Goal: Task Accomplishment & Management: Manage account settings

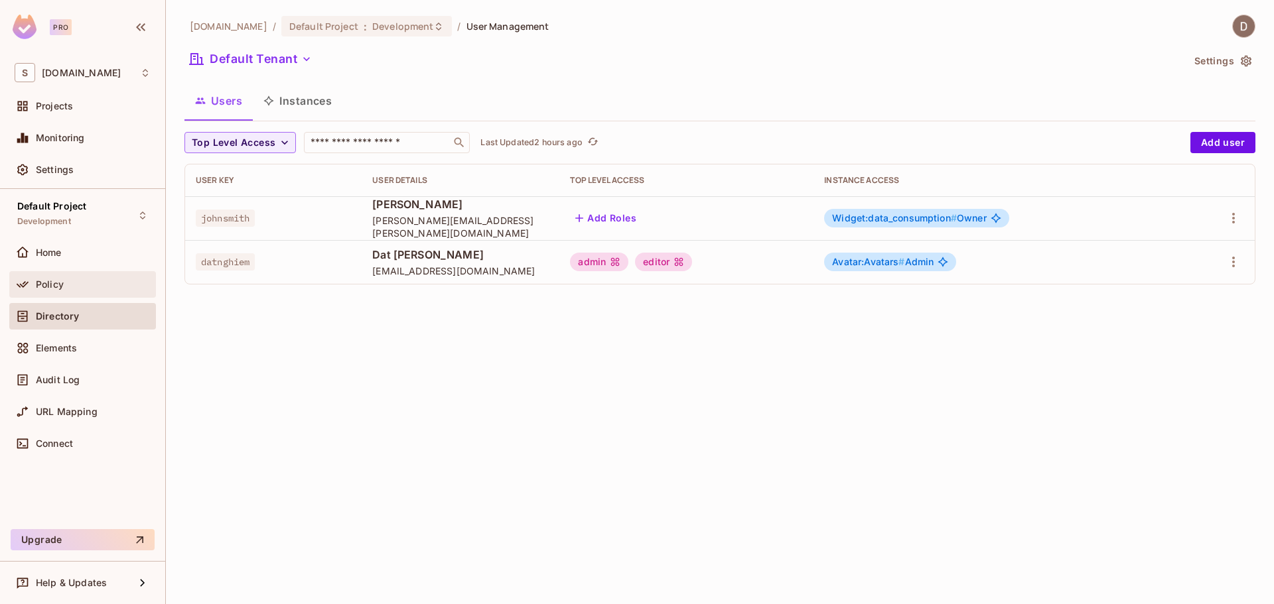
click at [49, 289] on span "Policy" at bounding box center [50, 284] width 28 height 11
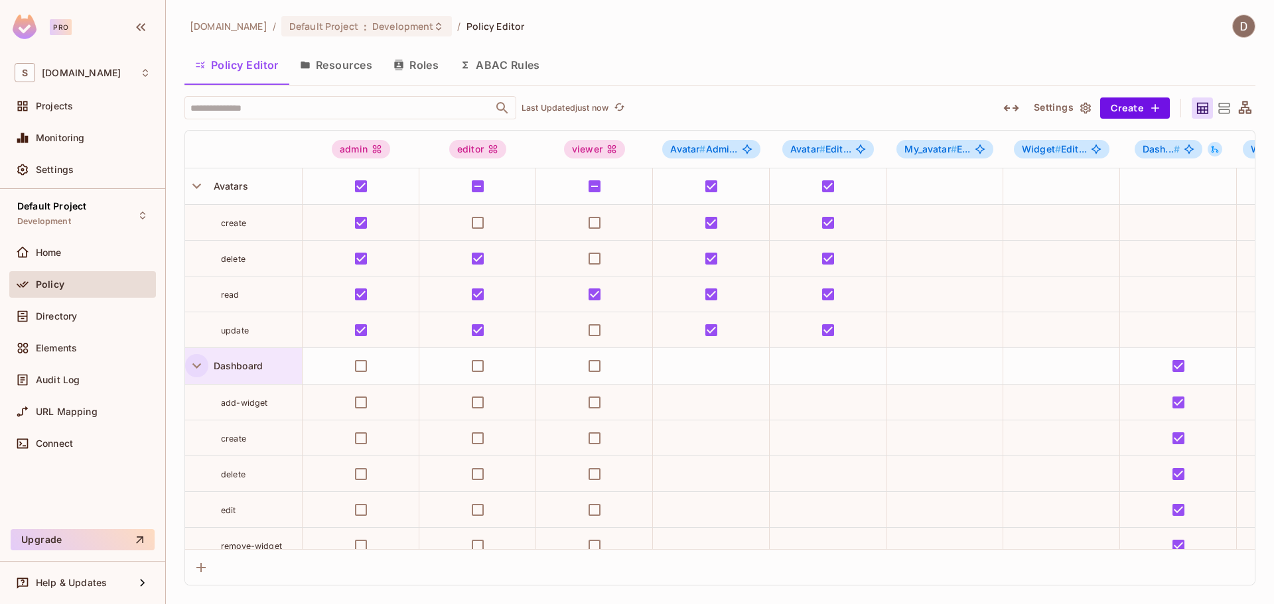
click at [194, 364] on icon "button" at bounding box center [196, 366] width 9 height 5
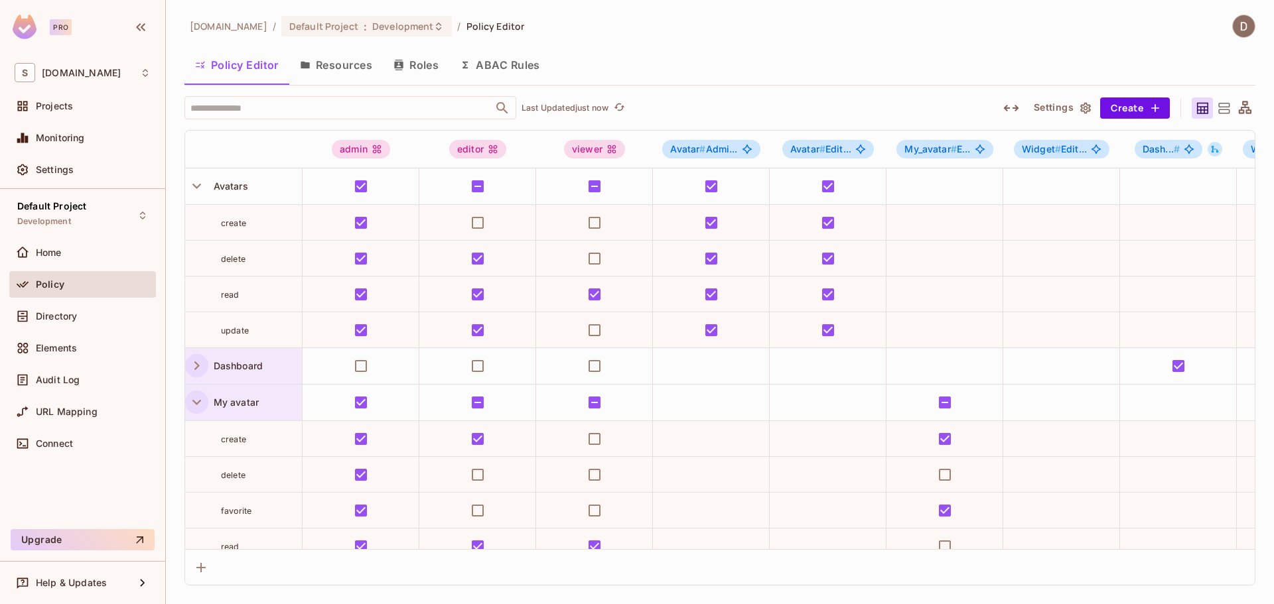
click at [199, 403] on icon "button" at bounding box center [197, 402] width 18 height 18
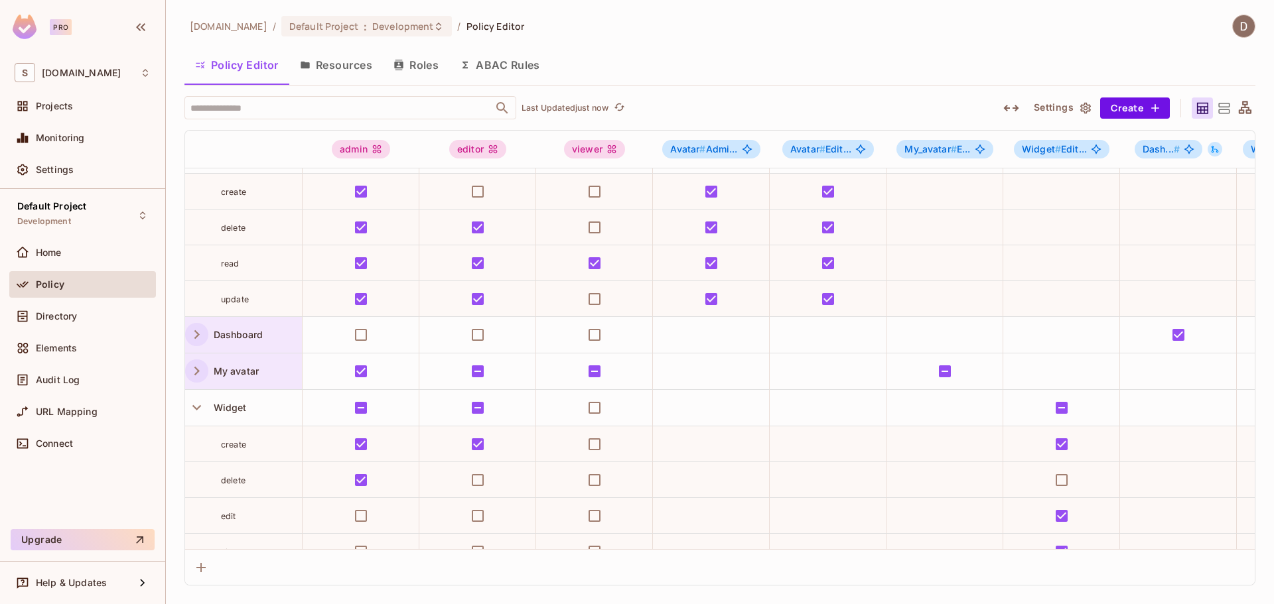
scroll to position [62, 0]
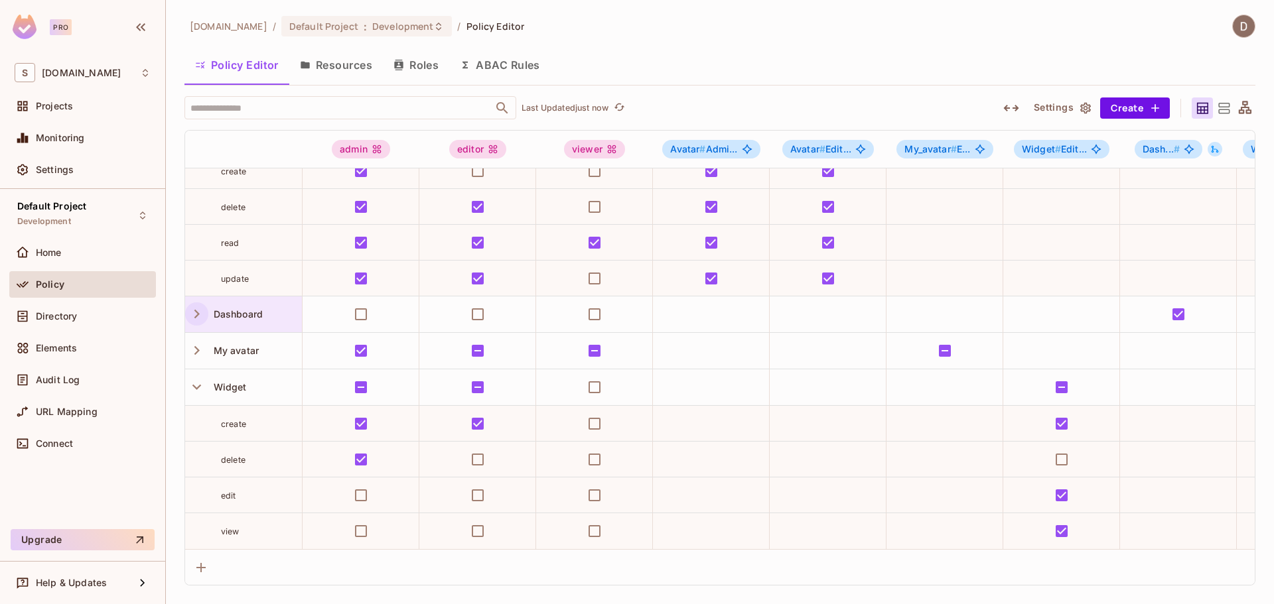
click at [196, 382] on icon "button" at bounding box center [197, 387] width 18 height 18
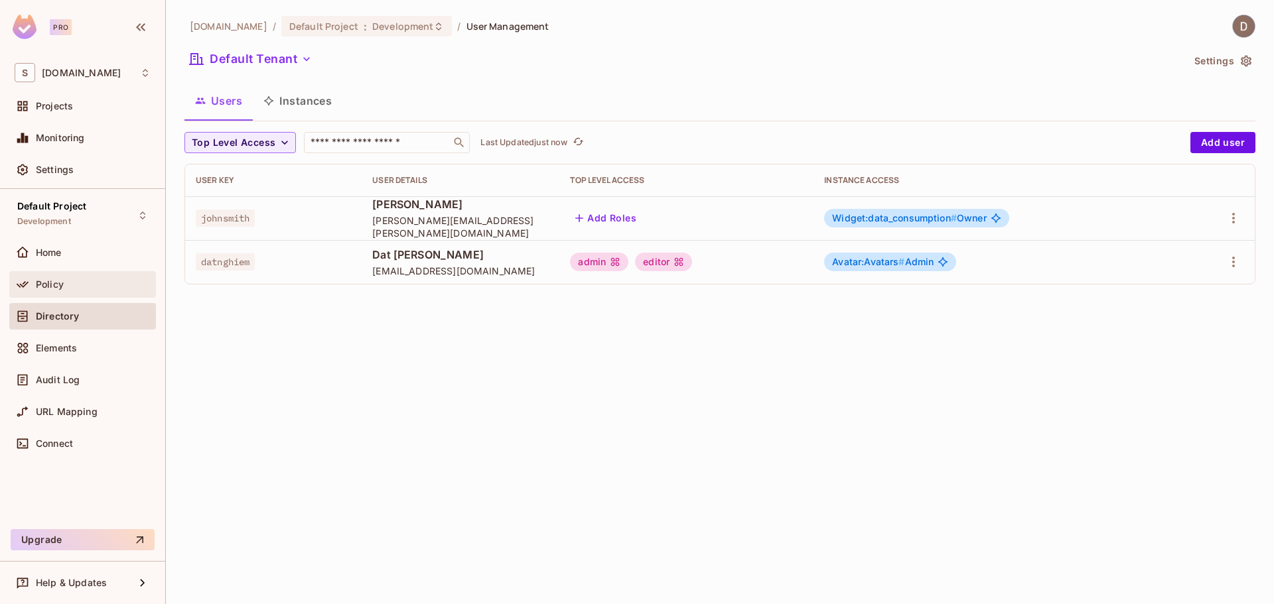
click at [69, 293] on div "Policy" at bounding box center [82, 284] width 147 height 27
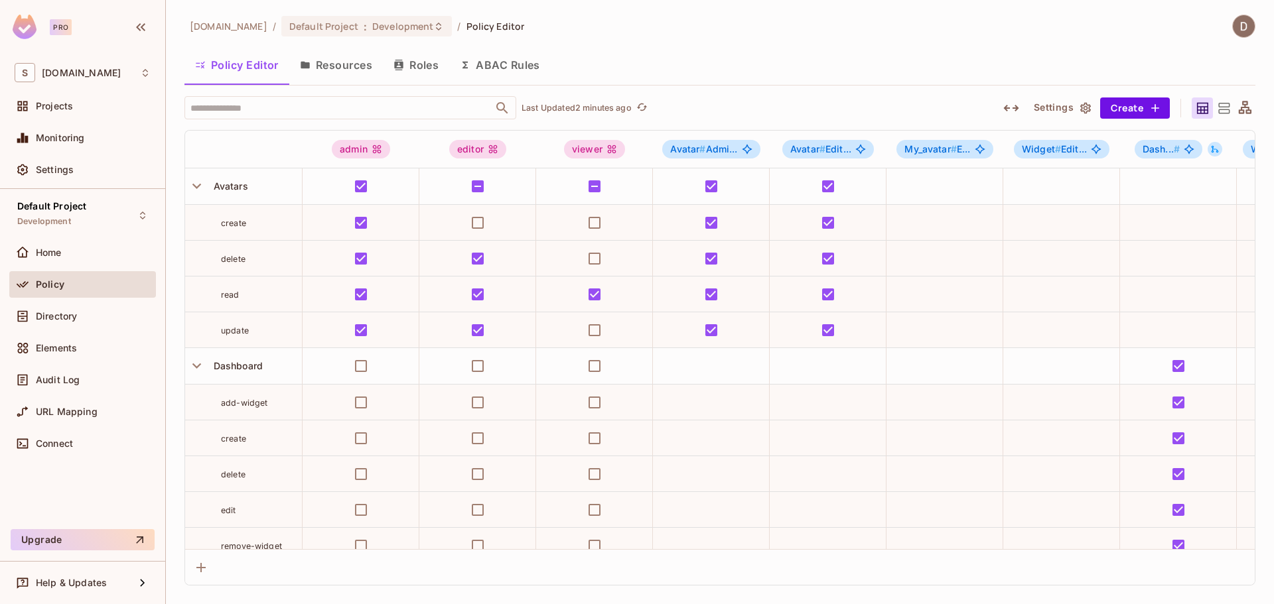
click at [333, 70] on button "Resources" at bounding box center [336, 64] width 94 height 33
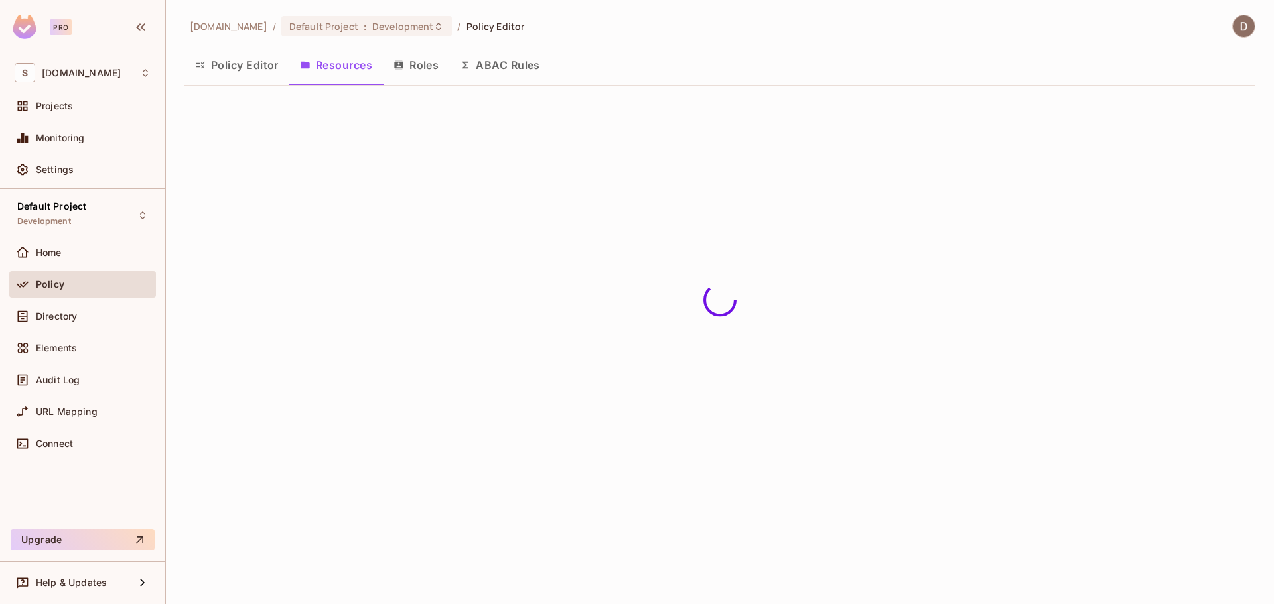
click at [253, 67] on button "Policy Editor" at bounding box center [236, 64] width 105 height 33
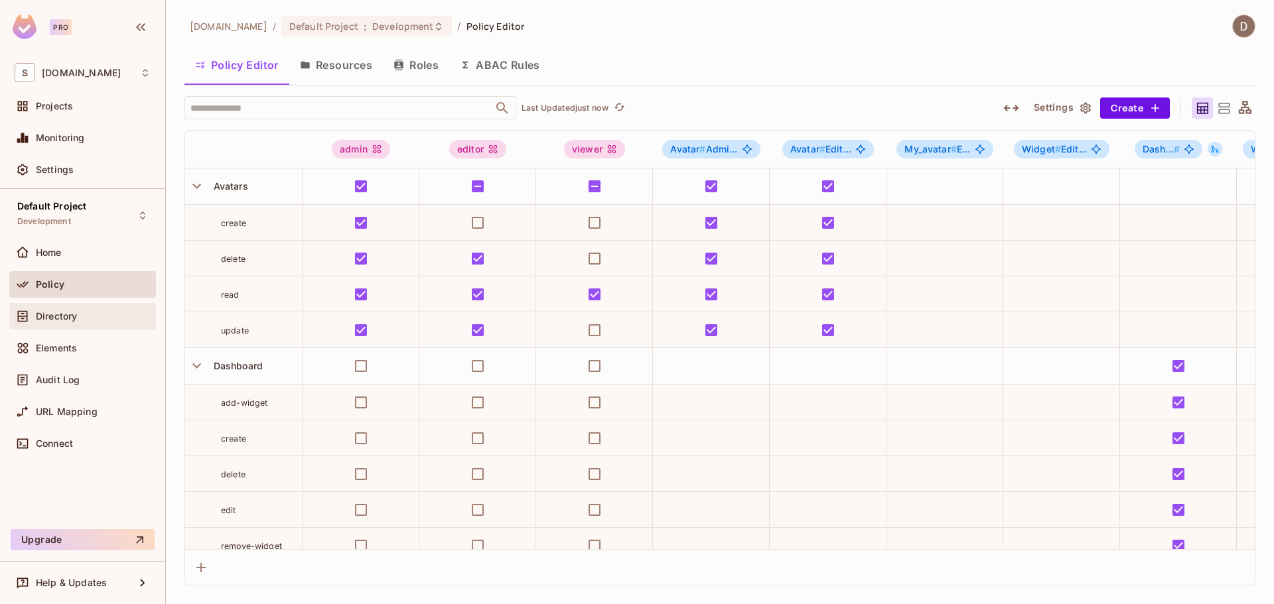
click at [51, 309] on div "Directory" at bounding box center [83, 317] width 136 height 16
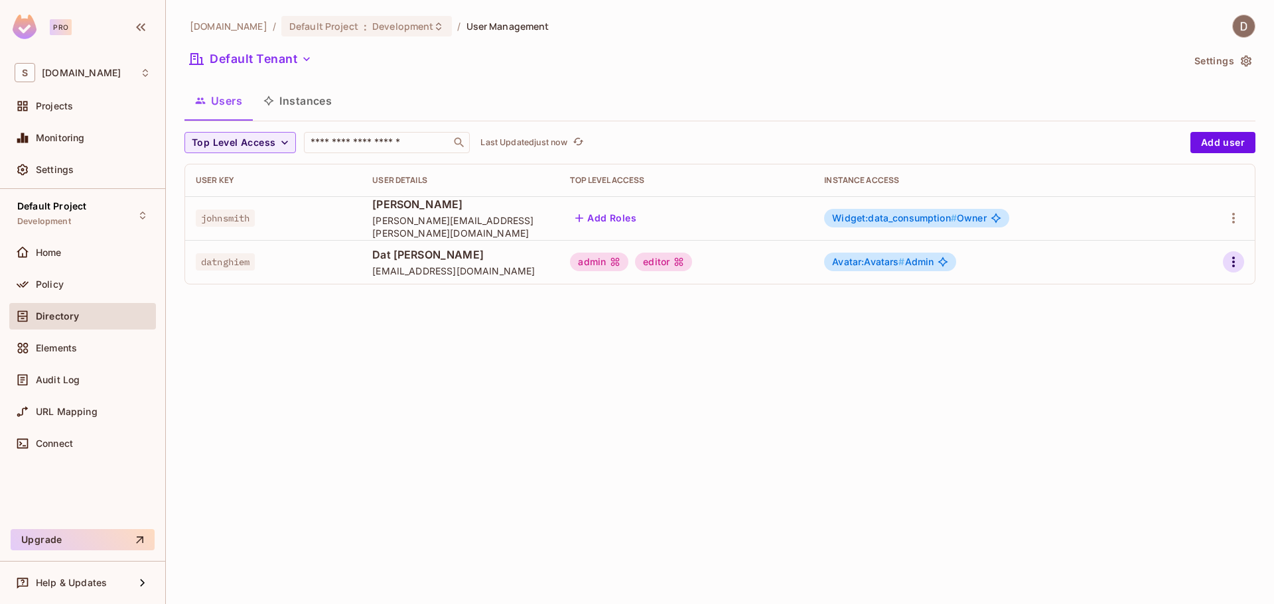
click at [1226, 260] on icon "button" at bounding box center [1234, 262] width 16 height 16
click at [1187, 297] on li "Edit" at bounding box center [1175, 292] width 117 height 29
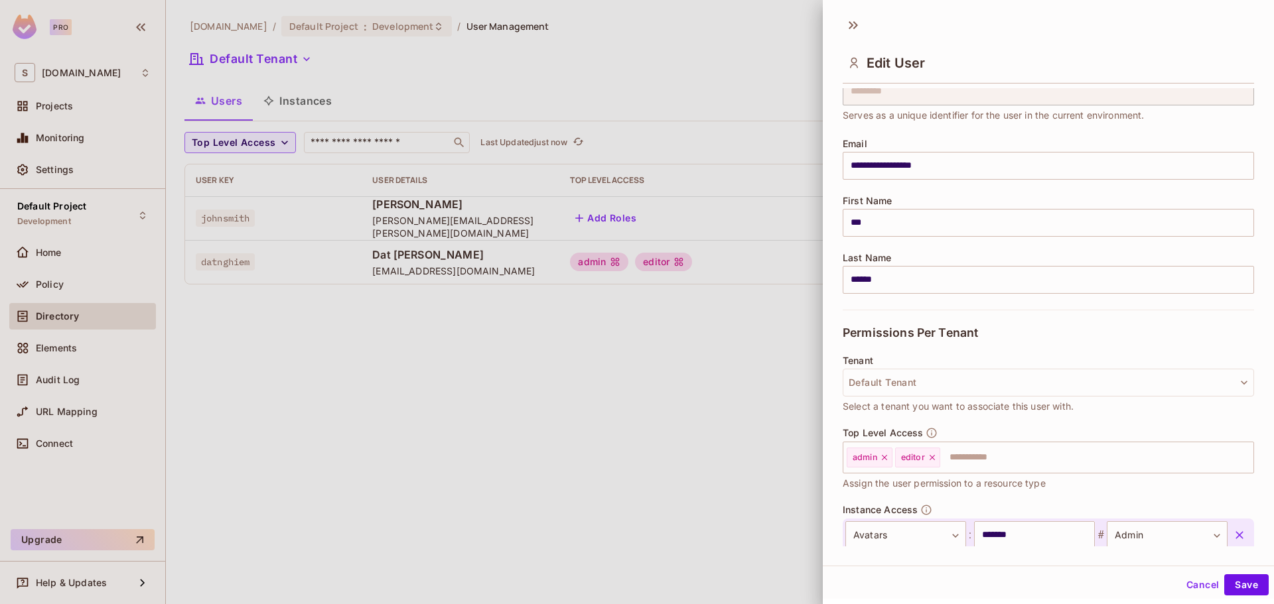
scroll to position [140, 0]
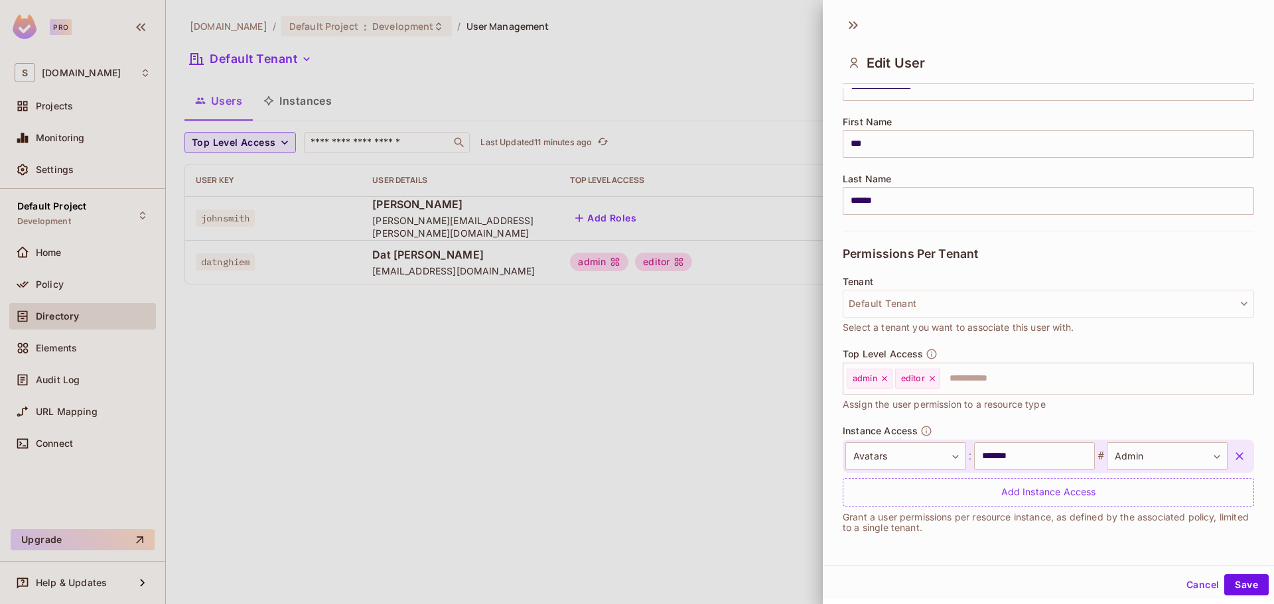
click at [1181, 584] on button "Cancel" at bounding box center [1202, 585] width 43 height 21
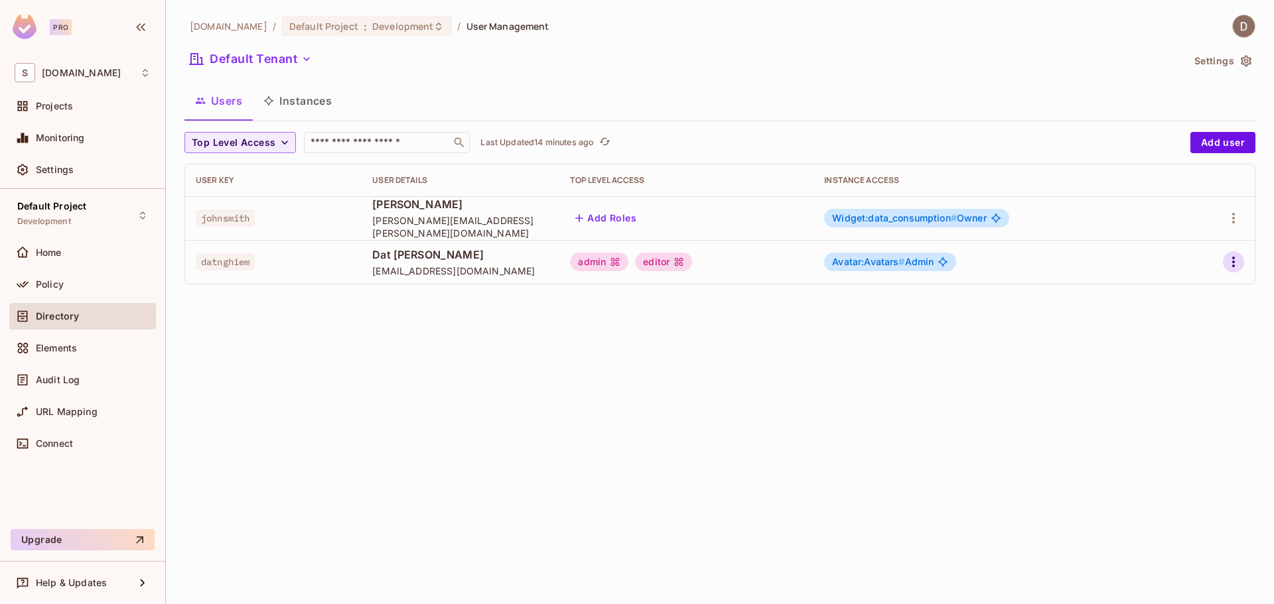
click at [1231, 263] on icon "button" at bounding box center [1234, 262] width 16 height 16
click at [1205, 290] on li "Edit" at bounding box center [1175, 292] width 117 height 29
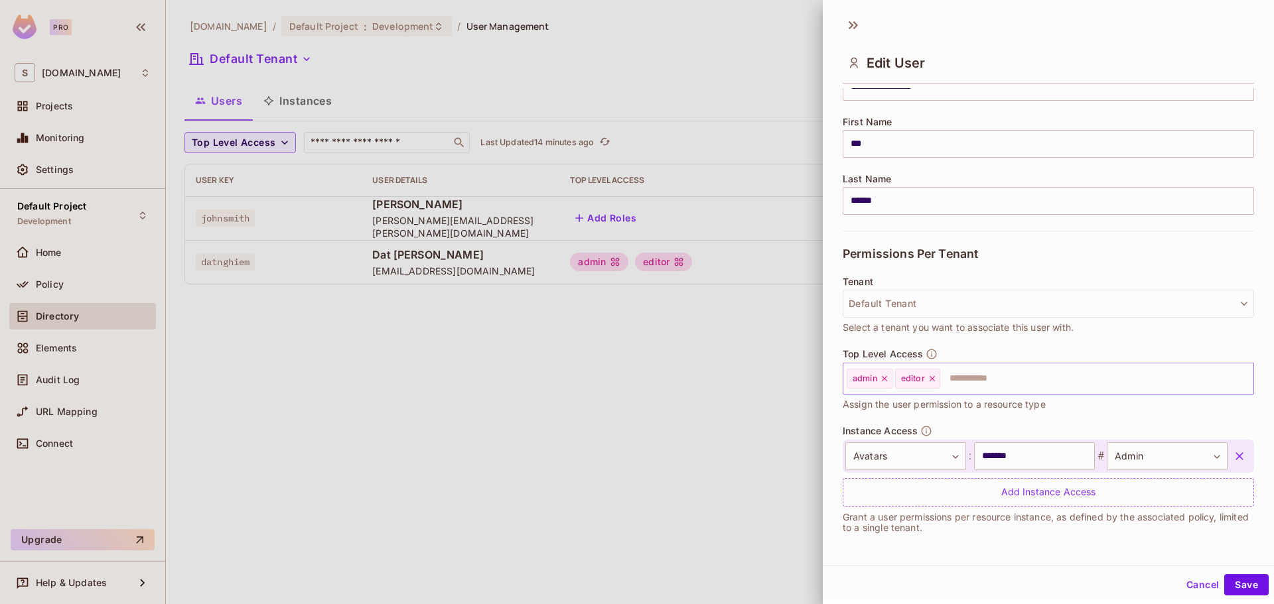
click at [1034, 384] on input "text" at bounding box center [1085, 379] width 287 height 27
click at [284, 437] on div at bounding box center [637, 302] width 1274 height 604
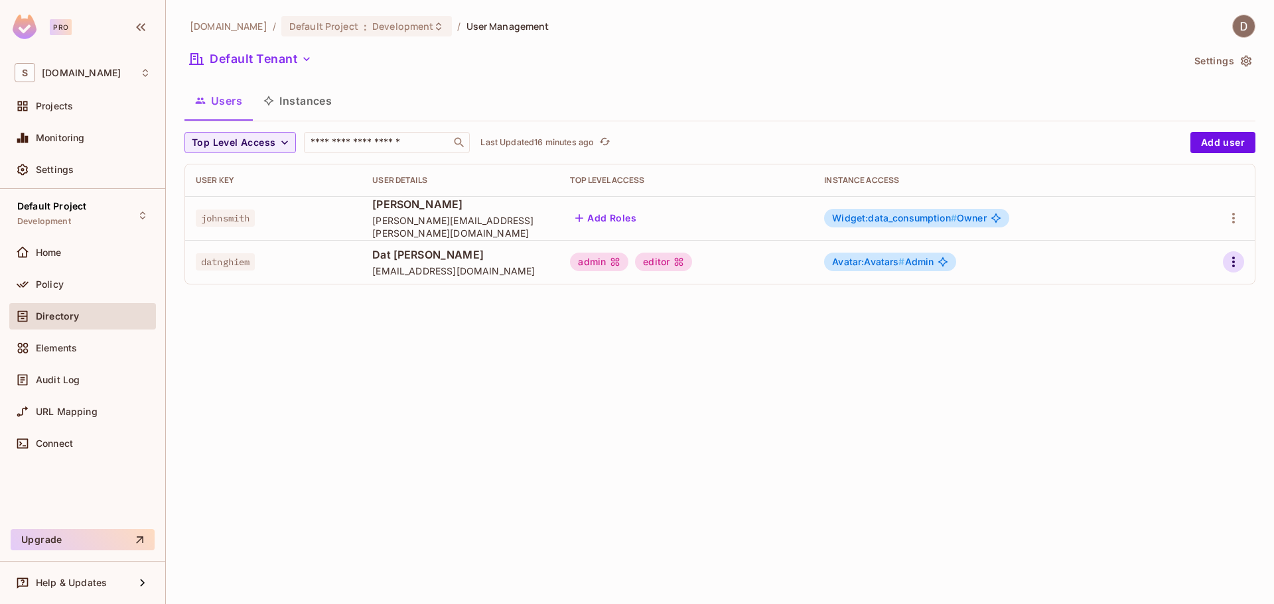
click at [1231, 261] on icon "button" at bounding box center [1234, 262] width 16 height 16
click at [1163, 291] on div "Edit" at bounding box center [1164, 292] width 18 height 13
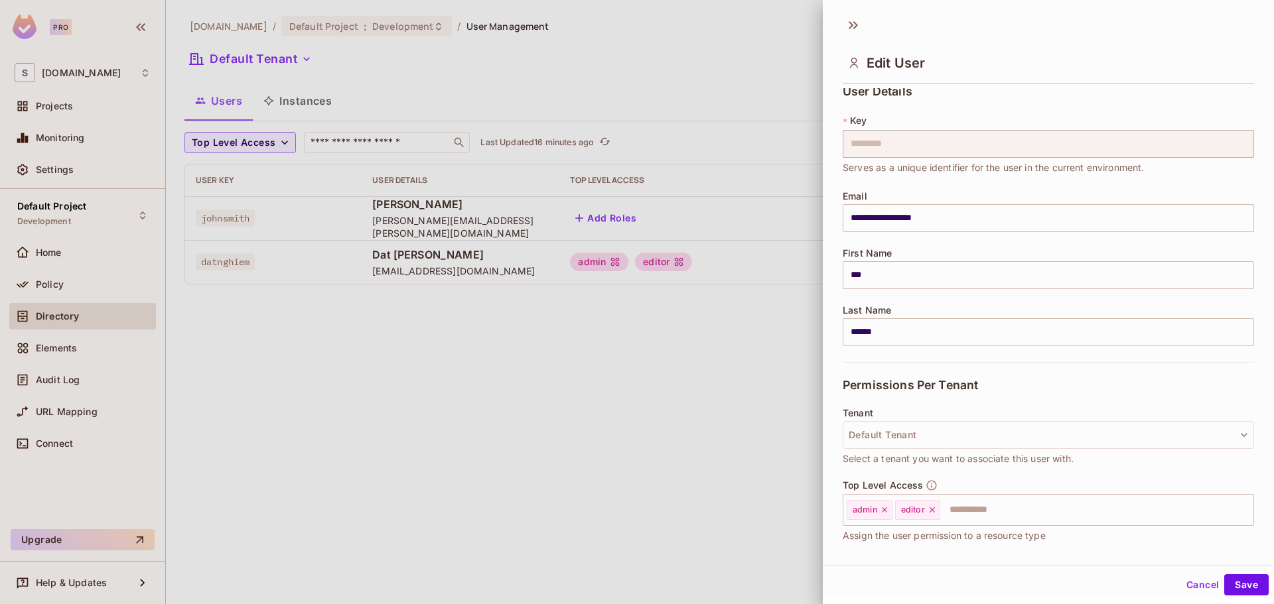
scroll to position [7, 0]
click at [847, 27] on icon at bounding box center [853, 25] width 21 height 21
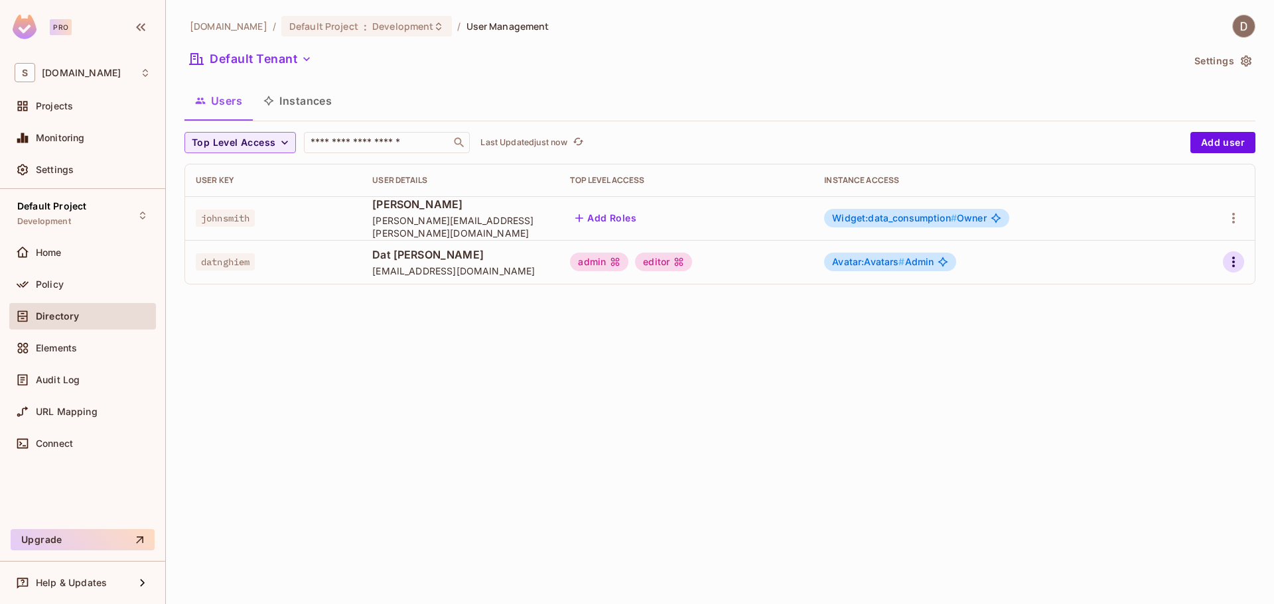
click at [1240, 265] on icon "button" at bounding box center [1234, 262] width 16 height 16
click at [1196, 291] on li "Edit" at bounding box center [1175, 292] width 117 height 29
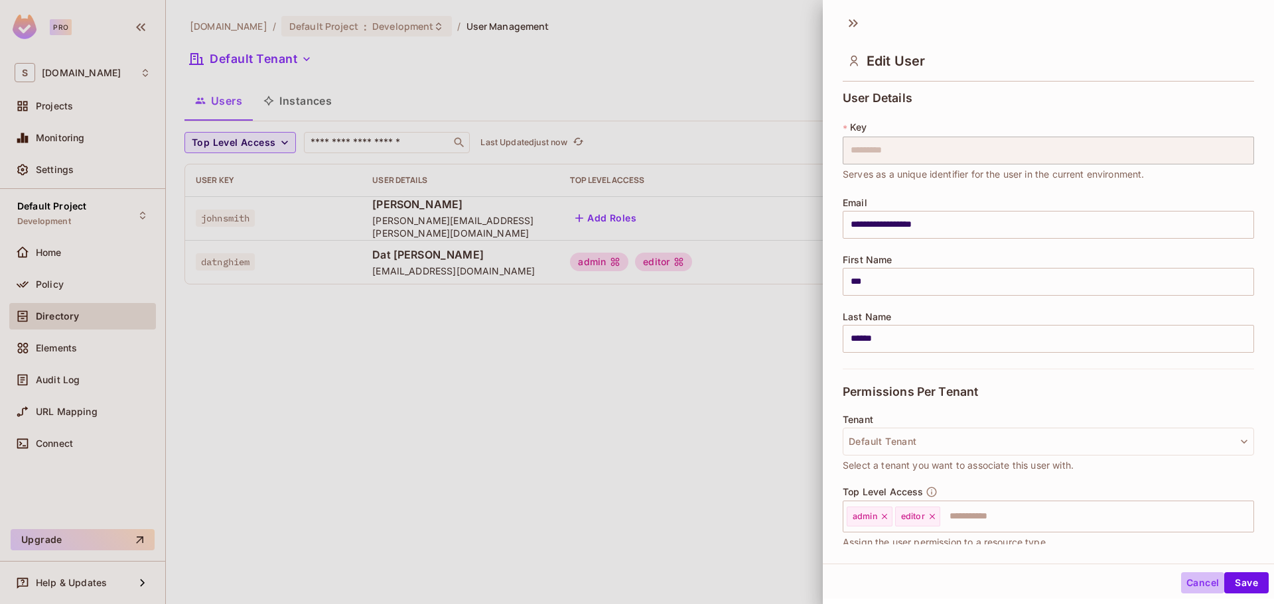
click at [1188, 580] on button "Cancel" at bounding box center [1202, 583] width 43 height 21
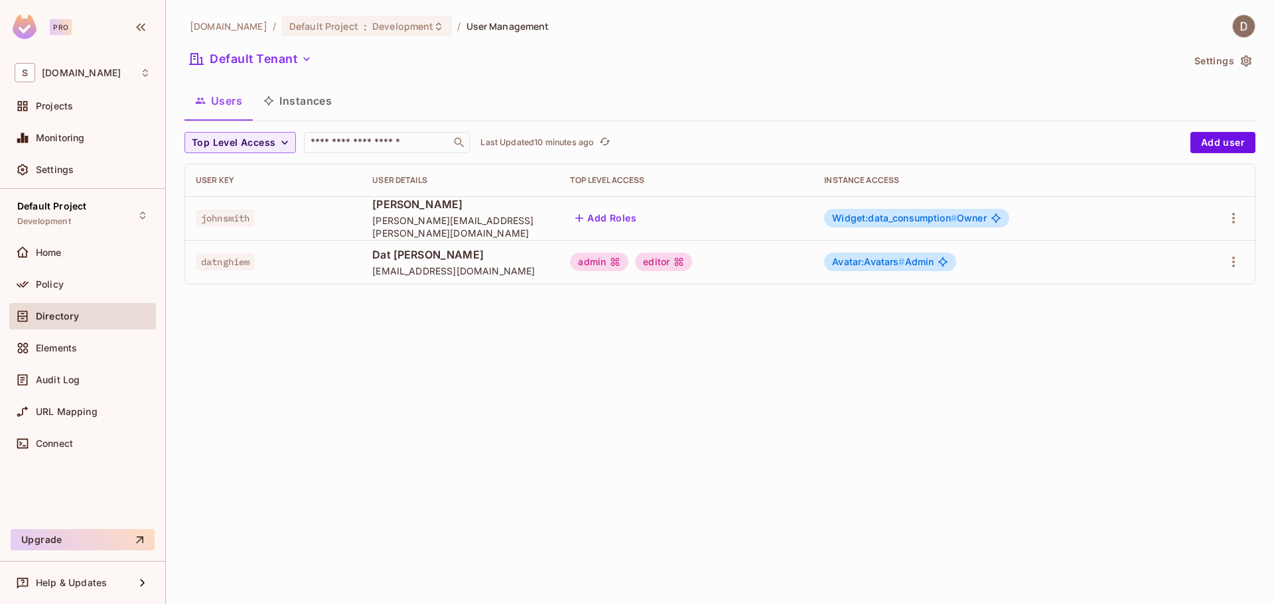
drag, startPoint x: 742, startPoint y: 468, endPoint x: 693, endPoint y: 472, distance: 49.2
click at [693, 472] on div "savameta.com / Default Project : Development / User Management Default Tenant S…" at bounding box center [720, 302] width 1108 height 604
click at [1234, 261] on icon "button" at bounding box center [1234, 262] width 16 height 16
click at [1188, 295] on li "Edit" at bounding box center [1175, 292] width 117 height 29
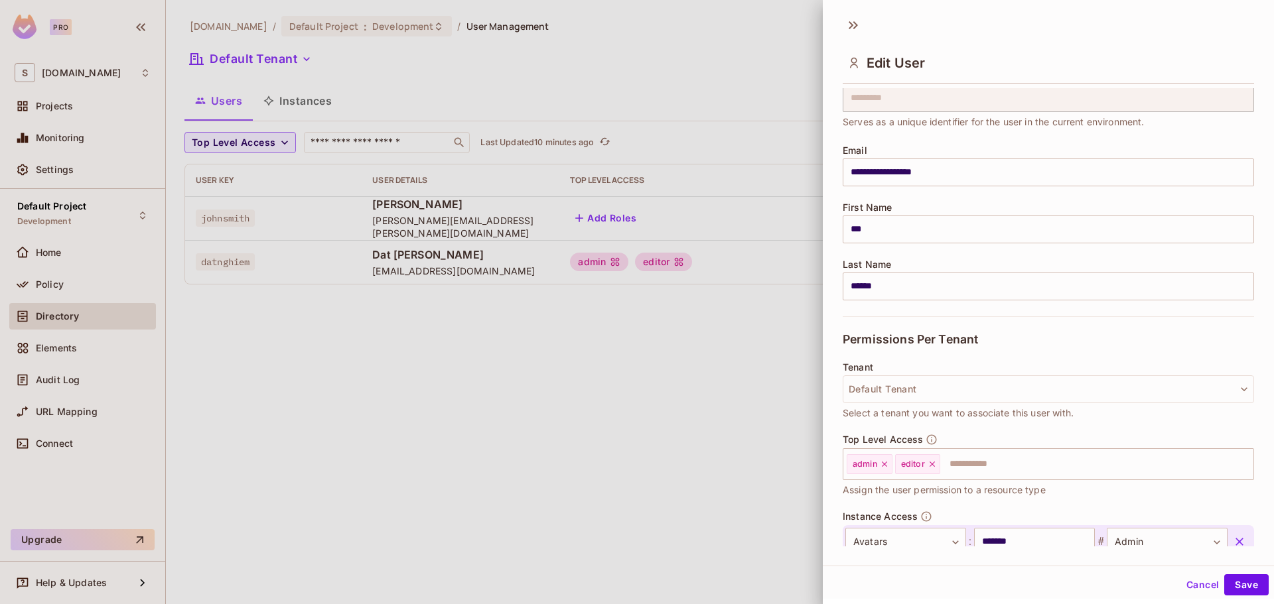
scroll to position [140, 0]
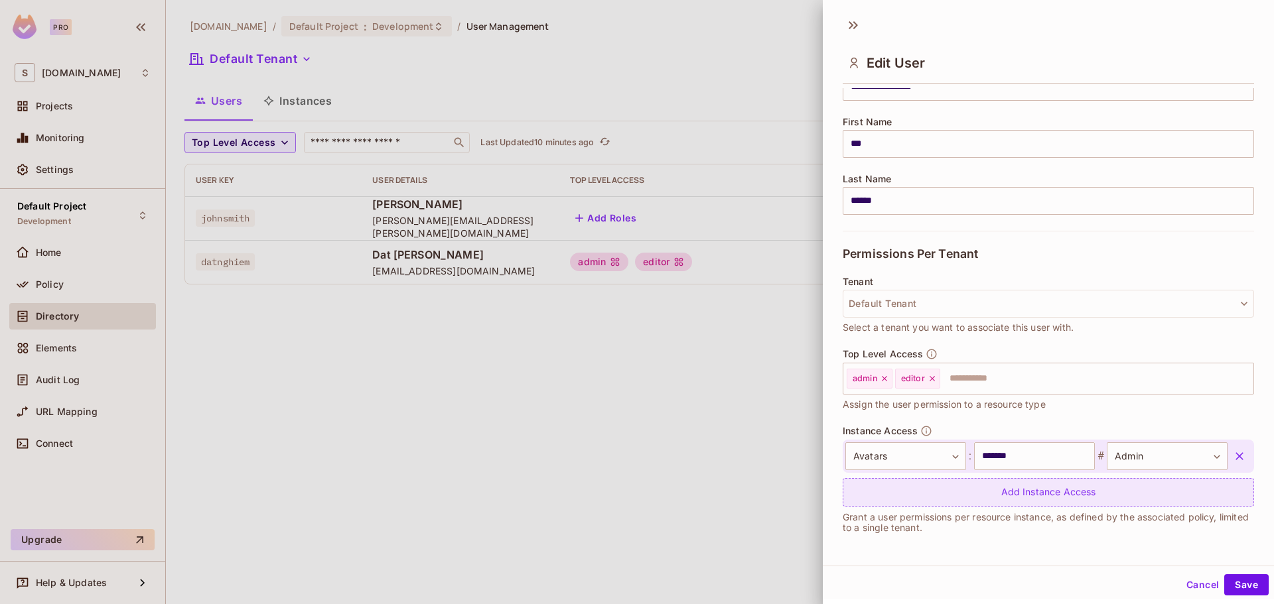
click at [1017, 496] on div "Add Instance Access" at bounding box center [1048, 492] width 411 height 29
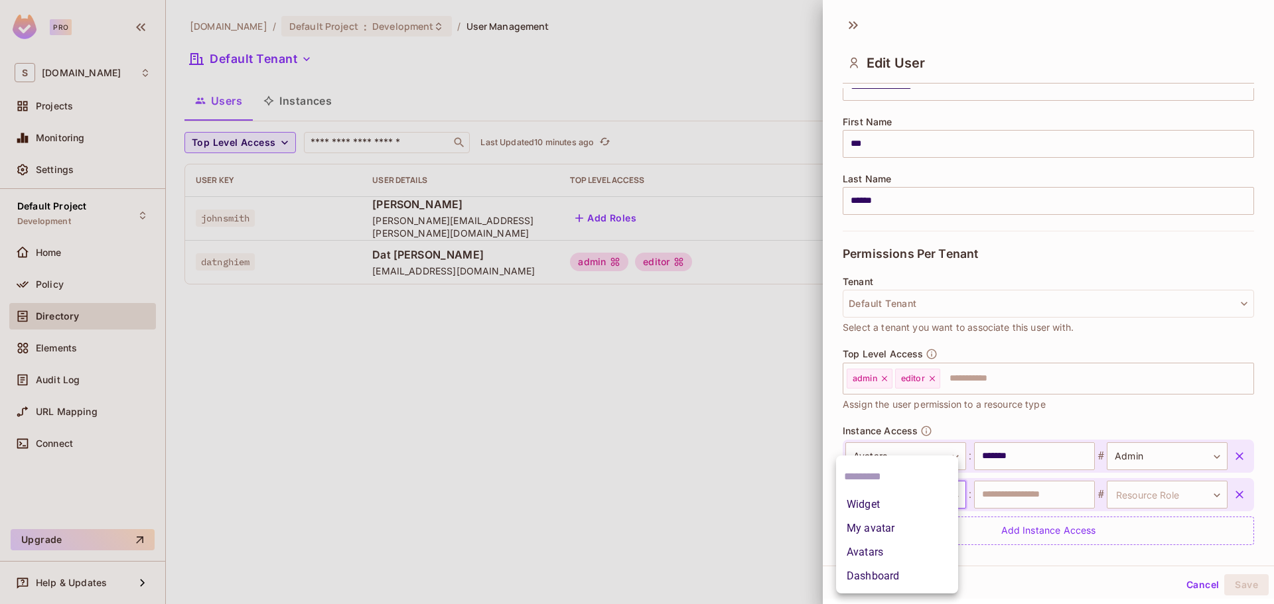
click at [922, 499] on body "**********" at bounding box center [637, 302] width 1274 height 604
click at [883, 529] on li "My avatar" at bounding box center [897, 529] width 122 height 24
click at [1002, 491] on input "text" at bounding box center [1034, 495] width 121 height 28
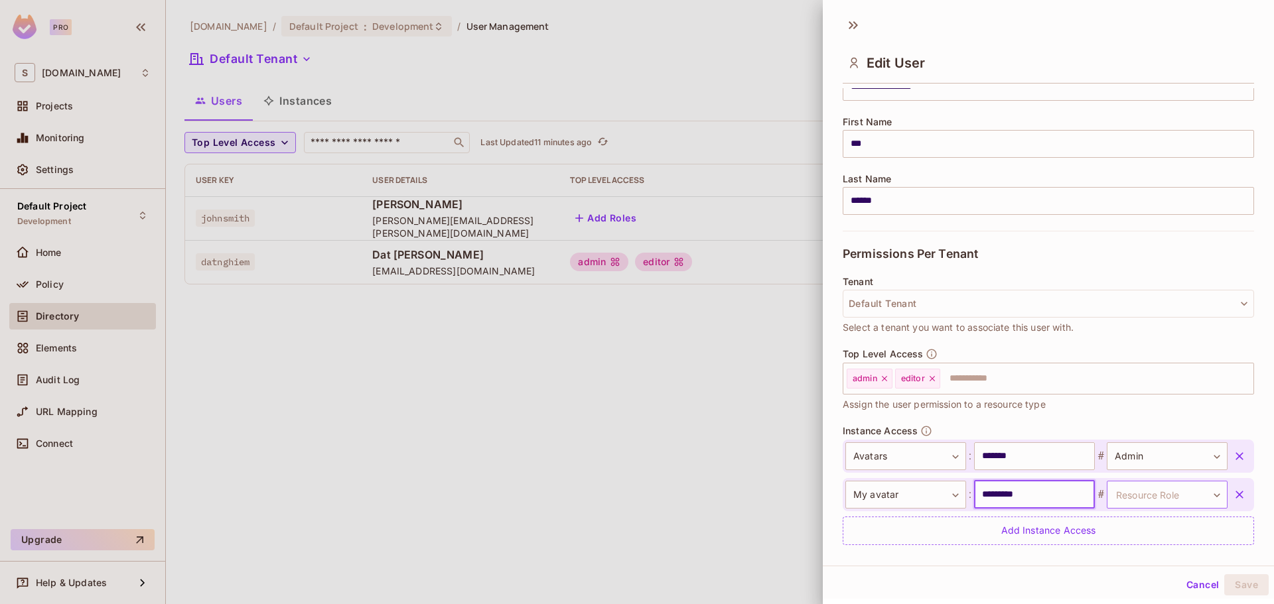
type input "*********"
click at [1168, 491] on body "**********" at bounding box center [637, 302] width 1274 height 604
click at [1147, 561] on li "Editor" at bounding box center [1146, 558] width 122 height 24
click at [1154, 490] on body "**********" at bounding box center [637, 302] width 1274 height 604
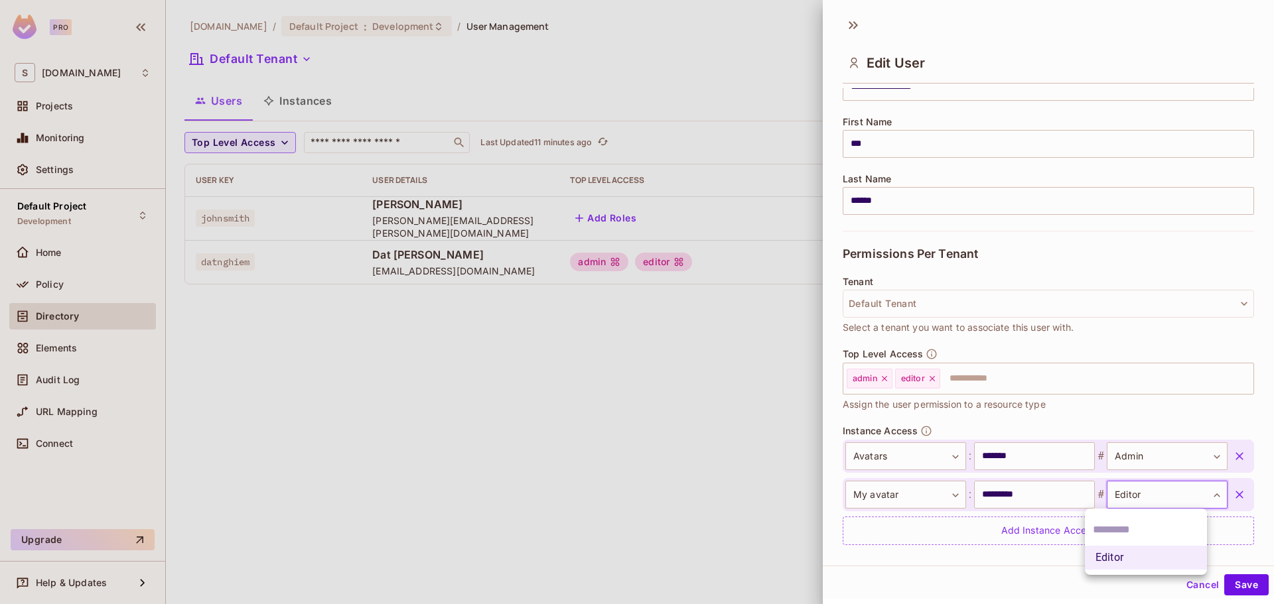
click at [1162, 551] on li "Editor" at bounding box center [1146, 558] width 122 height 24
drag, startPoint x: 1251, startPoint y: 587, endPoint x: 1243, endPoint y: 586, distance: 8.1
click at [1250, 587] on button "Save" at bounding box center [1246, 585] width 44 height 21
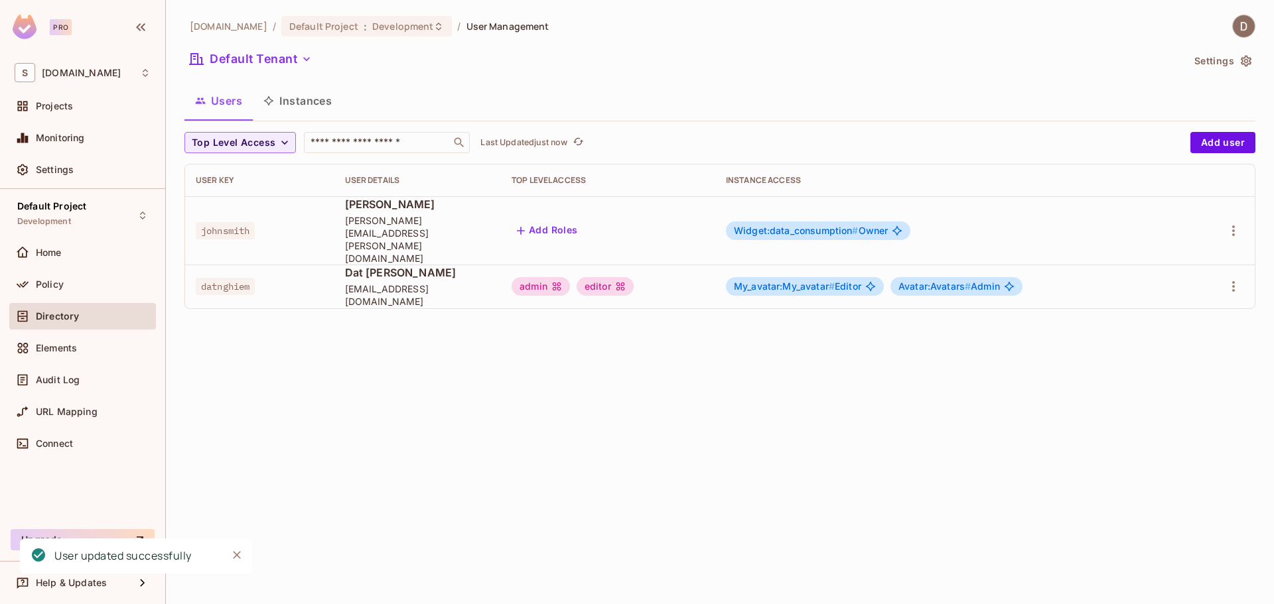
click at [1050, 337] on div "savameta.com / Default Project : Development / User Management Default Tenant S…" at bounding box center [720, 302] width 1108 height 604
click at [94, 311] on div "Directory" at bounding box center [83, 317] width 136 height 16
click at [84, 285] on div "Policy" at bounding box center [93, 284] width 115 height 11
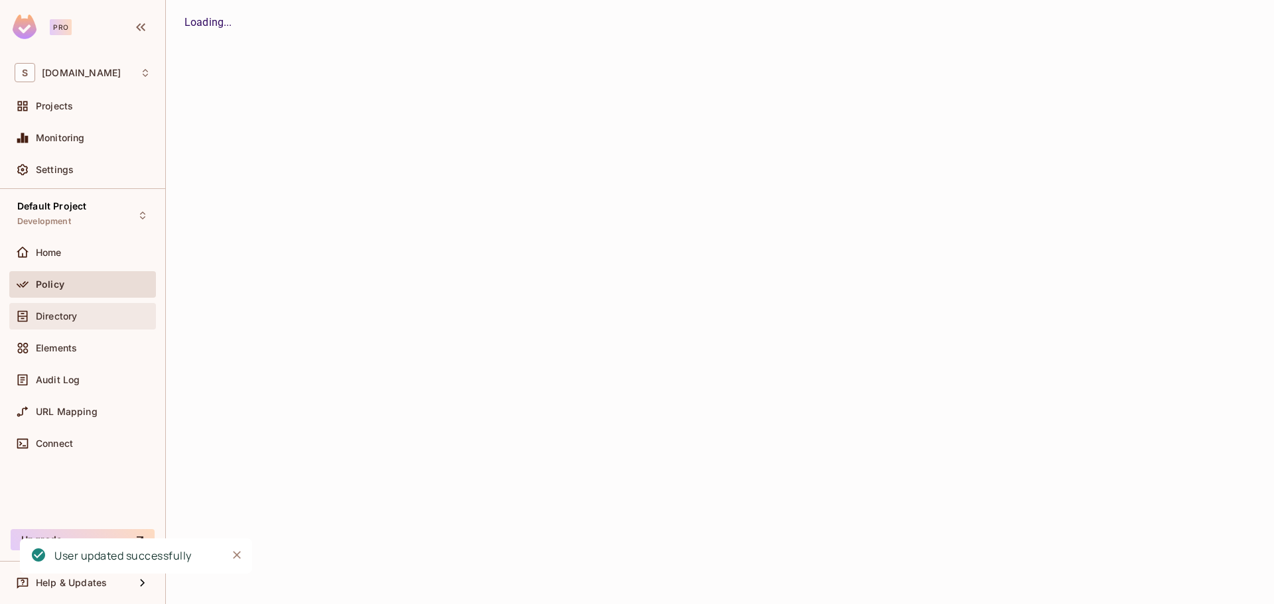
click at [108, 322] on div "Directory" at bounding box center [83, 317] width 136 height 16
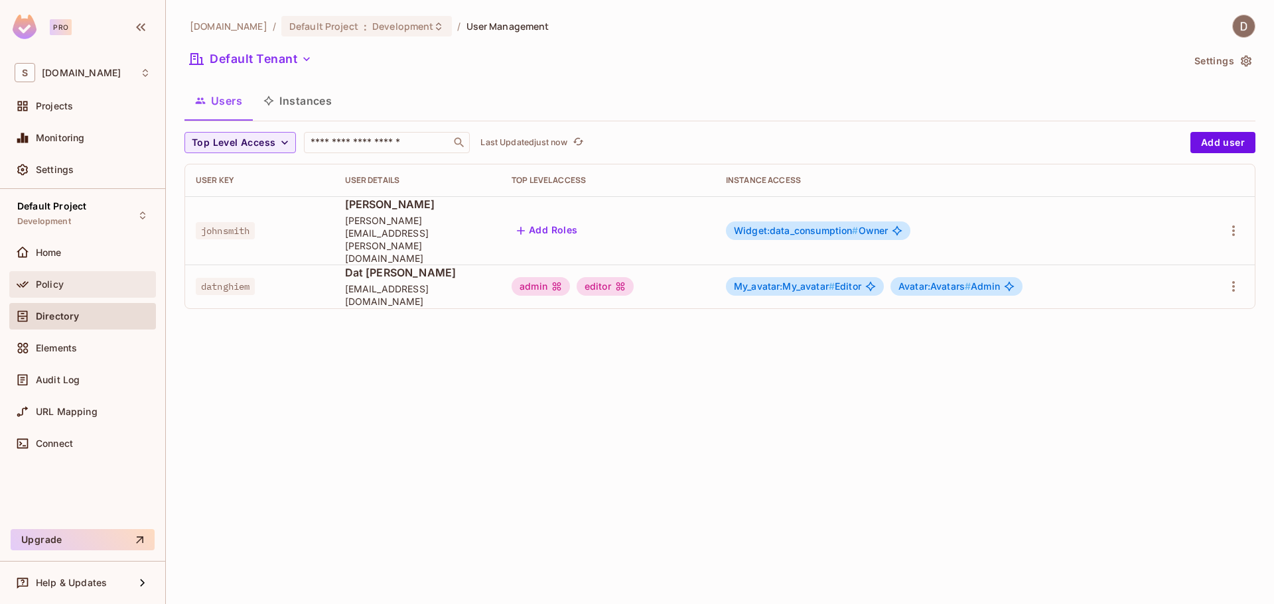
click at [110, 287] on div "Policy" at bounding box center [93, 284] width 115 height 11
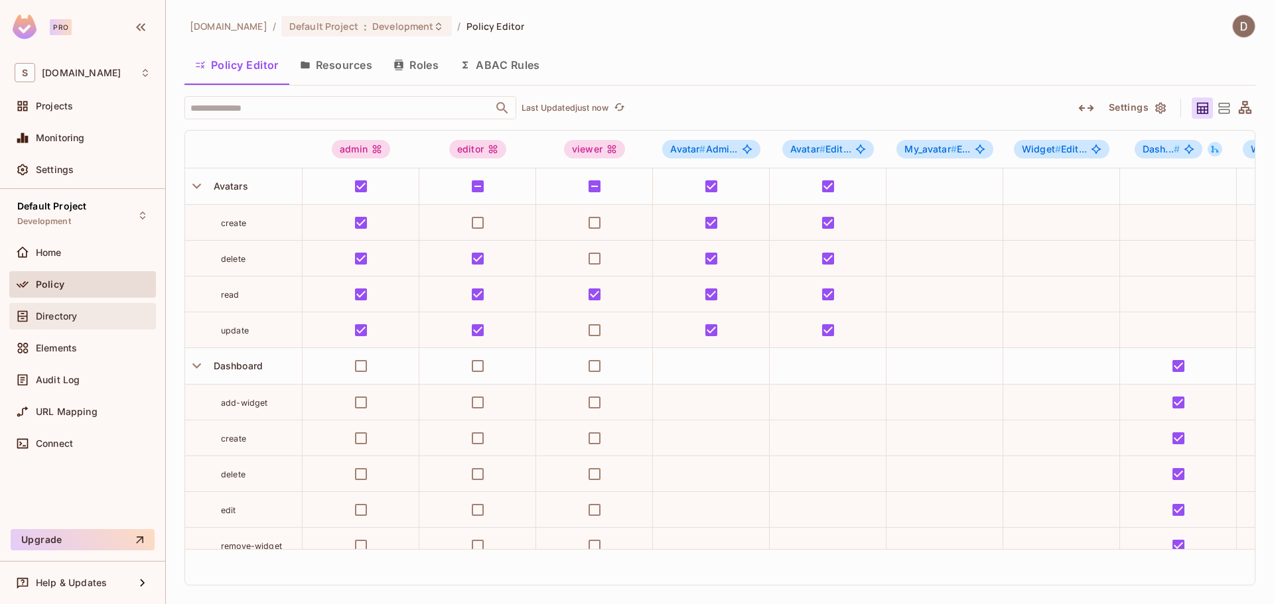
click at [80, 304] on div "Directory" at bounding box center [82, 316] width 147 height 27
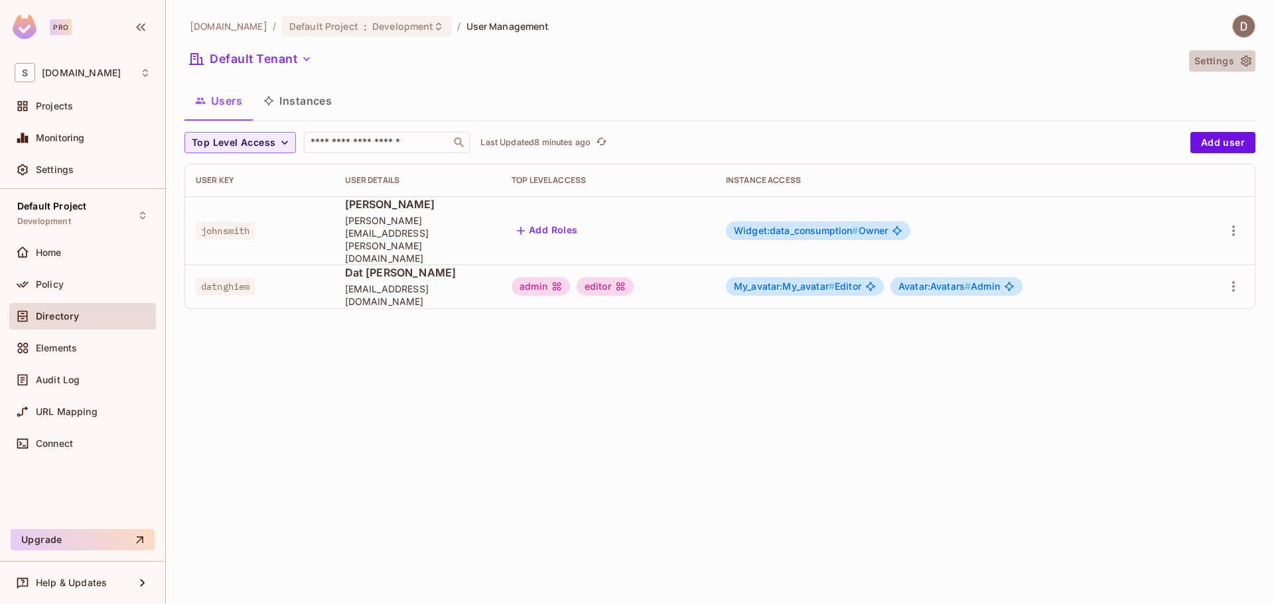
click at [1246, 62] on icon "button" at bounding box center [1246, 61] width 11 height 11
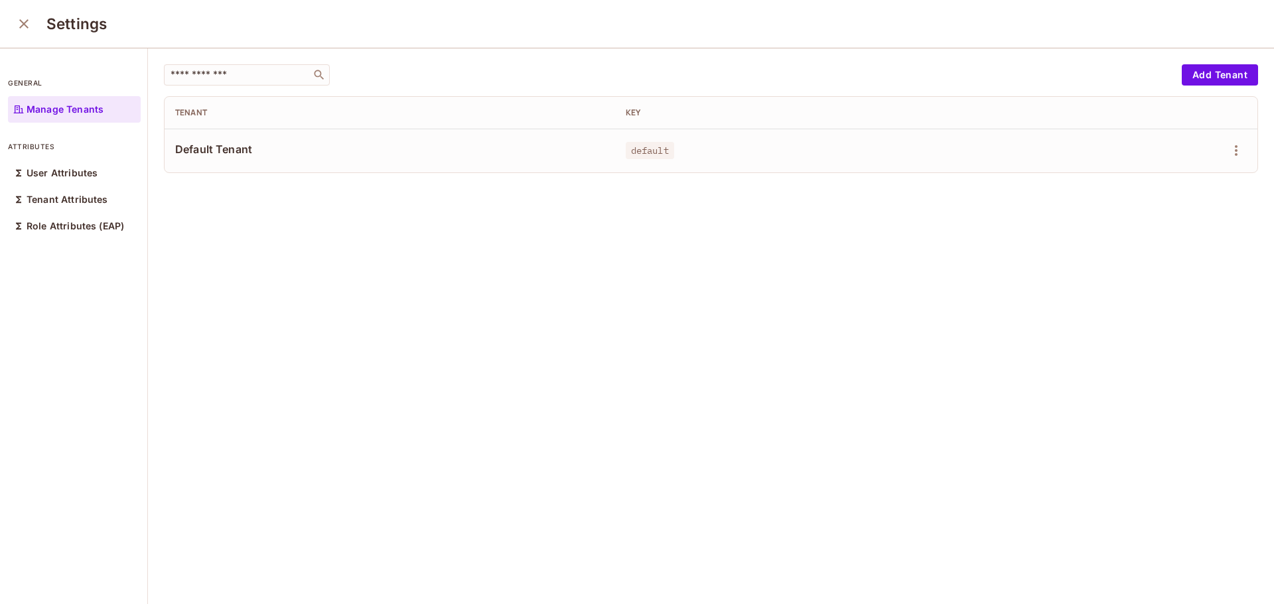
drag, startPoint x: 154, startPoint y: 192, endPoint x: 132, endPoint y: 195, distance: 22.1
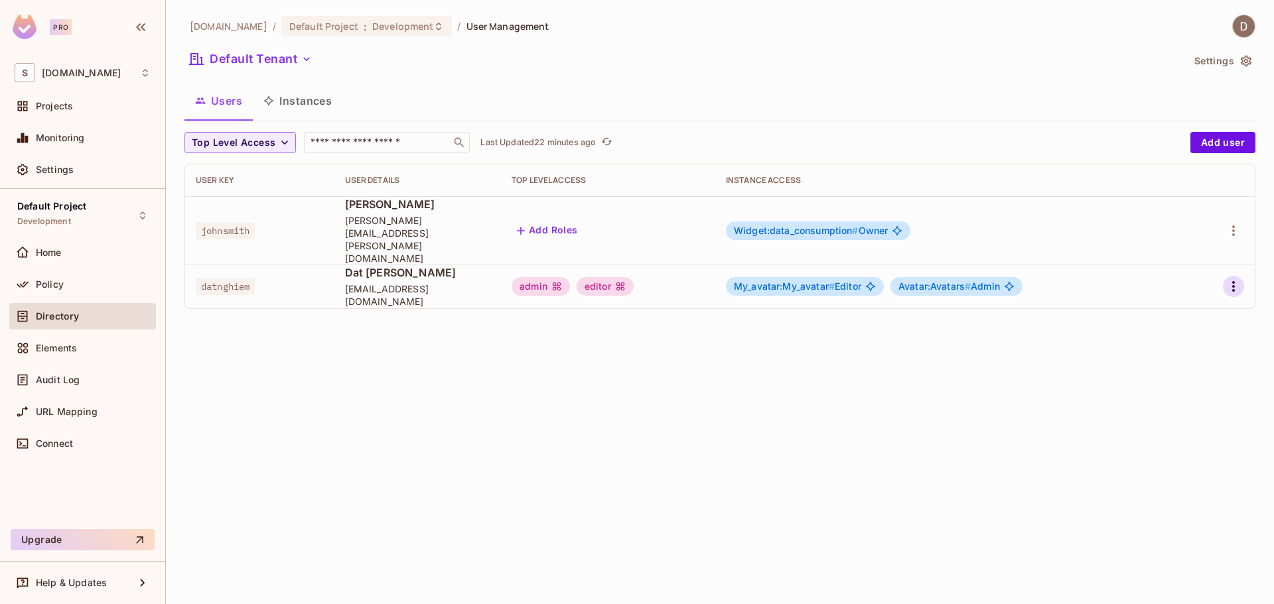
click at [1235, 279] on icon "button" at bounding box center [1234, 287] width 16 height 16
click at [1178, 293] on li "Edit" at bounding box center [1175, 292] width 117 height 29
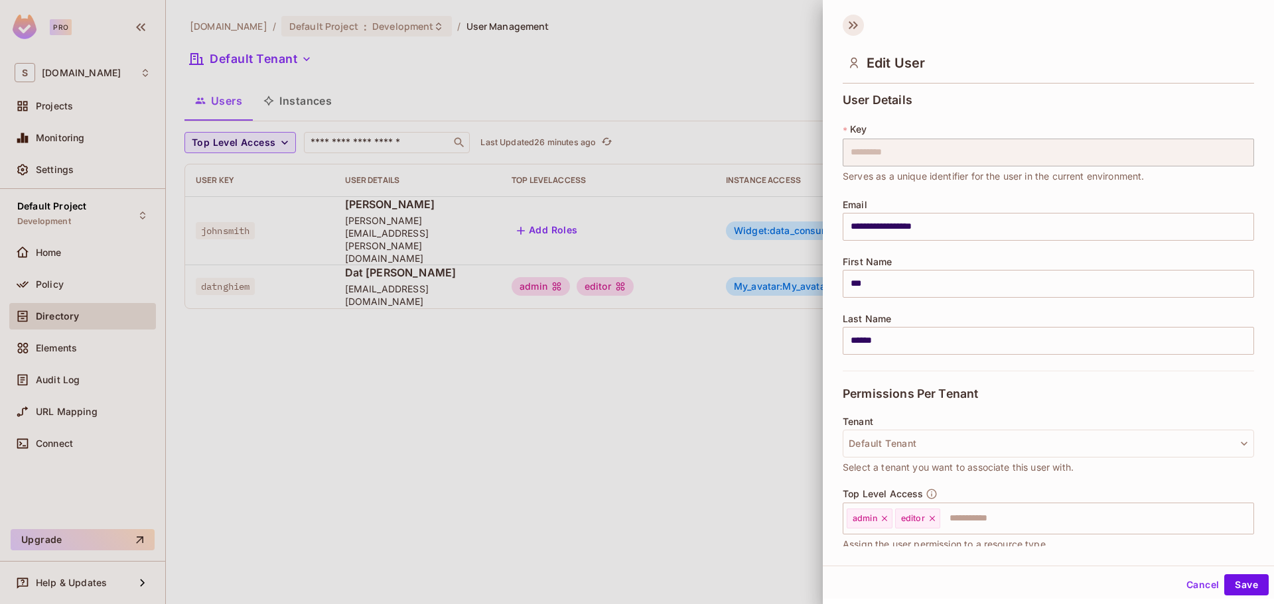
click at [855, 29] on icon at bounding box center [853, 25] width 21 height 21
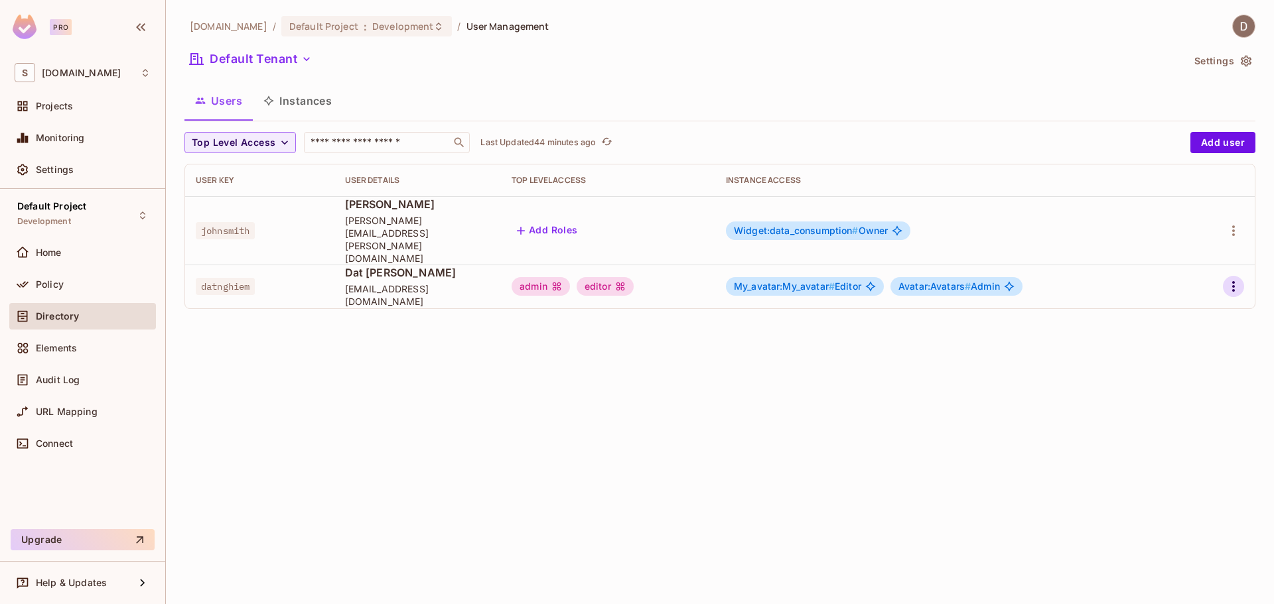
click at [1236, 279] on icon "button" at bounding box center [1234, 287] width 16 height 16
click at [1206, 291] on li "Edit" at bounding box center [1175, 292] width 117 height 29
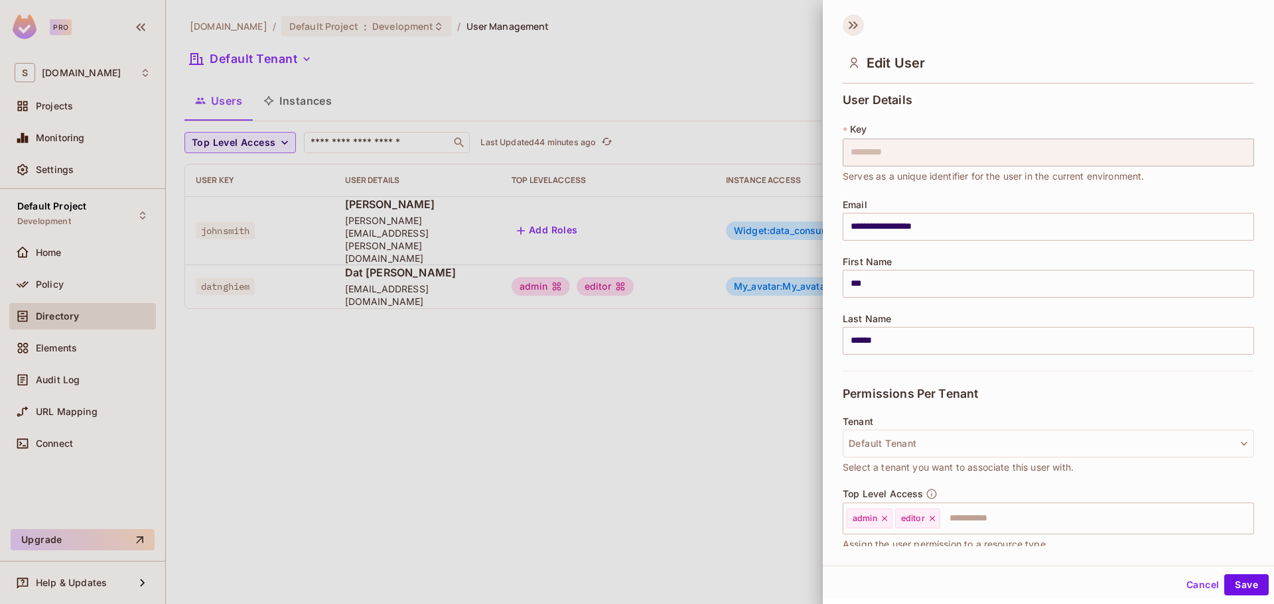
click at [843, 24] on icon at bounding box center [853, 25] width 21 height 21
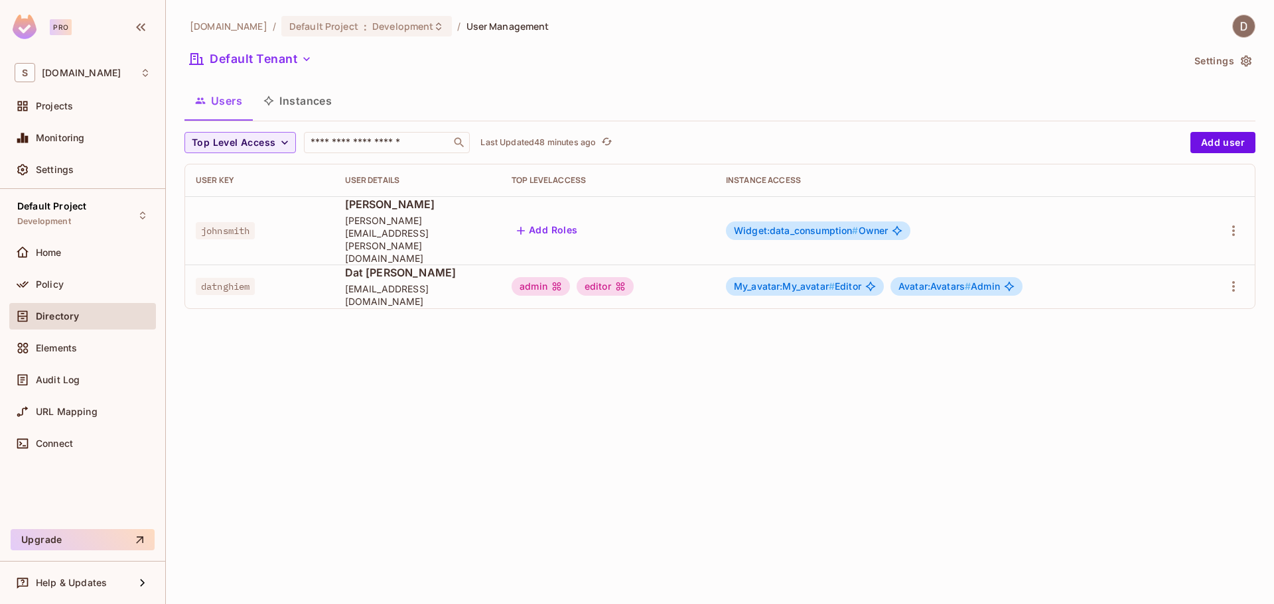
click at [75, 305] on div "Directory" at bounding box center [82, 316] width 147 height 27
click at [85, 289] on div "Policy" at bounding box center [83, 285] width 136 height 16
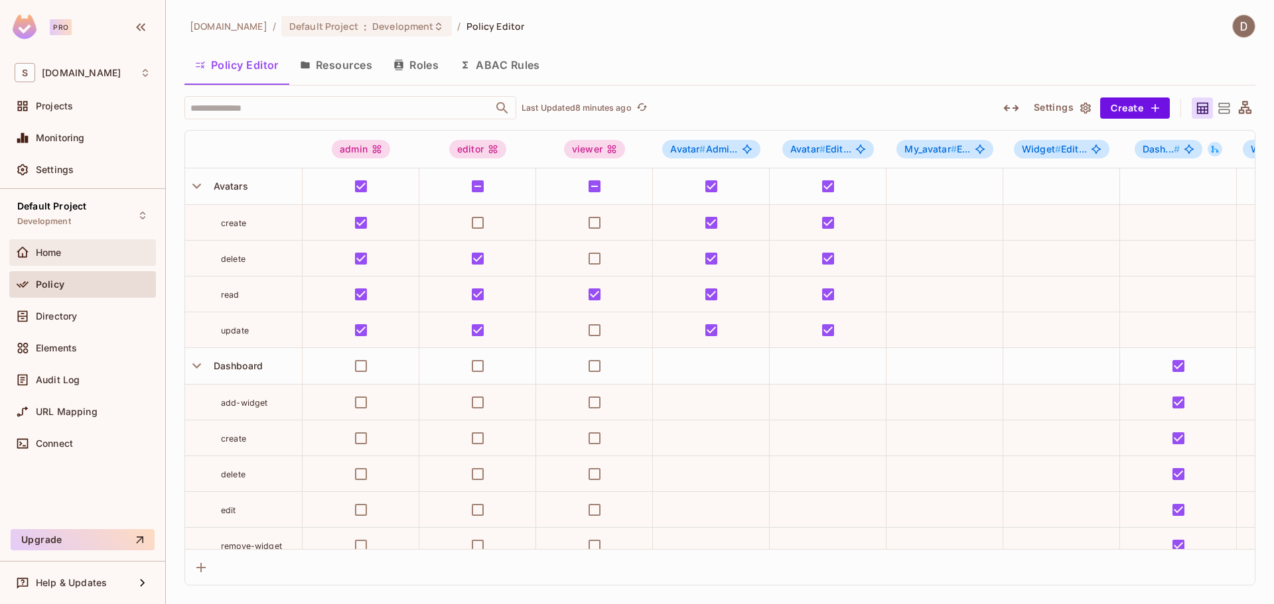
click at [71, 253] on div "Home" at bounding box center [93, 252] width 115 height 11
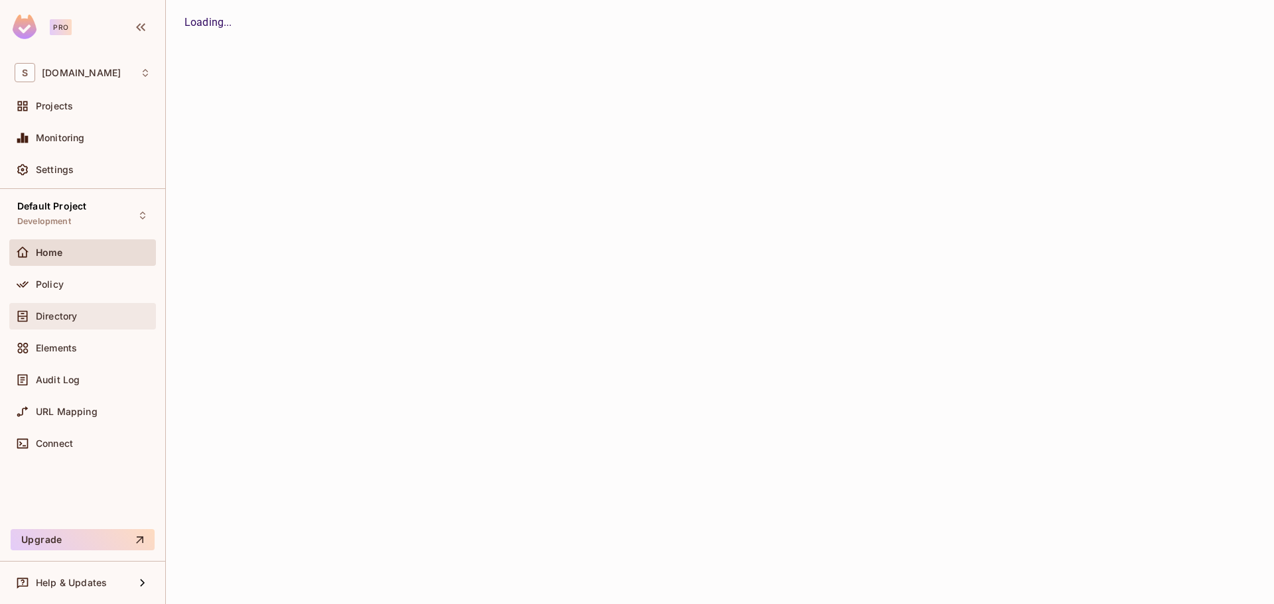
click at [86, 318] on div "Directory" at bounding box center [93, 316] width 115 height 11
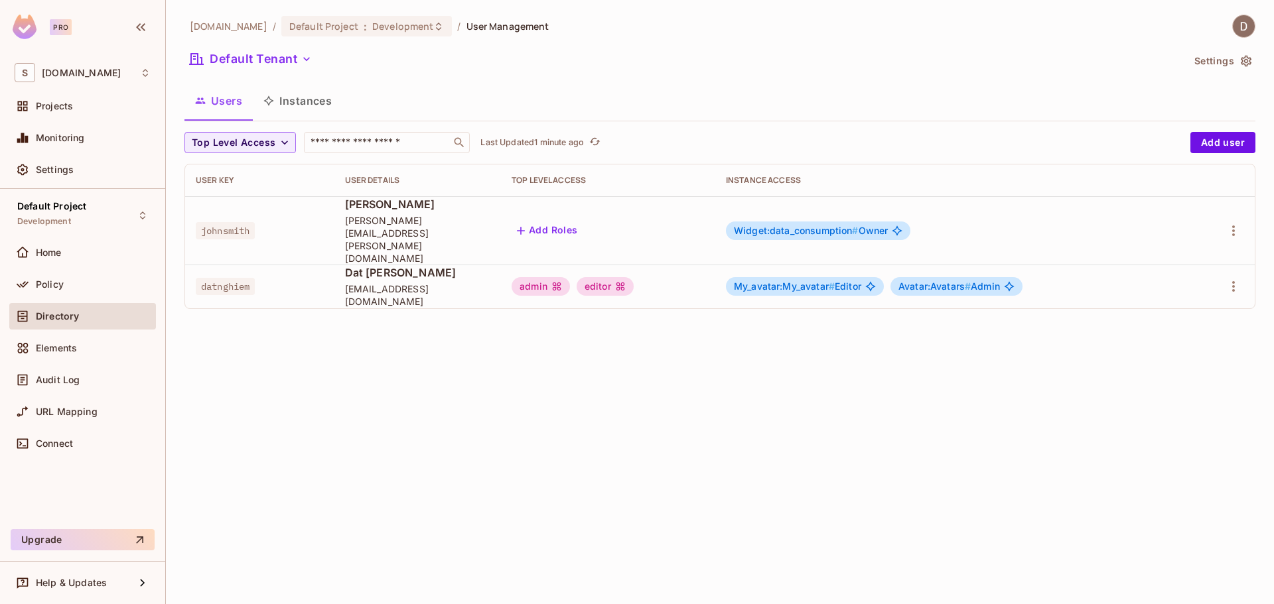
click at [1245, 269] on td at bounding box center [1223, 287] width 64 height 44
click at [1243, 276] on button "button" at bounding box center [1233, 286] width 21 height 21
click at [1192, 314] on span "Edit Attributes" at bounding box center [1188, 321] width 74 height 21
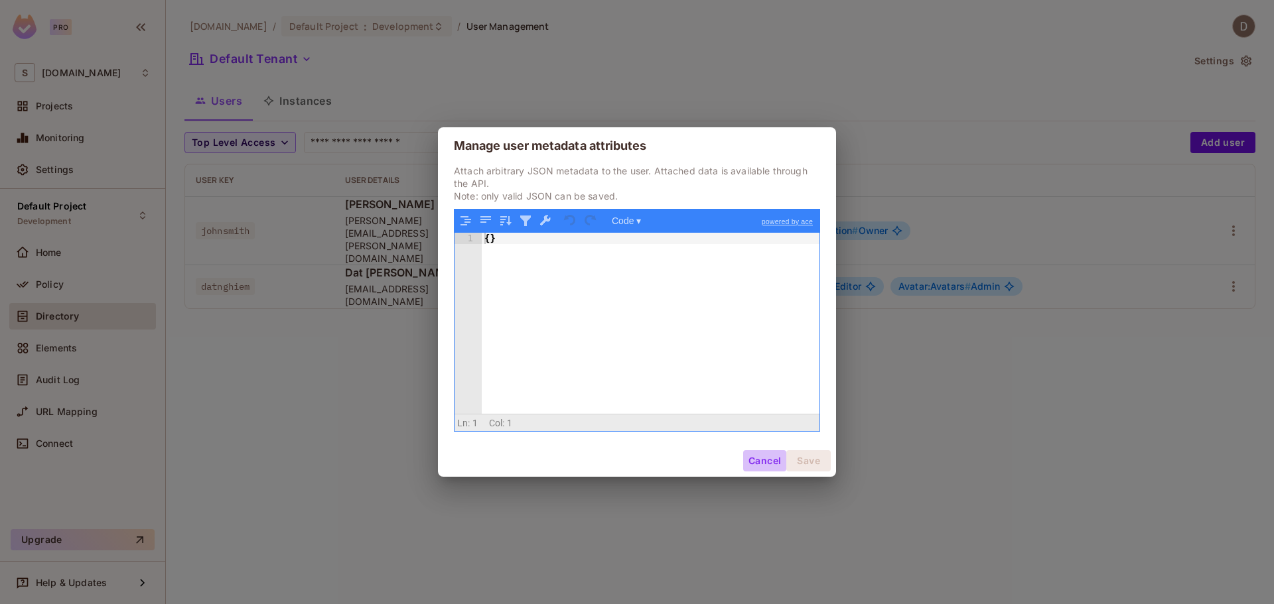
click at [760, 465] on button "Cancel" at bounding box center [764, 461] width 43 height 21
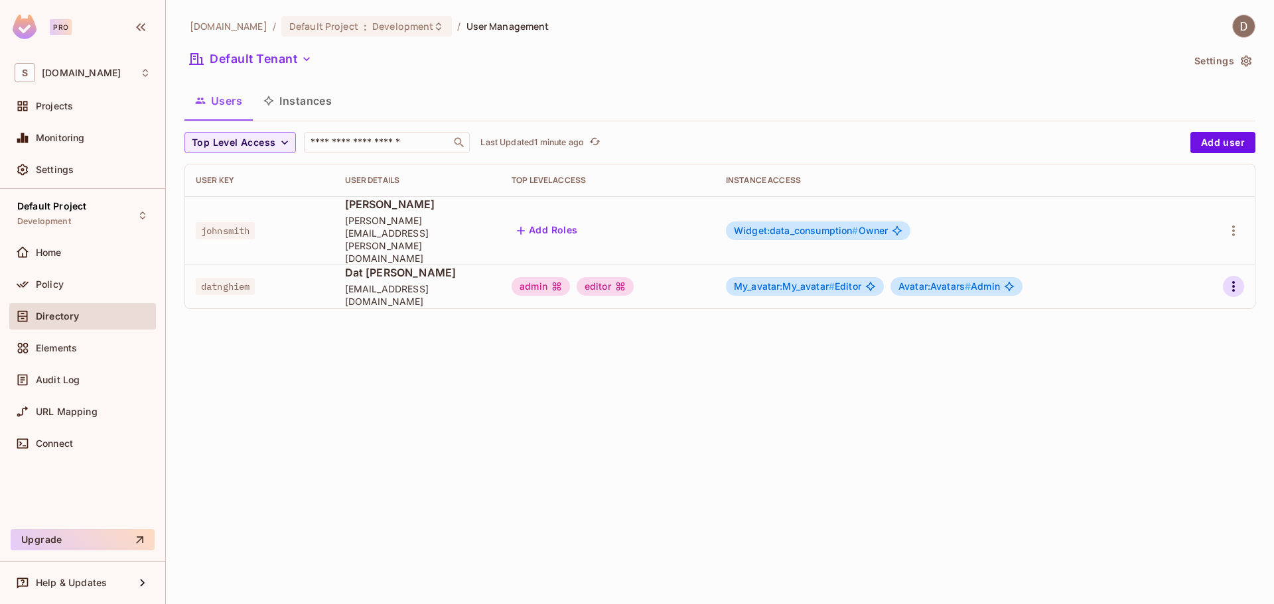
click at [1231, 279] on icon "button" at bounding box center [1234, 287] width 16 height 16
click at [1173, 293] on span "Edit" at bounding box center [1164, 292] width 26 height 21
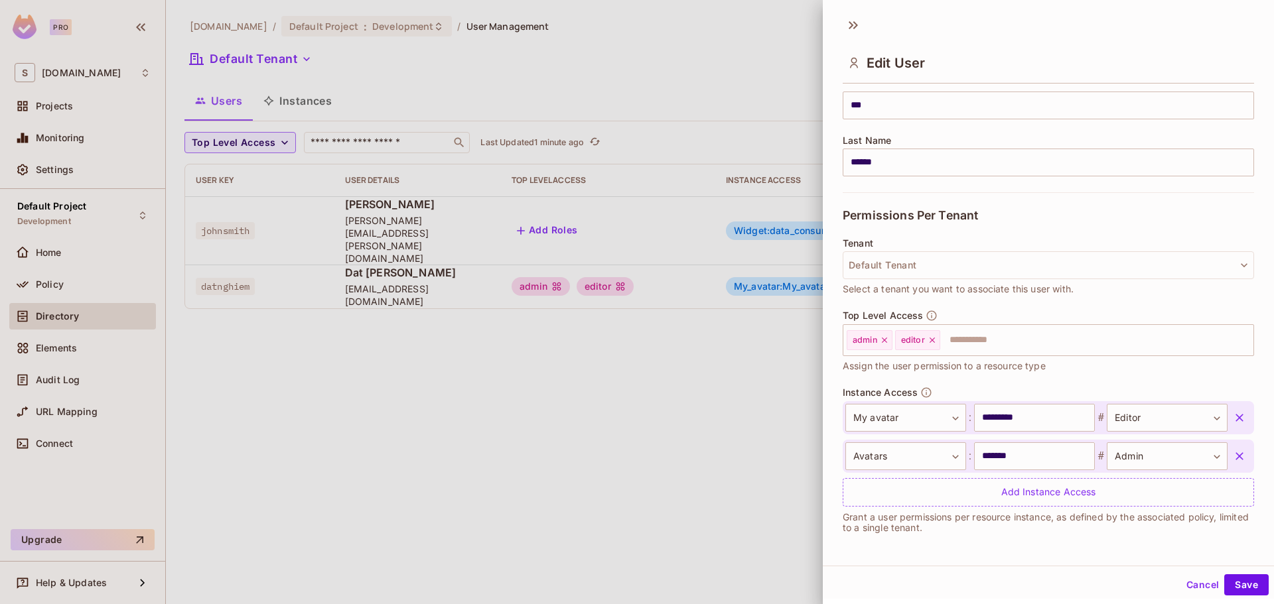
scroll to position [2, 0]
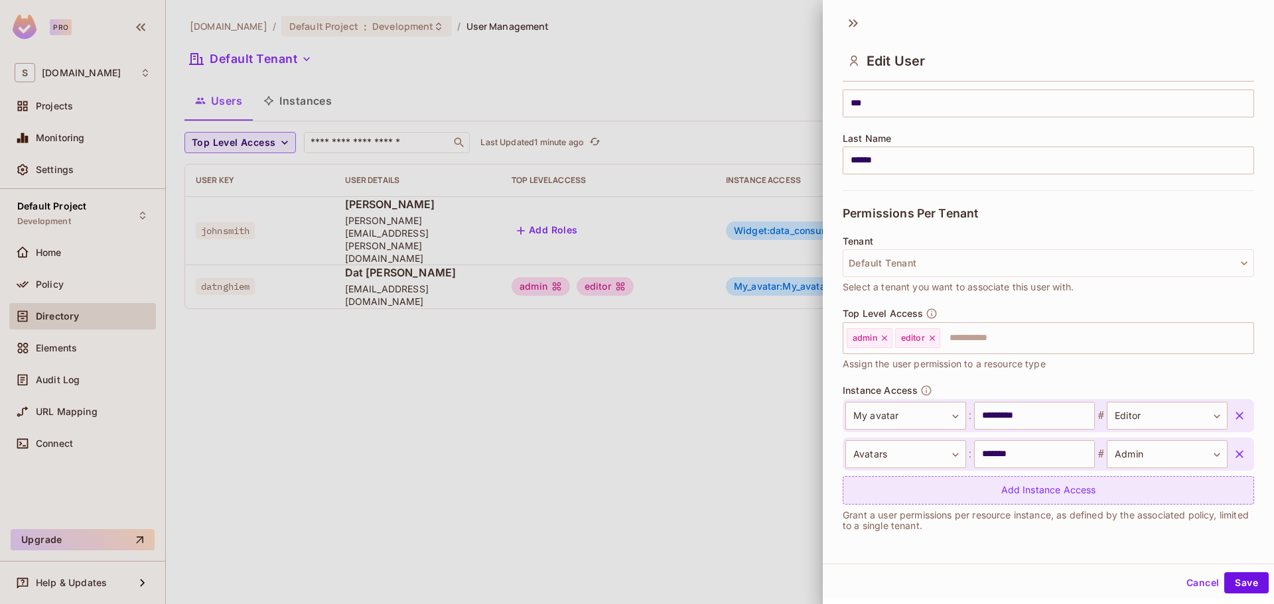
click at [1157, 489] on div "Add Instance Access" at bounding box center [1048, 490] width 411 height 29
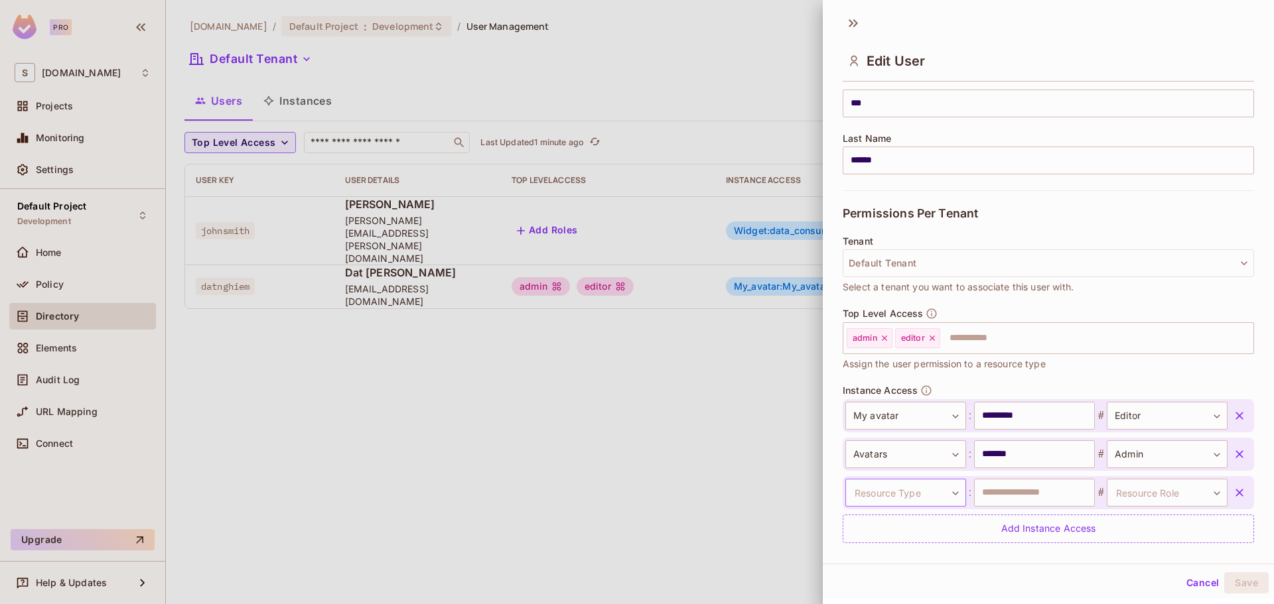
click at [891, 488] on body "**********" at bounding box center [637, 302] width 1274 height 604
click at [890, 500] on li "Widget" at bounding box center [897, 505] width 122 height 24
click at [1035, 490] on input "text" at bounding box center [1034, 493] width 121 height 28
click at [1113, 492] on body "**********" at bounding box center [637, 302] width 1274 height 604
click at [1003, 498] on div at bounding box center [637, 302] width 1274 height 604
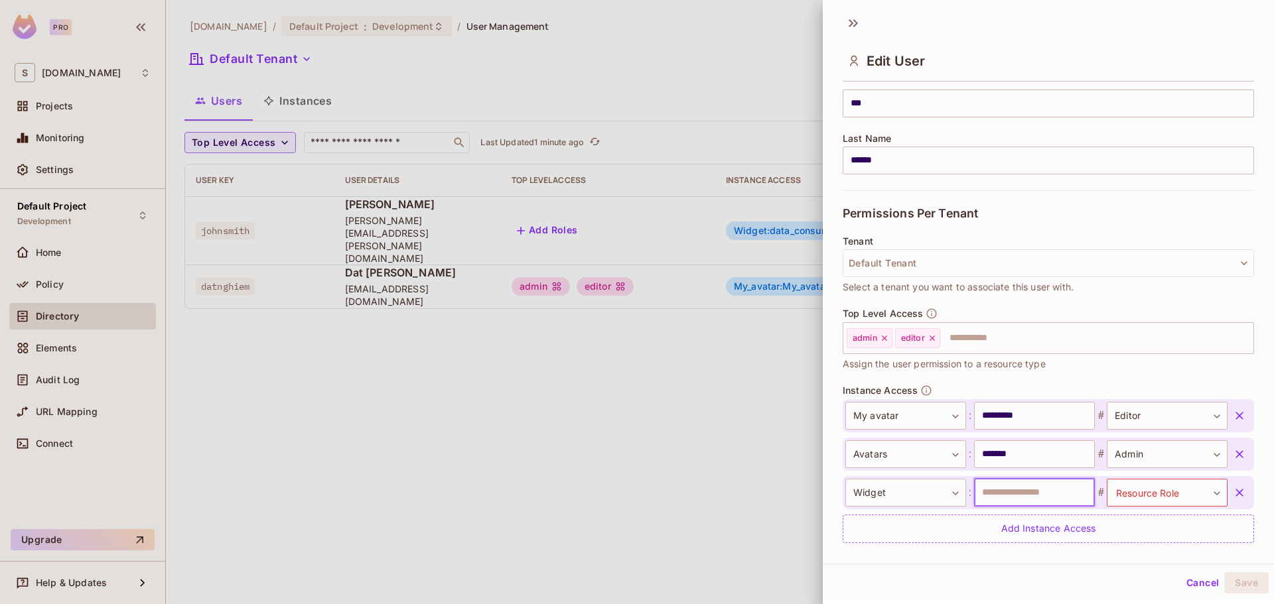
click at [1005, 492] on input "text" at bounding box center [1034, 493] width 121 height 28
click at [952, 490] on body "**********" at bounding box center [637, 302] width 1274 height 604
click at [889, 572] on li "Dashboard" at bounding box center [897, 577] width 122 height 24
click at [1014, 492] on input "text" at bounding box center [1034, 493] width 121 height 28
click at [1235, 490] on icon "button" at bounding box center [1239, 493] width 8 height 8
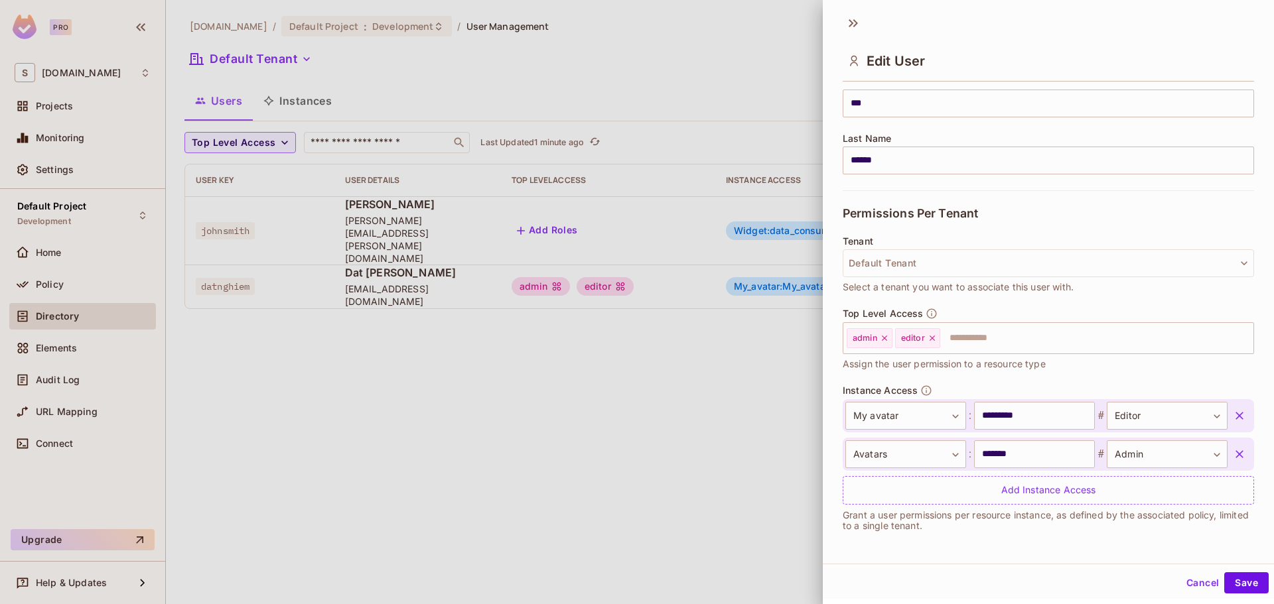
click at [1198, 582] on button "Cancel" at bounding box center [1202, 583] width 43 height 21
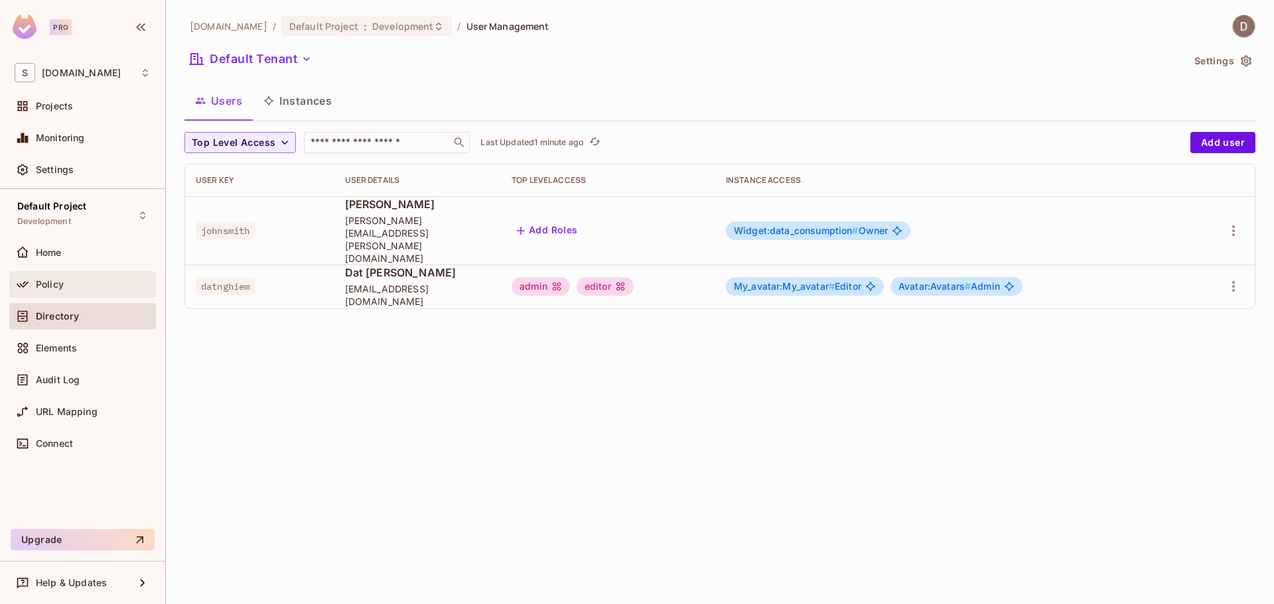
click at [90, 287] on div "Policy" at bounding box center [93, 284] width 115 height 11
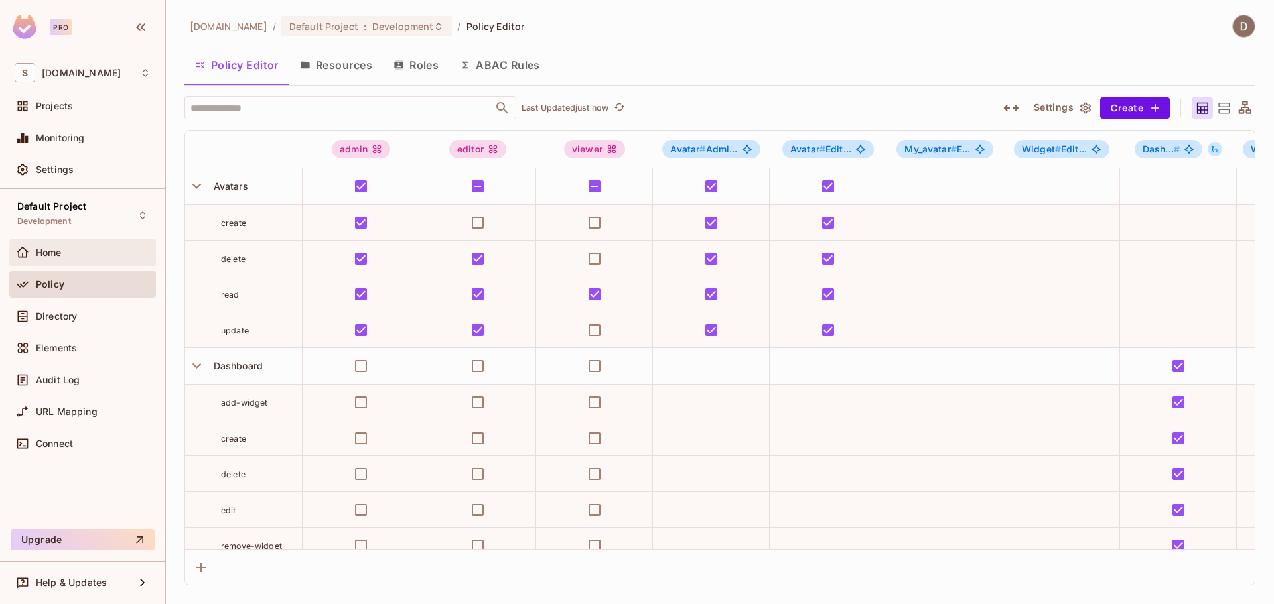
click at [78, 246] on div "Home" at bounding box center [82, 253] width 147 height 27
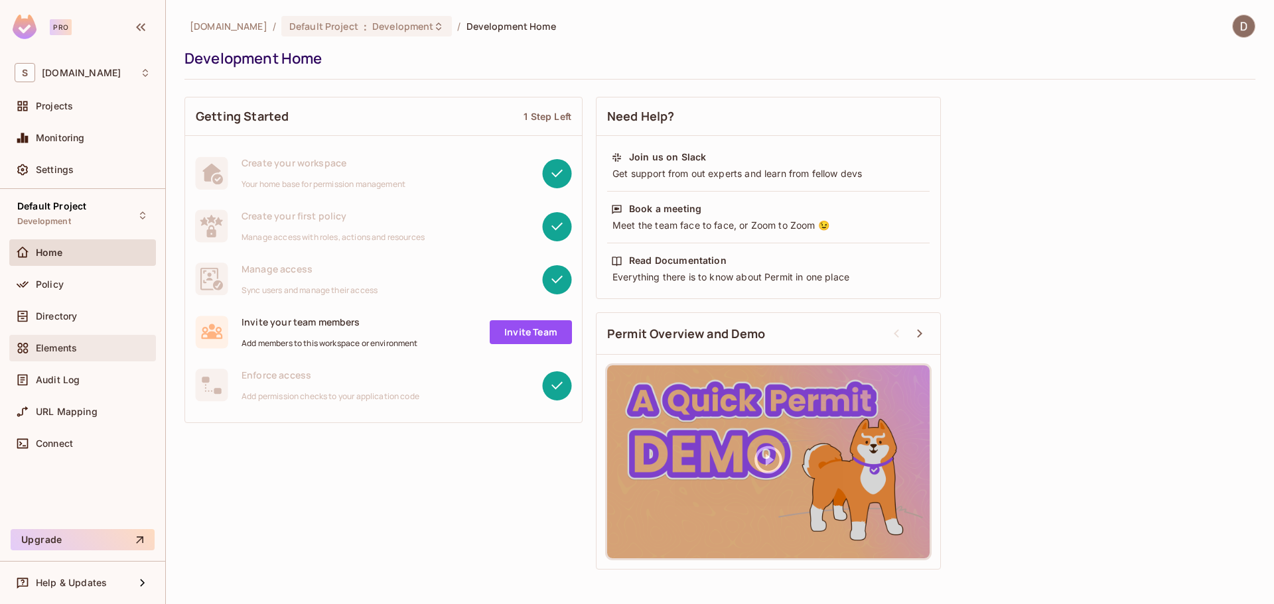
click at [71, 344] on span "Elements" at bounding box center [56, 348] width 41 height 11
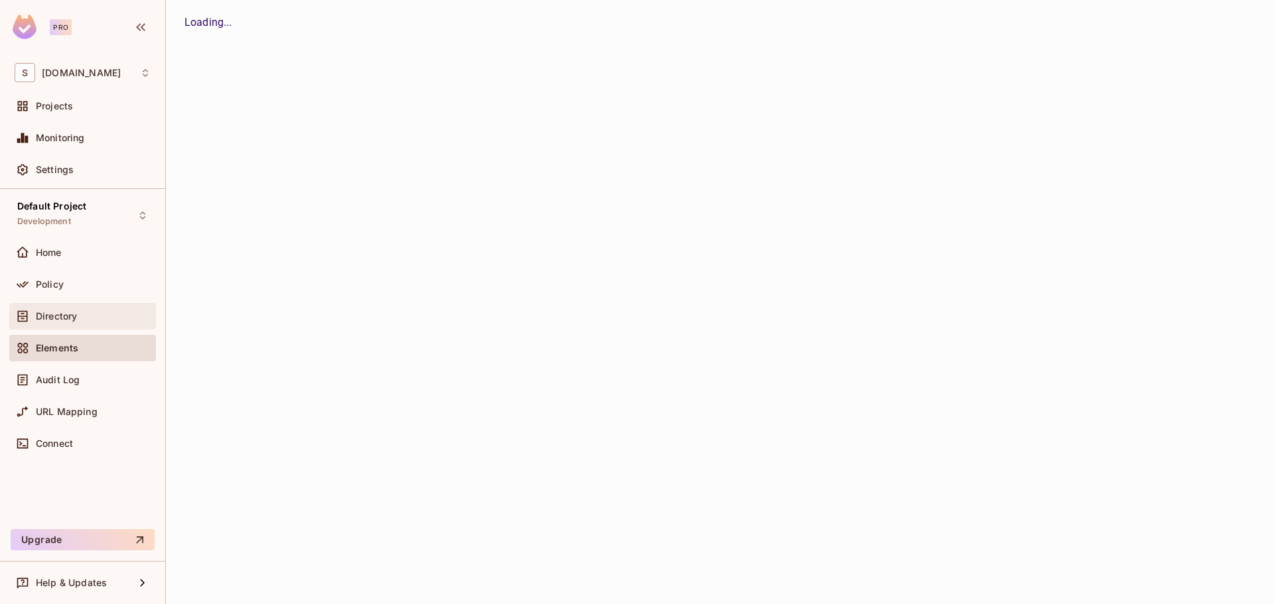
click at [86, 323] on div "Directory" at bounding box center [83, 317] width 136 height 16
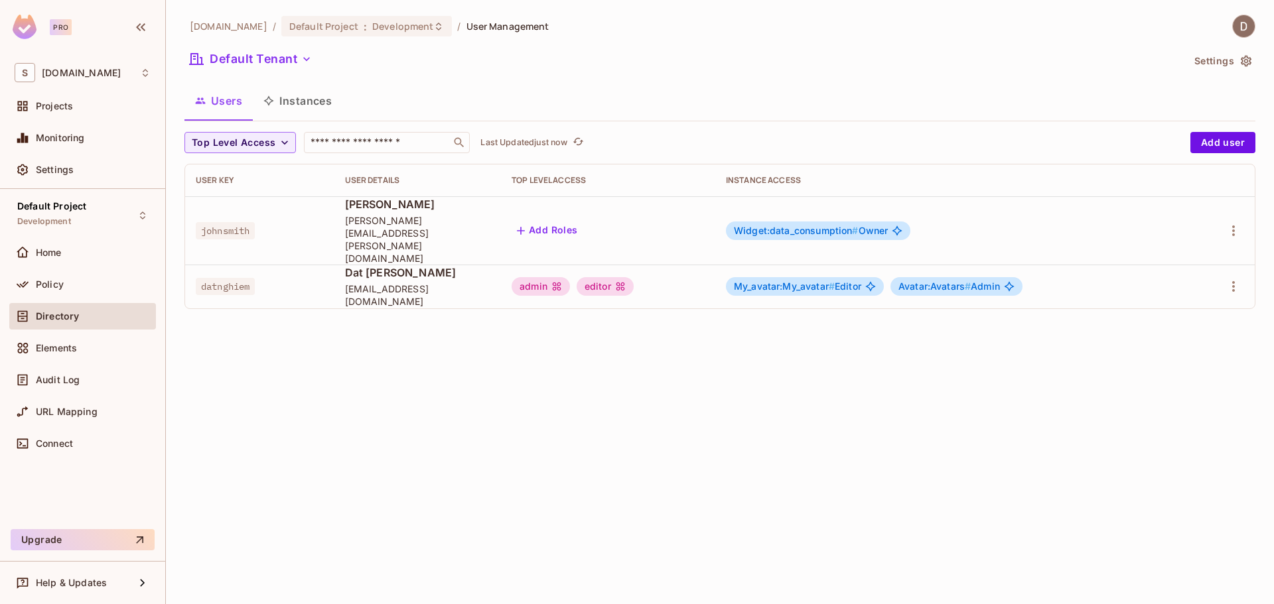
click at [87, 322] on div "Directory" at bounding box center [83, 317] width 136 height 16
click at [62, 277] on div "Policy" at bounding box center [83, 285] width 136 height 16
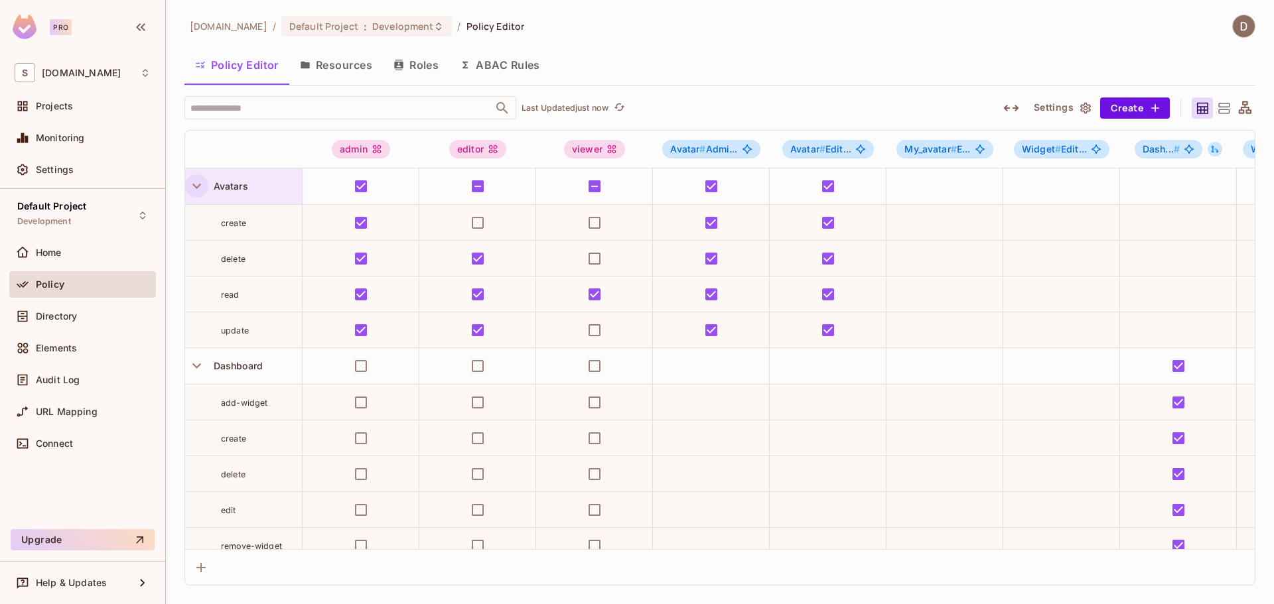
click at [189, 182] on icon "button" at bounding box center [197, 186] width 18 height 18
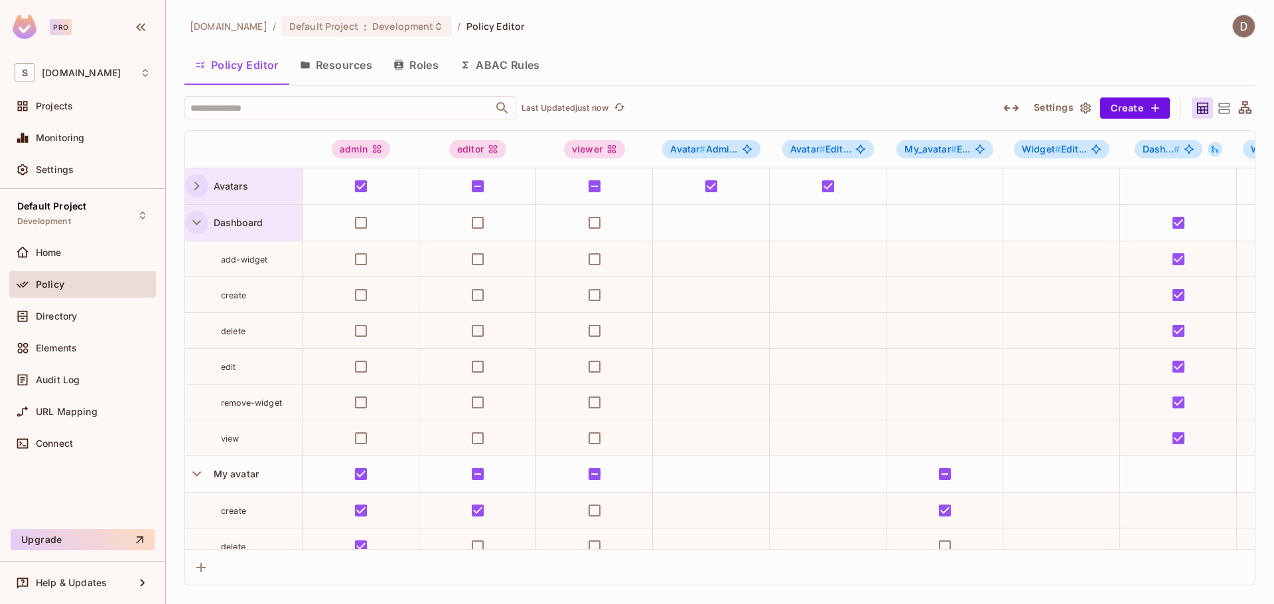
click at [196, 222] on icon "button" at bounding box center [197, 223] width 18 height 18
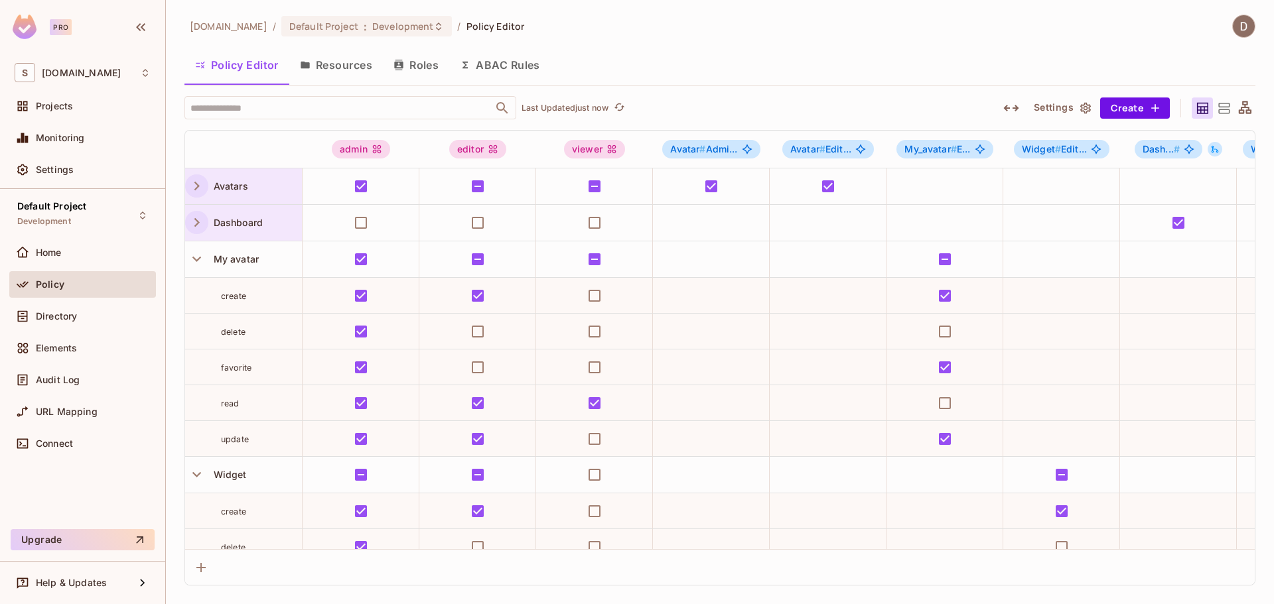
click at [198, 222] on icon "button" at bounding box center [196, 222] width 5 height 9
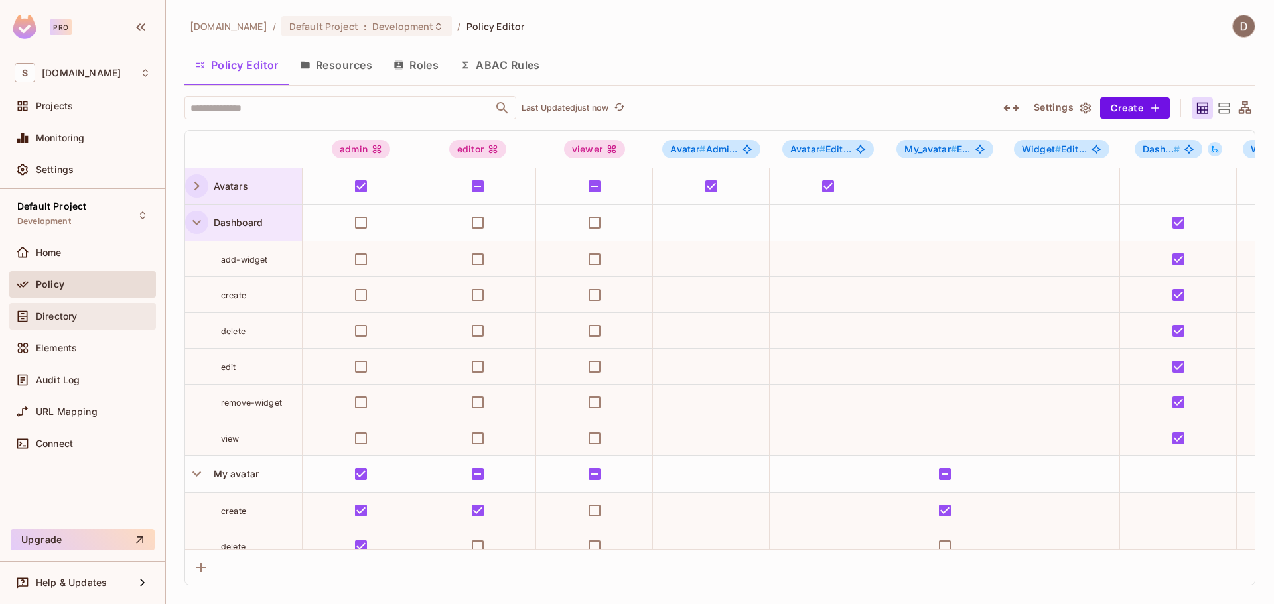
click at [56, 321] on span "Directory" at bounding box center [56, 316] width 41 height 11
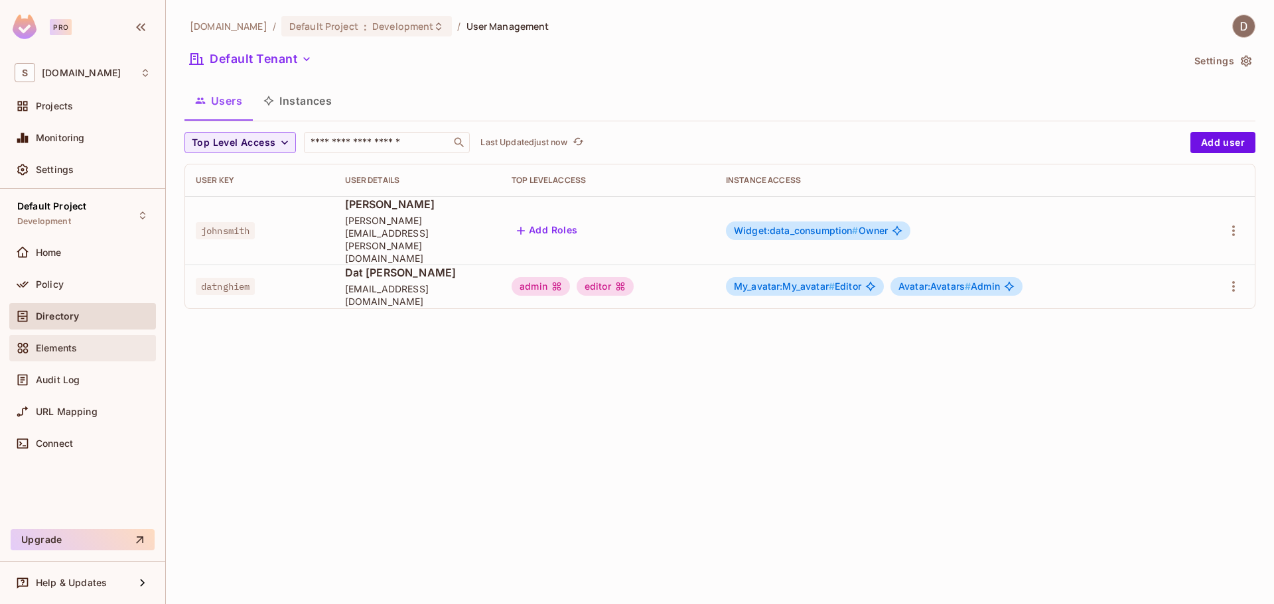
click at [60, 349] on span "Elements" at bounding box center [56, 348] width 41 height 11
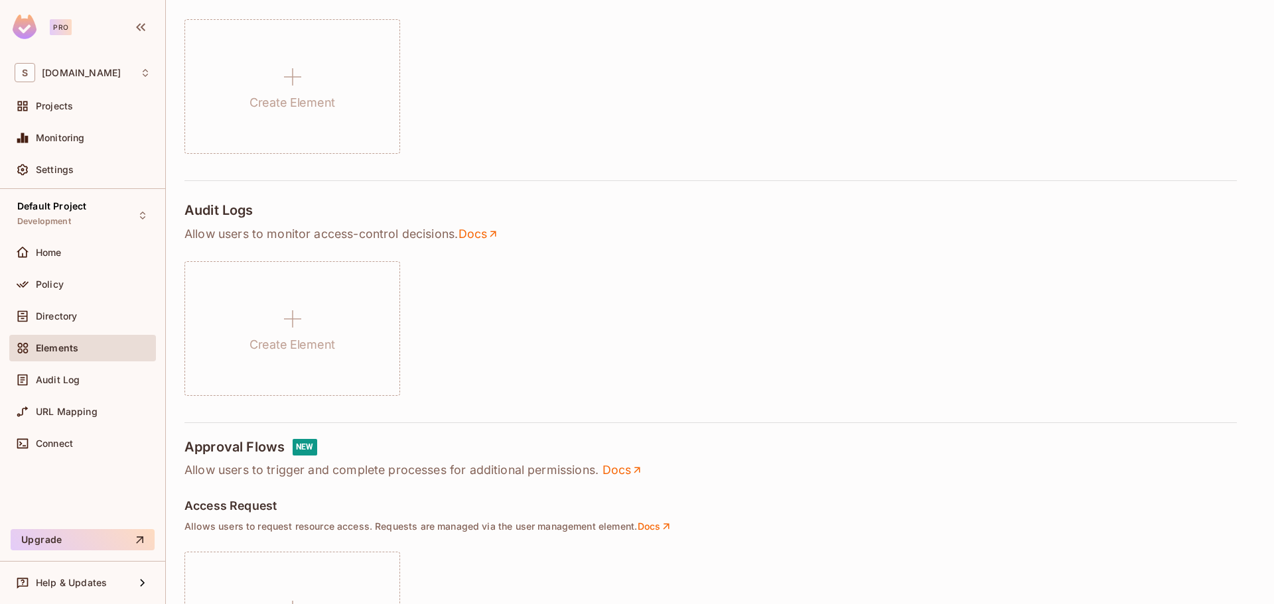
scroll to position [398, 0]
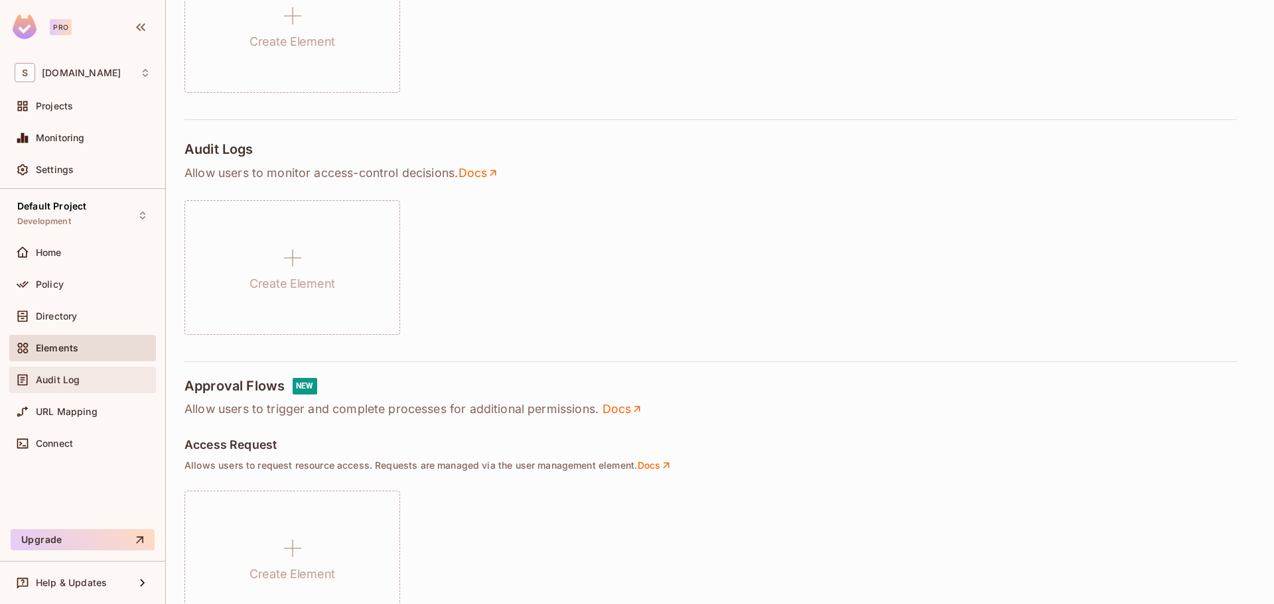
click at [81, 378] on div "Audit Log" at bounding box center [93, 380] width 115 height 11
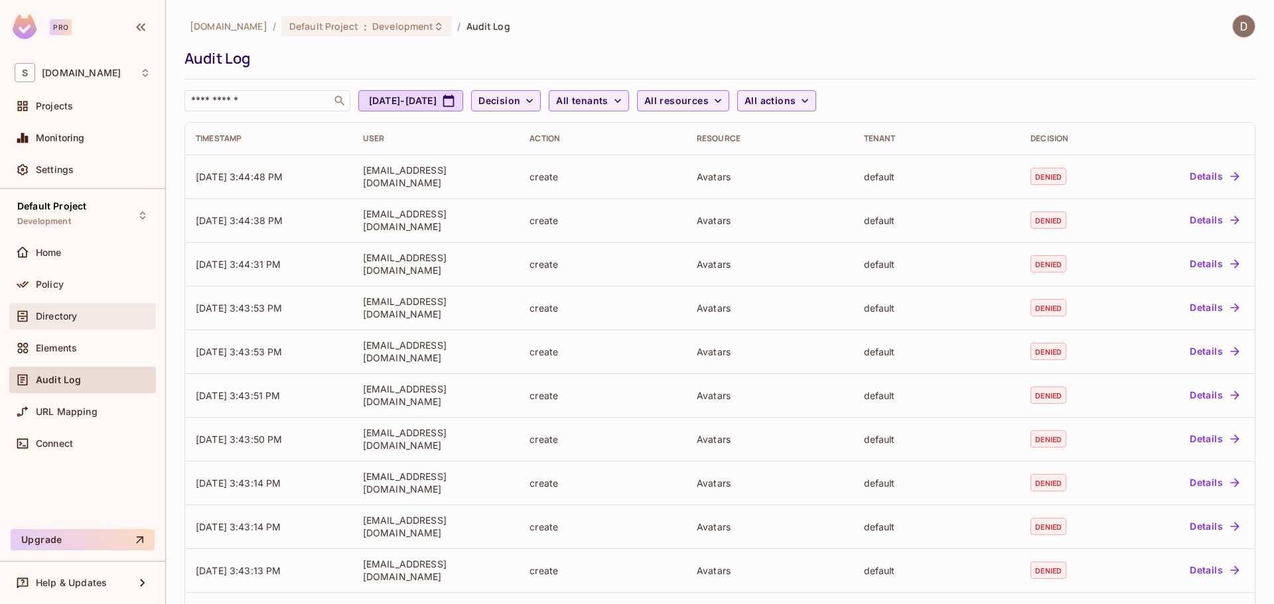
click at [87, 320] on div "Directory" at bounding box center [93, 316] width 115 height 11
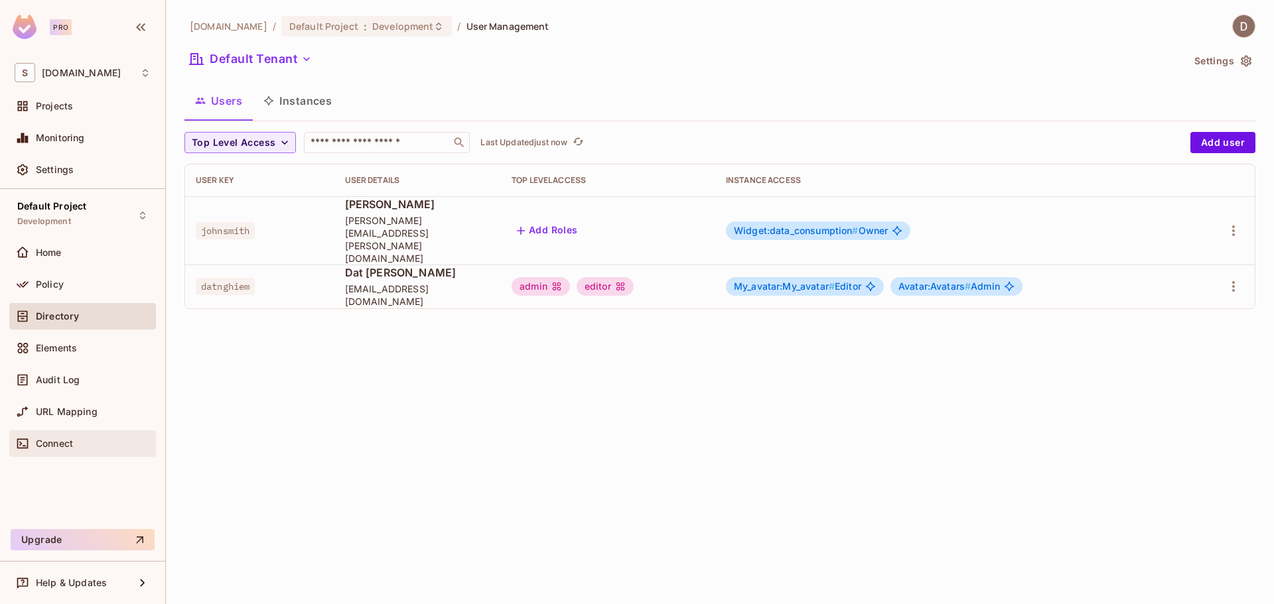
click at [92, 439] on div "Connect" at bounding box center [93, 444] width 115 height 11
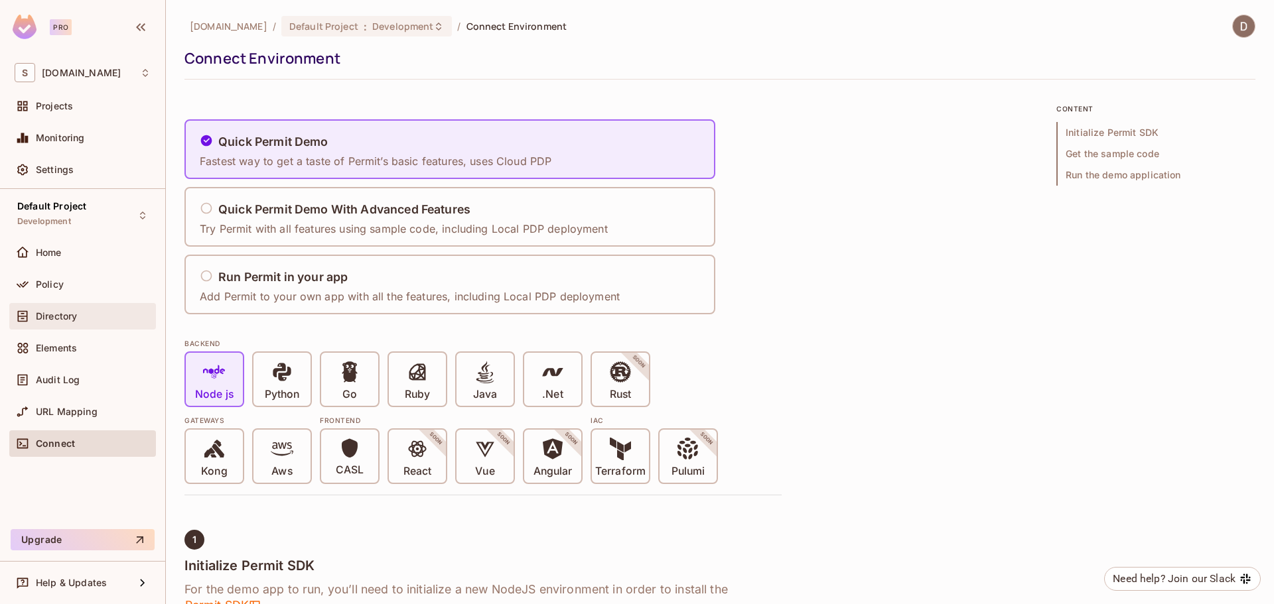
click at [100, 322] on div "Directory" at bounding box center [83, 317] width 136 height 16
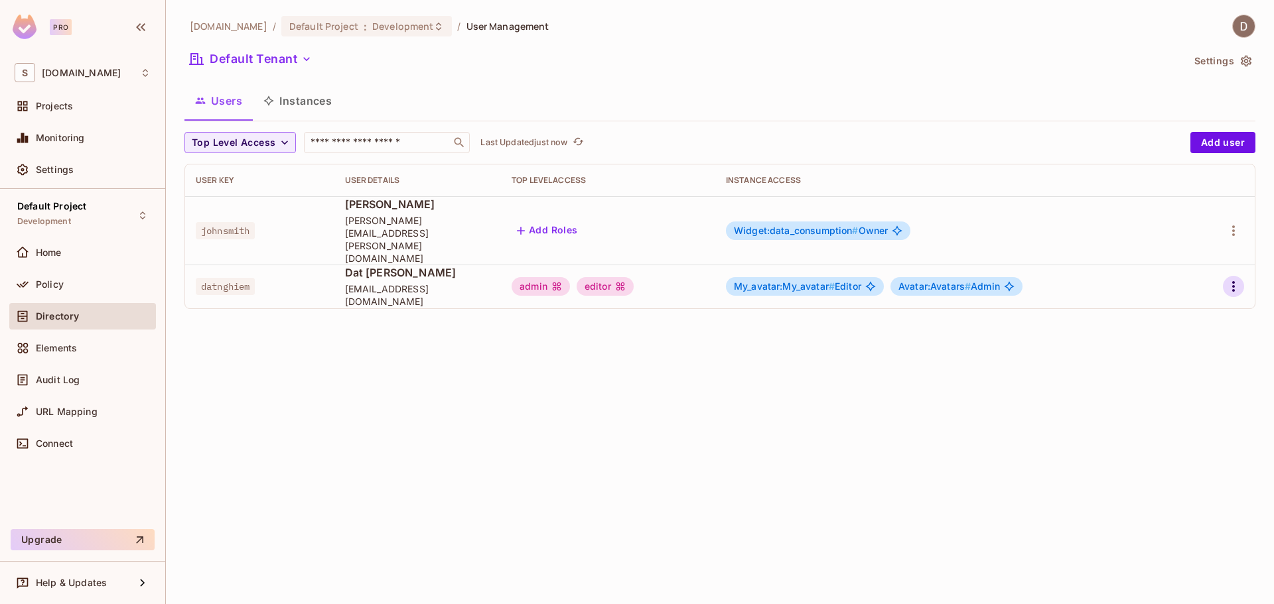
click at [1235, 279] on icon "button" at bounding box center [1234, 287] width 16 height 16
click at [1177, 290] on li "Edit" at bounding box center [1175, 292] width 117 height 29
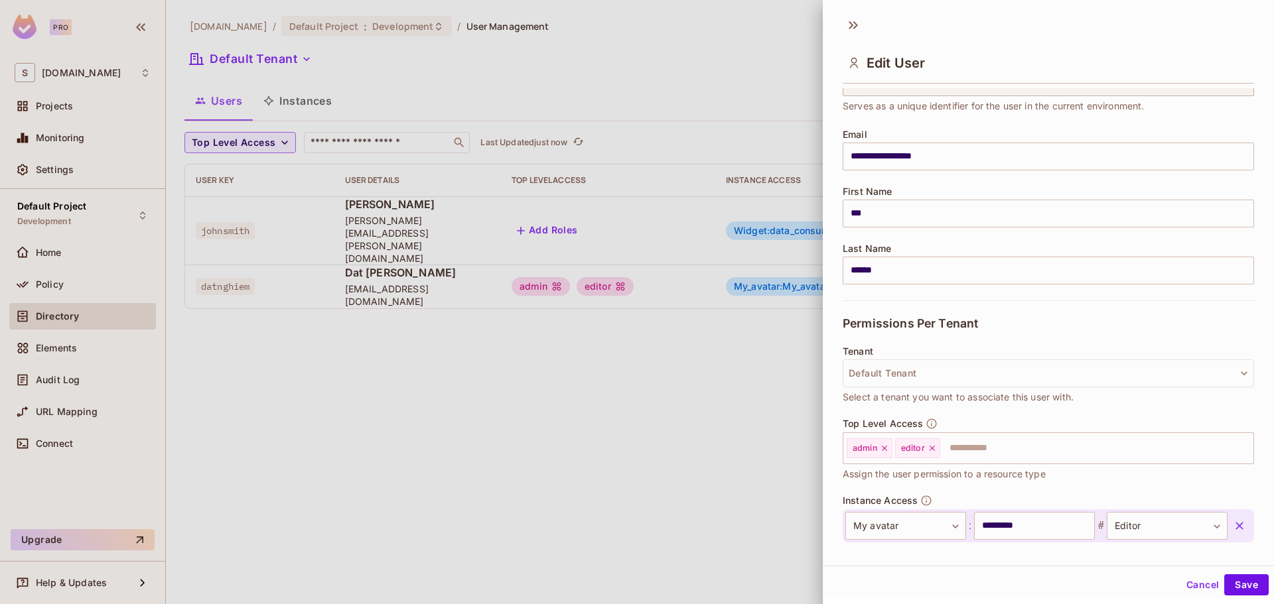
scroll to position [178, 0]
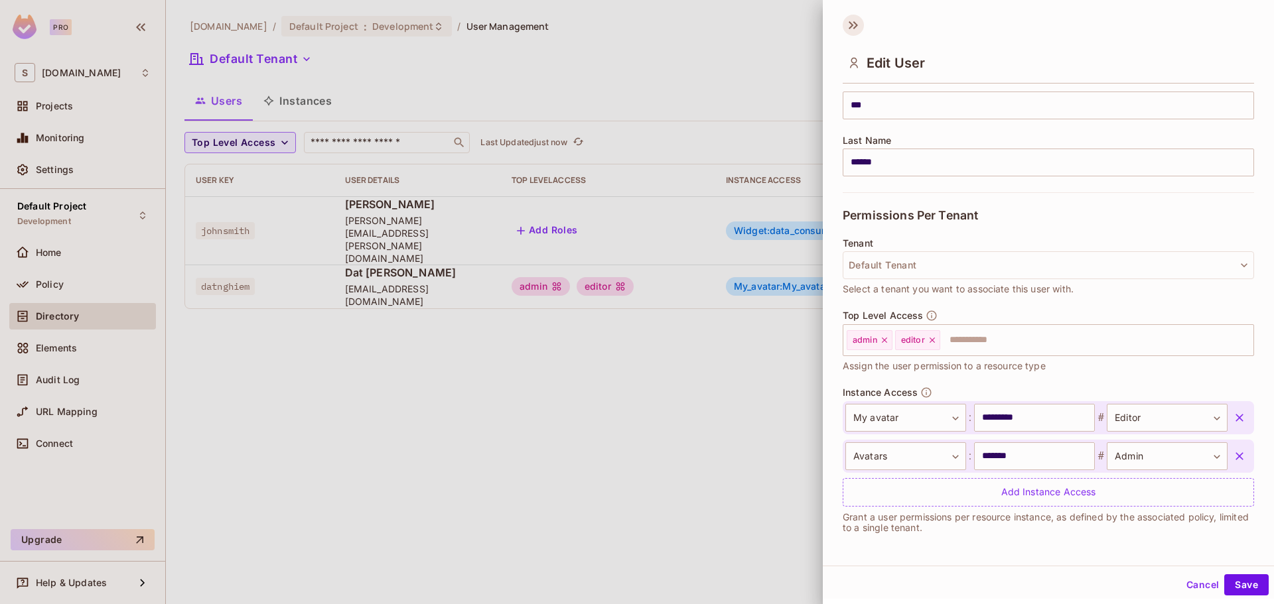
click at [861, 28] on icon at bounding box center [853, 25] width 21 height 21
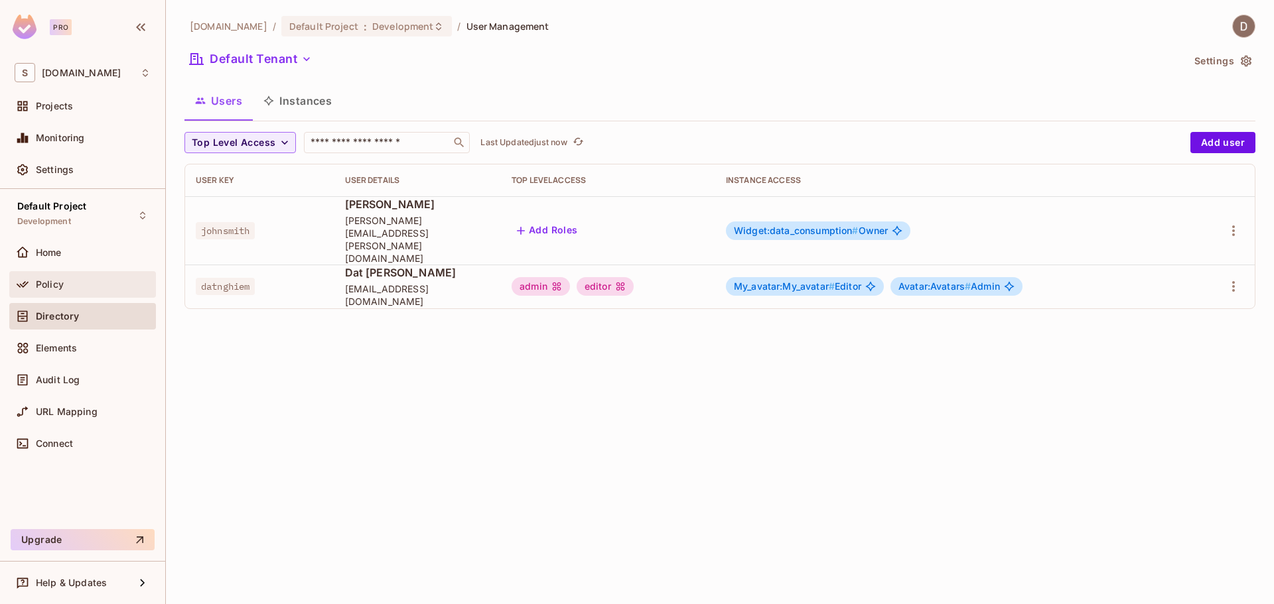
click at [56, 292] on div "Policy" at bounding box center [82, 284] width 147 height 27
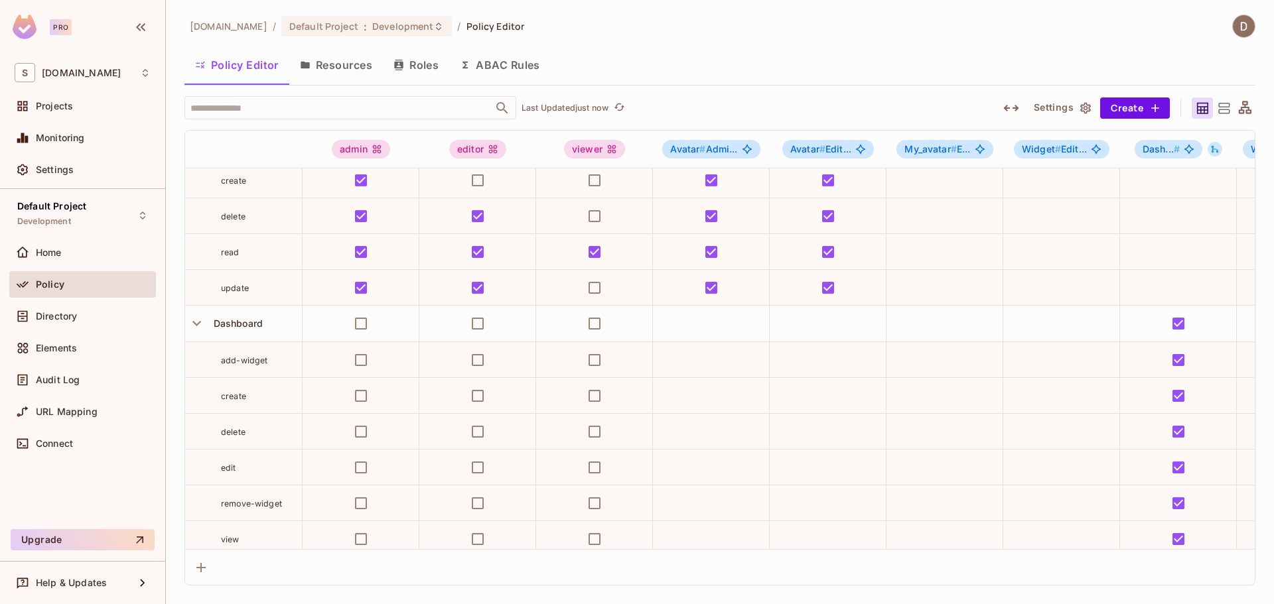
scroll to position [66, 0]
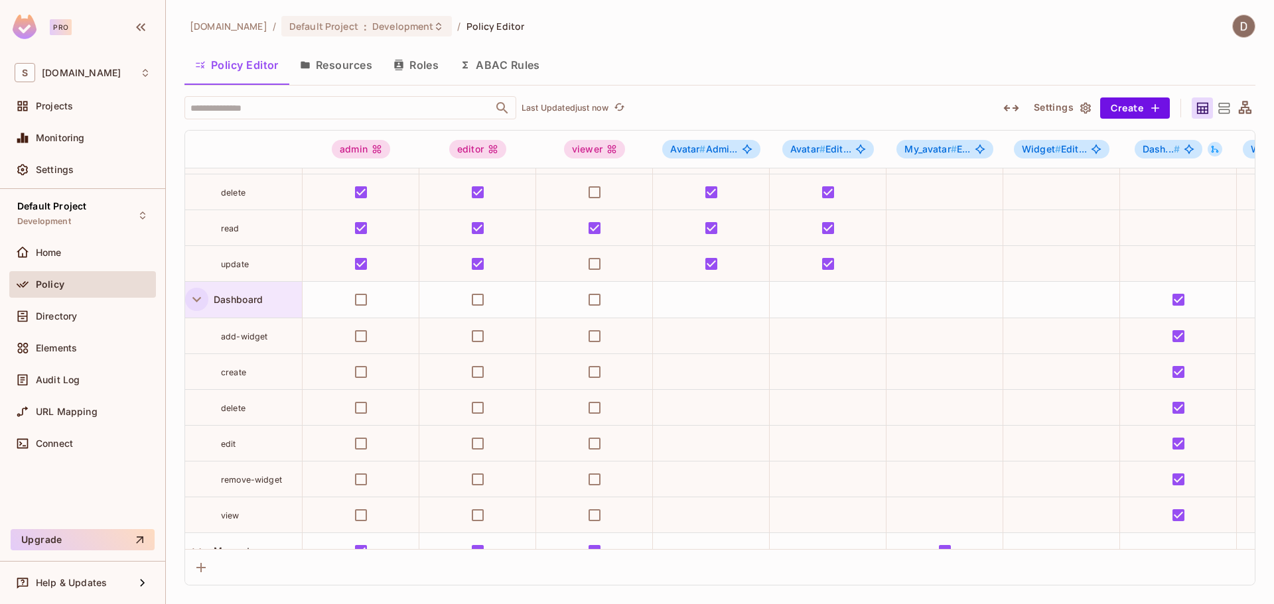
click at [192, 301] on icon "button" at bounding box center [197, 300] width 18 height 18
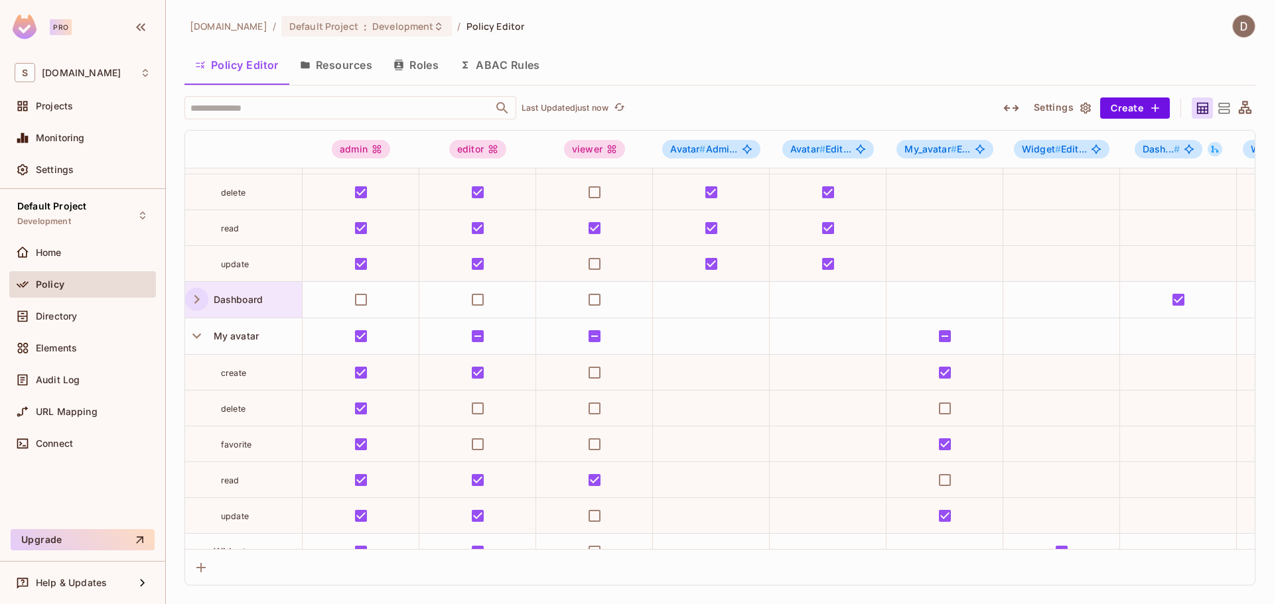
click at [196, 302] on icon "button" at bounding box center [196, 299] width 5 height 9
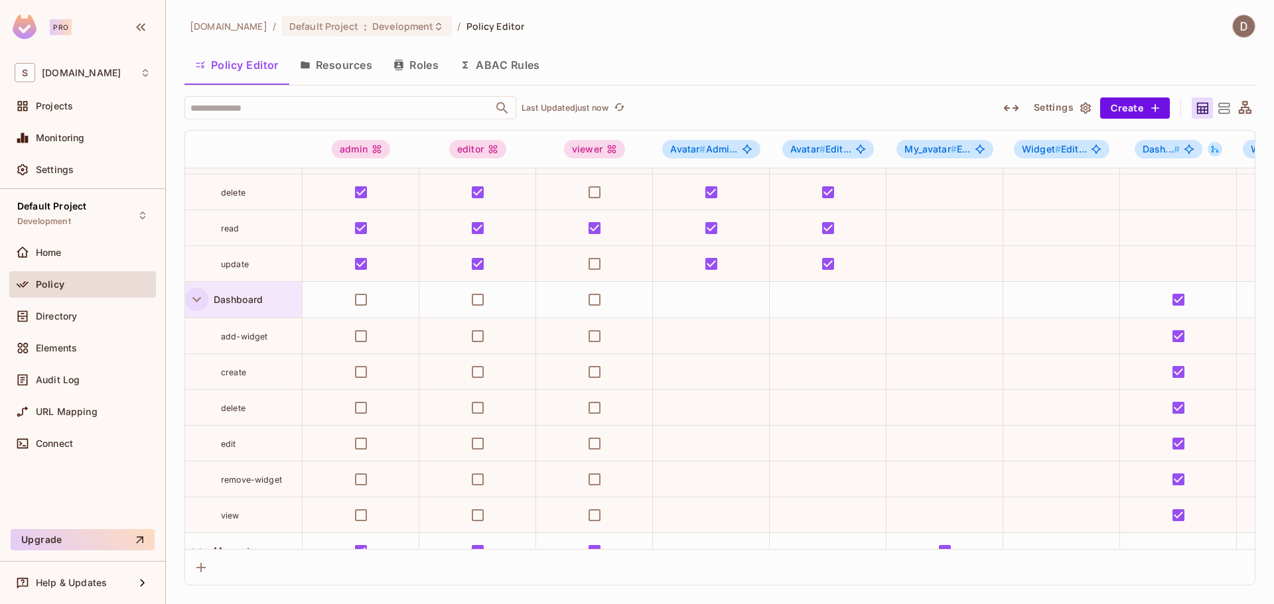
drag, startPoint x: 227, startPoint y: 303, endPoint x: 220, endPoint y: 313, distance: 12.3
click at [220, 313] on div "Dashboard" at bounding box center [243, 300] width 117 height 36
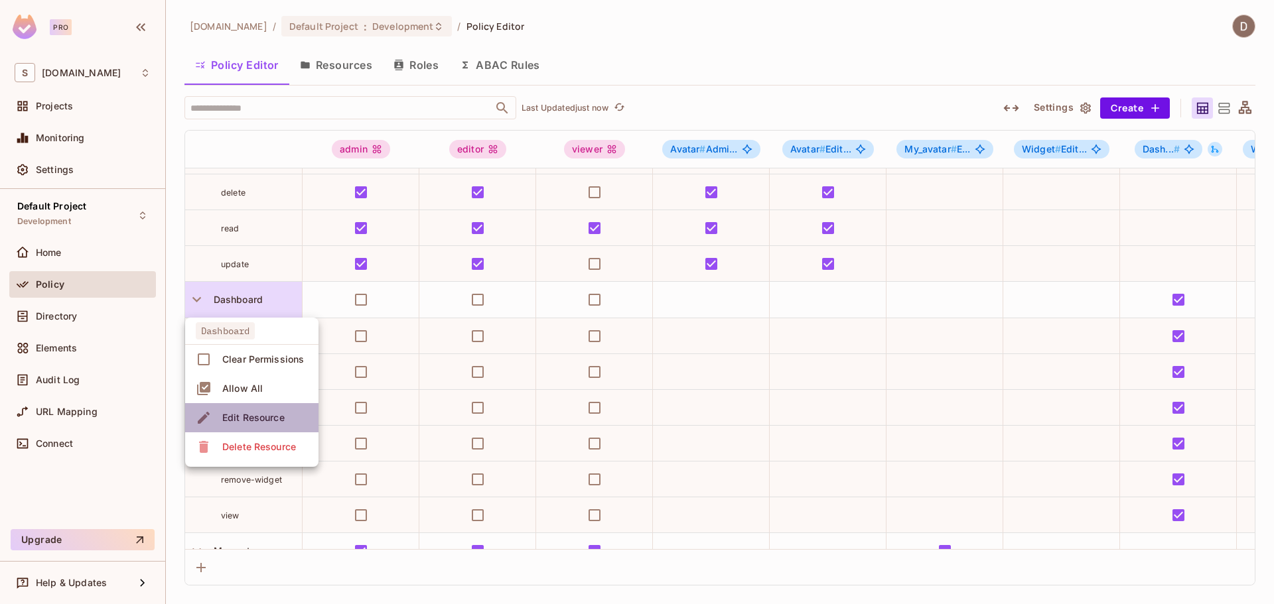
click at [261, 419] on div "Edit Resource" at bounding box center [253, 417] width 62 height 13
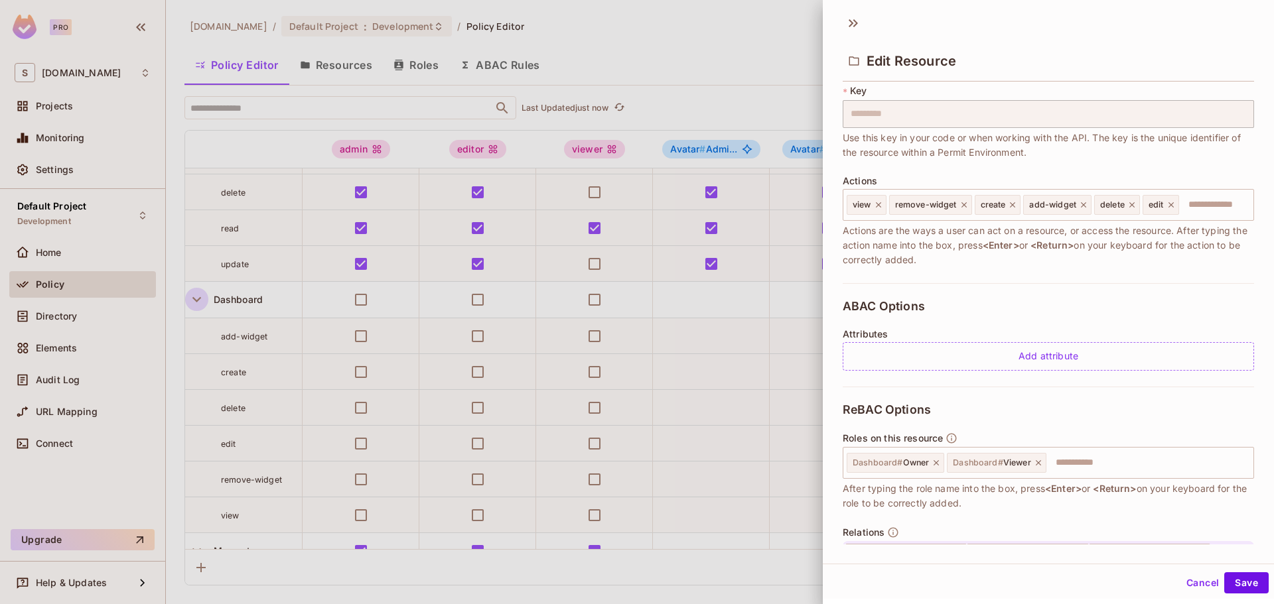
scroll to position [164, 0]
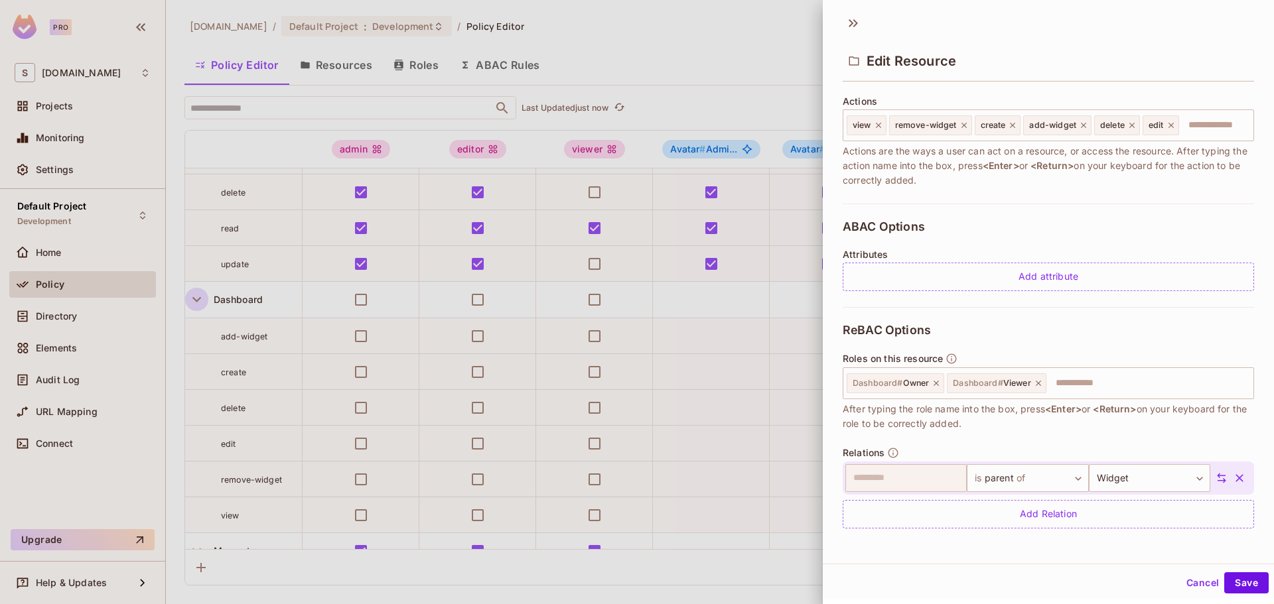
click at [80, 328] on div at bounding box center [637, 302] width 1274 height 604
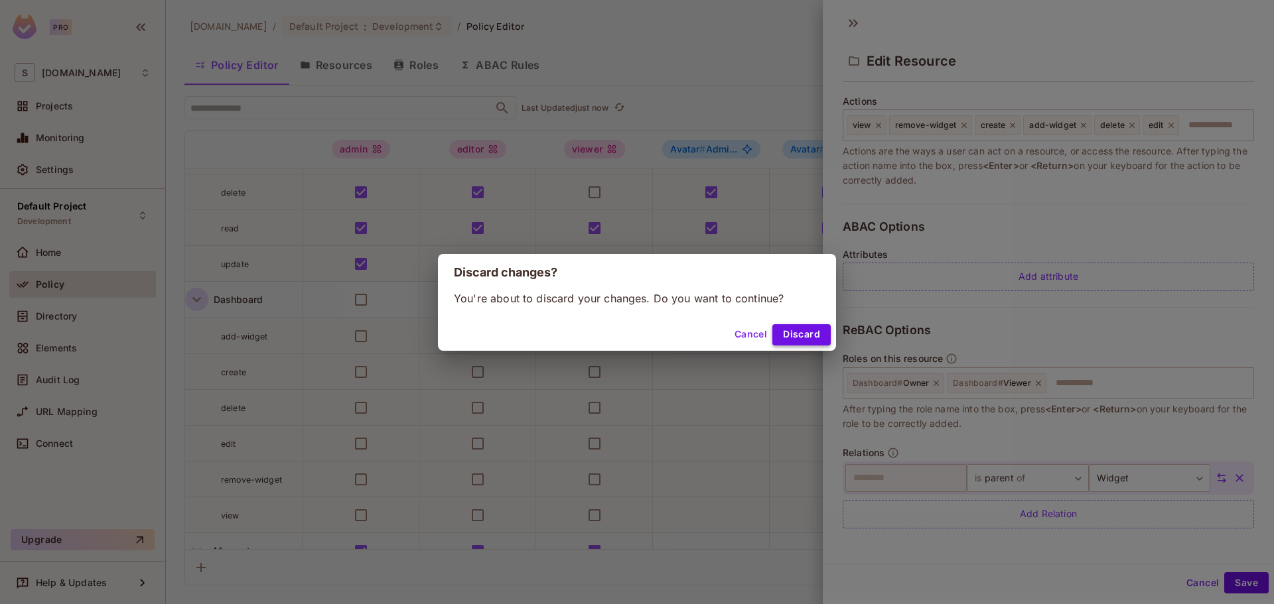
click at [790, 341] on button "Discard" at bounding box center [801, 334] width 58 height 21
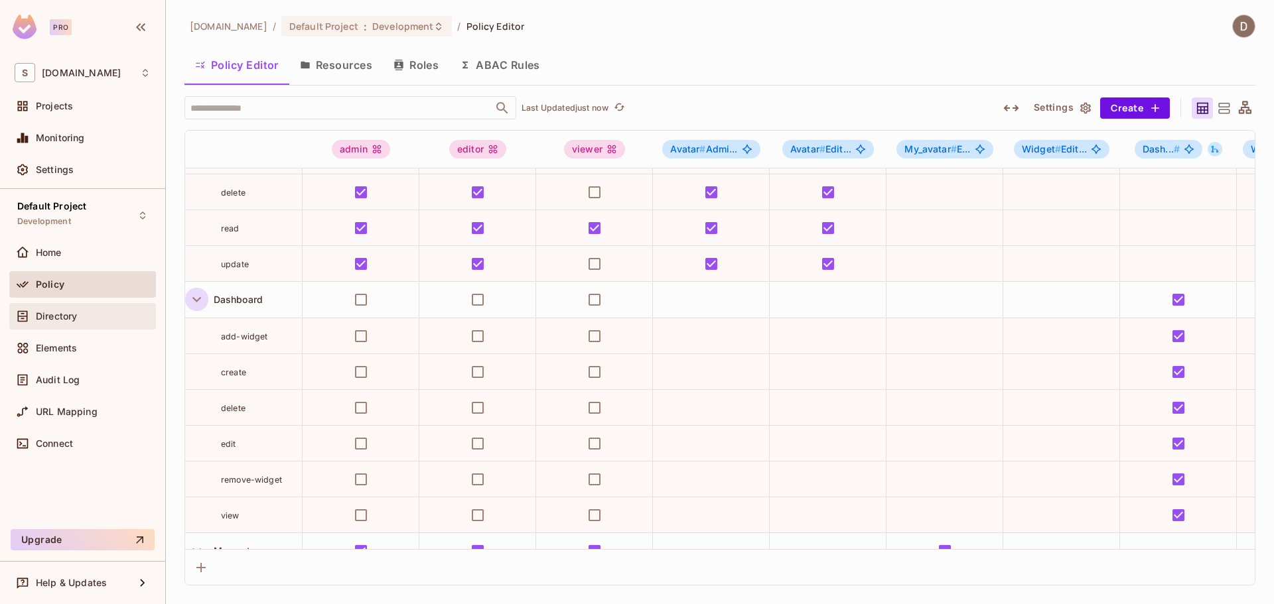
click at [88, 309] on div "Directory" at bounding box center [83, 317] width 136 height 16
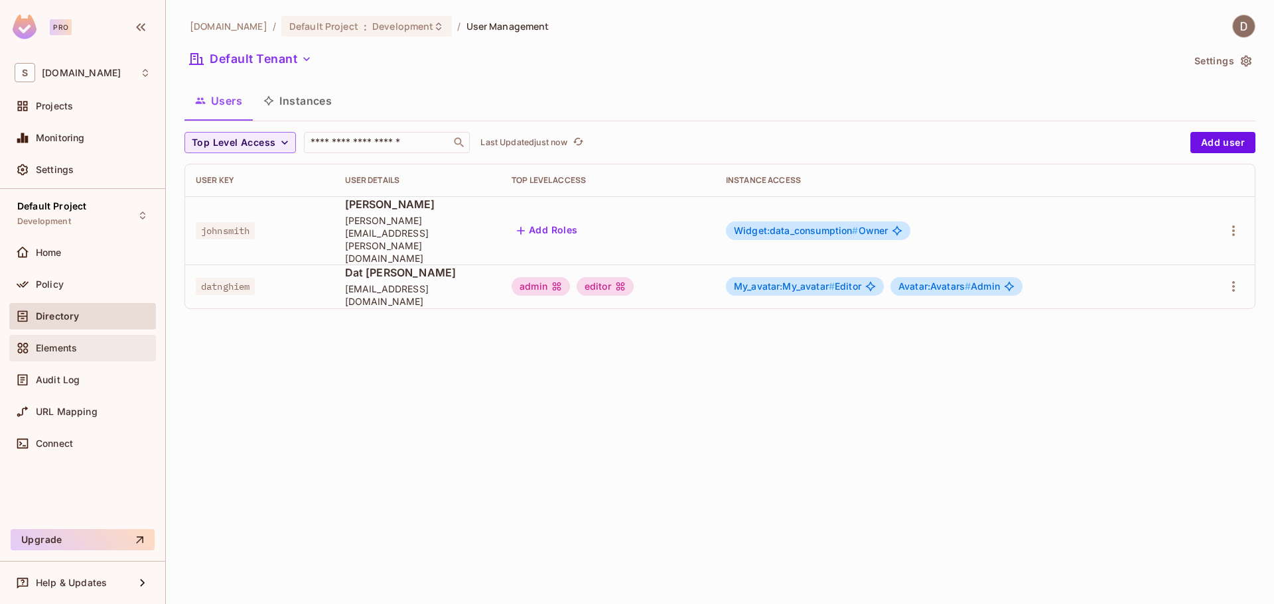
click at [111, 360] on div "Elements" at bounding box center [82, 348] width 147 height 27
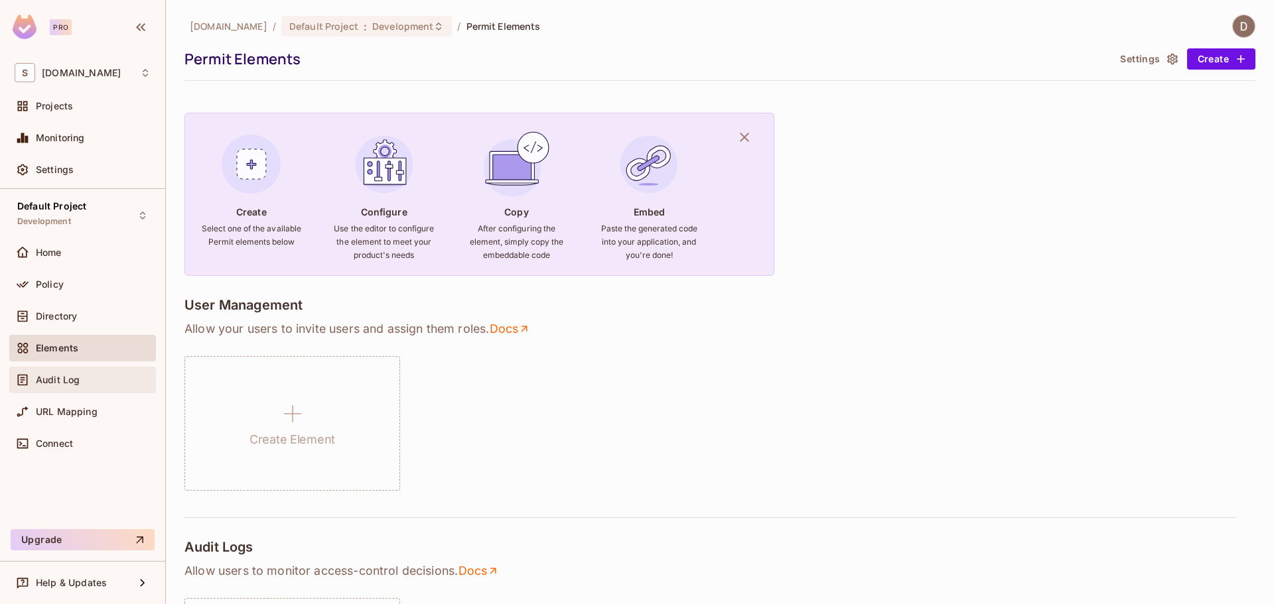
click at [102, 370] on div "Audit Log" at bounding box center [82, 380] width 147 height 27
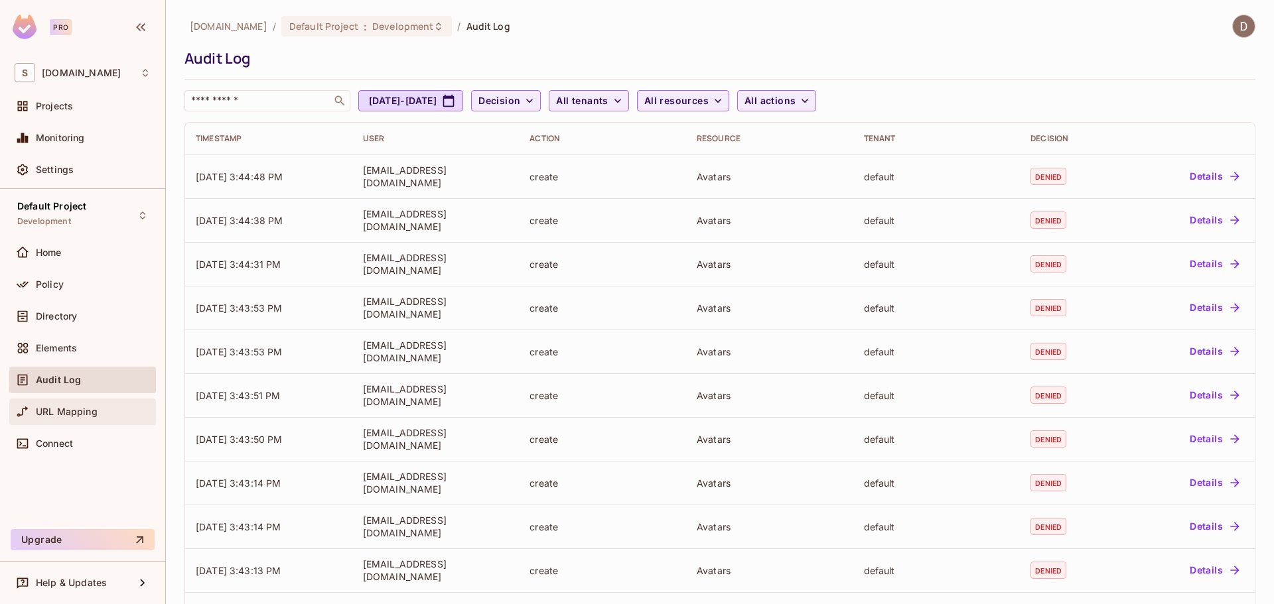
click at [113, 419] on div "URL Mapping" at bounding box center [83, 412] width 136 height 16
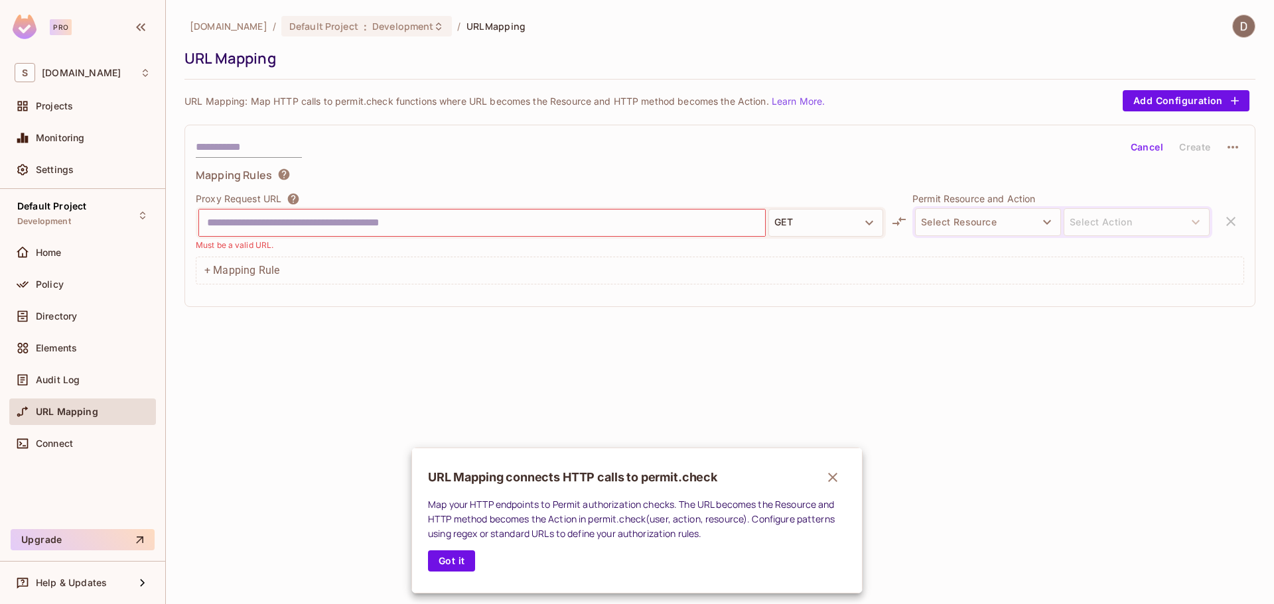
click at [98, 318] on div at bounding box center [637, 302] width 1274 height 604
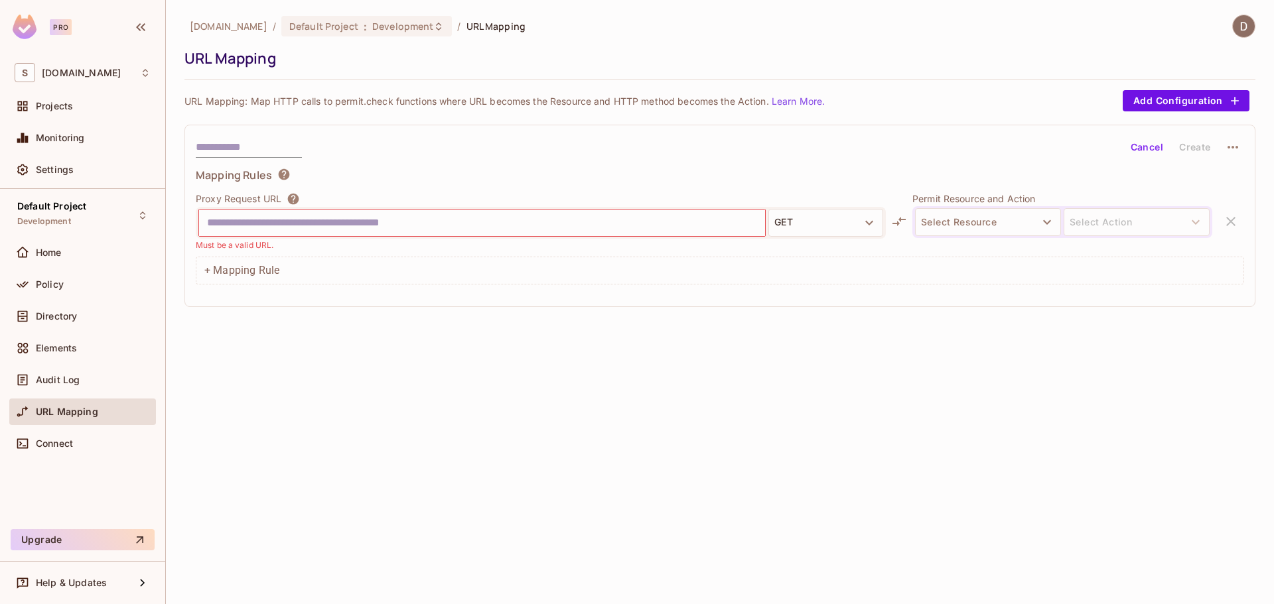
click at [97, 310] on div "Directory" at bounding box center [83, 317] width 136 height 16
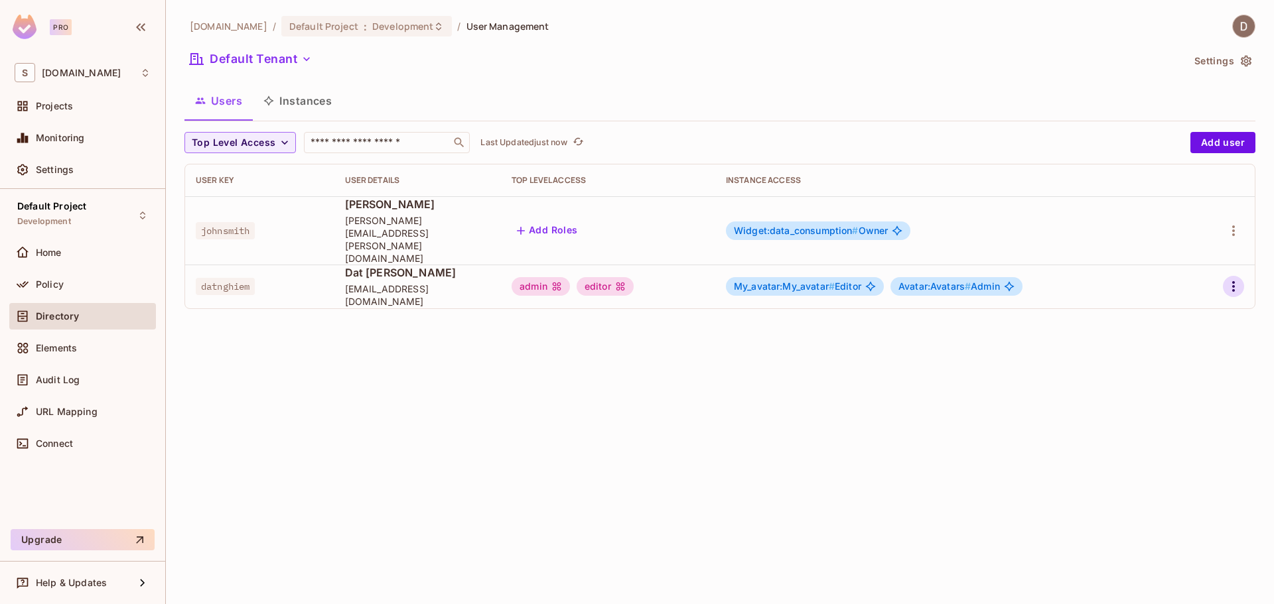
click at [1235, 279] on icon "button" at bounding box center [1234, 287] width 16 height 16
click at [1196, 291] on li "Edit" at bounding box center [1175, 292] width 117 height 29
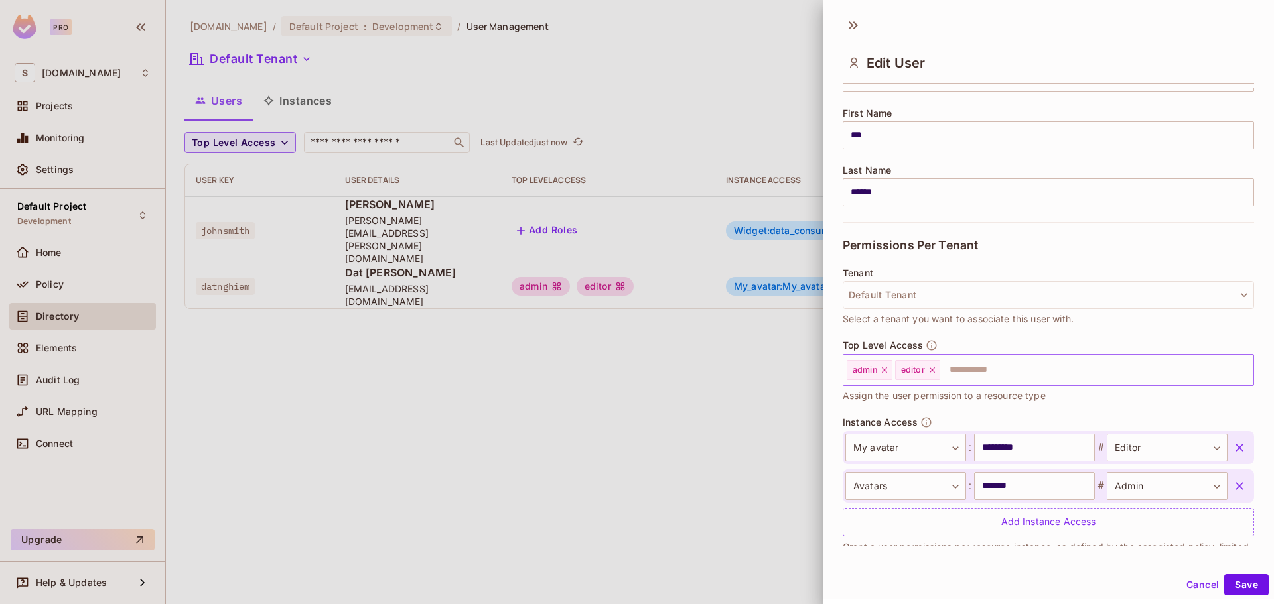
scroll to position [178, 0]
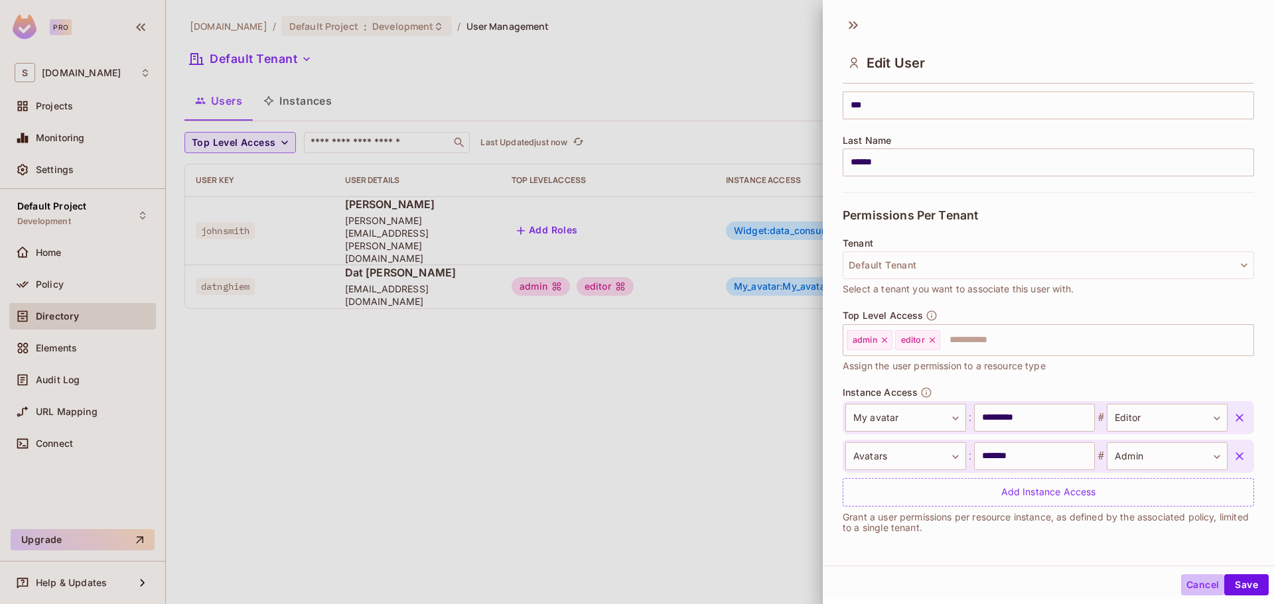
click at [1194, 580] on button "Cancel" at bounding box center [1202, 585] width 43 height 21
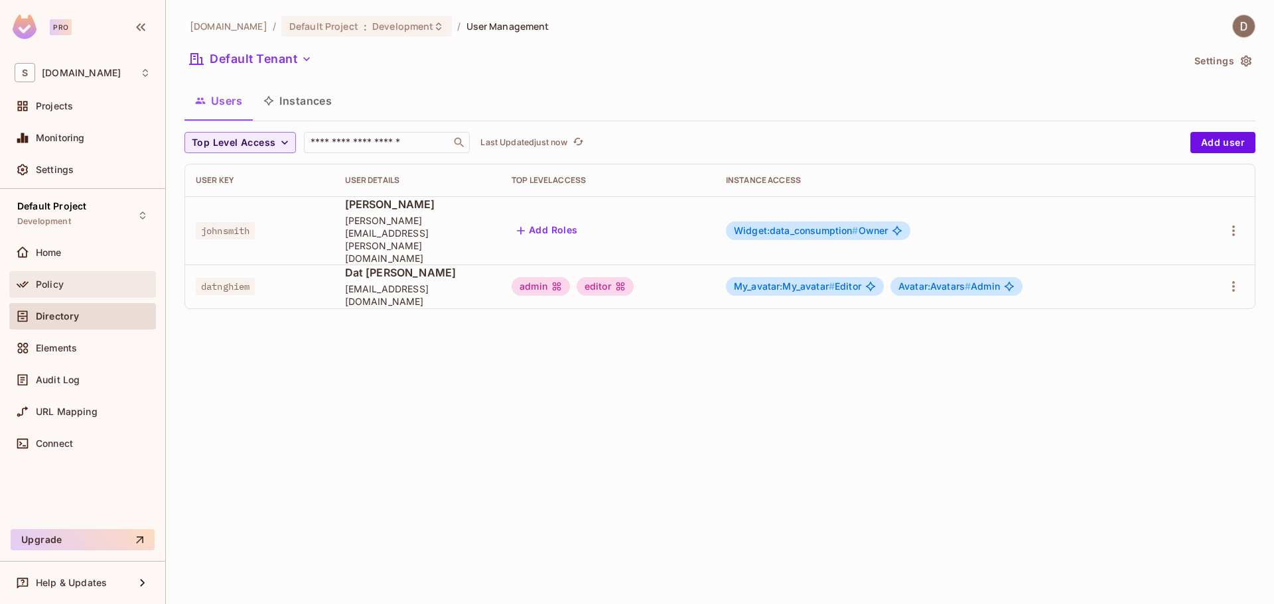
click at [82, 283] on div "Policy" at bounding box center [93, 284] width 115 height 11
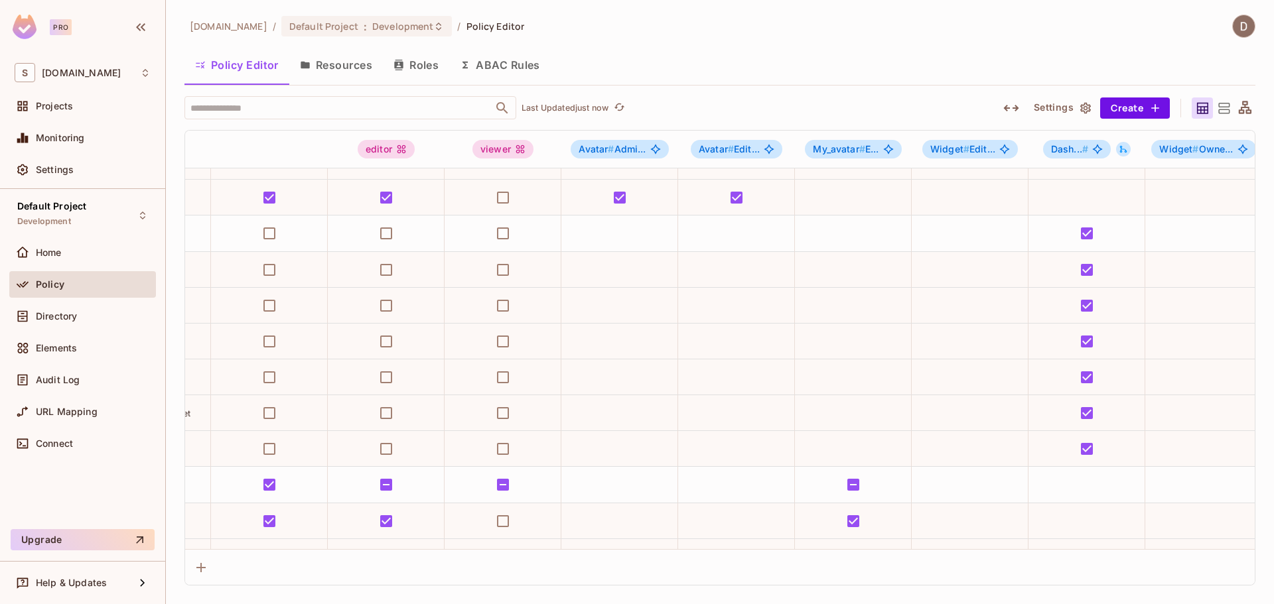
scroll to position [133, 0]
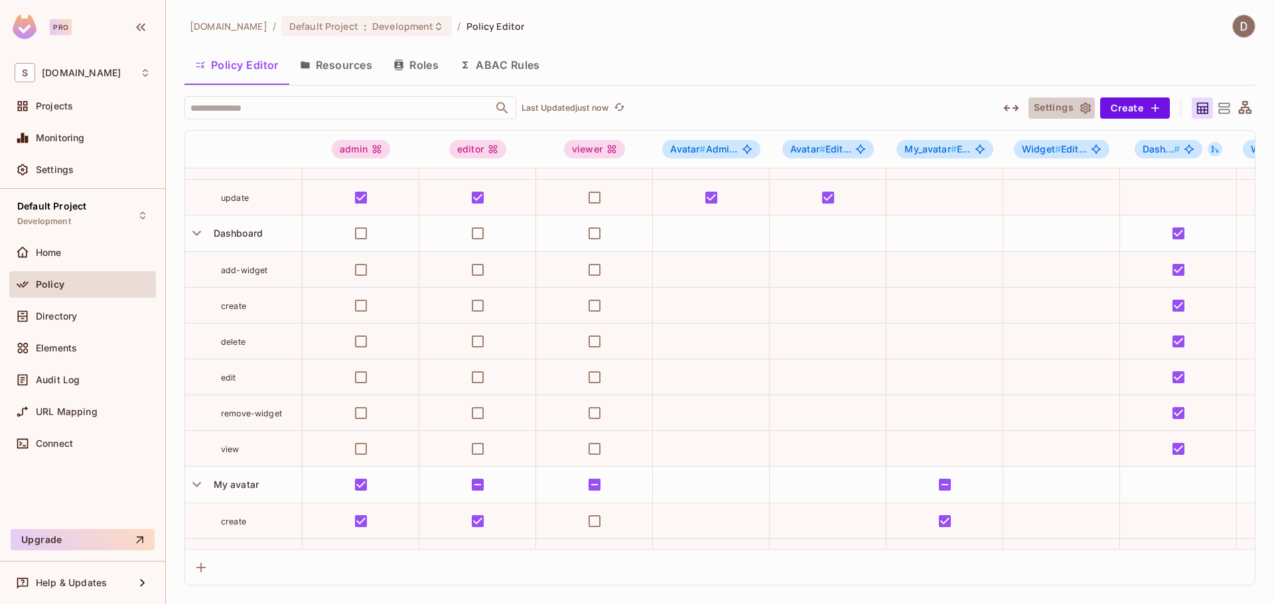
click at [1091, 108] on icon "button" at bounding box center [1085, 108] width 13 height 13
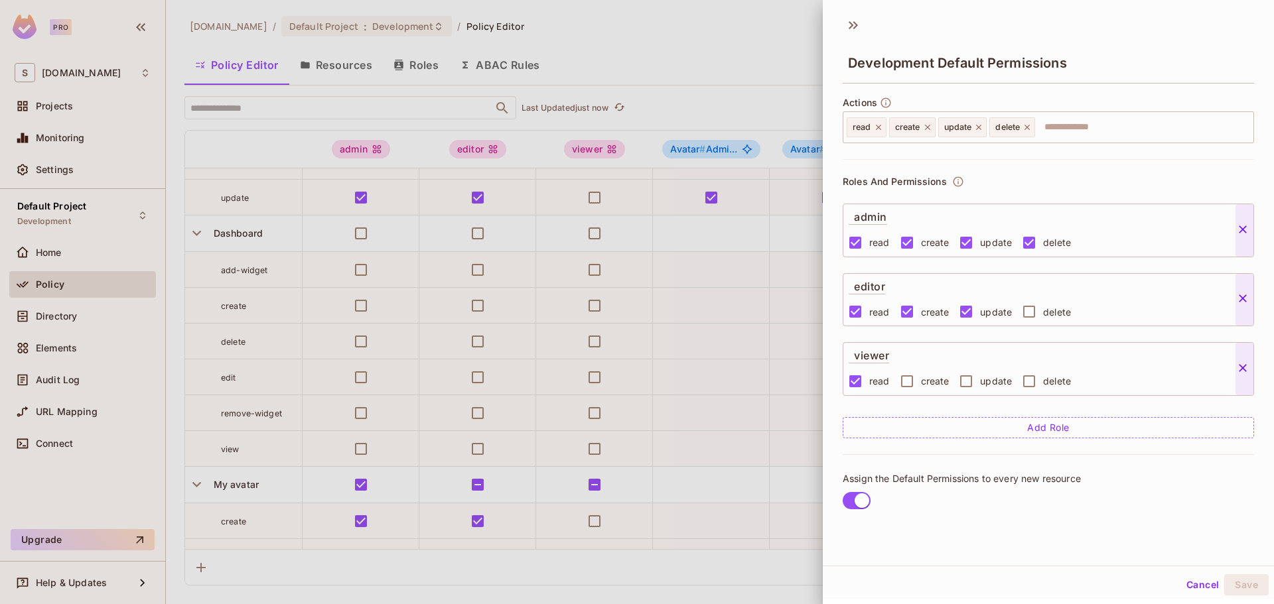
scroll to position [2, 0]
drag, startPoint x: 710, startPoint y: 350, endPoint x: 171, endPoint y: 301, distance: 540.9
click at [709, 350] on div at bounding box center [637, 302] width 1274 height 604
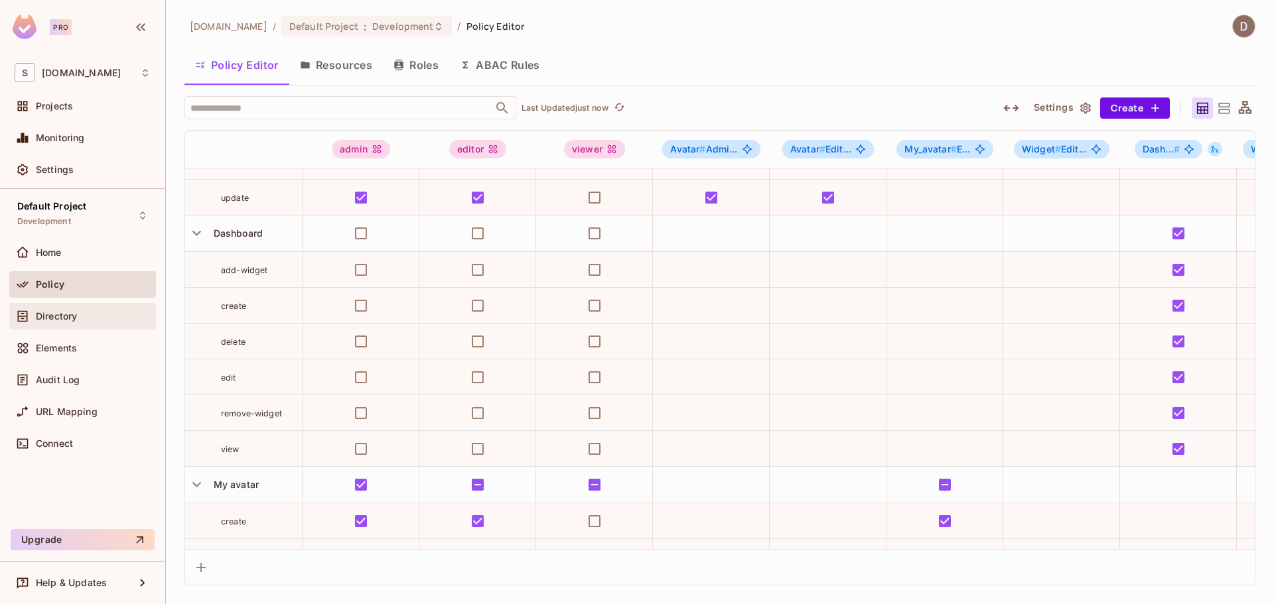
click at [52, 312] on span "Directory" at bounding box center [56, 316] width 41 height 11
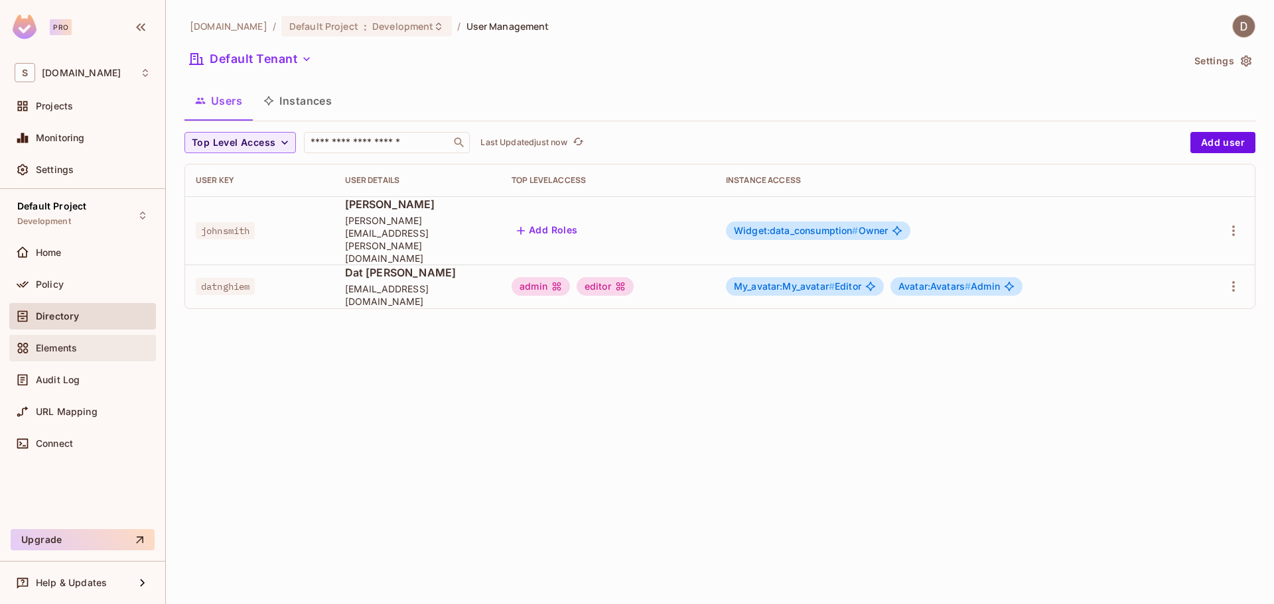
click at [107, 347] on div "Elements" at bounding box center [93, 348] width 115 height 11
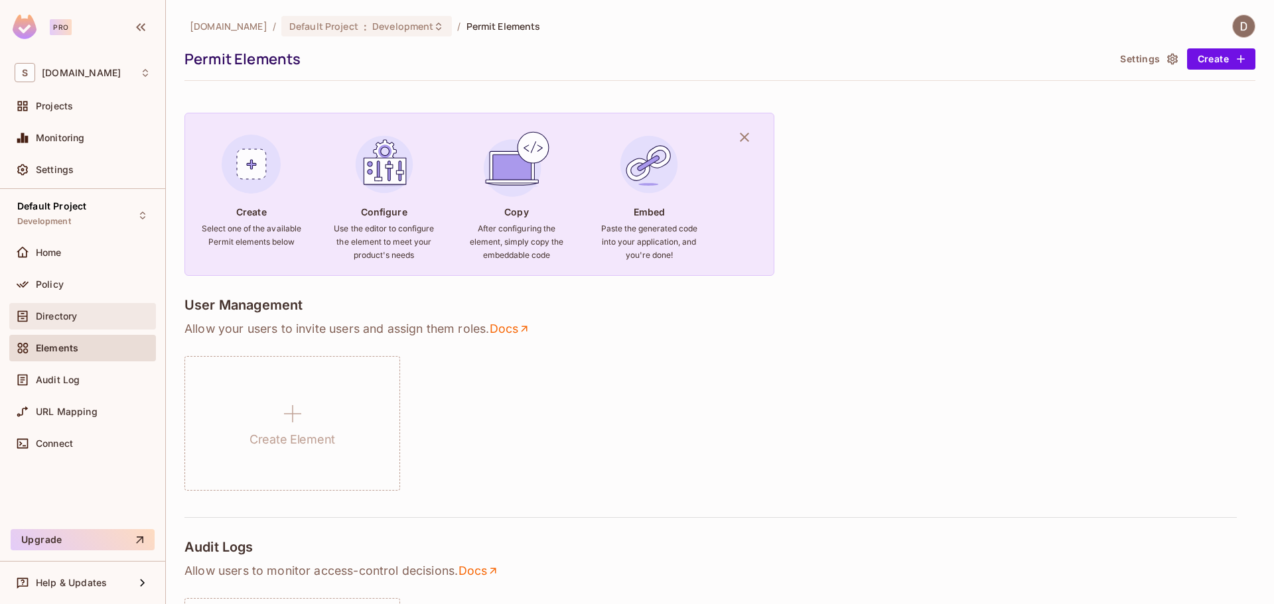
click at [105, 318] on div "Directory" at bounding box center [93, 316] width 115 height 11
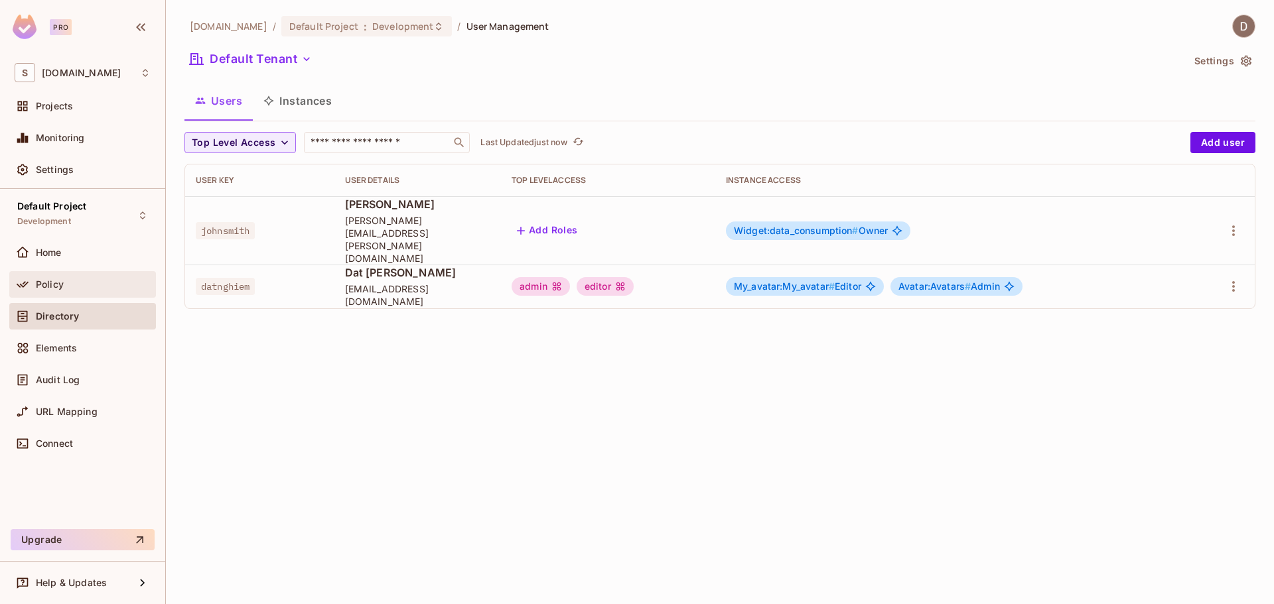
click at [97, 283] on div "Policy" at bounding box center [93, 284] width 115 height 11
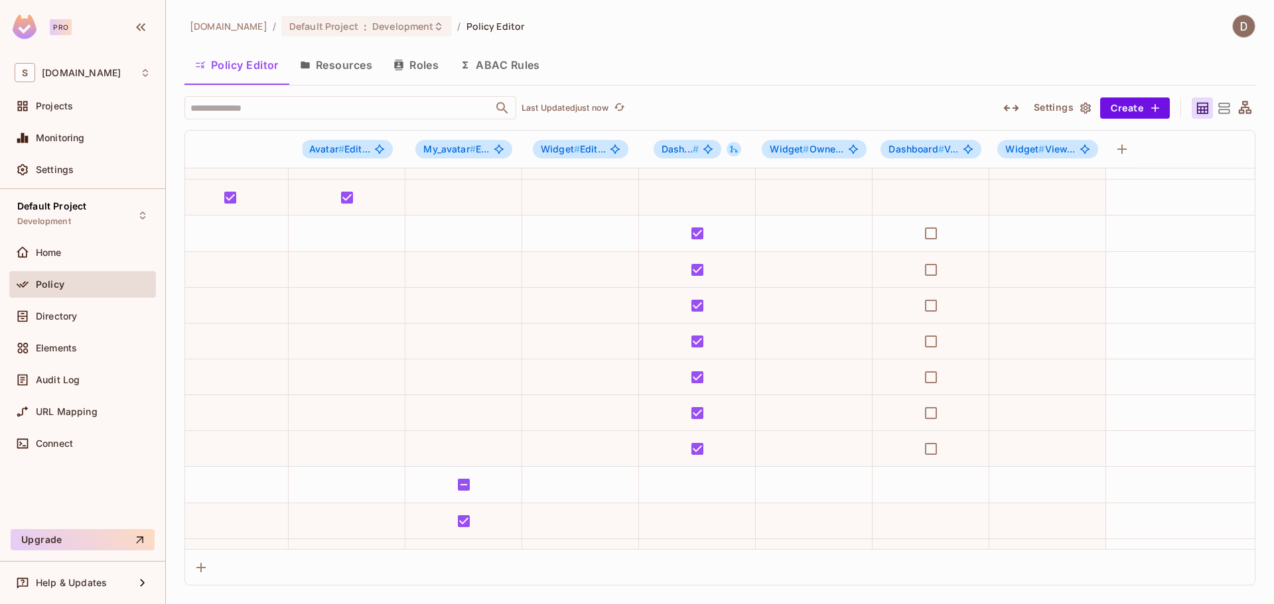
scroll to position [133, 0]
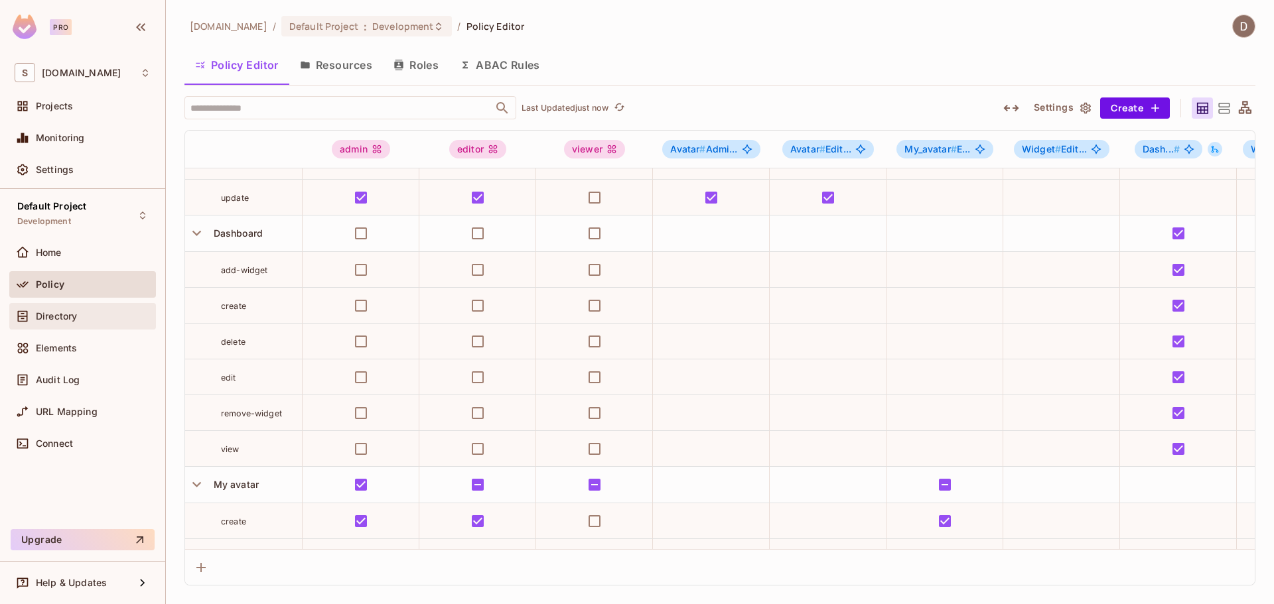
click at [76, 318] on span "Directory" at bounding box center [56, 316] width 41 height 11
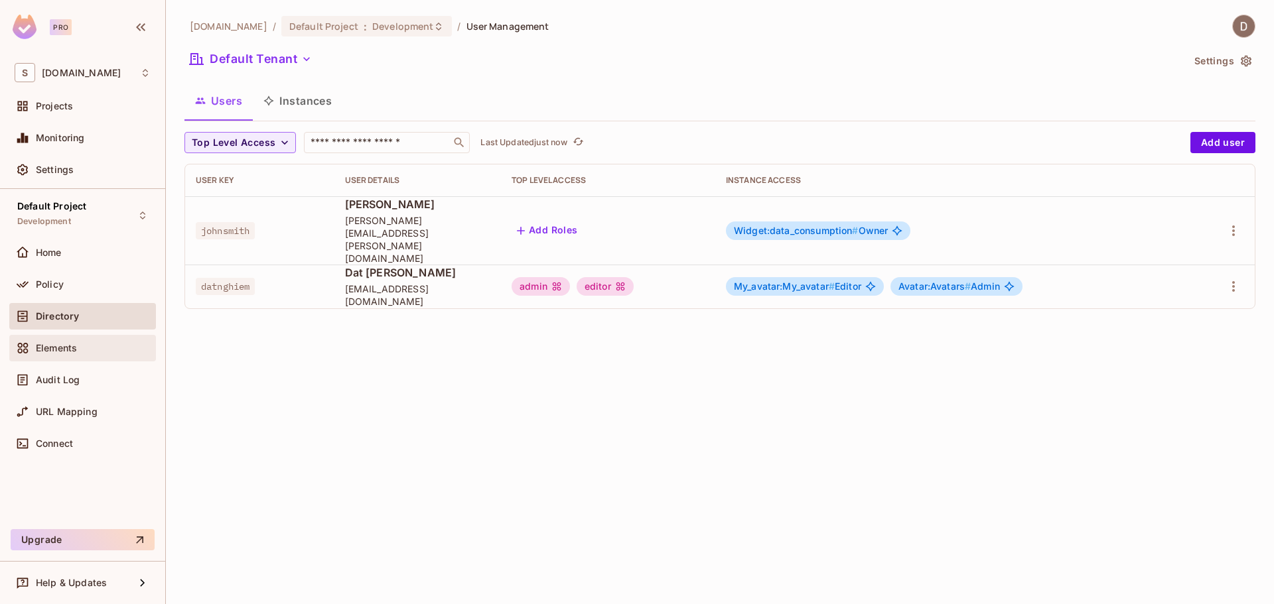
click at [68, 360] on div "Elements" at bounding box center [82, 348] width 147 height 27
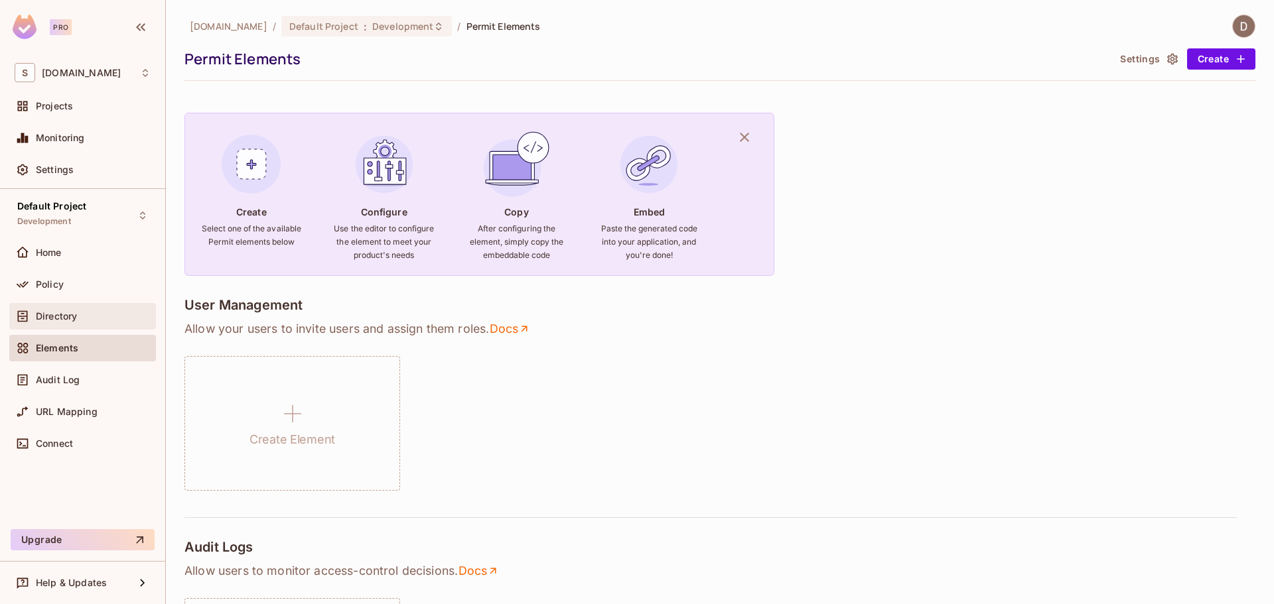
click at [76, 309] on div "Directory" at bounding box center [83, 317] width 136 height 16
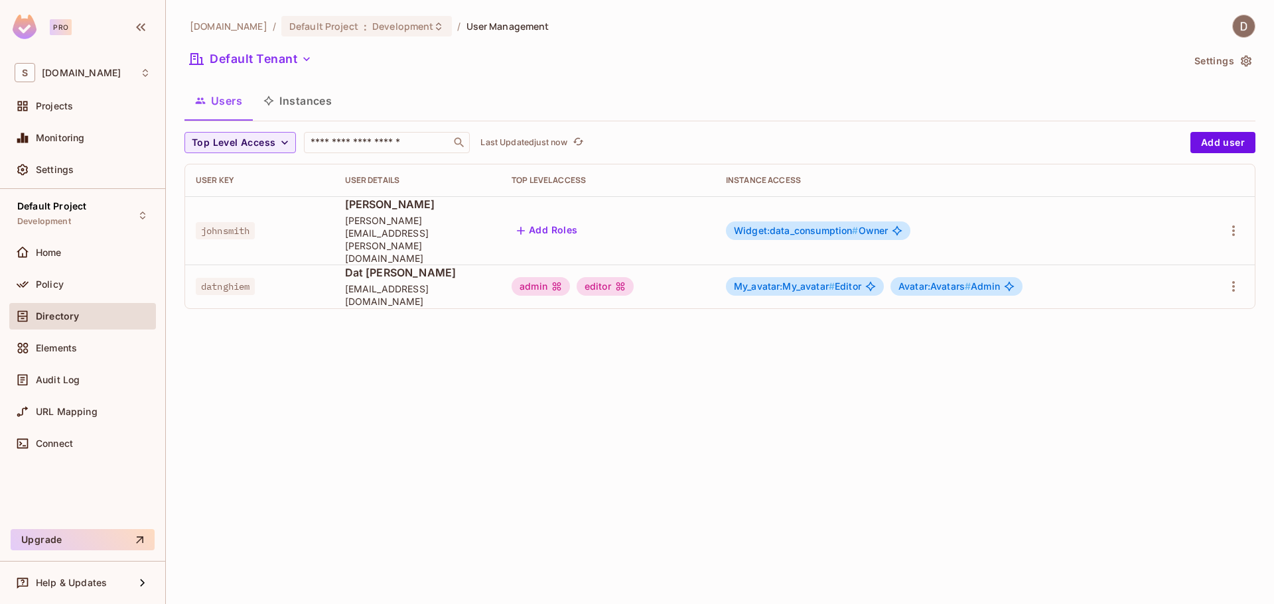
click at [1248, 268] on td at bounding box center [1223, 287] width 64 height 44
click at [1243, 276] on div at bounding box center [1223, 286] width 42 height 21
click at [1239, 279] on icon "button" at bounding box center [1234, 287] width 16 height 16
click at [1189, 291] on li "Edit" at bounding box center [1175, 292] width 117 height 29
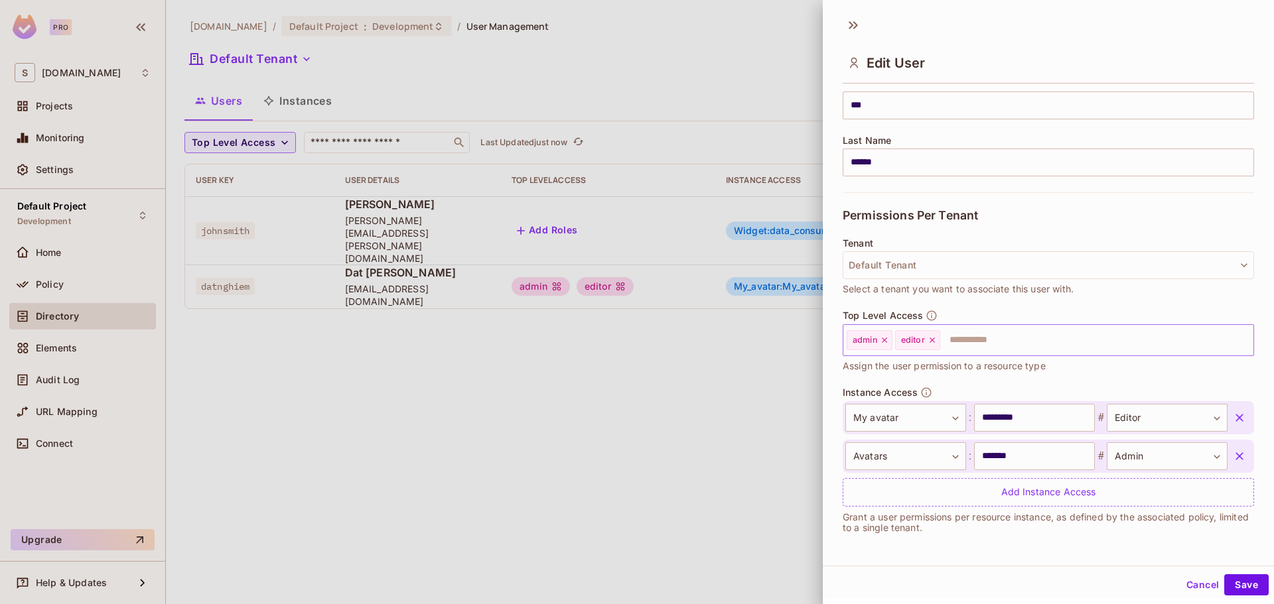
scroll to position [2, 0]
click at [396, 324] on div at bounding box center [637, 302] width 1274 height 604
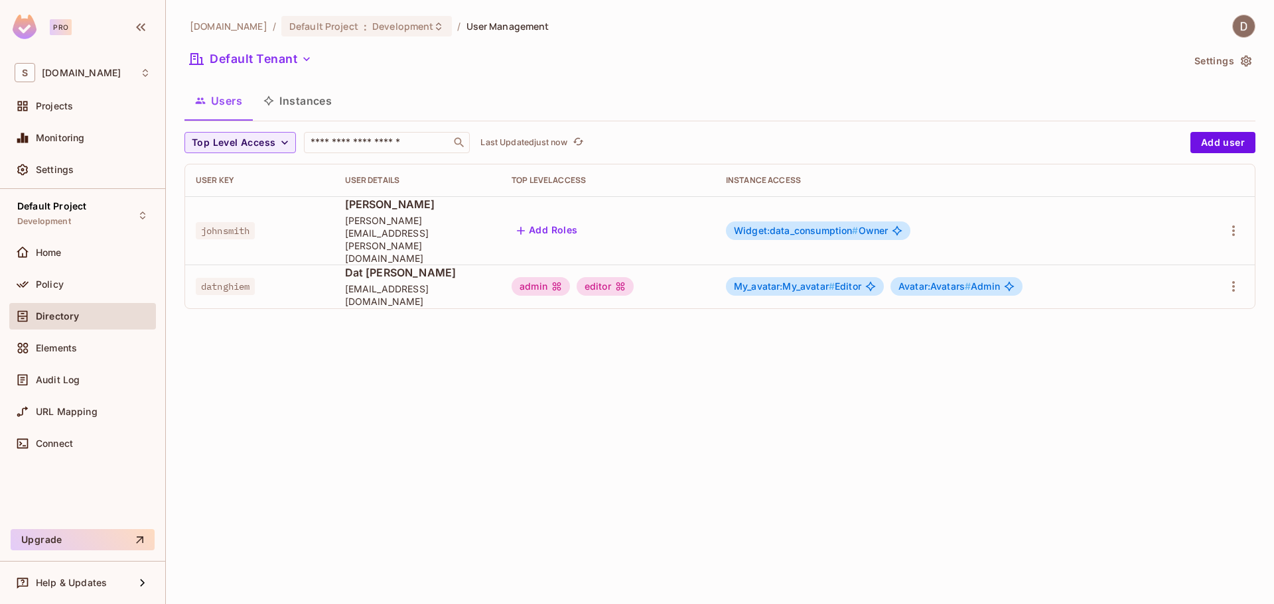
click at [87, 121] on div "Projects" at bounding box center [82, 109] width 147 height 32
click at [85, 107] on div "Projects" at bounding box center [93, 106] width 115 height 11
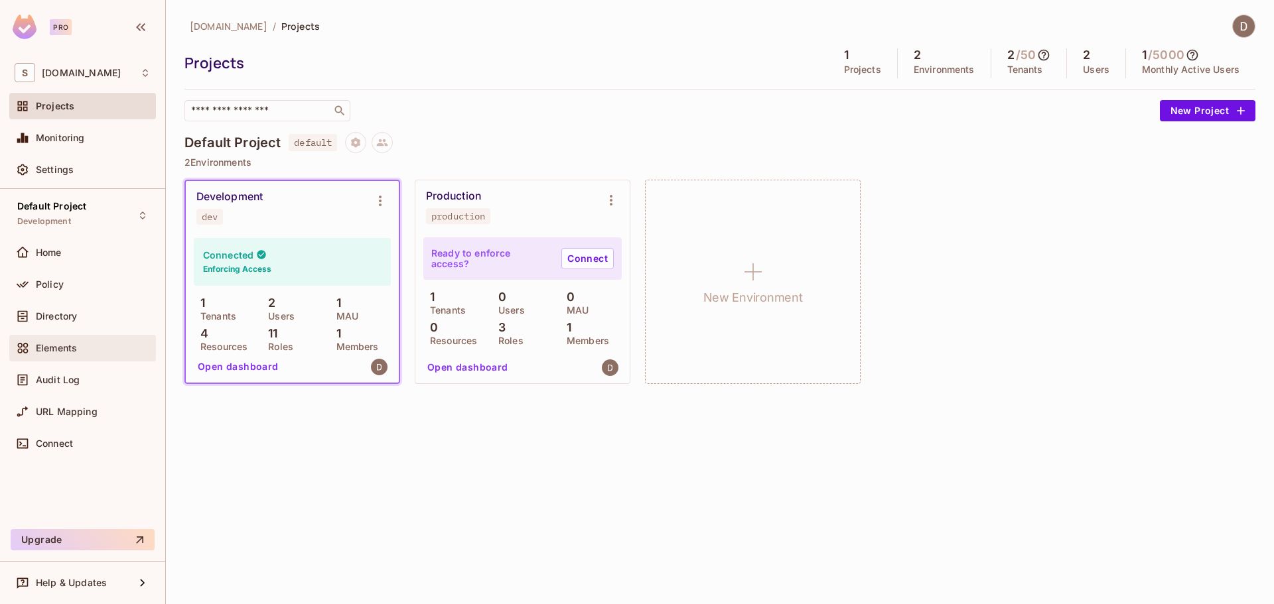
click at [68, 352] on span "Elements" at bounding box center [56, 348] width 41 height 11
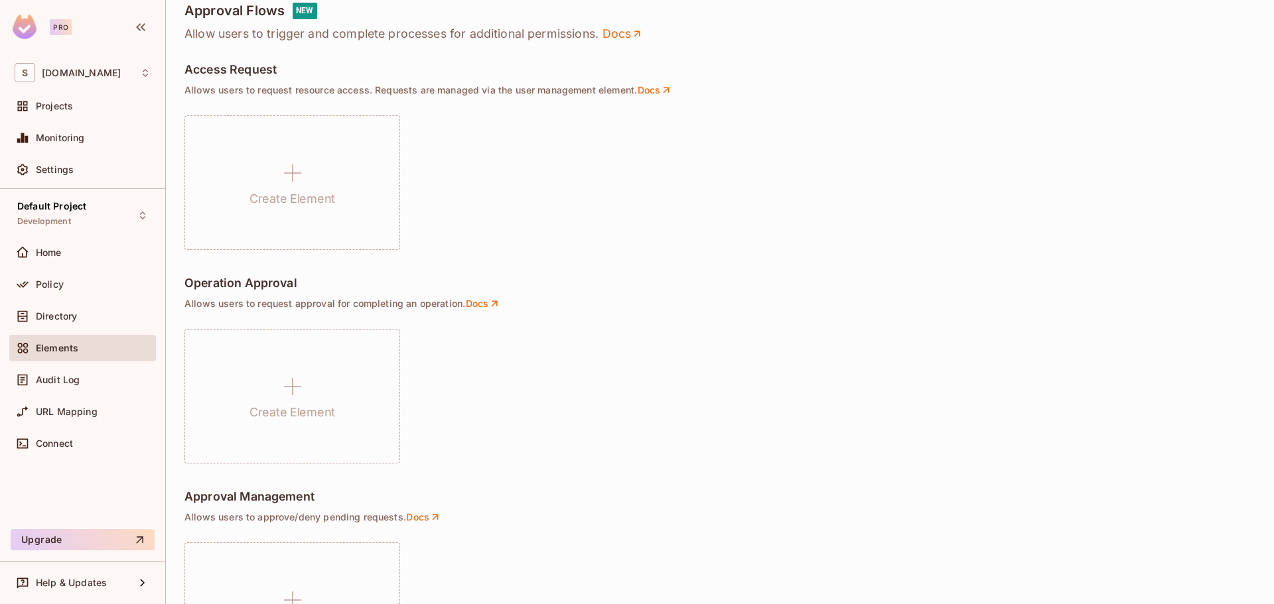
scroll to position [874, 0]
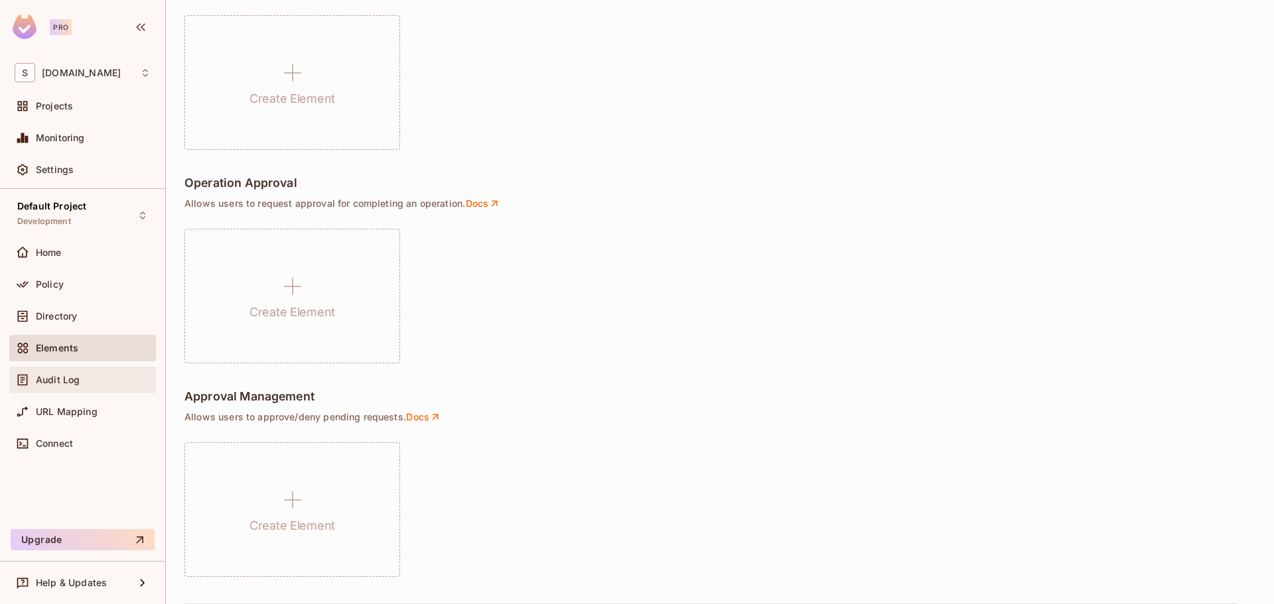
click at [93, 372] on div "Audit Log" at bounding box center [83, 380] width 136 height 16
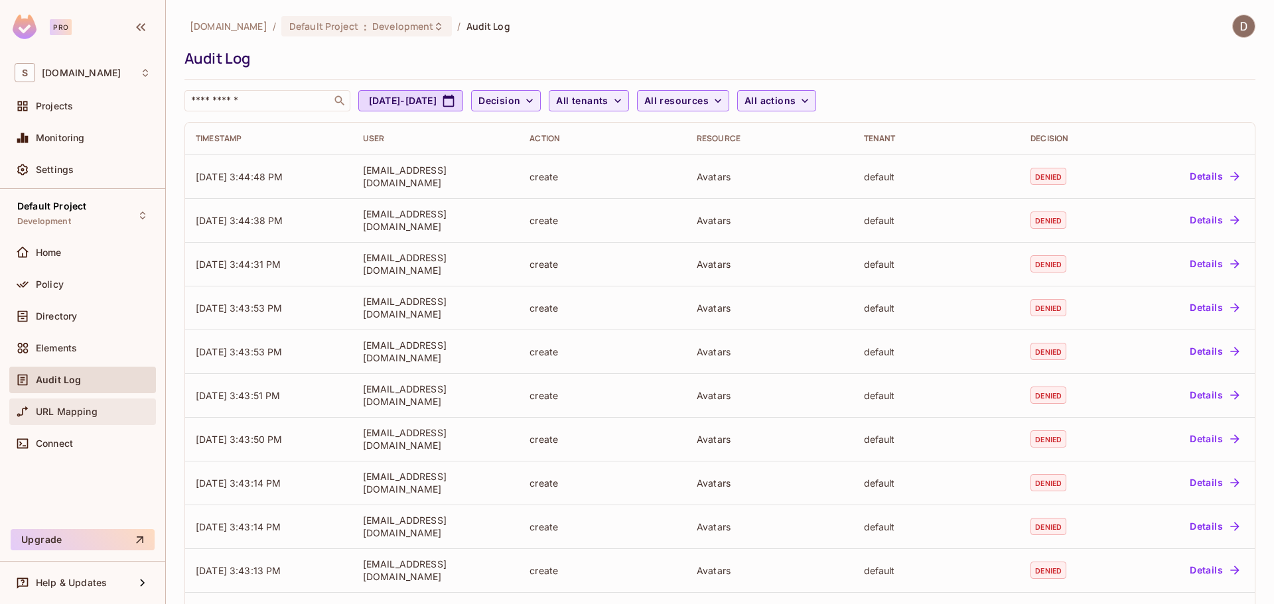
click at [81, 402] on div "URL Mapping" at bounding box center [82, 412] width 147 height 27
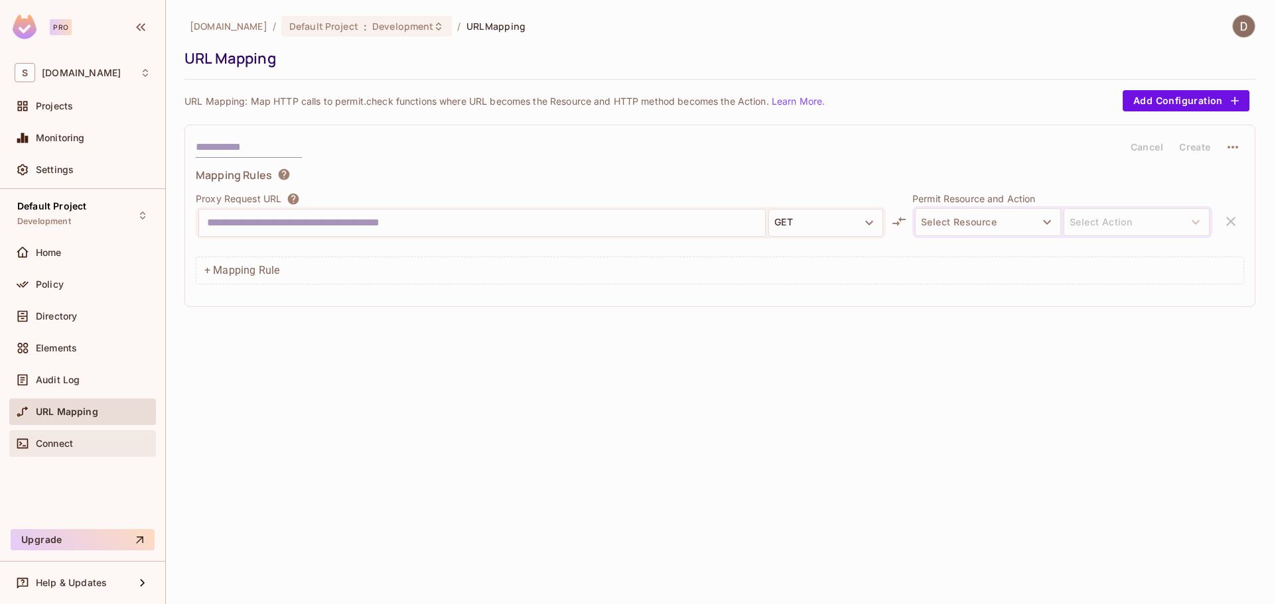
click at [88, 445] on div "Connect" at bounding box center [93, 444] width 115 height 11
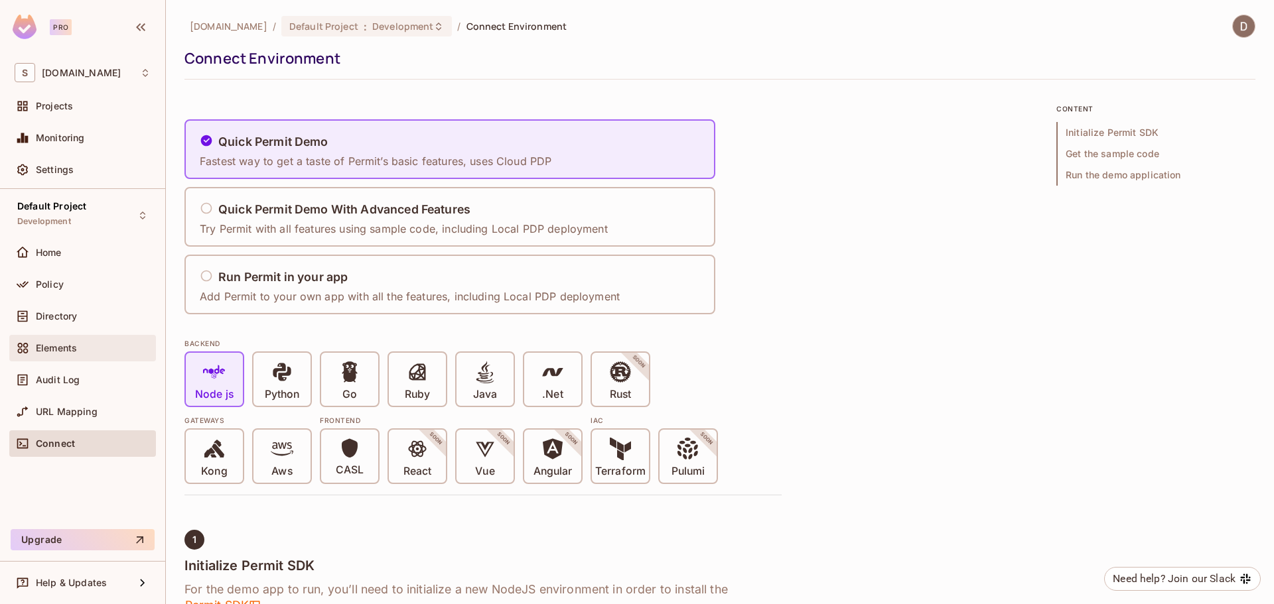
click at [78, 340] on div "Elements" at bounding box center [83, 348] width 136 height 16
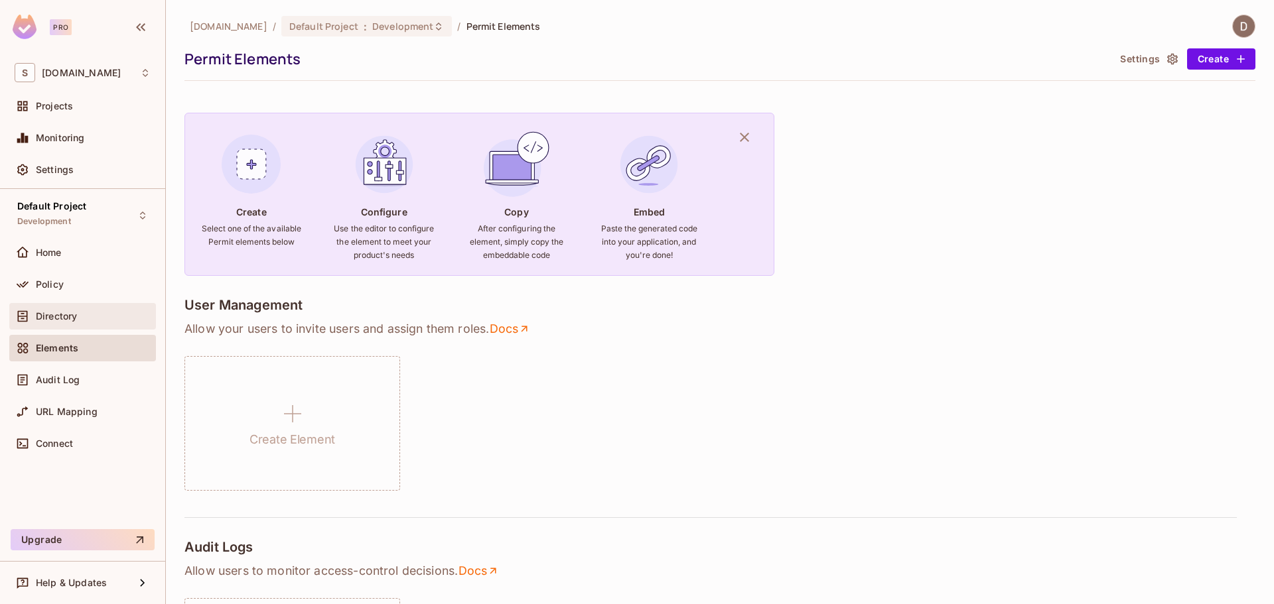
click at [92, 309] on div "Directory" at bounding box center [83, 317] width 136 height 16
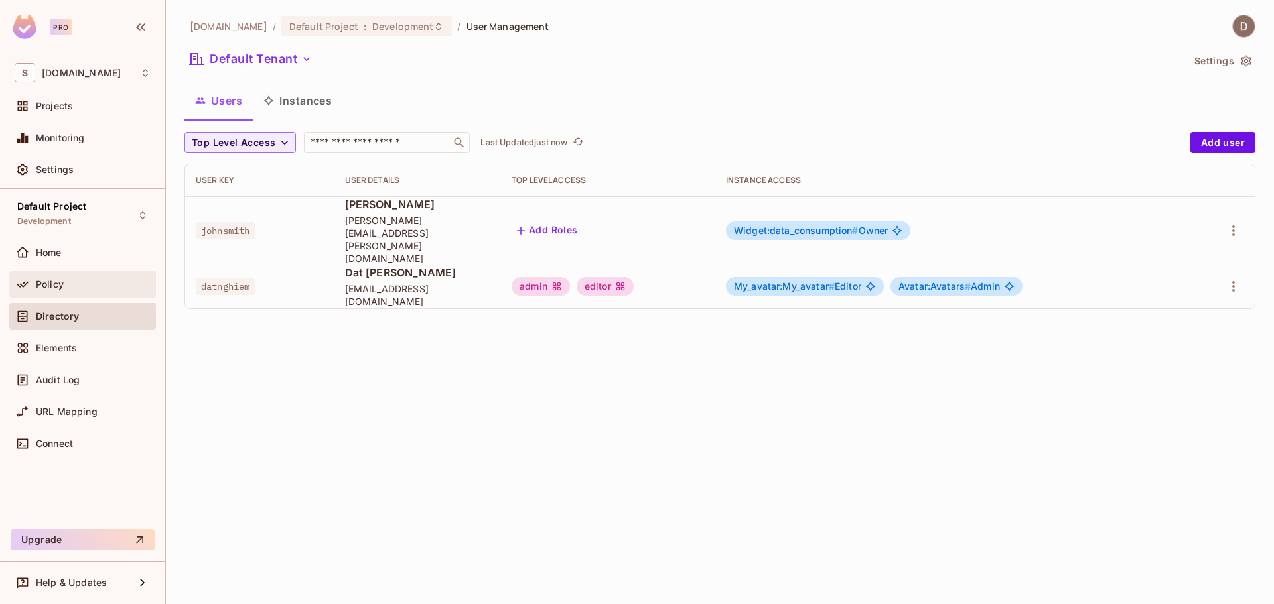
click at [89, 288] on div "Policy" at bounding box center [93, 284] width 115 height 11
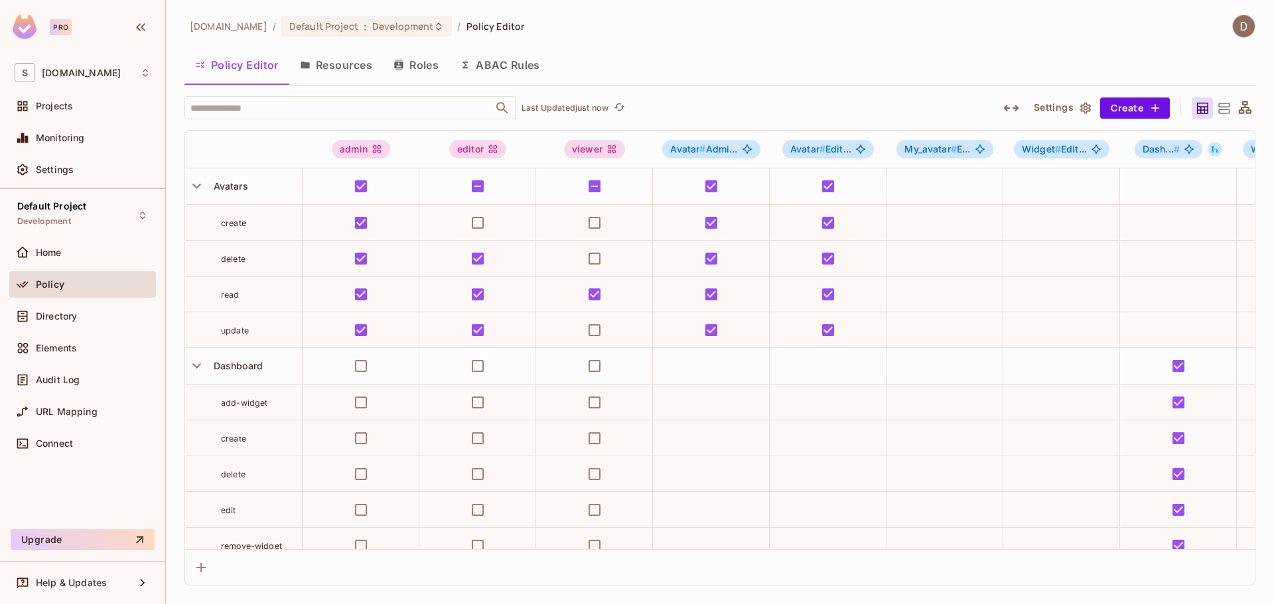
click at [337, 59] on button "Resources" at bounding box center [336, 64] width 94 height 33
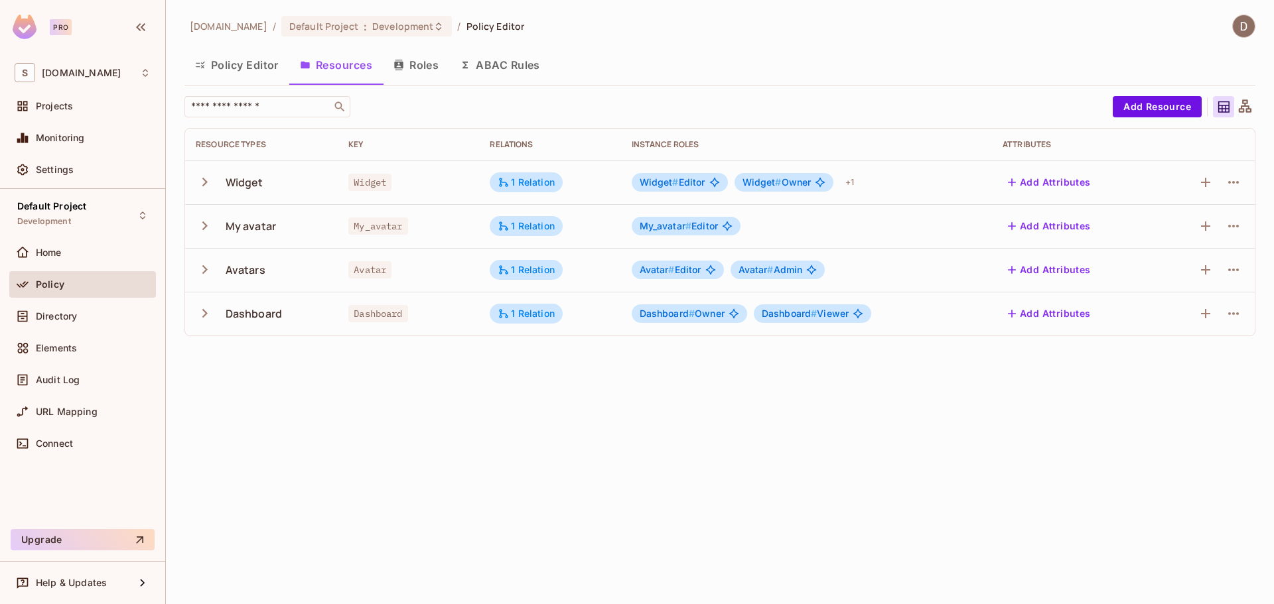
click at [1244, 314] on td at bounding box center [1205, 314] width 100 height 44
click at [1239, 315] on icon "button" at bounding box center [1234, 314] width 16 height 16
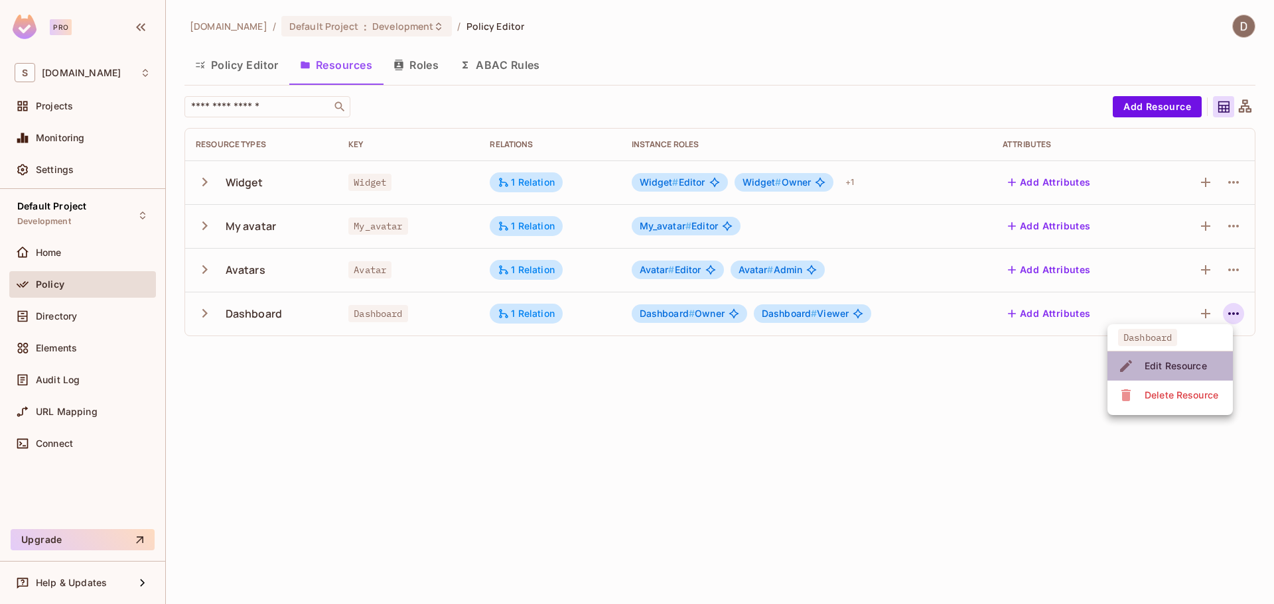
click at [1186, 363] on div "Edit Resource" at bounding box center [1176, 366] width 62 height 13
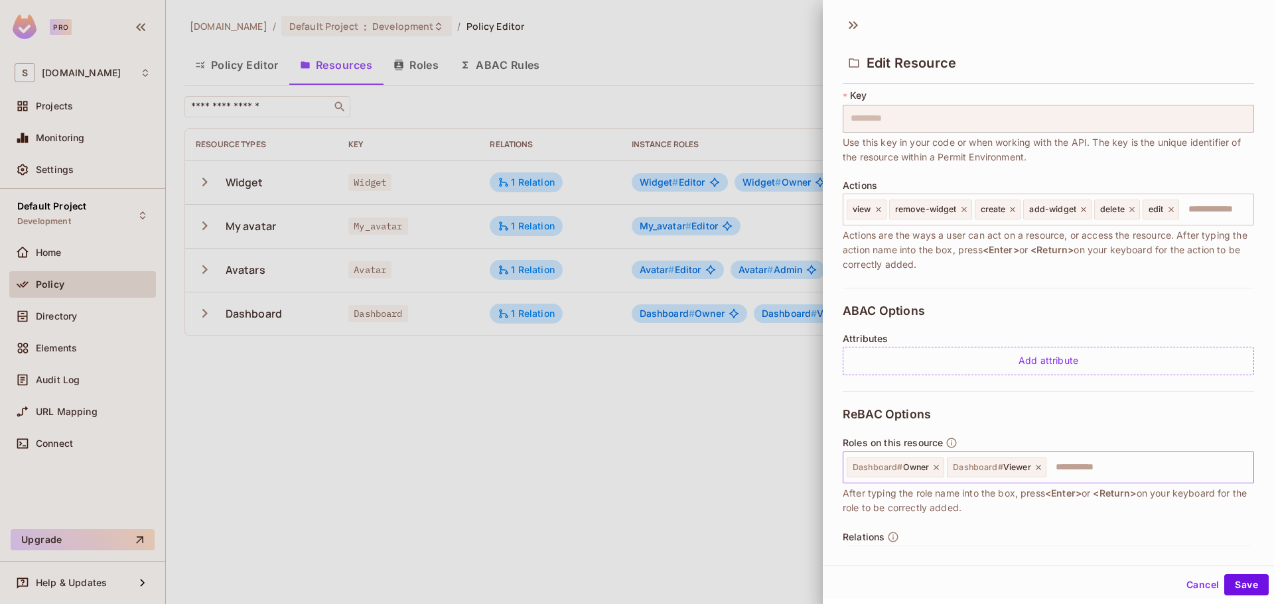
scroll to position [164, 0]
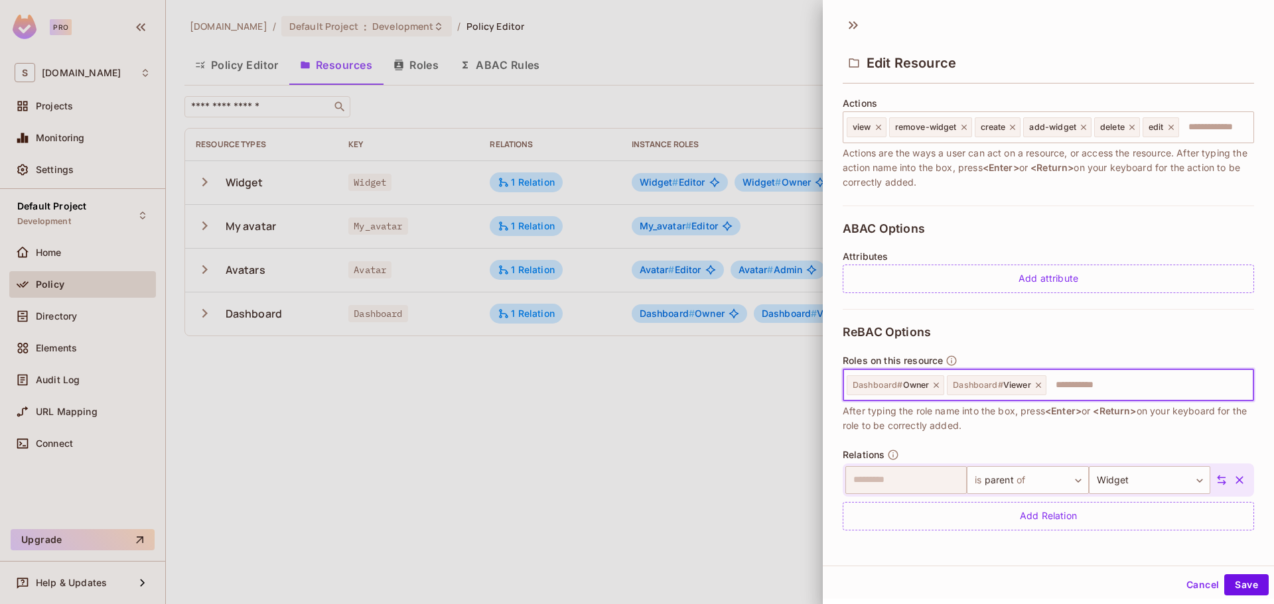
click at [1101, 391] on input "text" at bounding box center [1148, 385] width 200 height 27
click at [1192, 584] on button "Cancel" at bounding box center [1202, 585] width 43 height 21
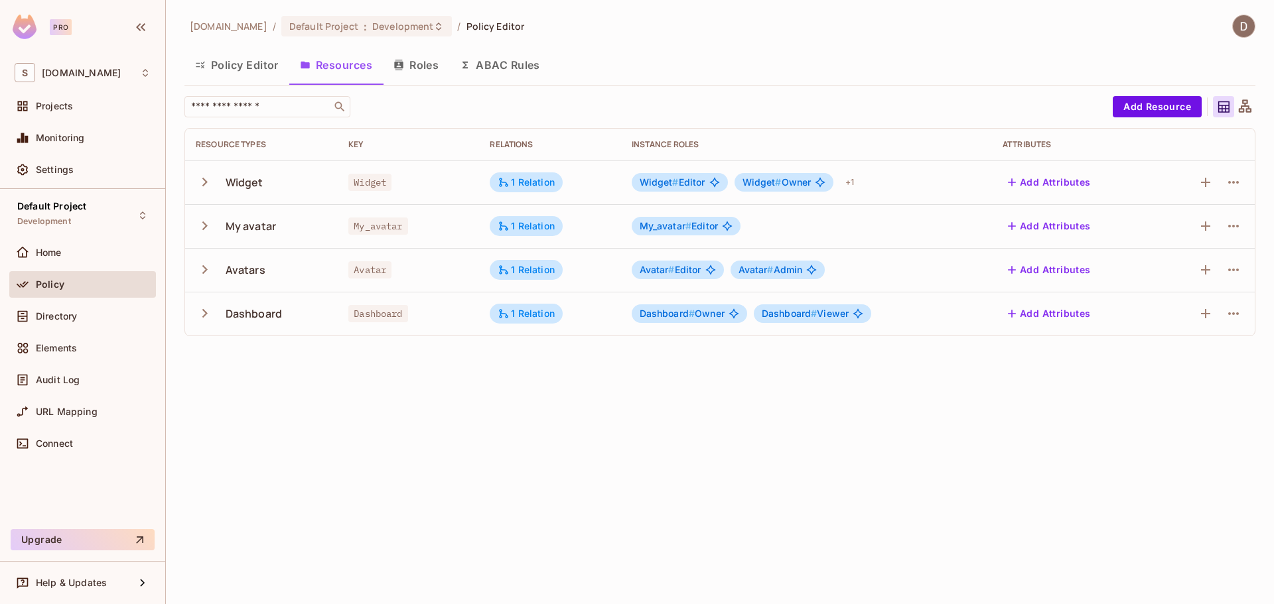
click at [504, 482] on div "savameta.com / Default Project : Development / Policy Editor Policy Editor Reso…" at bounding box center [720, 302] width 1108 height 604
click at [210, 316] on icon "button" at bounding box center [205, 314] width 18 height 18
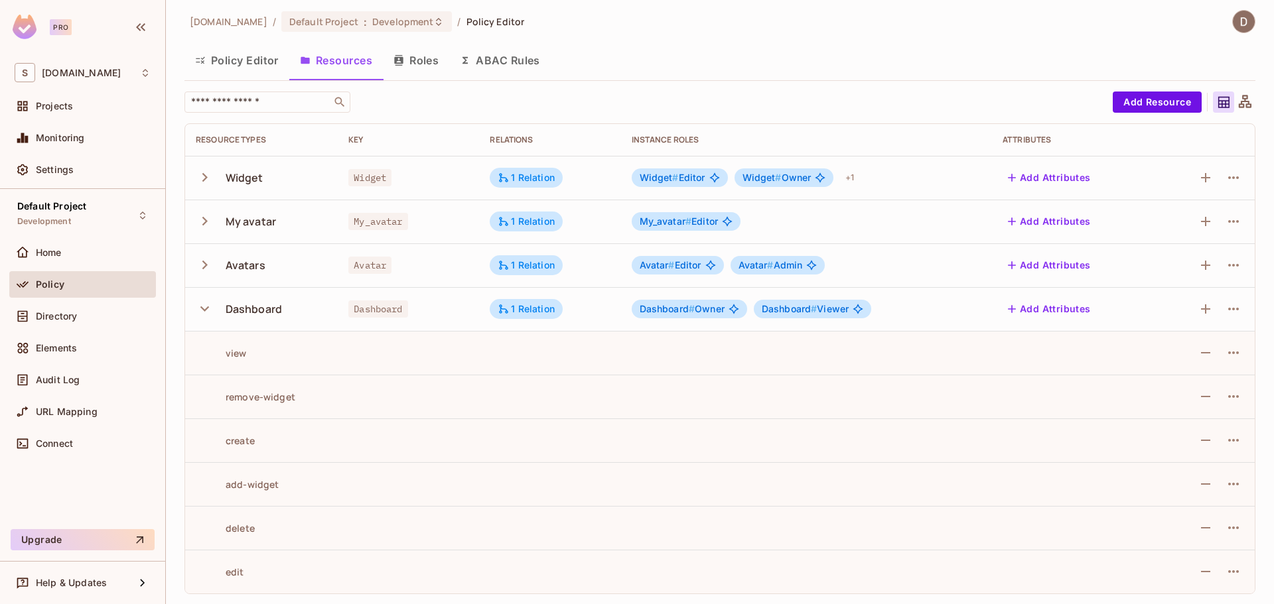
scroll to position [5, 0]
click at [1239, 308] on td at bounding box center [1205, 309] width 100 height 44
click at [1231, 309] on button "button" at bounding box center [1233, 308] width 21 height 21
click at [1182, 355] on div "Edit Resource" at bounding box center [1166, 360] width 62 height 13
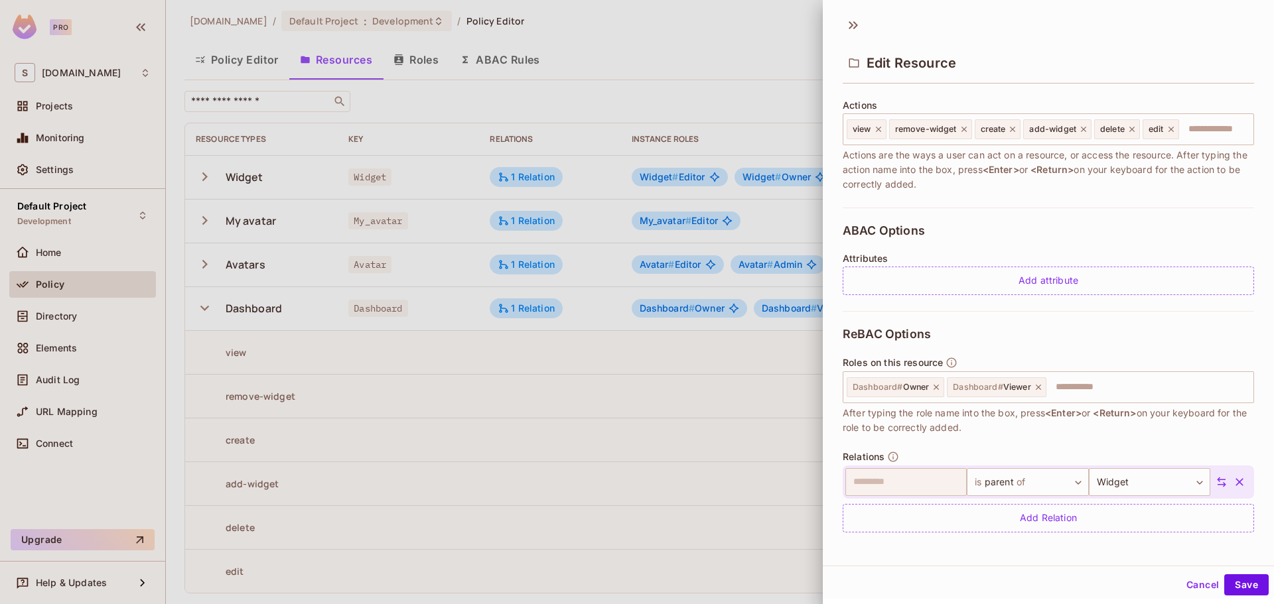
scroll to position [164, 0]
click at [857, 31] on icon at bounding box center [853, 25] width 21 height 21
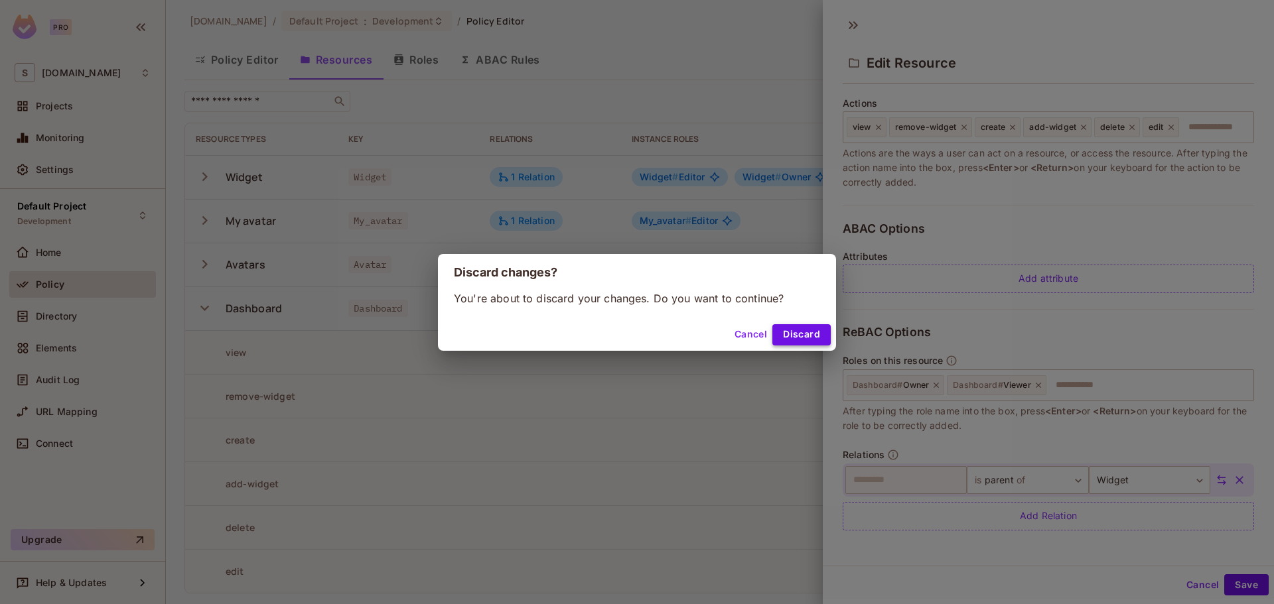
click at [796, 332] on button "Discard" at bounding box center [801, 334] width 58 height 21
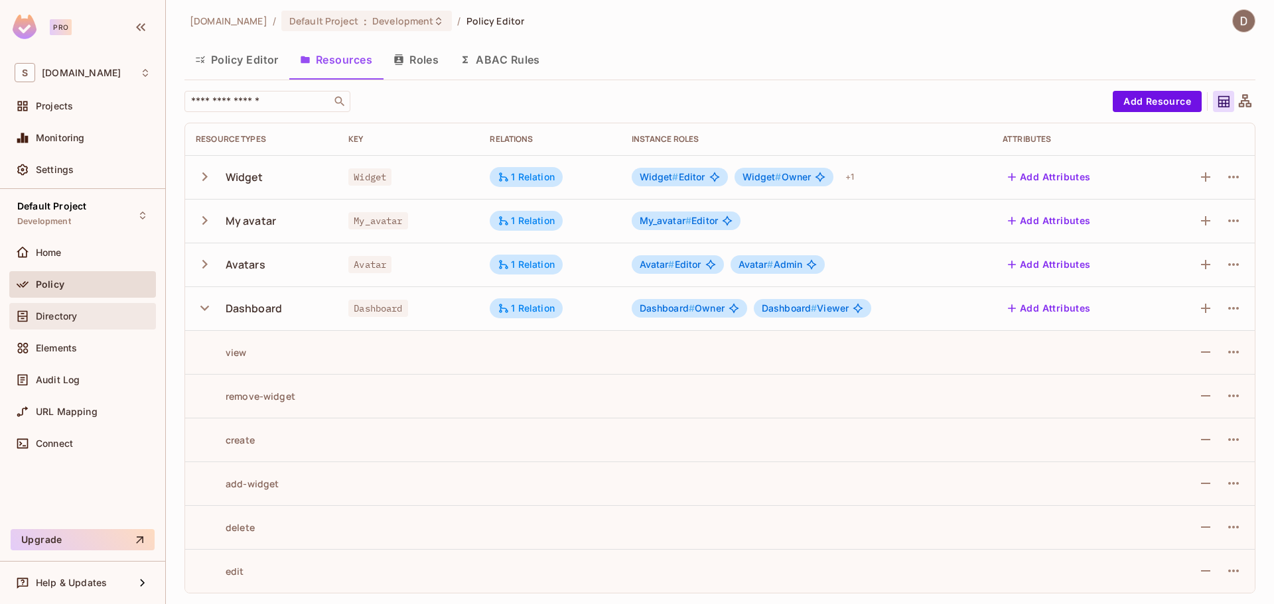
click at [54, 324] on div "Directory" at bounding box center [83, 317] width 136 height 16
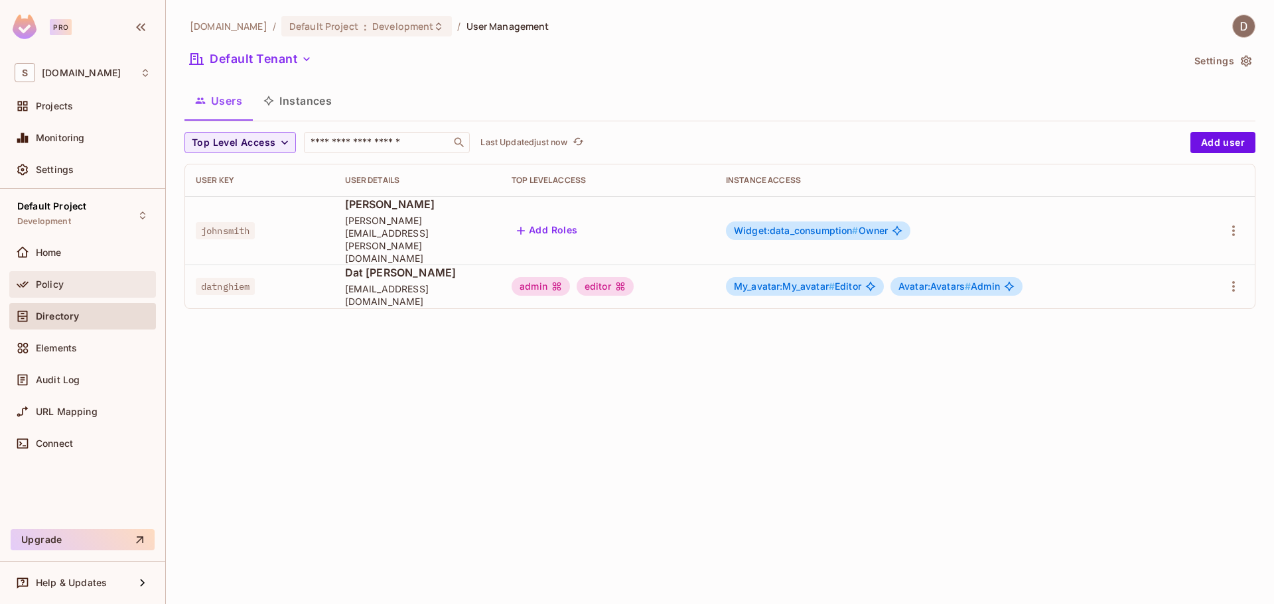
click at [67, 289] on div "Policy" at bounding box center [93, 284] width 115 height 11
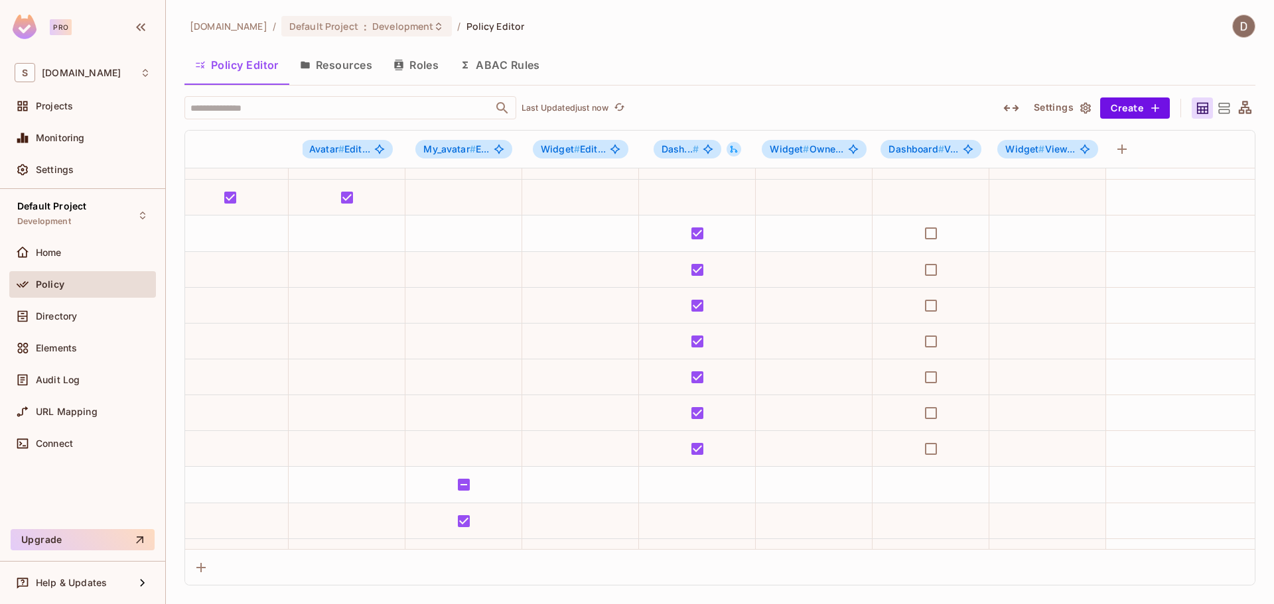
scroll to position [133, 0]
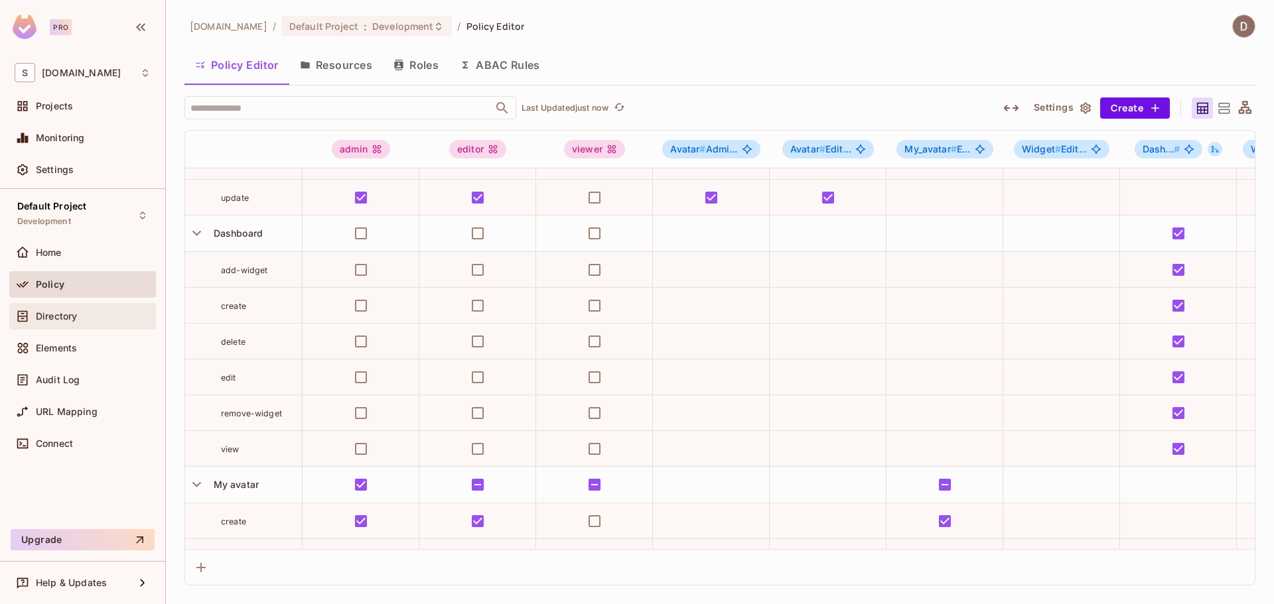
click at [68, 309] on div "Directory" at bounding box center [83, 317] width 136 height 16
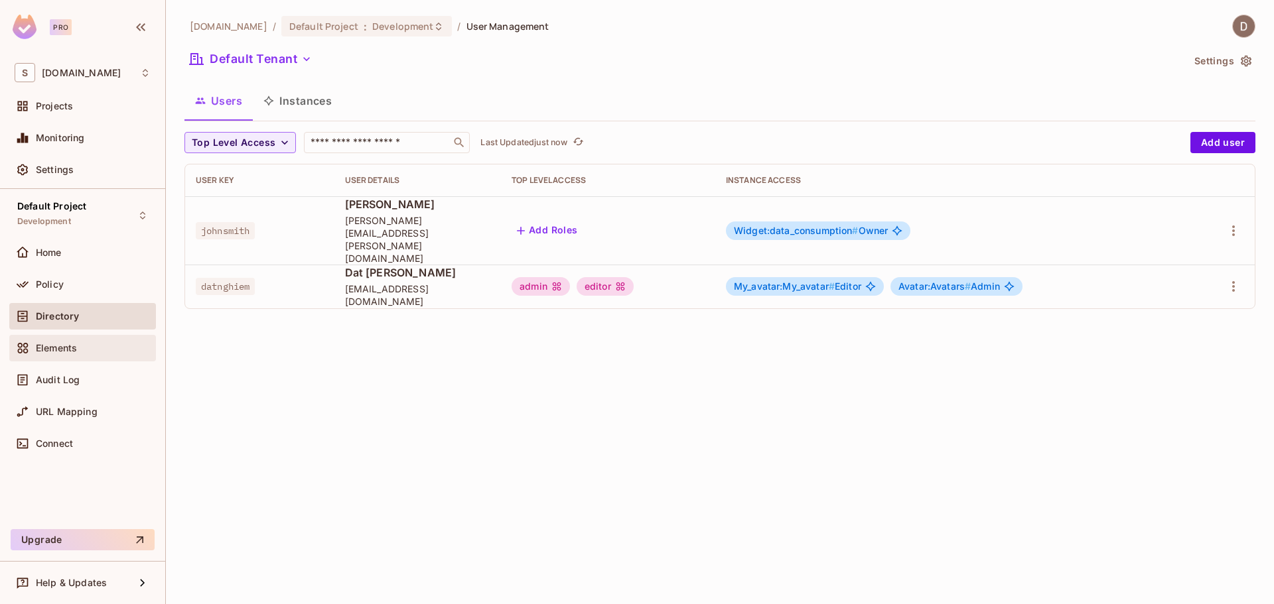
click at [75, 343] on span "Elements" at bounding box center [56, 348] width 41 height 11
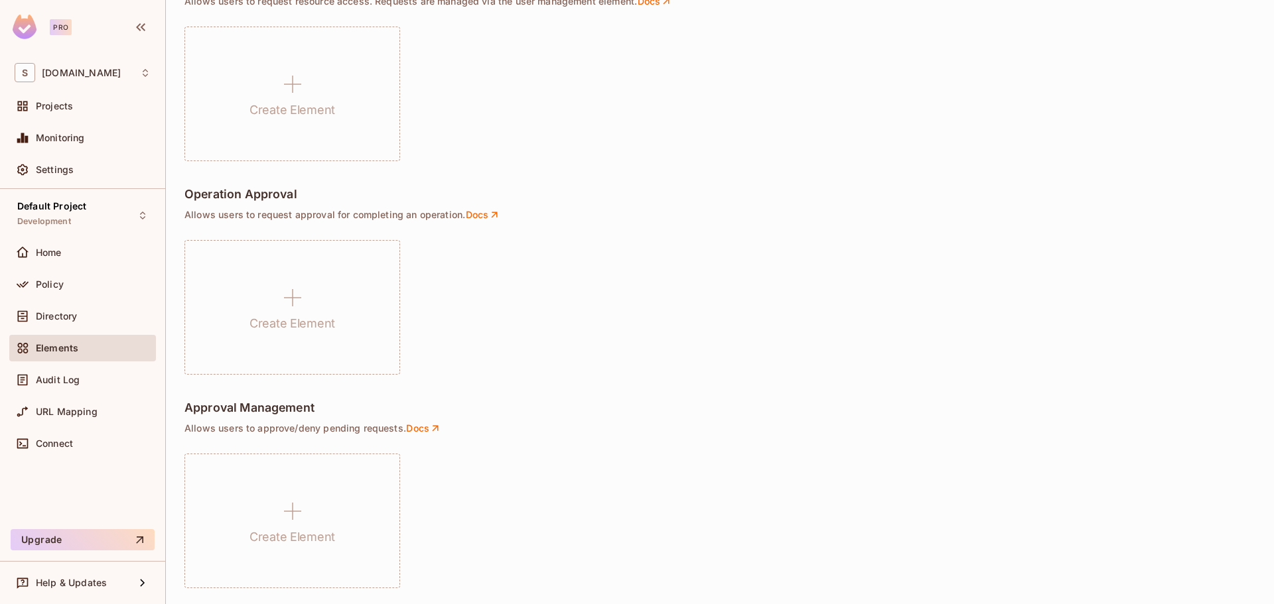
scroll to position [874, 0]
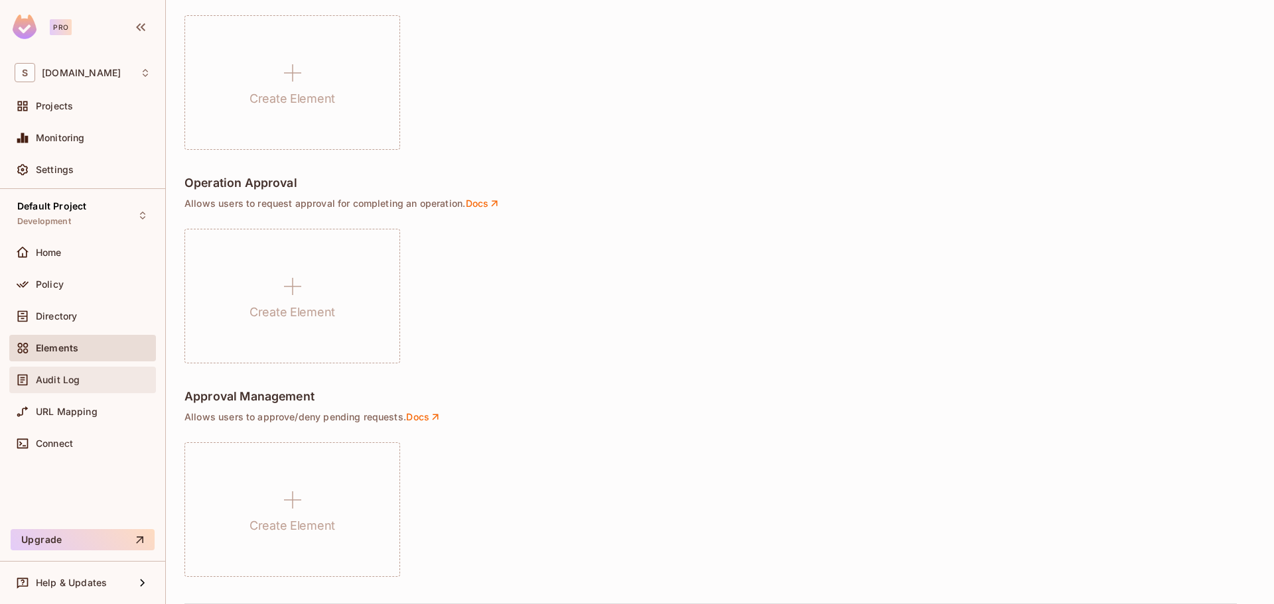
click at [89, 368] on div "Audit Log" at bounding box center [82, 380] width 147 height 27
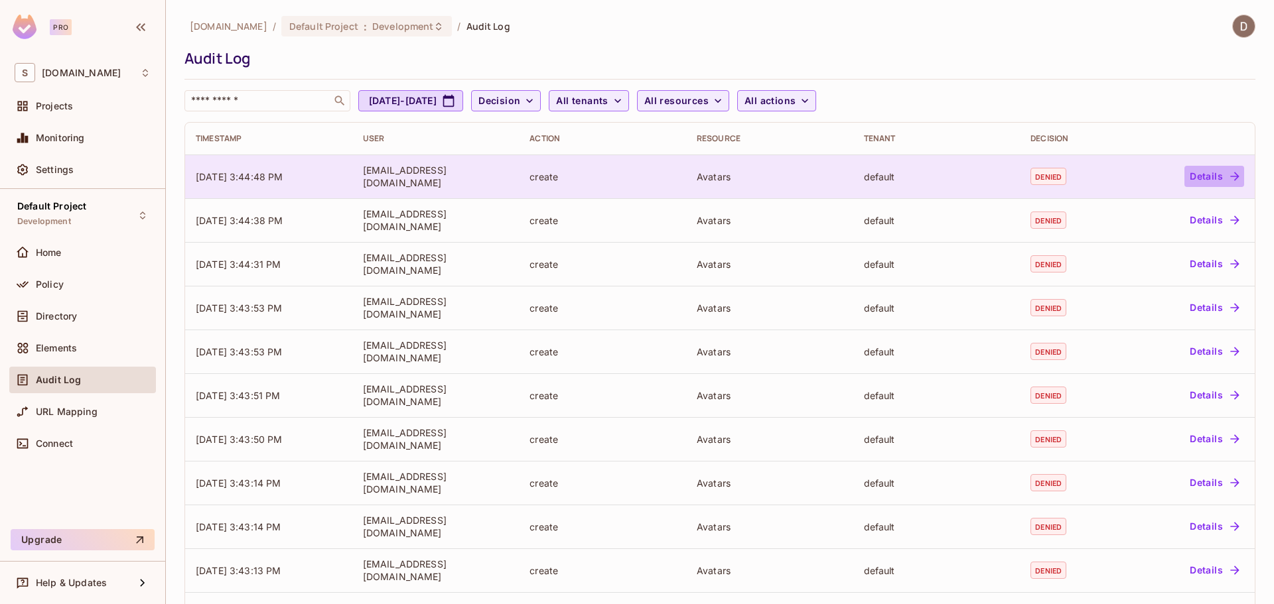
click at [1195, 177] on button "Details" at bounding box center [1214, 176] width 60 height 21
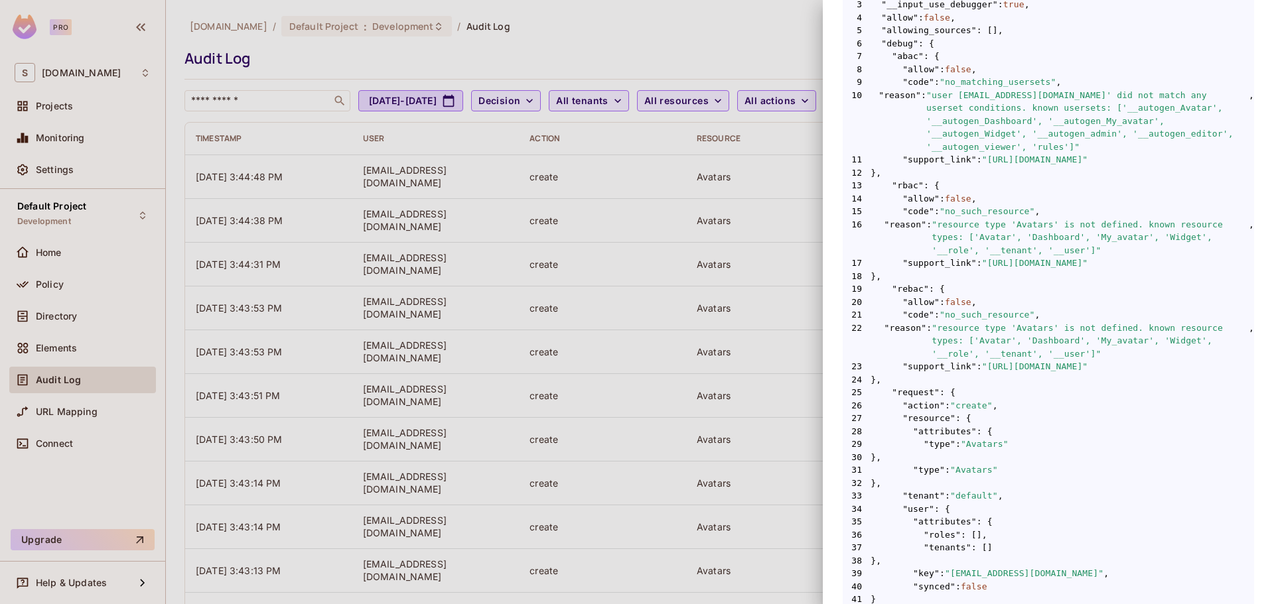
scroll to position [365, 0]
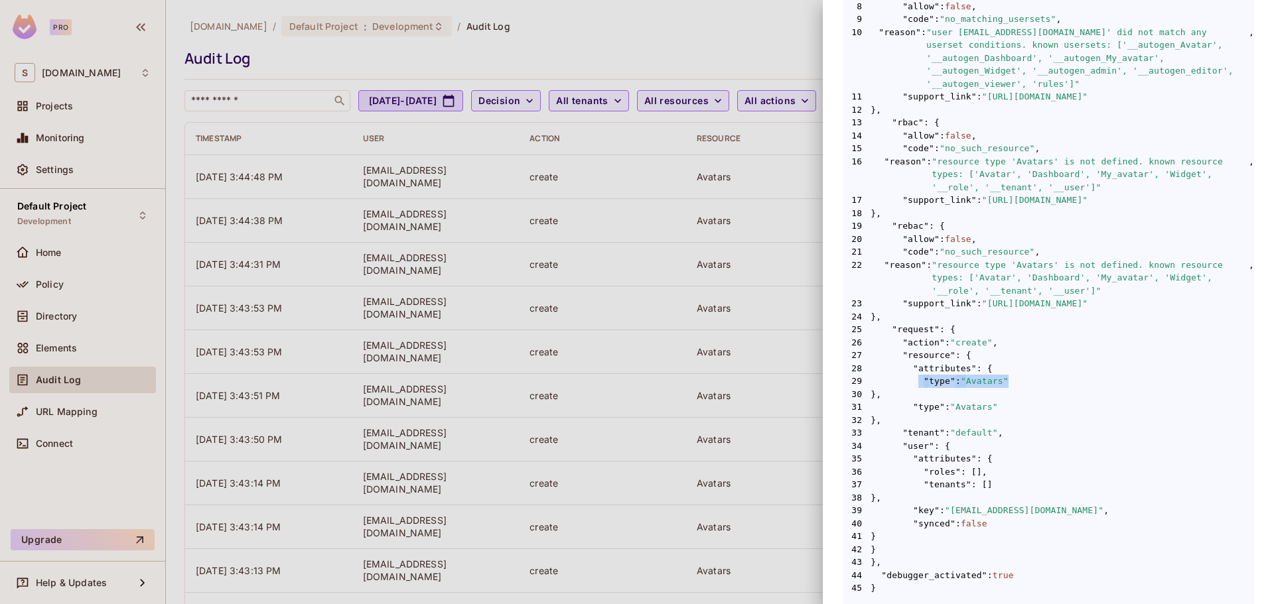
drag, startPoint x: 951, startPoint y: 363, endPoint x: 1037, endPoint y: 362, distance: 85.6
click at [1037, 375] on span "29 "type" : "Avatars"" at bounding box center [1048, 381] width 411 height 13
drag, startPoint x: 995, startPoint y: 391, endPoint x: 970, endPoint y: 398, distance: 25.6
click at [995, 401] on span "31 "type" : "Avatars"" at bounding box center [1048, 407] width 411 height 13
drag, startPoint x: 891, startPoint y: 421, endPoint x: 1032, endPoint y: 417, distance: 141.4
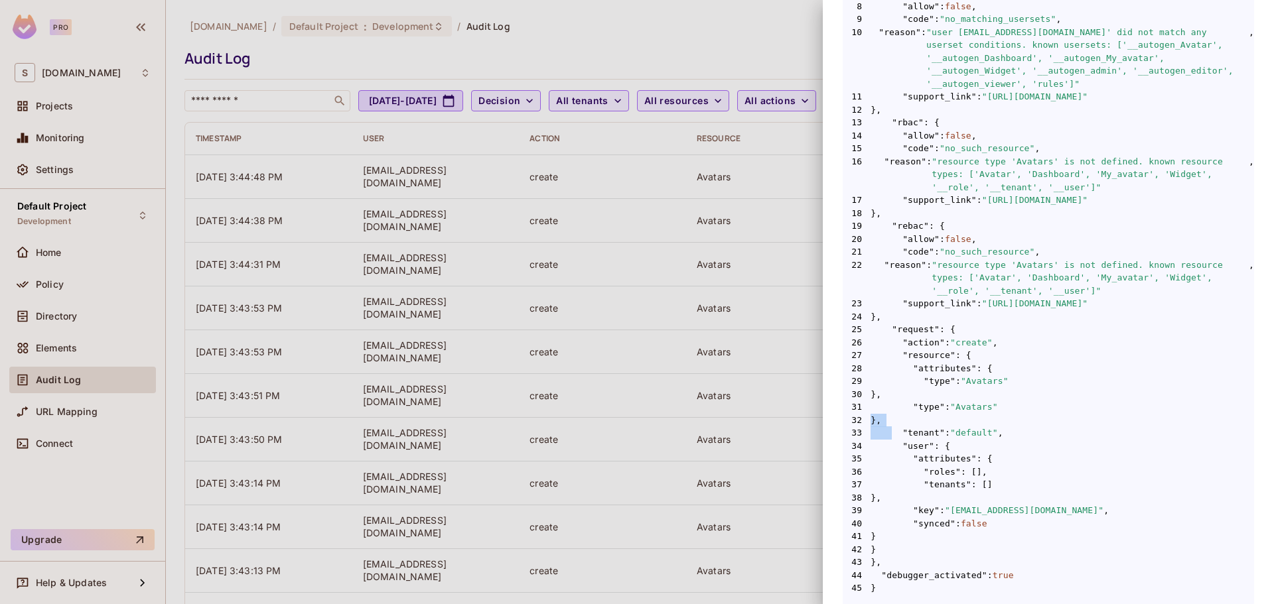
click at [1032, 413] on code "1 { 2 "__data_use_debugger" : true , 3 "__input_use_debugger" : true , 4 "allow…" at bounding box center [1048, 252] width 411 height 686
drag, startPoint x: 1004, startPoint y: 446, endPoint x: 990, endPoint y: 456, distance: 17.5
click at [1003, 453] on span "35 "attributes" : {" at bounding box center [1048, 459] width 411 height 13
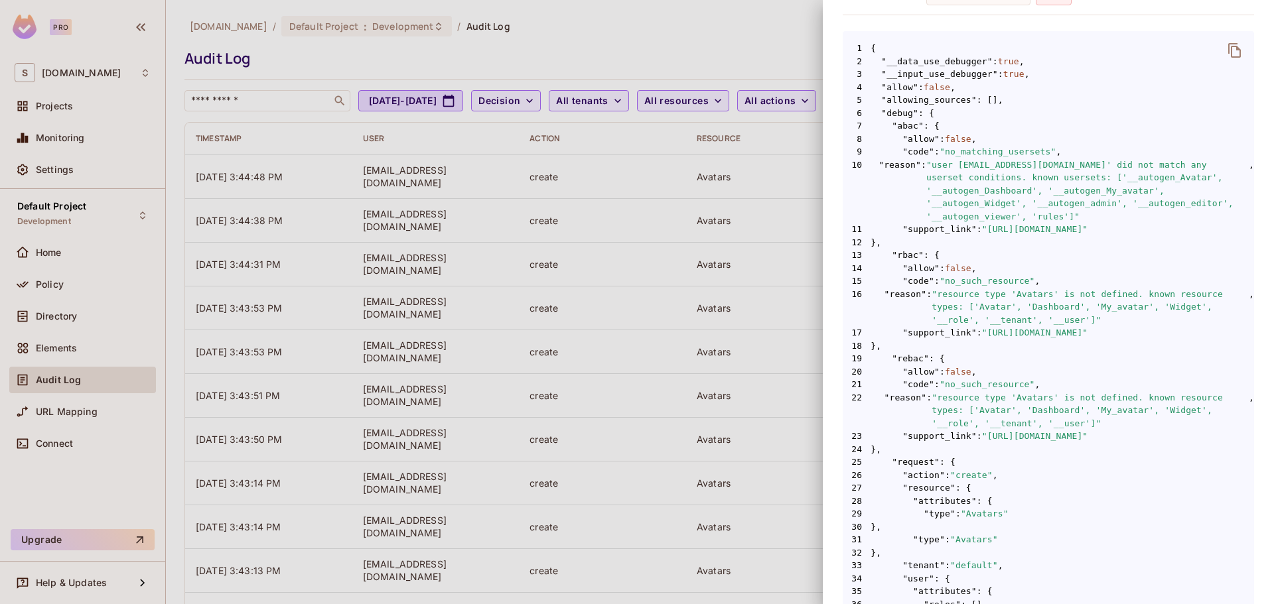
scroll to position [166, 0]
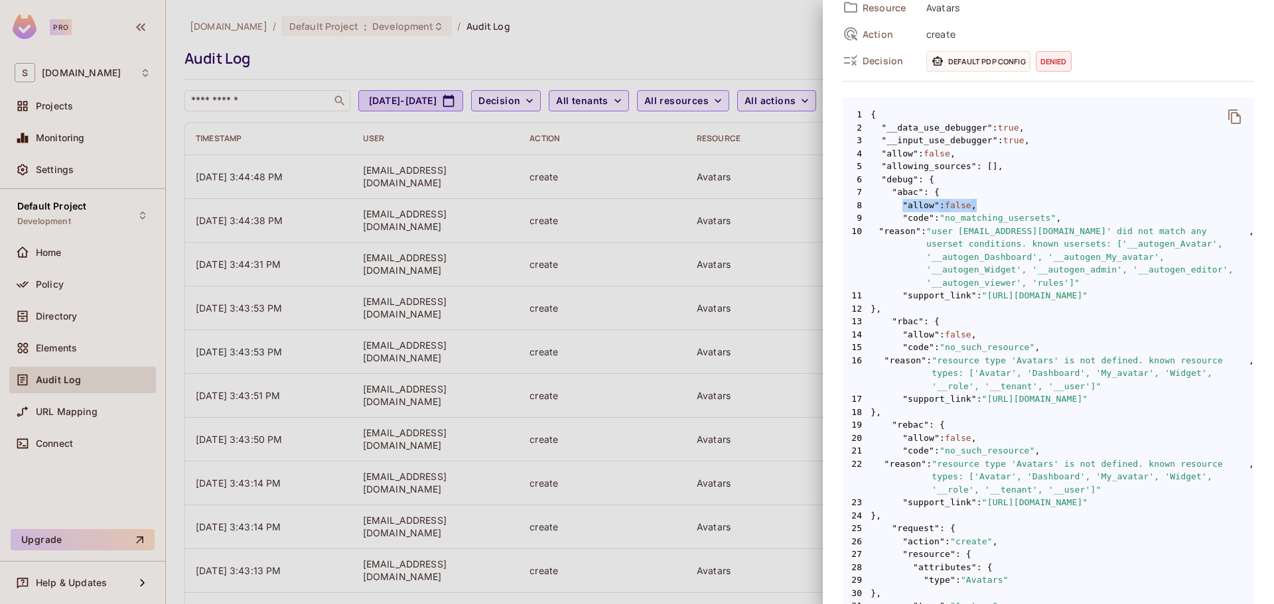
drag, startPoint x: 900, startPoint y: 204, endPoint x: 1016, endPoint y: 204, distance: 115.5
click at [1016, 204] on span "8 "allow" : false ," at bounding box center [1048, 205] width 411 height 13
click at [1011, 208] on span "8 "allow" : false ," at bounding box center [1048, 205] width 411 height 13
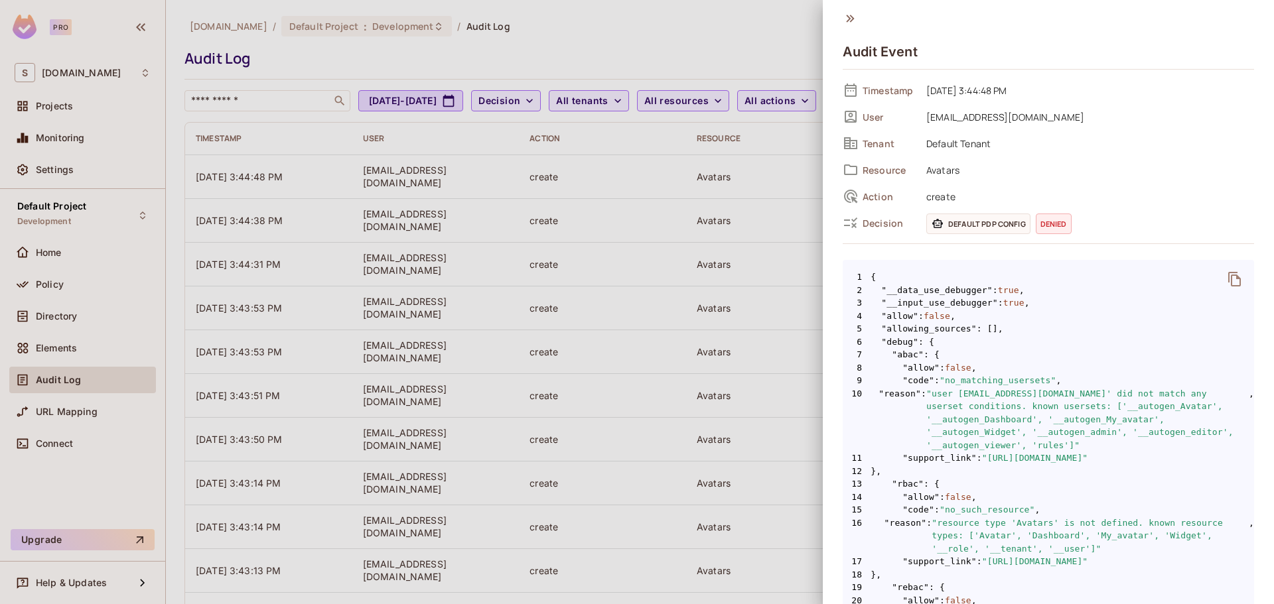
scroll to position [0, 0]
click at [851, 22] on icon at bounding box center [850, 21] width 8 height 7
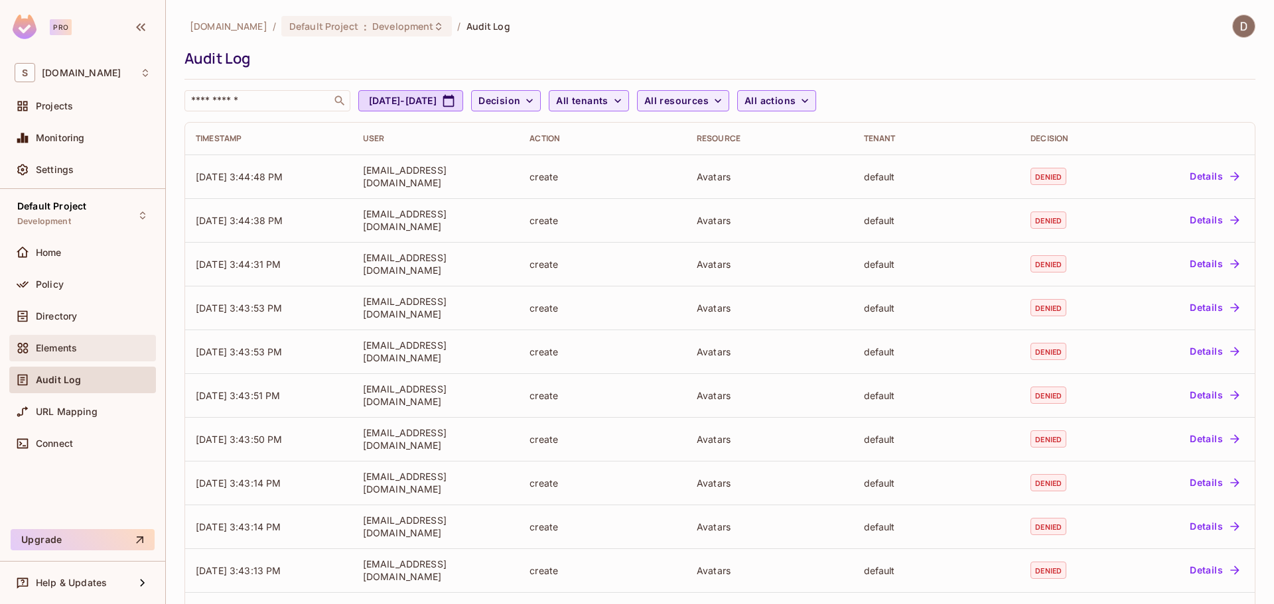
click at [81, 348] on div "Elements" at bounding box center [93, 348] width 115 height 11
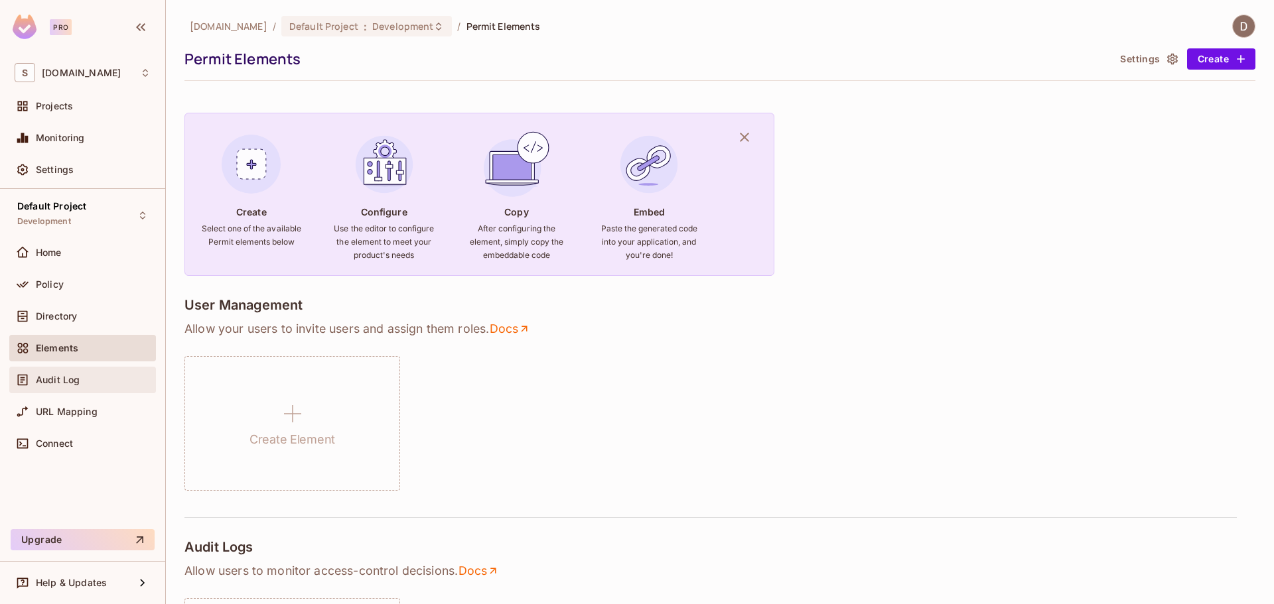
click at [74, 380] on span "Audit Log" at bounding box center [58, 380] width 44 height 11
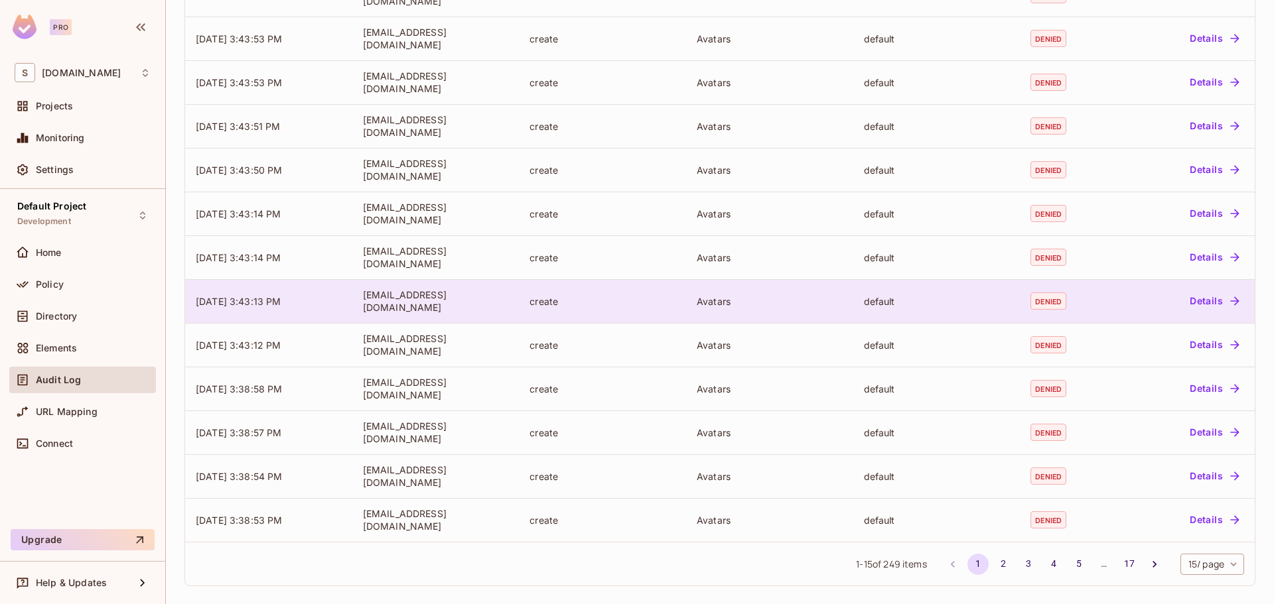
scroll to position [270, 0]
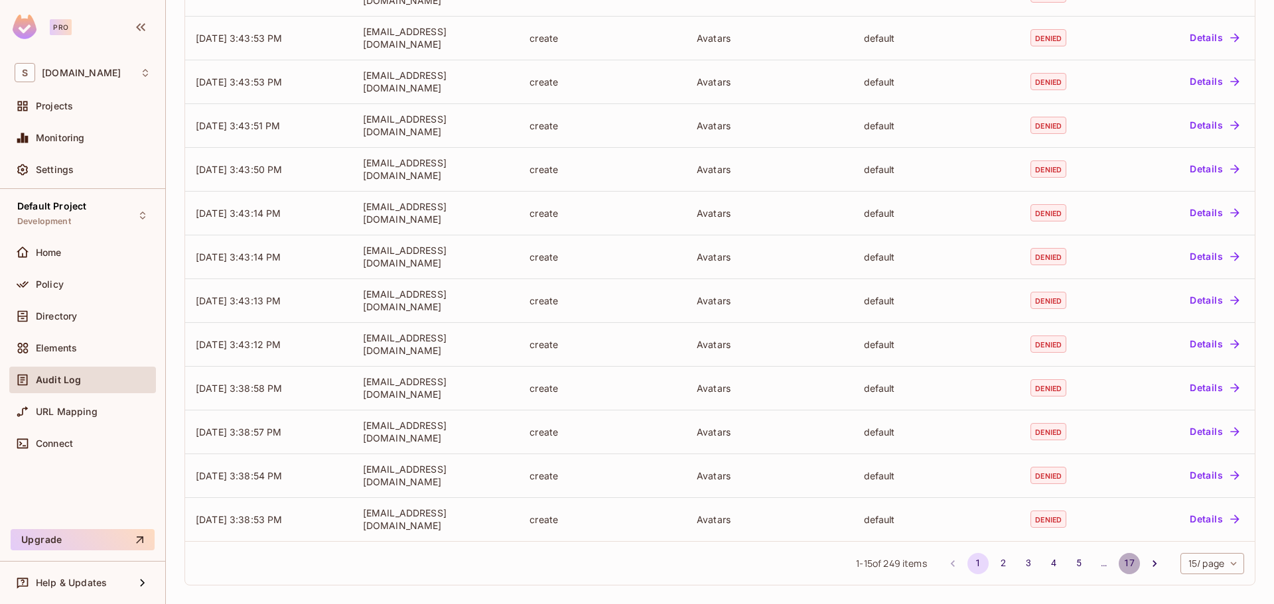
click at [1119, 562] on button "17" at bounding box center [1129, 563] width 21 height 21
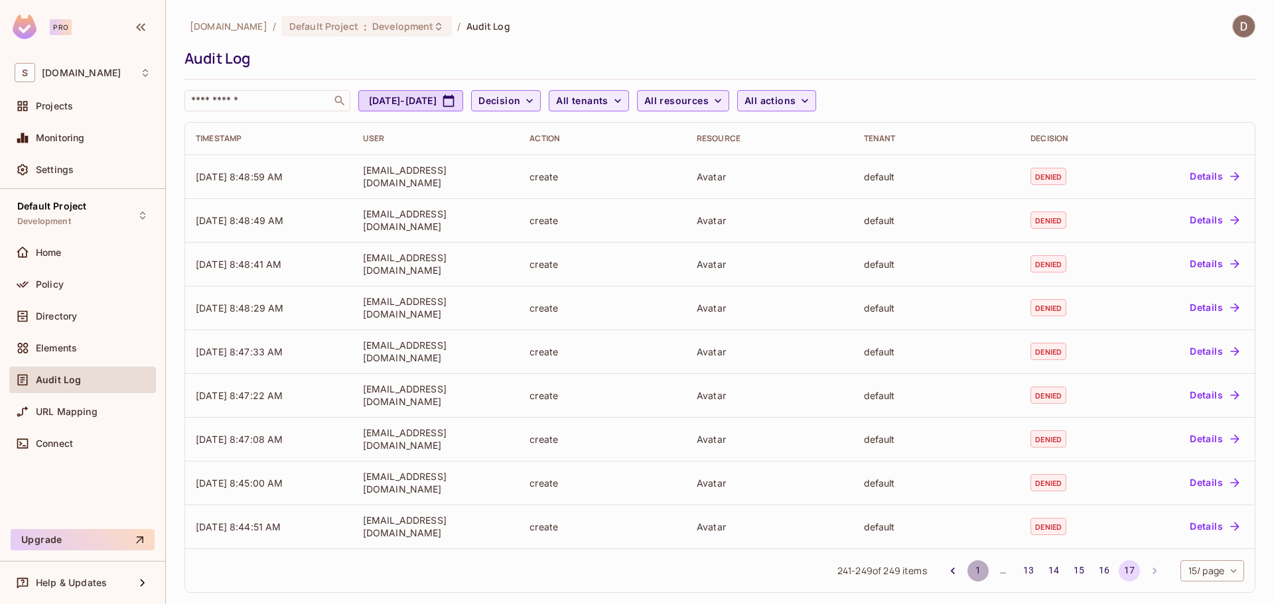
click at [967, 569] on button "1" at bounding box center [977, 571] width 21 height 21
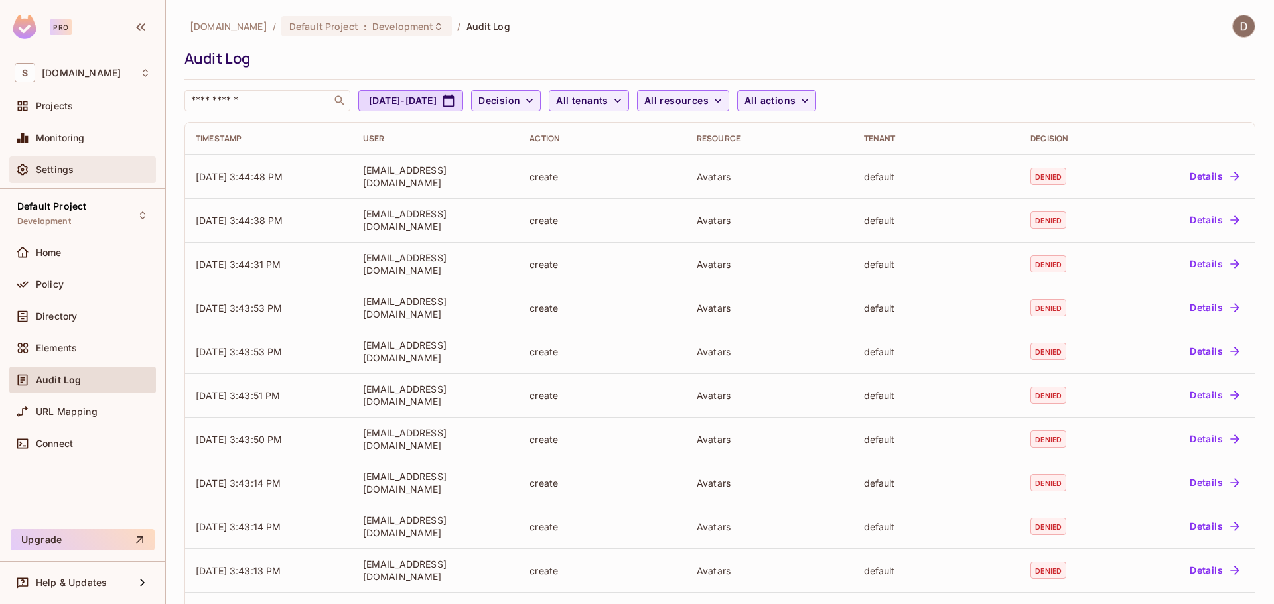
click at [72, 175] on div "Settings" at bounding box center [83, 170] width 136 height 16
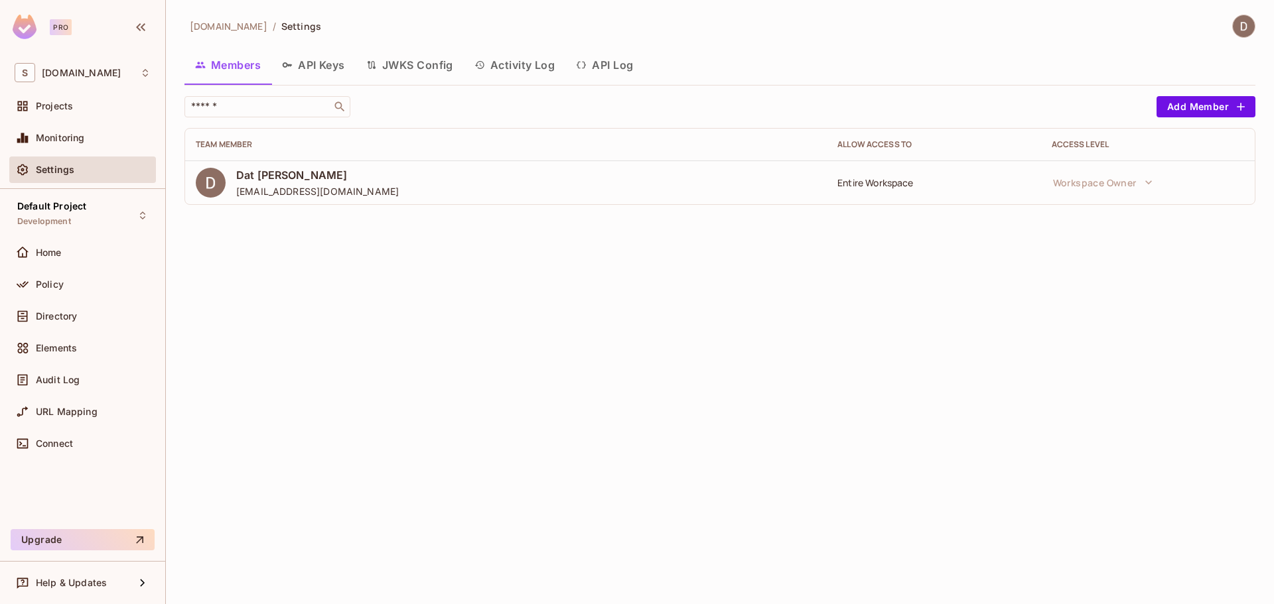
click at [898, 184] on div "Entire Workspace" at bounding box center [933, 182] width 192 height 13
click at [46, 139] on span "Monitoring" at bounding box center [60, 138] width 49 height 11
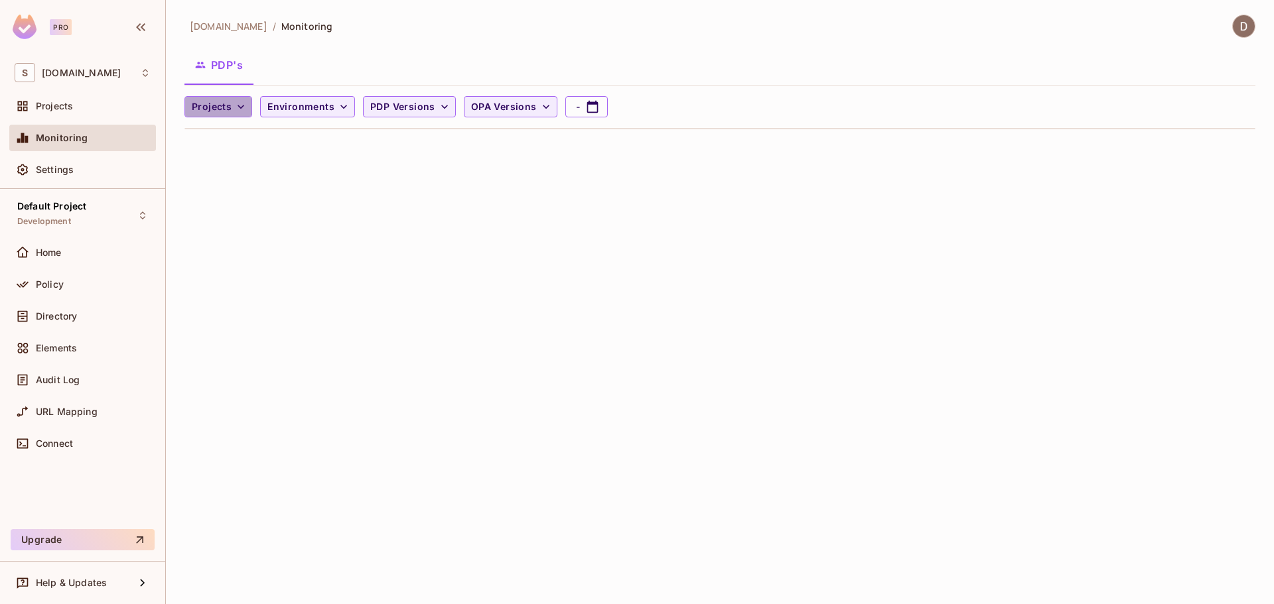
click at [228, 107] on span "Projects" at bounding box center [212, 107] width 40 height 17
drag, startPoint x: 235, startPoint y: 107, endPoint x: 182, endPoint y: 137, distance: 60.3
click at [236, 107] on div at bounding box center [637, 302] width 1274 height 604
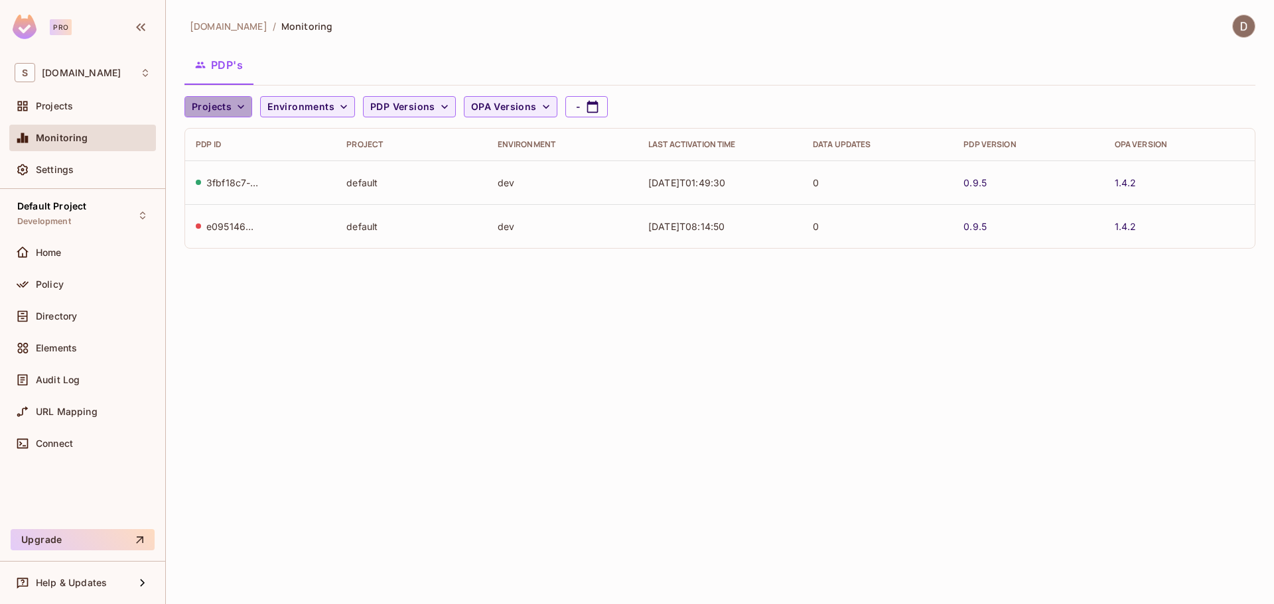
click at [235, 113] on icon "button" at bounding box center [240, 106] width 13 height 13
click at [236, 110] on div at bounding box center [637, 302] width 1274 height 604
click at [904, 217] on td "0" at bounding box center [877, 226] width 151 height 44
click at [612, 188] on td "dev" at bounding box center [562, 183] width 151 height 44
click at [52, 258] on div "Home" at bounding box center [83, 253] width 136 height 16
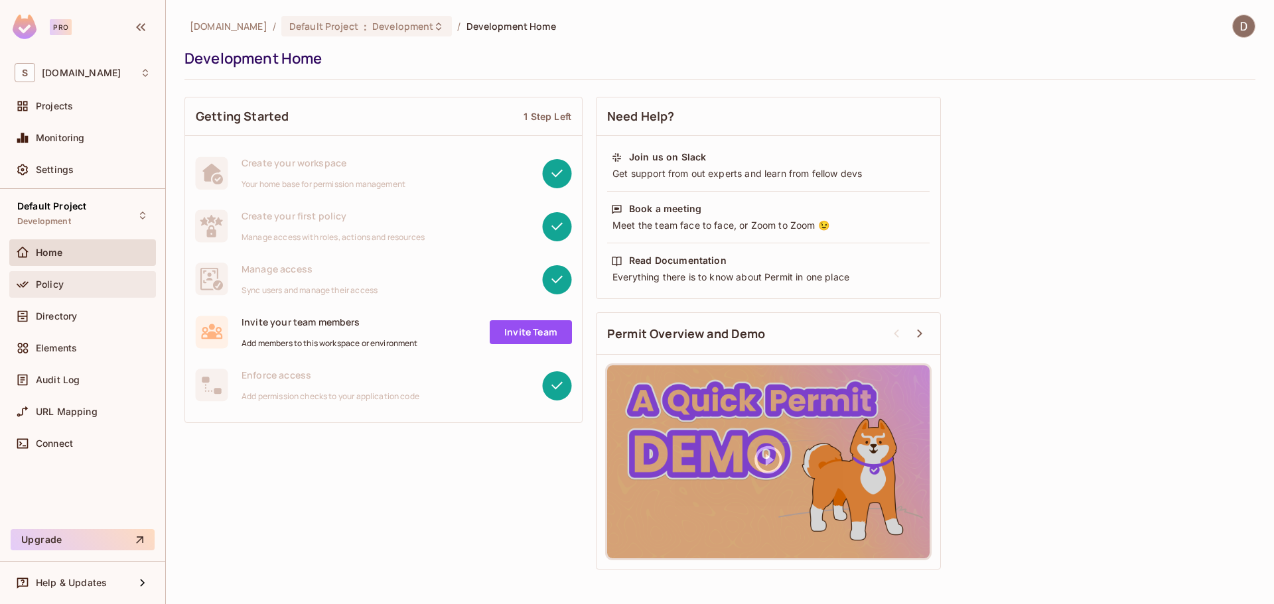
click at [84, 286] on div "Policy" at bounding box center [93, 284] width 115 height 11
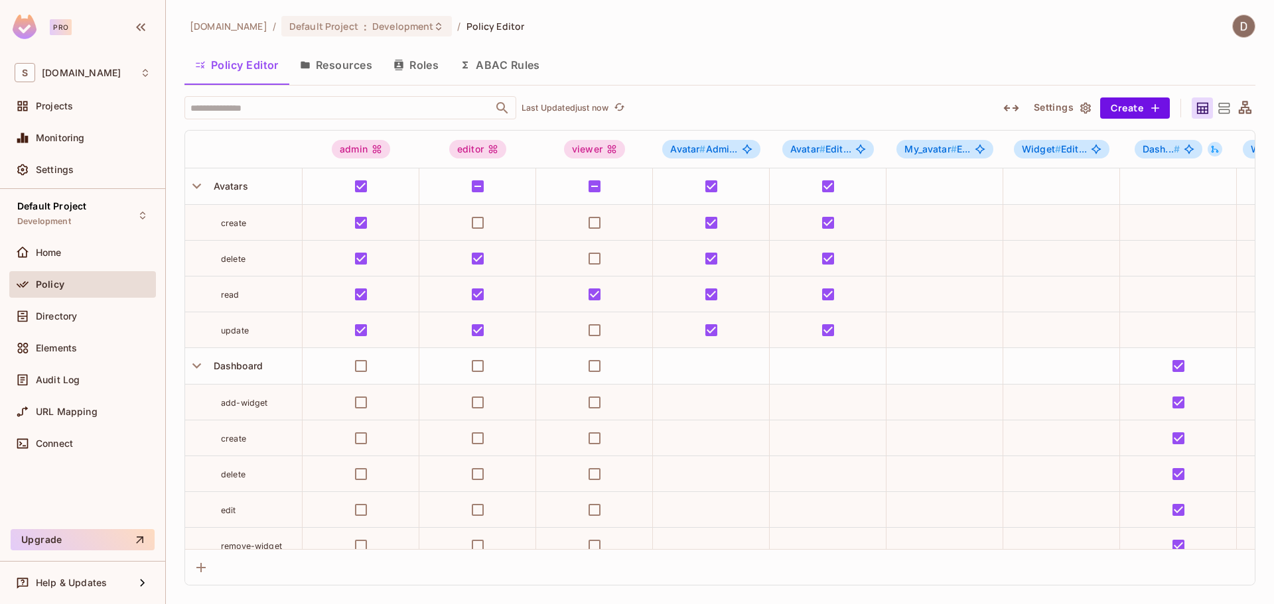
click at [350, 79] on button "Resources" at bounding box center [336, 64] width 94 height 33
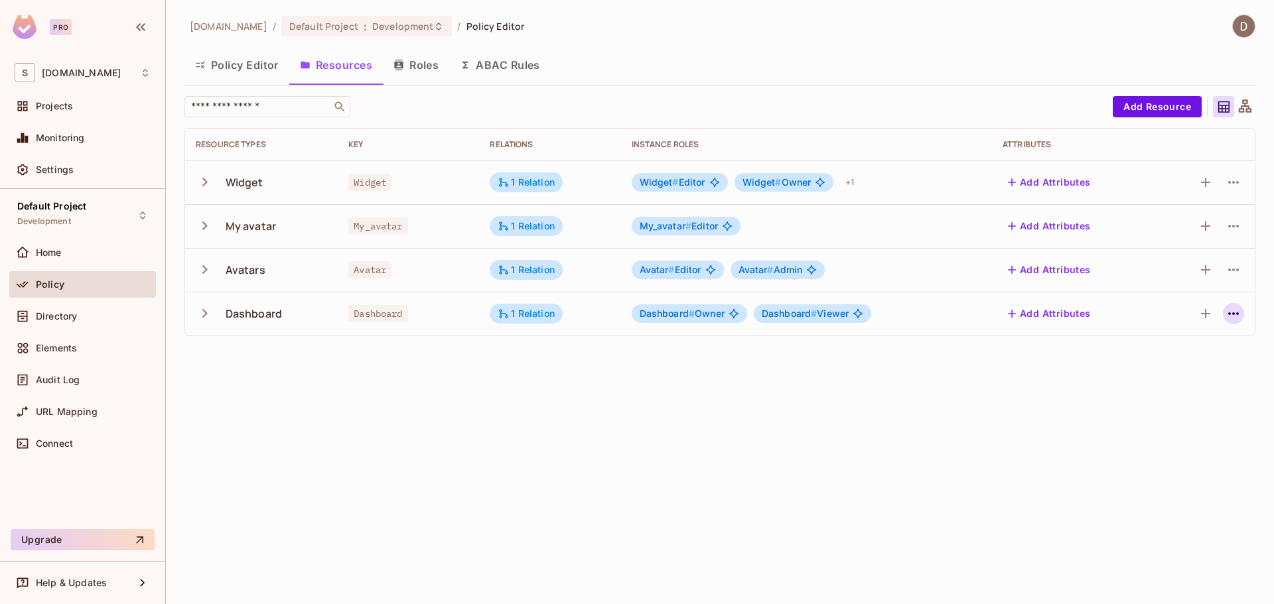
click at [1237, 316] on icon "button" at bounding box center [1234, 314] width 16 height 16
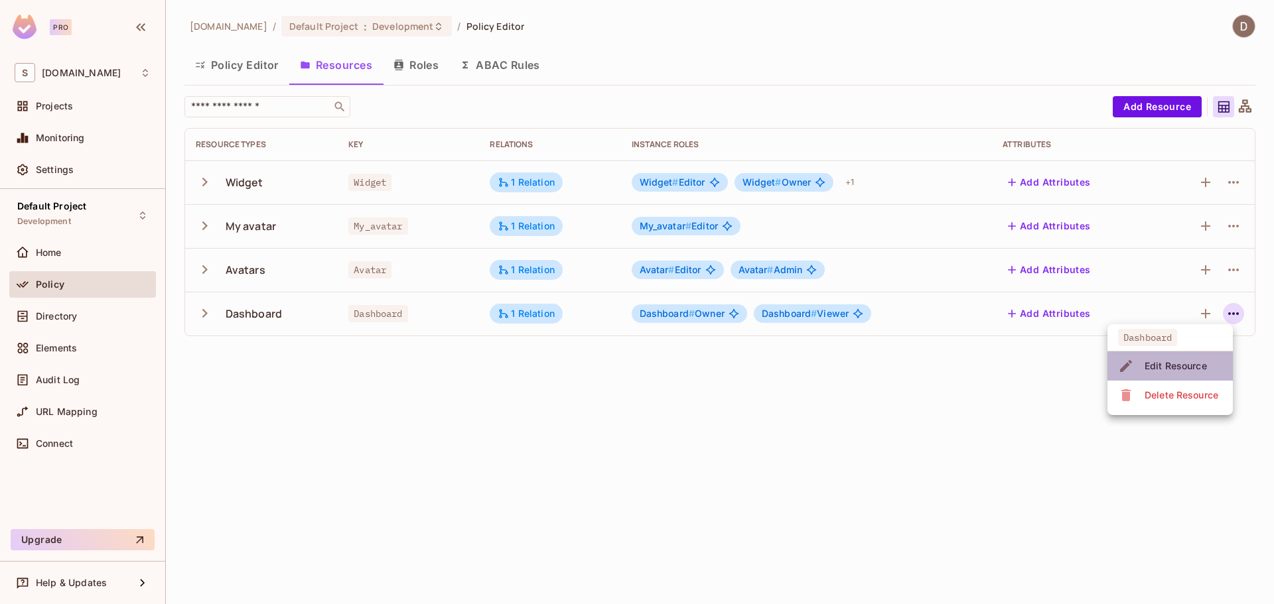
click at [1189, 366] on div "Edit Resource" at bounding box center [1176, 366] width 62 height 13
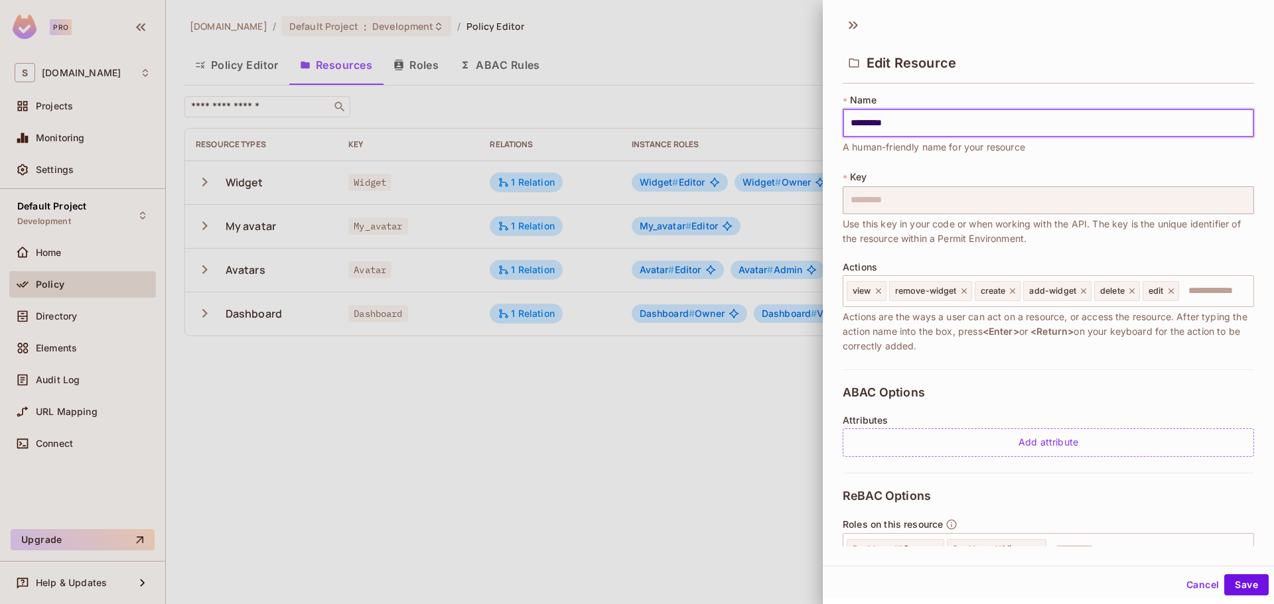
click at [1036, 123] on input "*********" at bounding box center [1048, 123] width 411 height 28
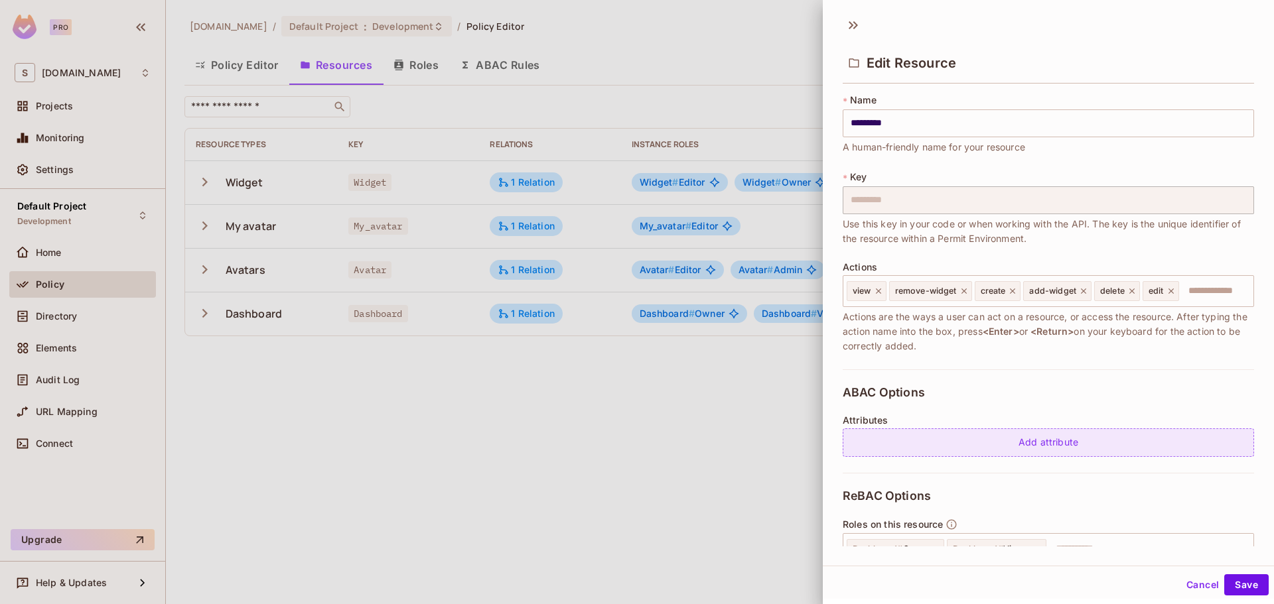
click at [1121, 443] on div "Add attribute" at bounding box center [1048, 443] width 411 height 29
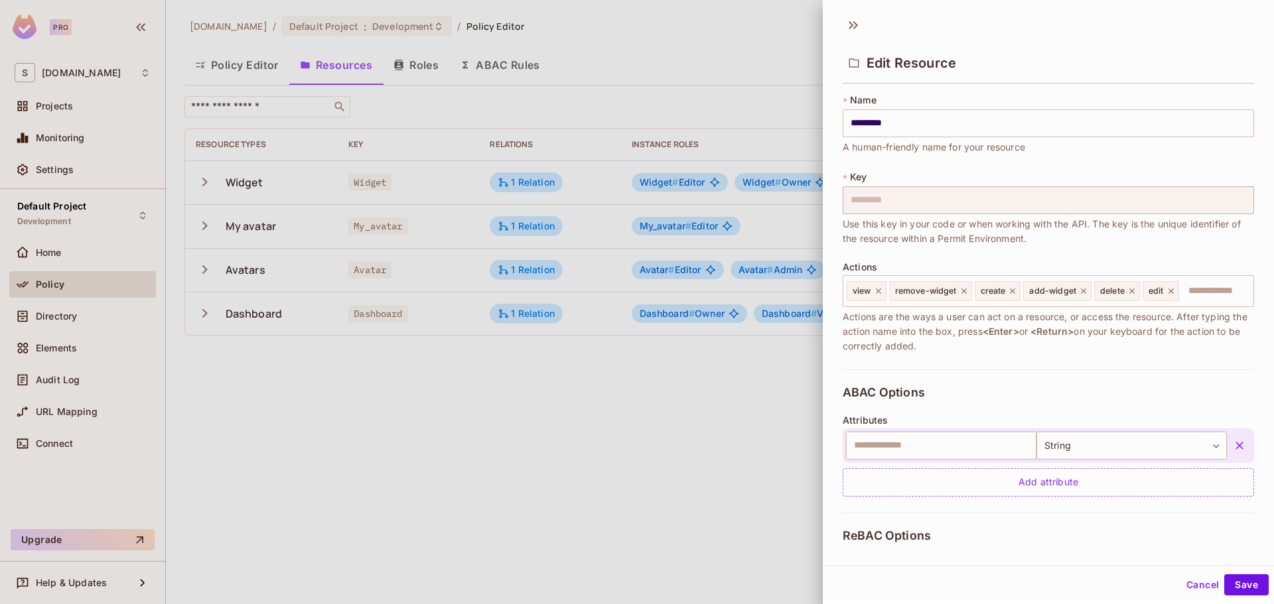
click at [1233, 442] on icon "button" at bounding box center [1239, 445] width 13 height 13
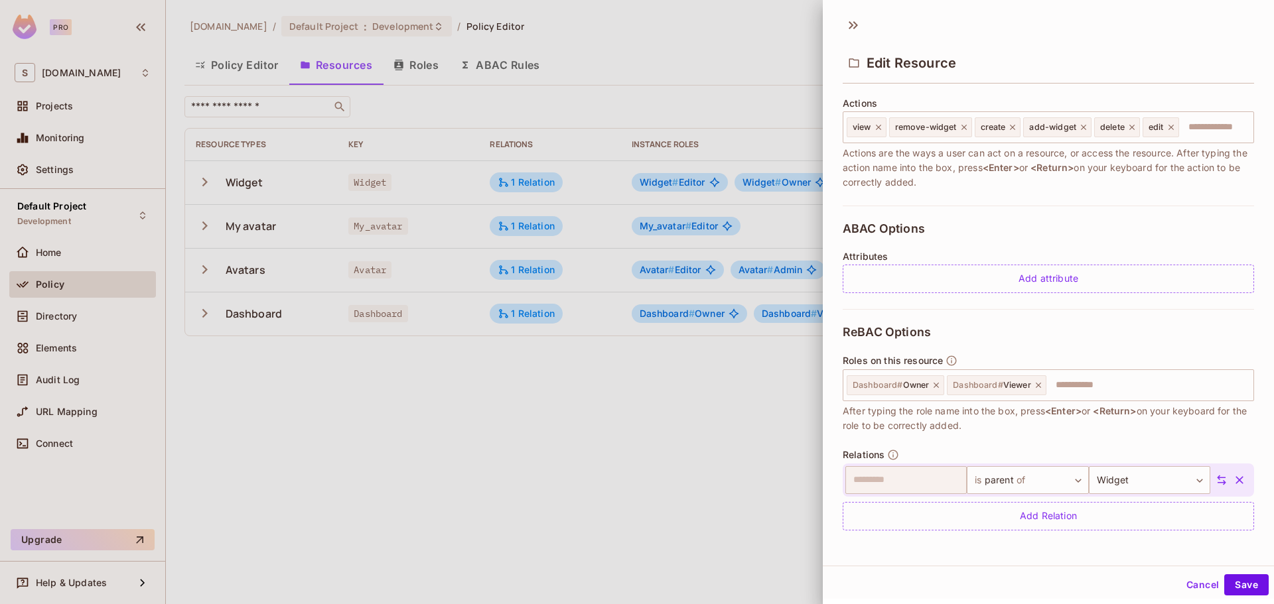
scroll to position [2, 0]
click at [110, 310] on div at bounding box center [637, 302] width 1274 height 604
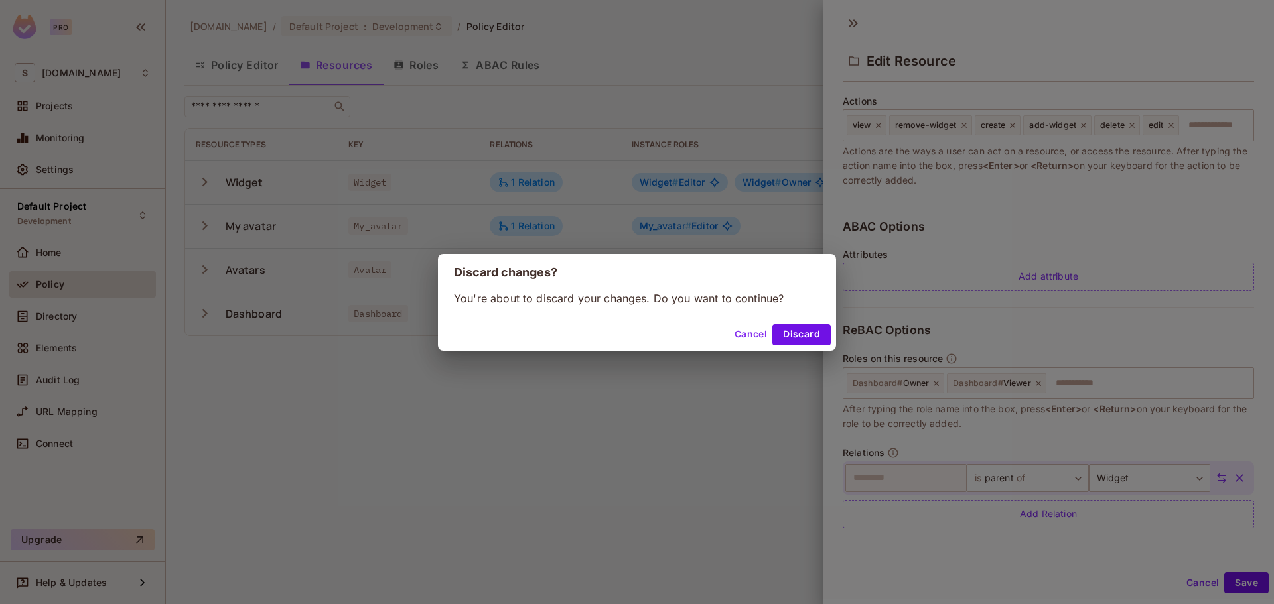
click at [98, 324] on div "Discard changes? You're about to discard your changes. Do you want to continue?…" at bounding box center [637, 302] width 1274 height 604
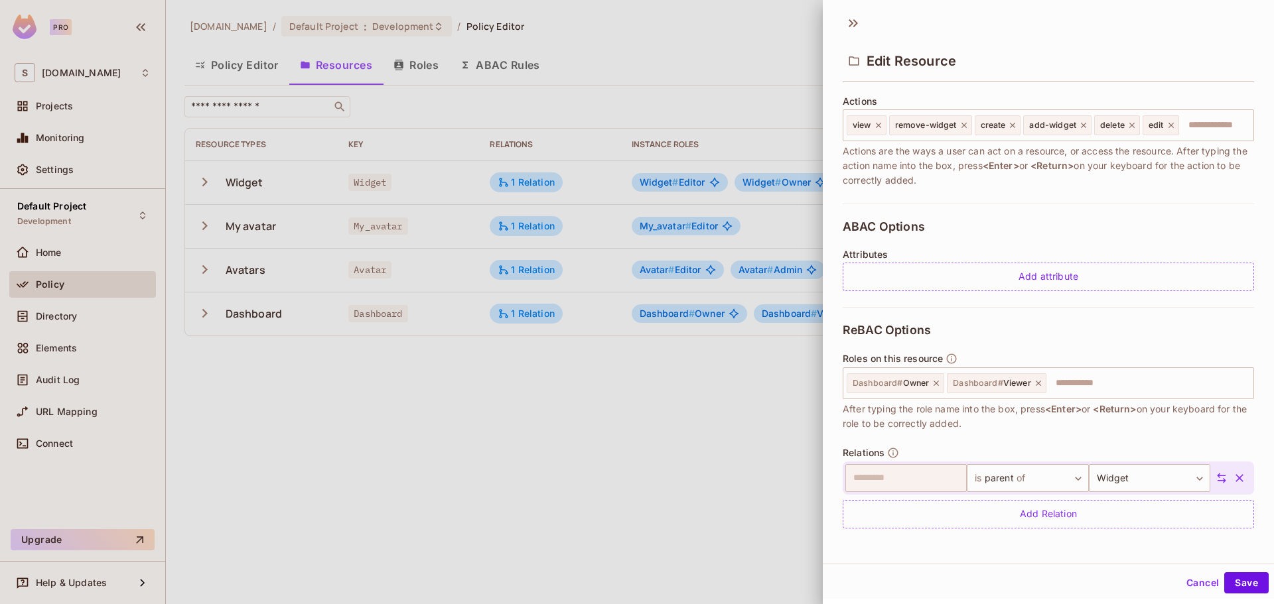
click at [659, 370] on div at bounding box center [637, 302] width 1274 height 604
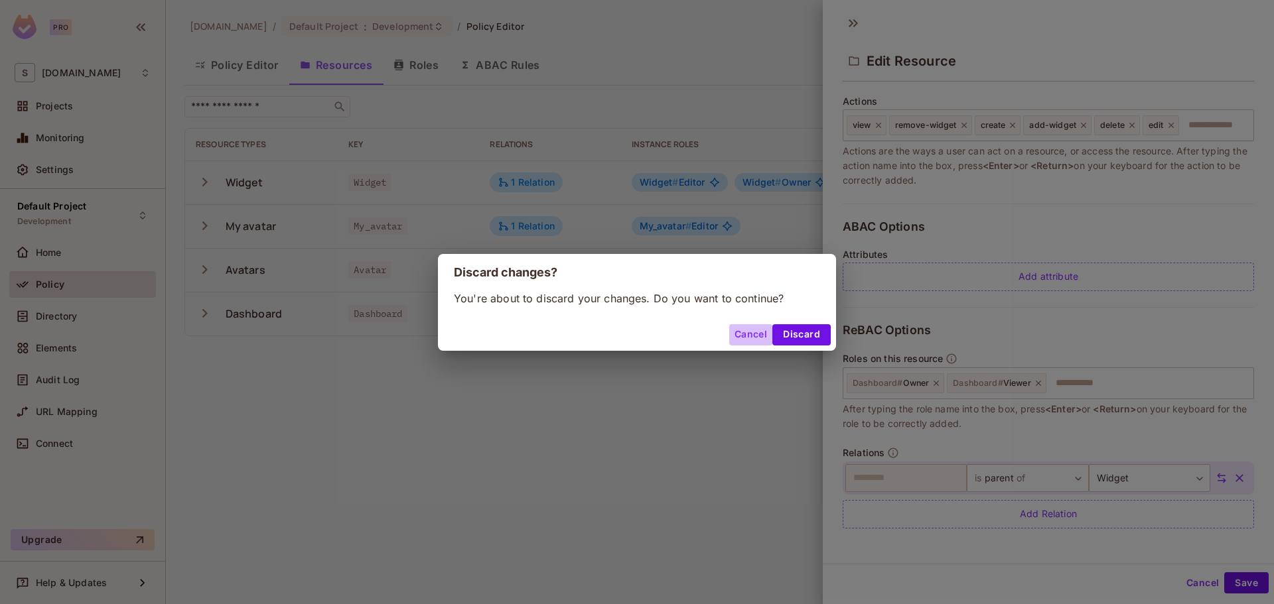
click at [741, 333] on button "Cancel" at bounding box center [750, 334] width 43 height 21
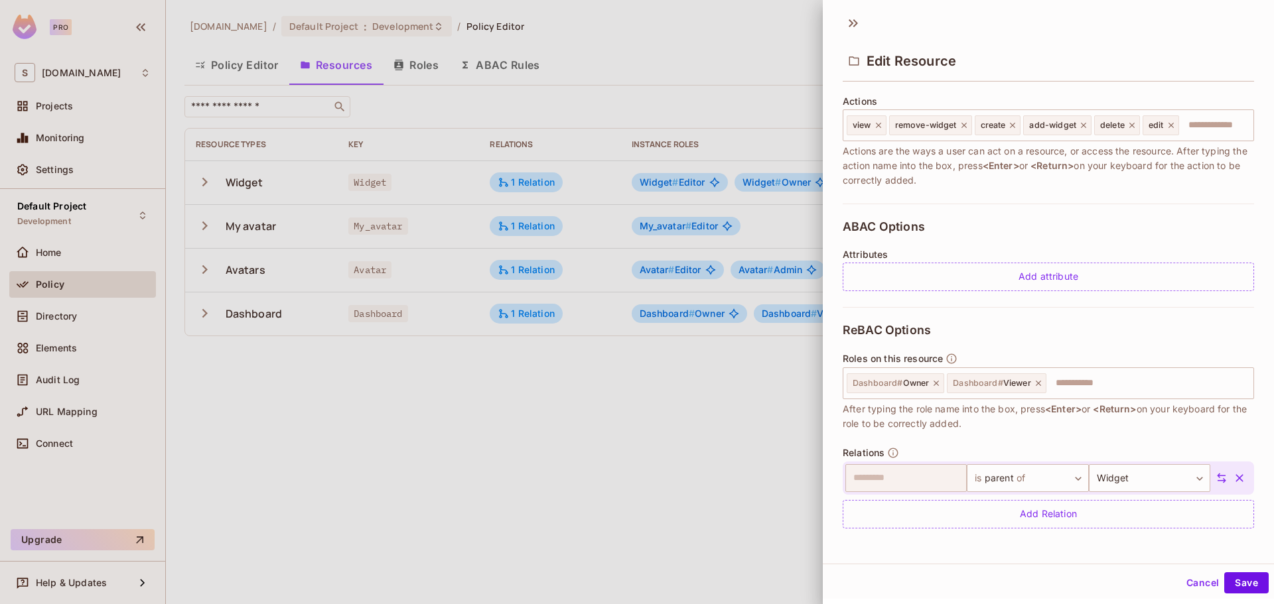
click at [61, 322] on div at bounding box center [637, 302] width 1274 height 604
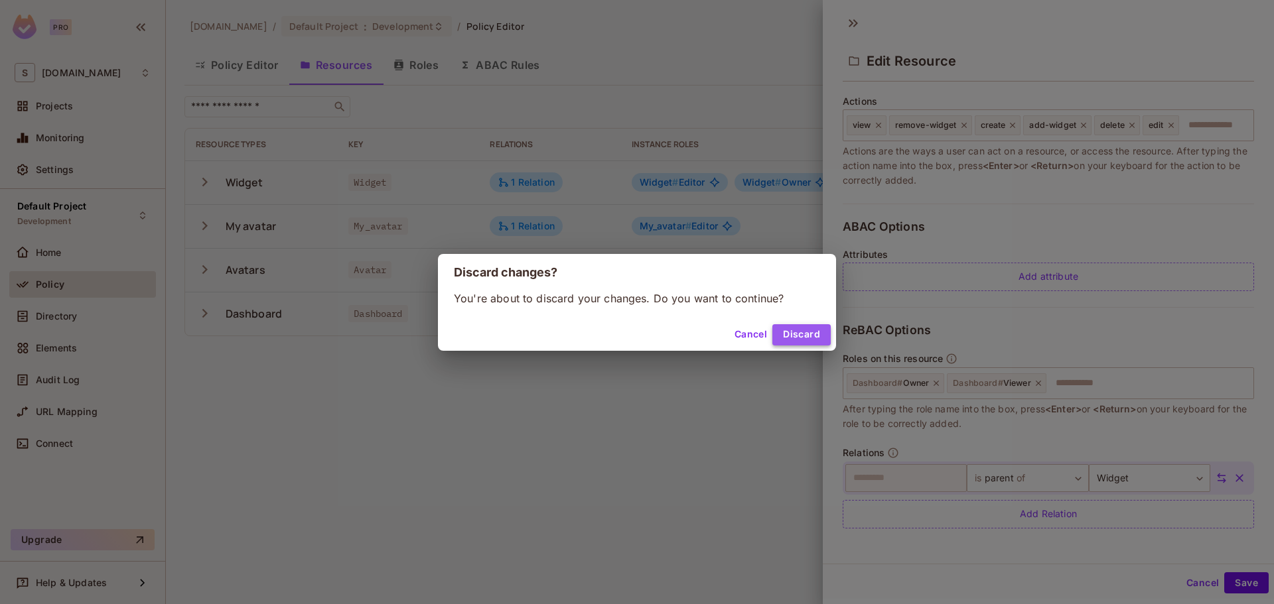
click at [790, 334] on button "Discard" at bounding box center [801, 334] width 58 height 21
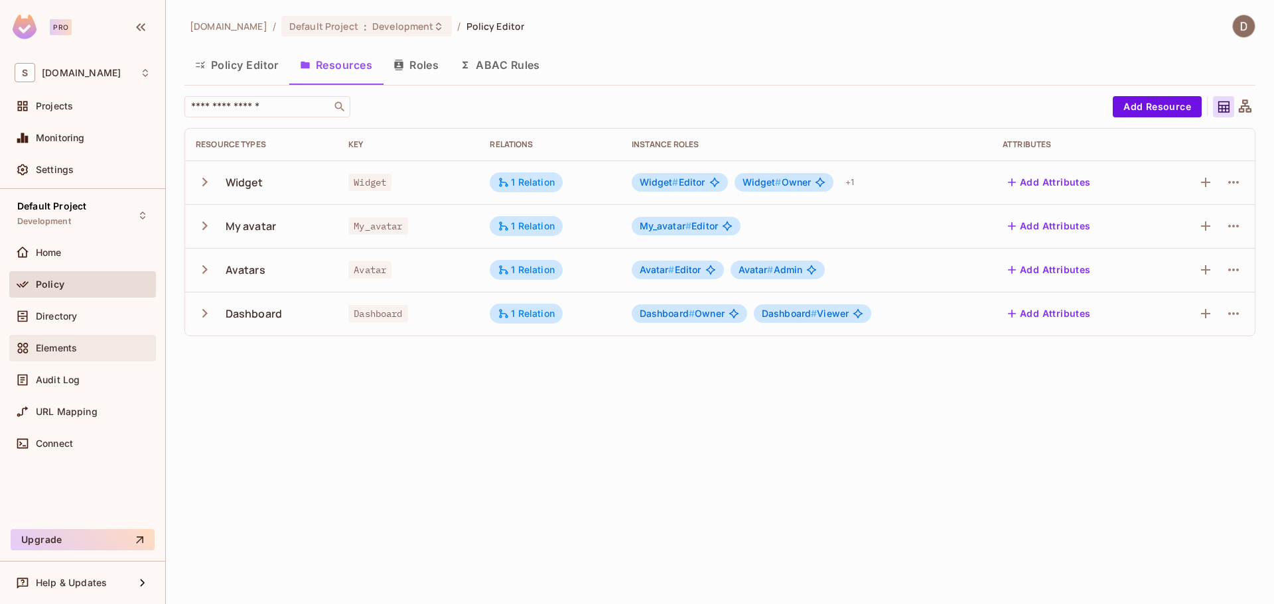
click at [60, 336] on div "Elements" at bounding box center [82, 348] width 147 height 27
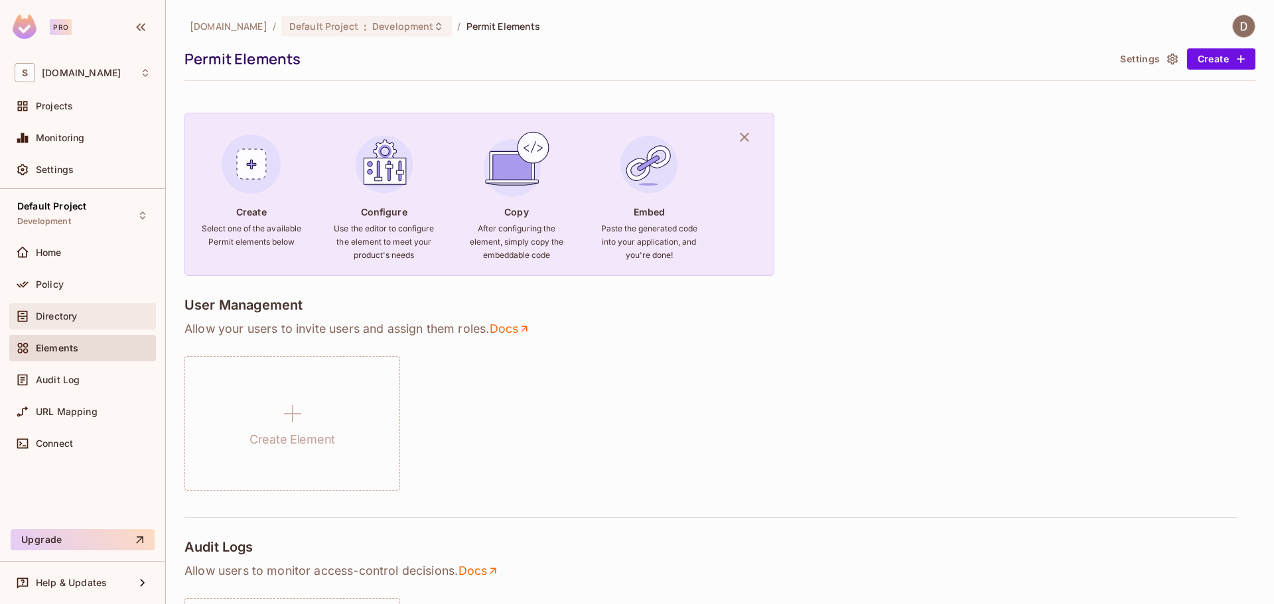
click at [81, 324] on div "Directory" at bounding box center [83, 317] width 136 height 16
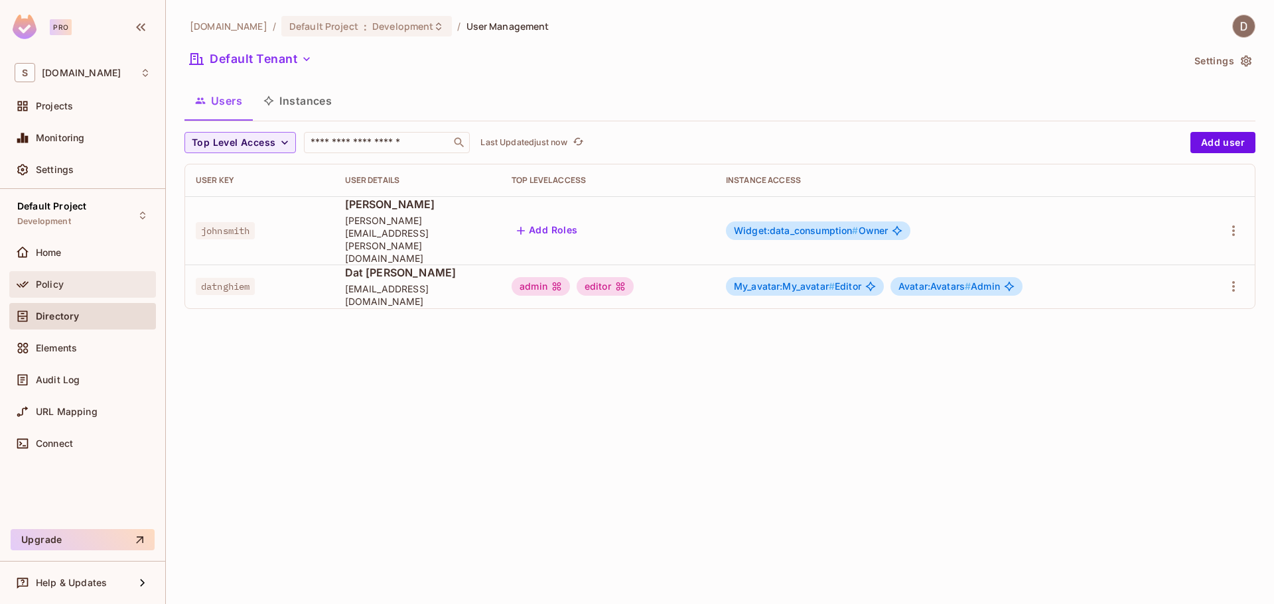
click at [86, 283] on div "Policy" at bounding box center [93, 284] width 115 height 11
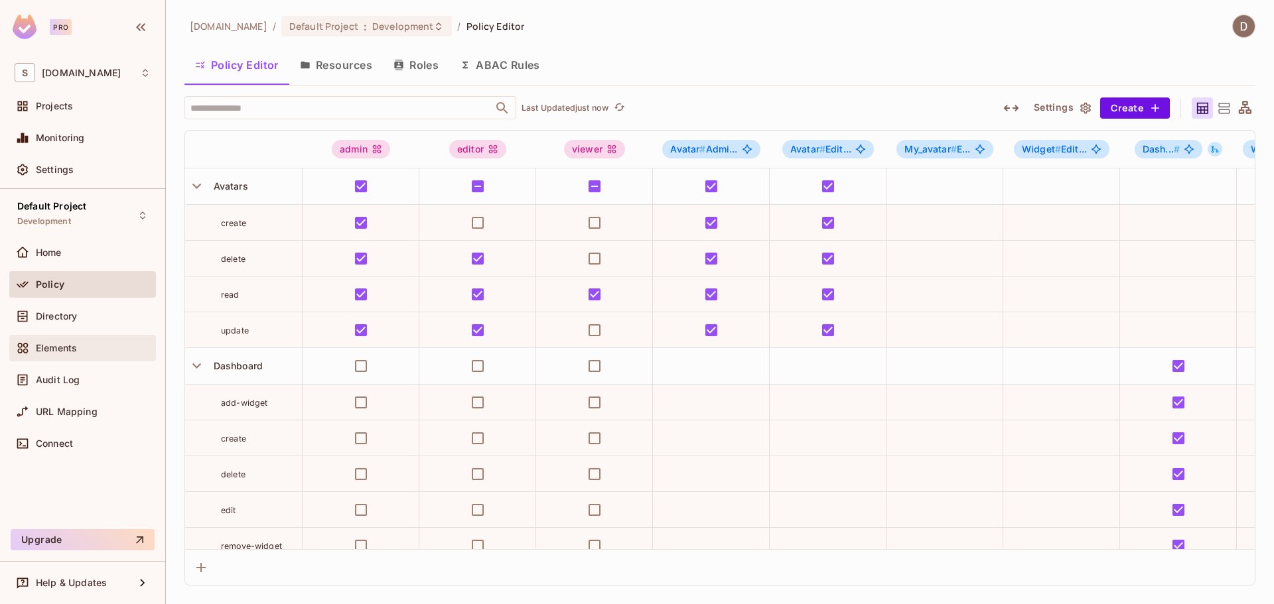
click at [101, 338] on div "Elements" at bounding box center [82, 348] width 147 height 27
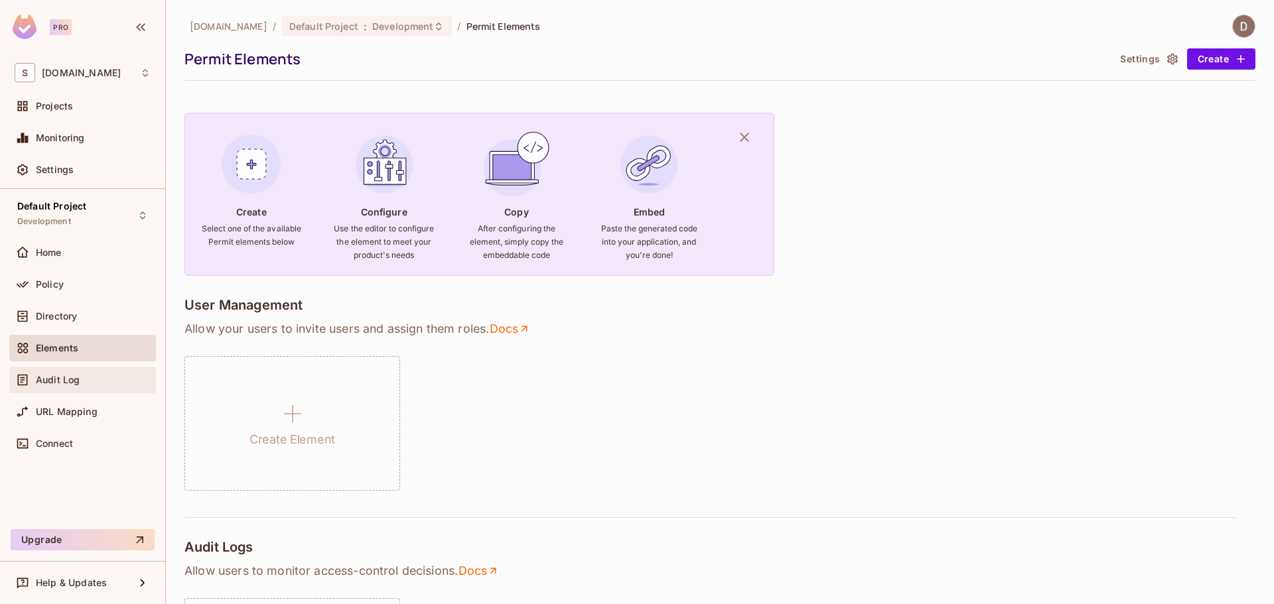
click at [91, 375] on div "Audit Log" at bounding box center [93, 380] width 115 height 11
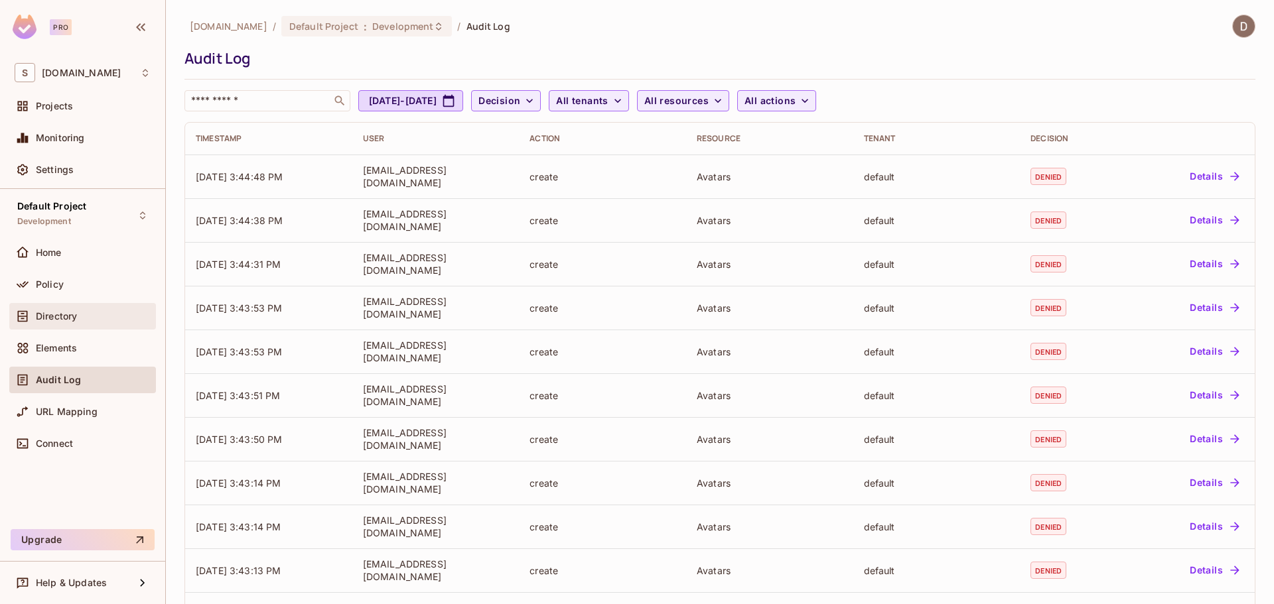
click at [80, 320] on div "Directory" at bounding box center [93, 316] width 115 height 11
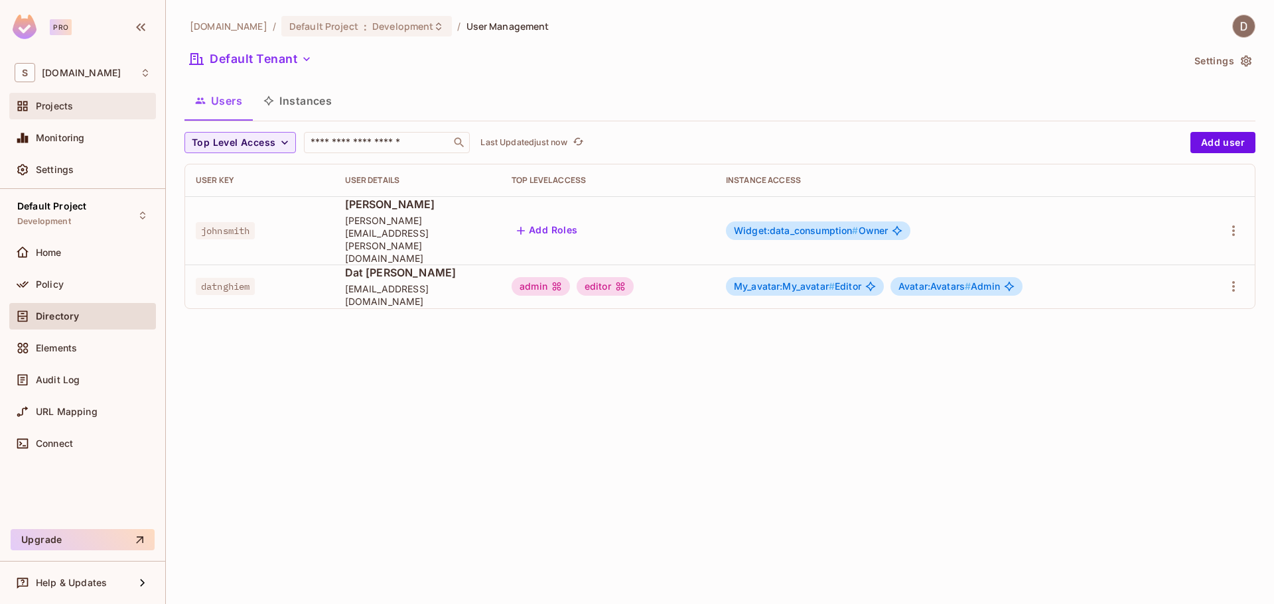
click at [75, 104] on div "Projects" at bounding box center [93, 106] width 115 height 11
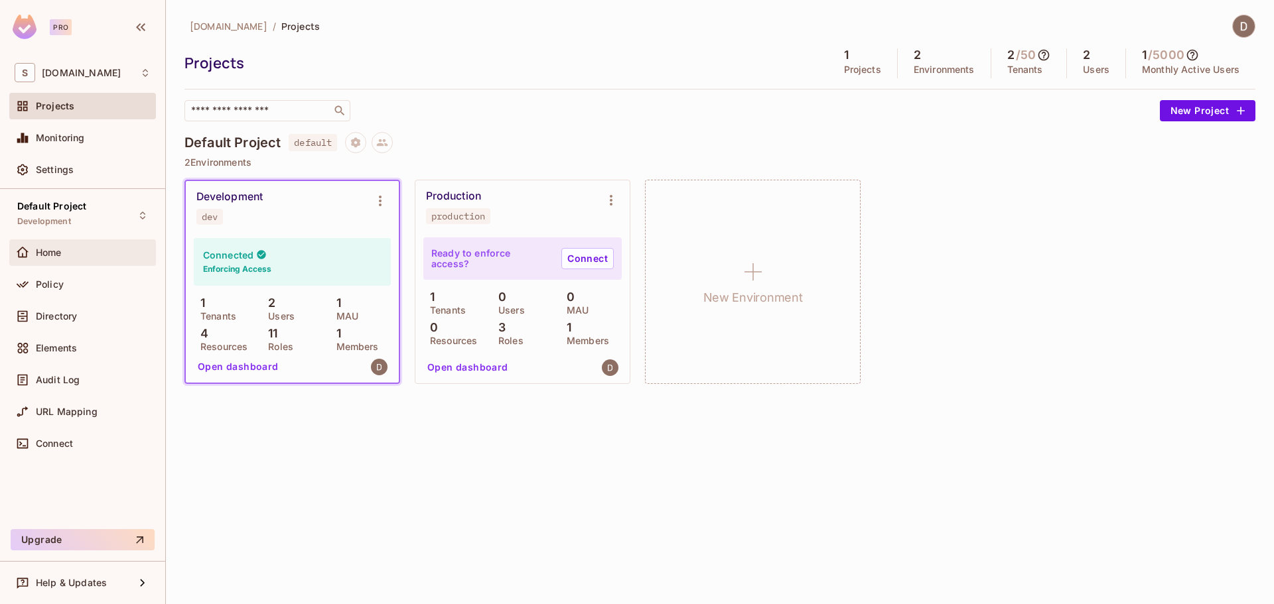
click at [58, 252] on span "Home" at bounding box center [49, 252] width 26 height 11
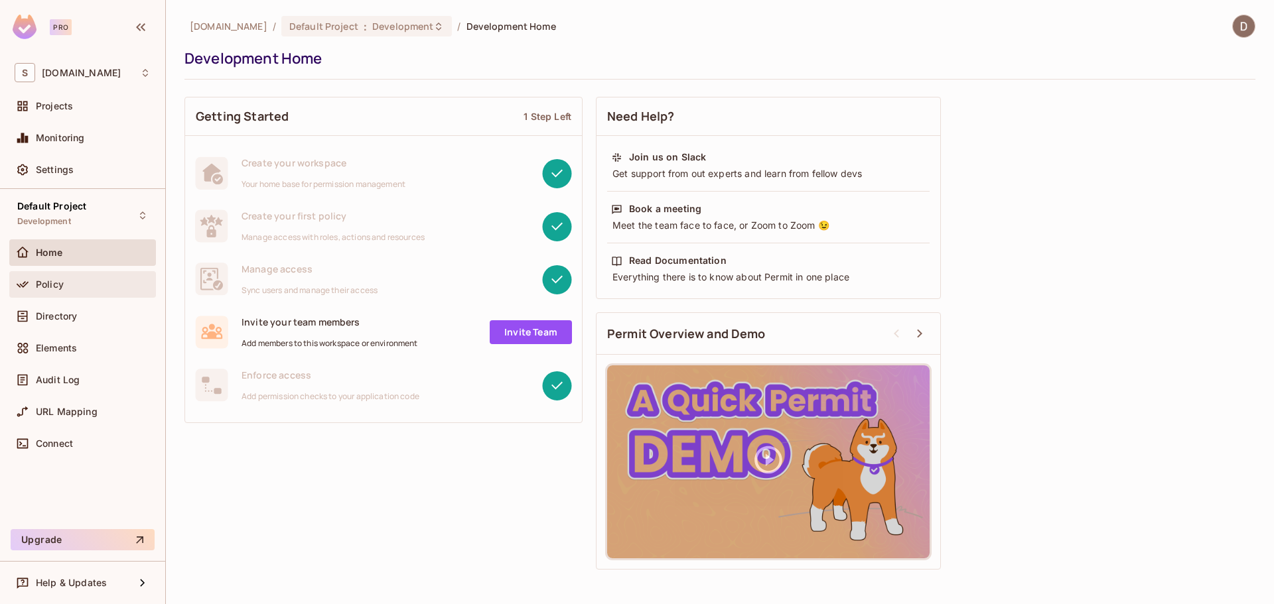
click at [68, 283] on div "Policy" at bounding box center [93, 284] width 115 height 11
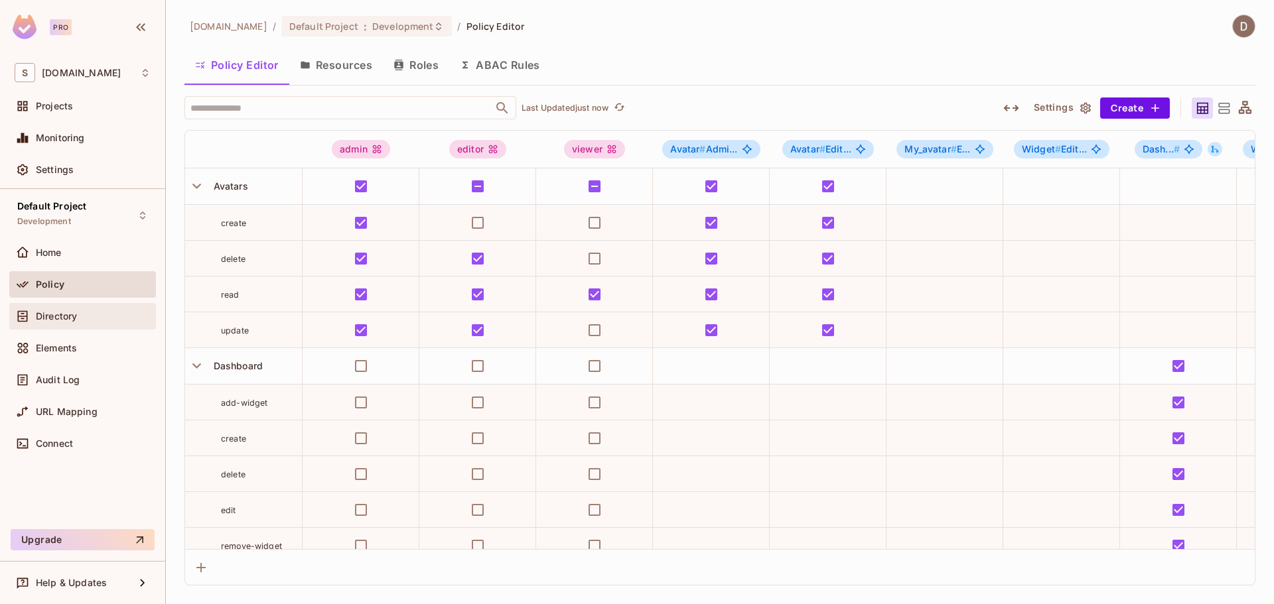
click at [98, 311] on div "Directory" at bounding box center [93, 316] width 115 height 11
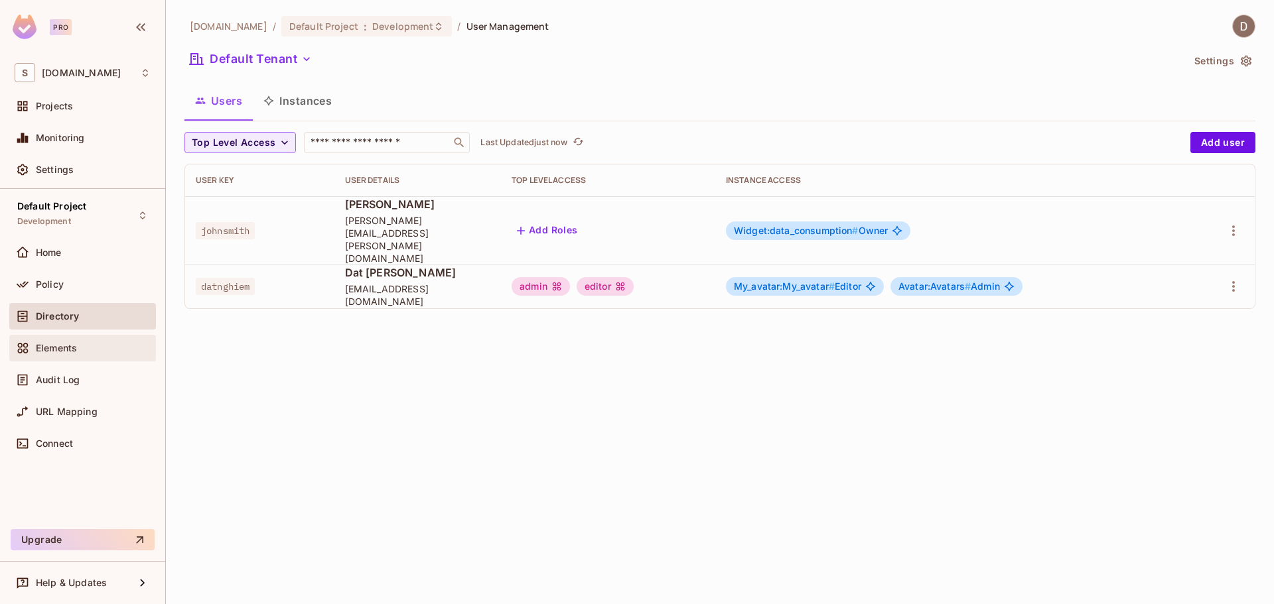
click at [88, 351] on div "Elements" at bounding box center [93, 348] width 115 height 11
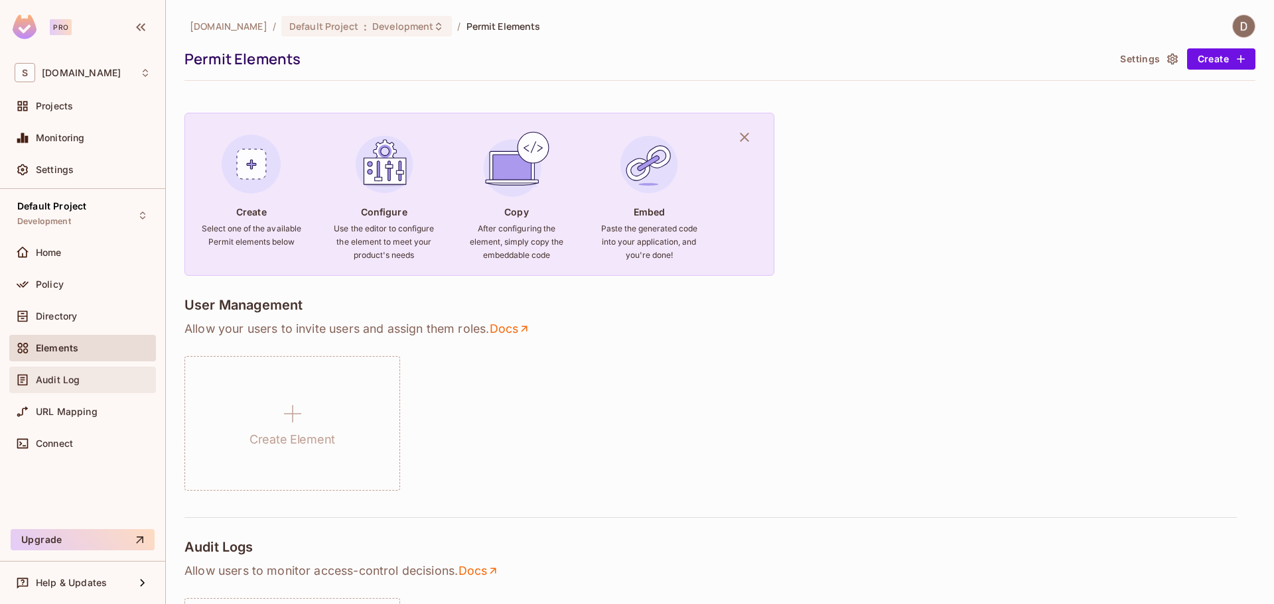
click at [85, 378] on div "Audit Log" at bounding box center [93, 380] width 115 height 11
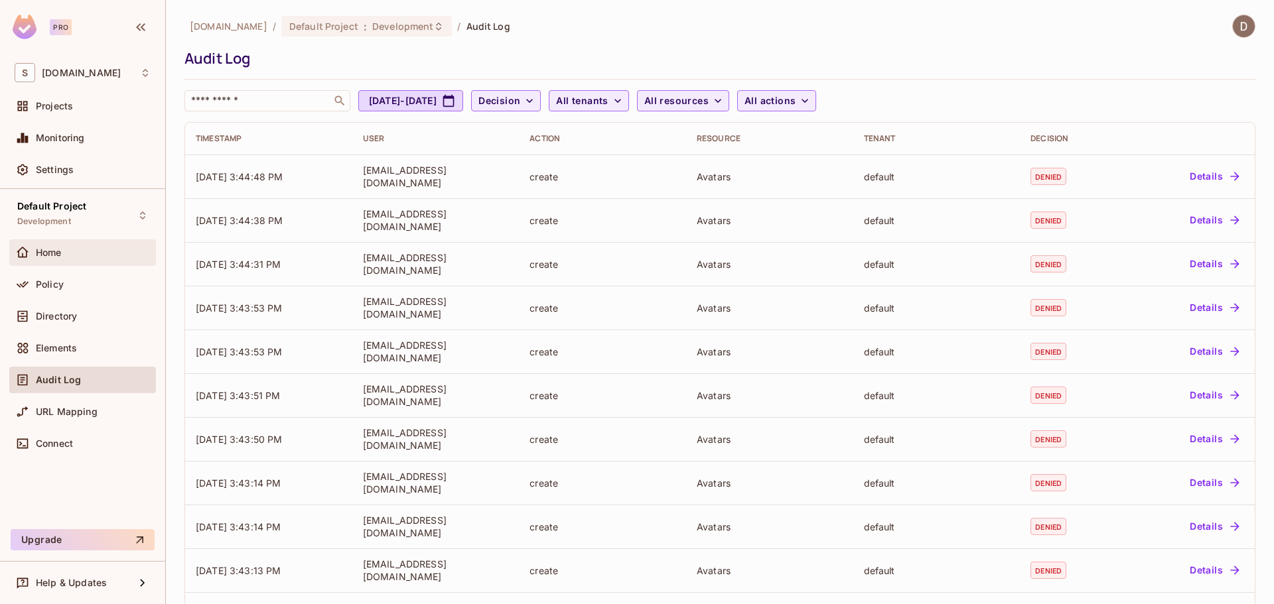
click at [65, 257] on div "Home" at bounding box center [93, 252] width 115 height 11
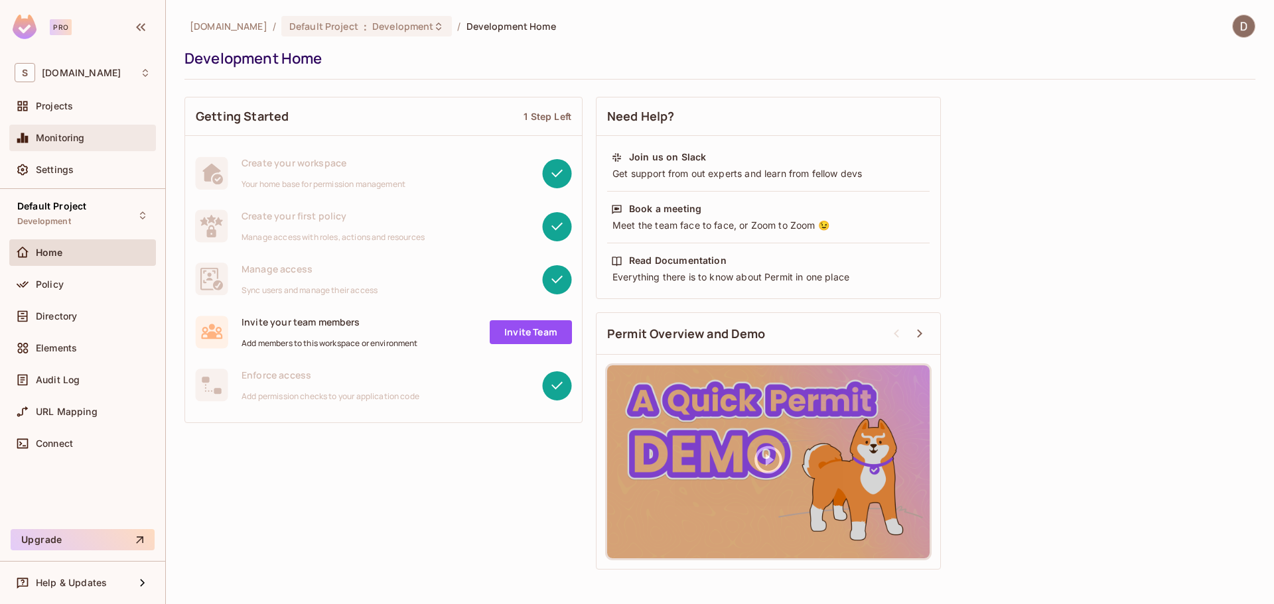
click at [83, 143] on span "Monitoring" at bounding box center [60, 138] width 49 height 11
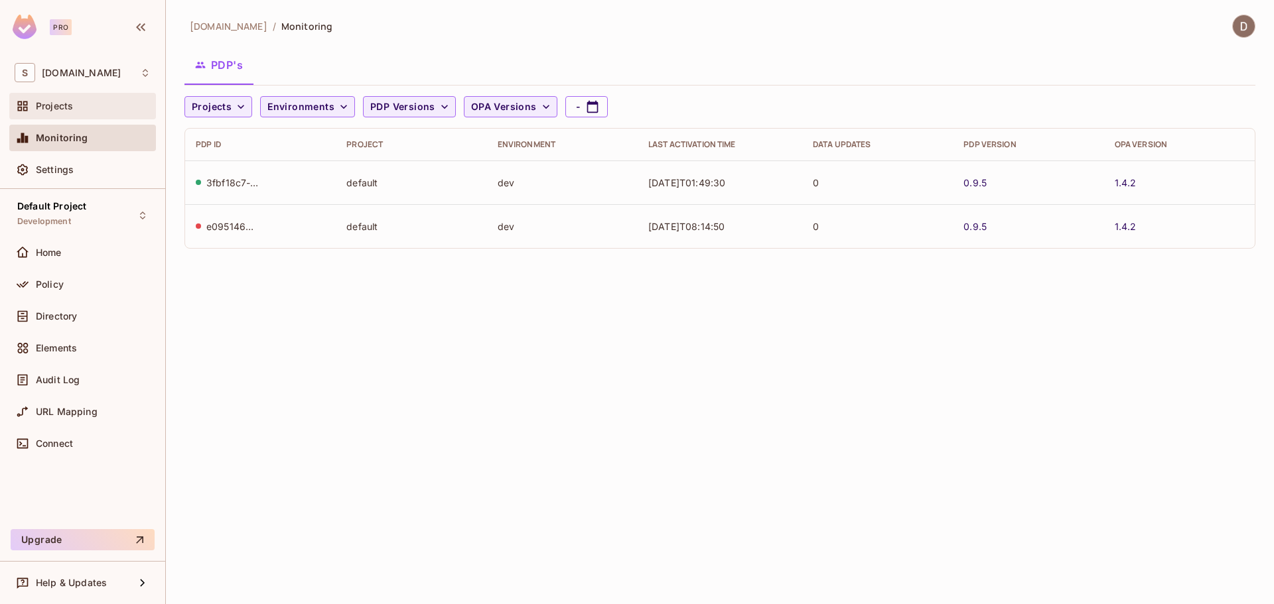
click at [80, 97] on div "Projects" at bounding box center [82, 106] width 147 height 27
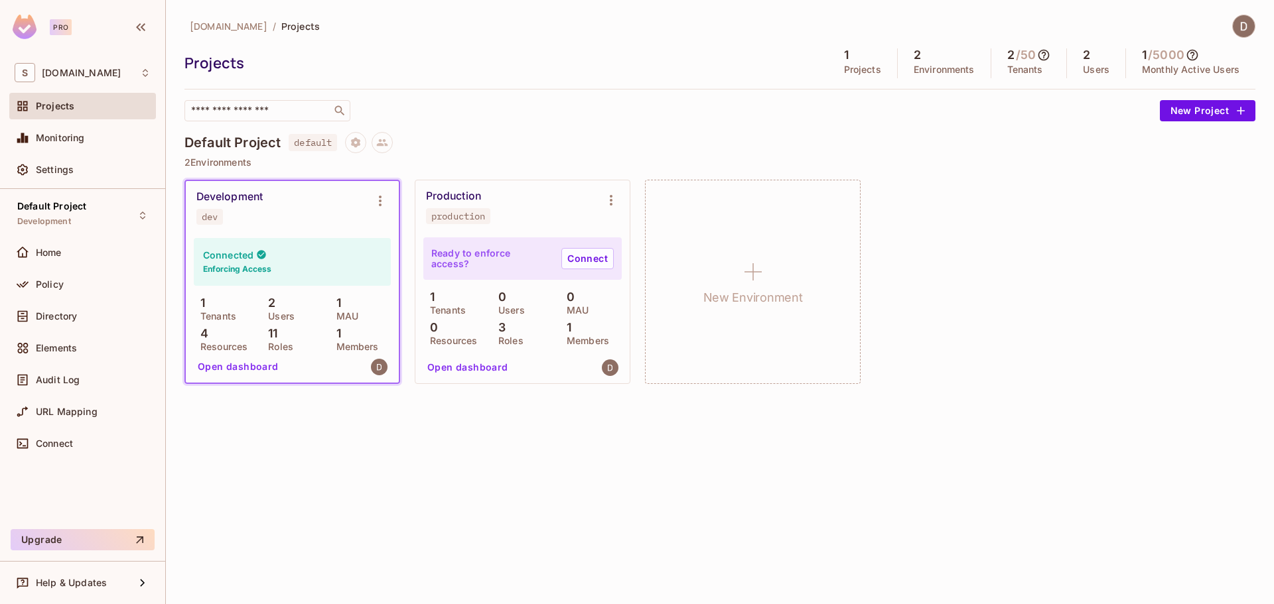
click at [325, 263] on div "Connected Enforcing Access" at bounding box center [292, 262] width 197 height 48
click at [93, 138] on div "Monitoring" at bounding box center [93, 138] width 115 height 11
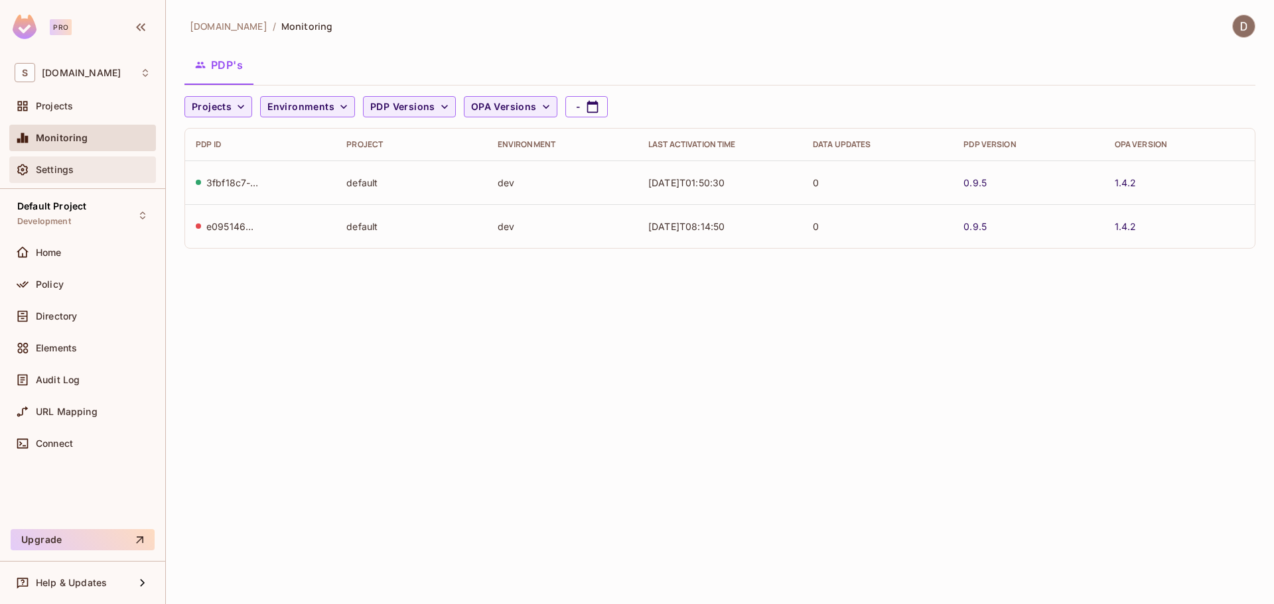
click at [76, 178] on div "Settings" at bounding box center [82, 170] width 147 height 27
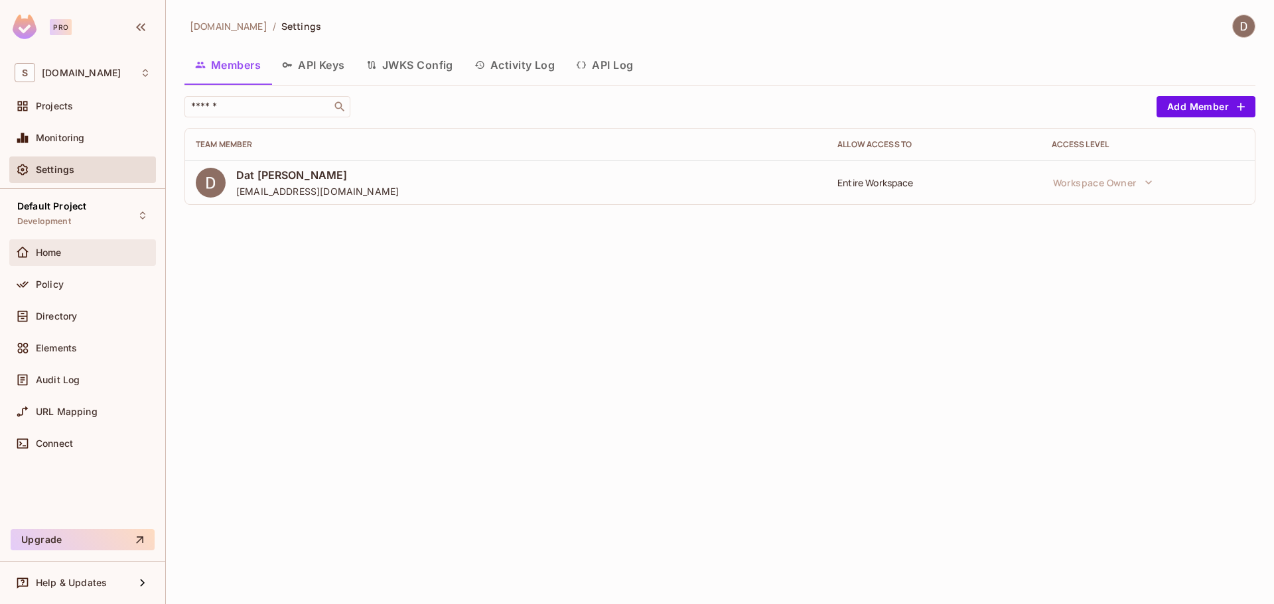
click at [72, 249] on div "Home" at bounding box center [93, 252] width 115 height 11
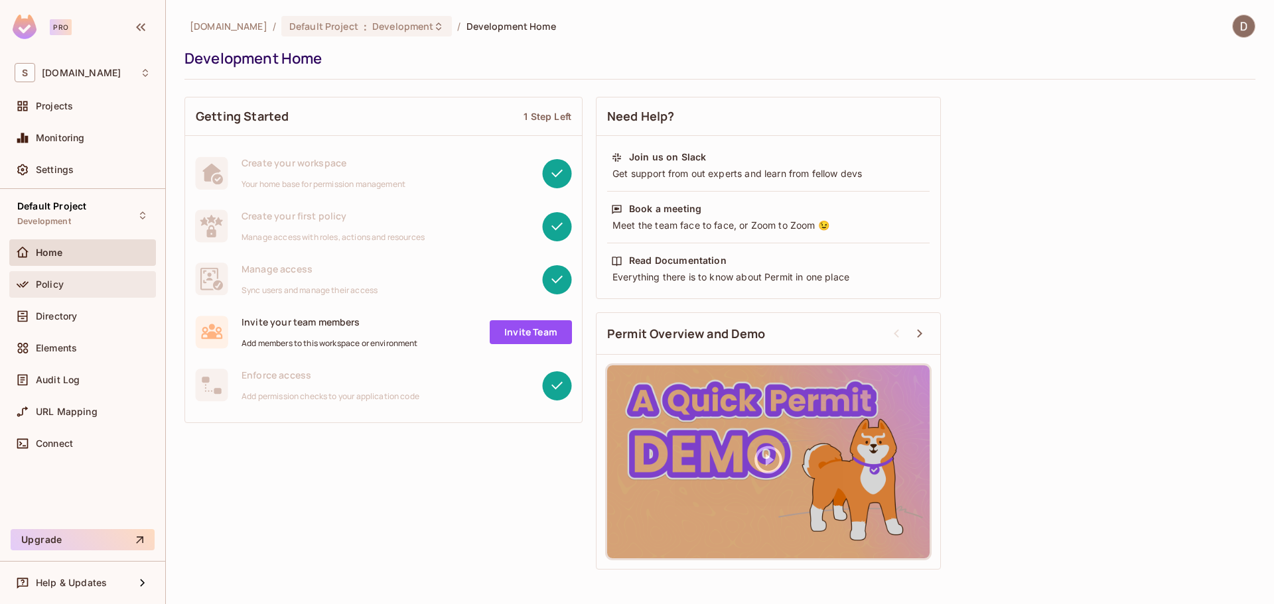
click at [77, 291] on div "Policy" at bounding box center [83, 285] width 136 height 16
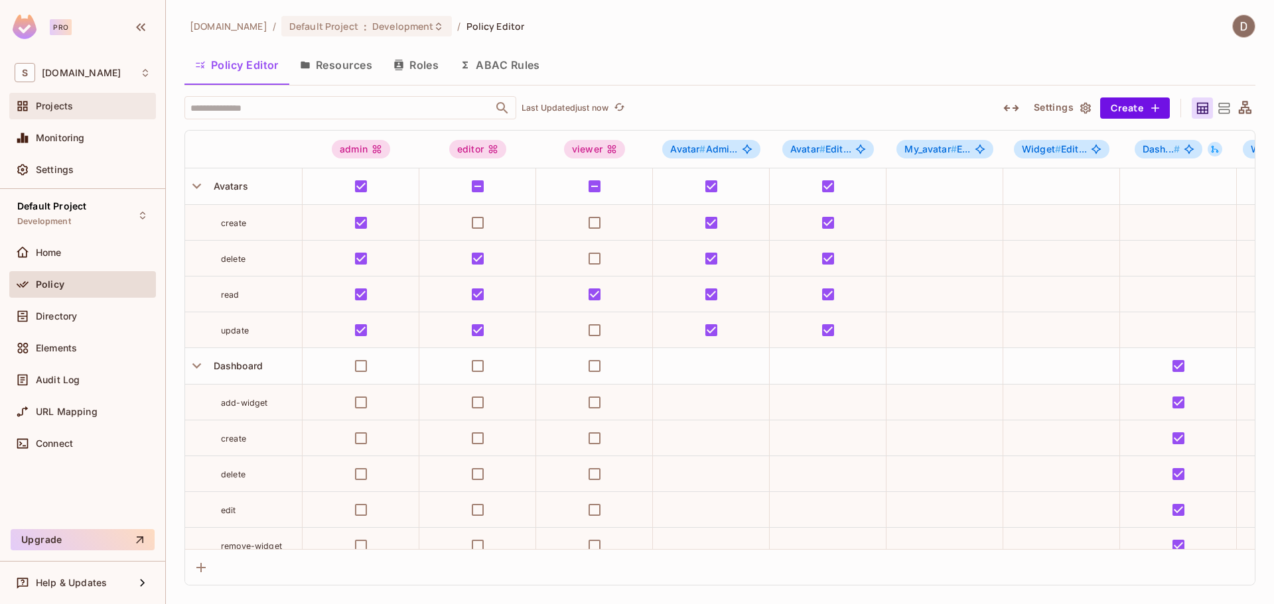
click at [93, 100] on div "Projects" at bounding box center [83, 106] width 136 height 16
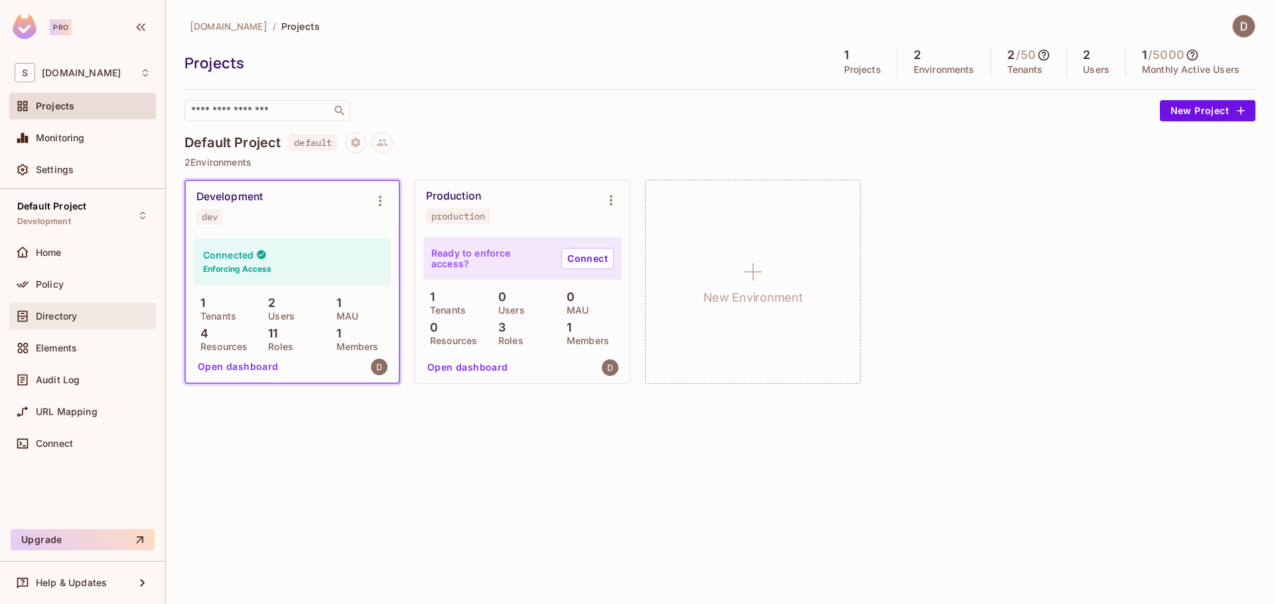
click at [75, 314] on span "Directory" at bounding box center [56, 316] width 41 height 11
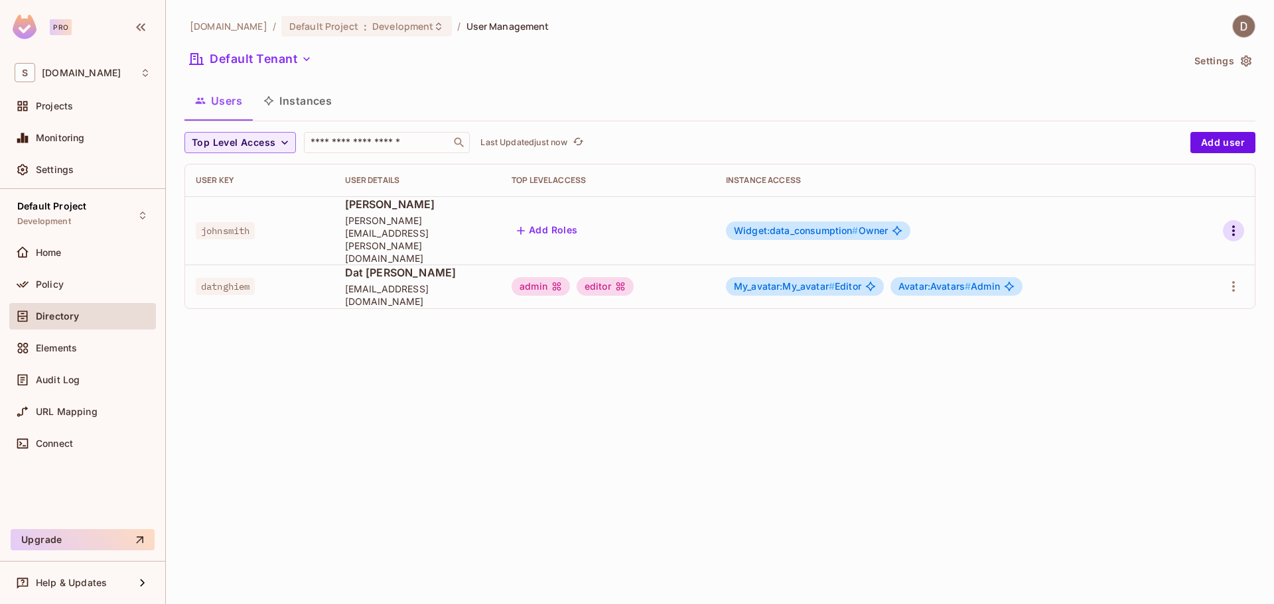
click at [1230, 224] on icon "button" at bounding box center [1234, 231] width 16 height 16
click at [1249, 249] on div at bounding box center [637, 302] width 1274 height 604
click at [1241, 279] on icon "button" at bounding box center [1234, 287] width 16 height 16
click at [1180, 290] on li "Edit" at bounding box center [1175, 292] width 117 height 29
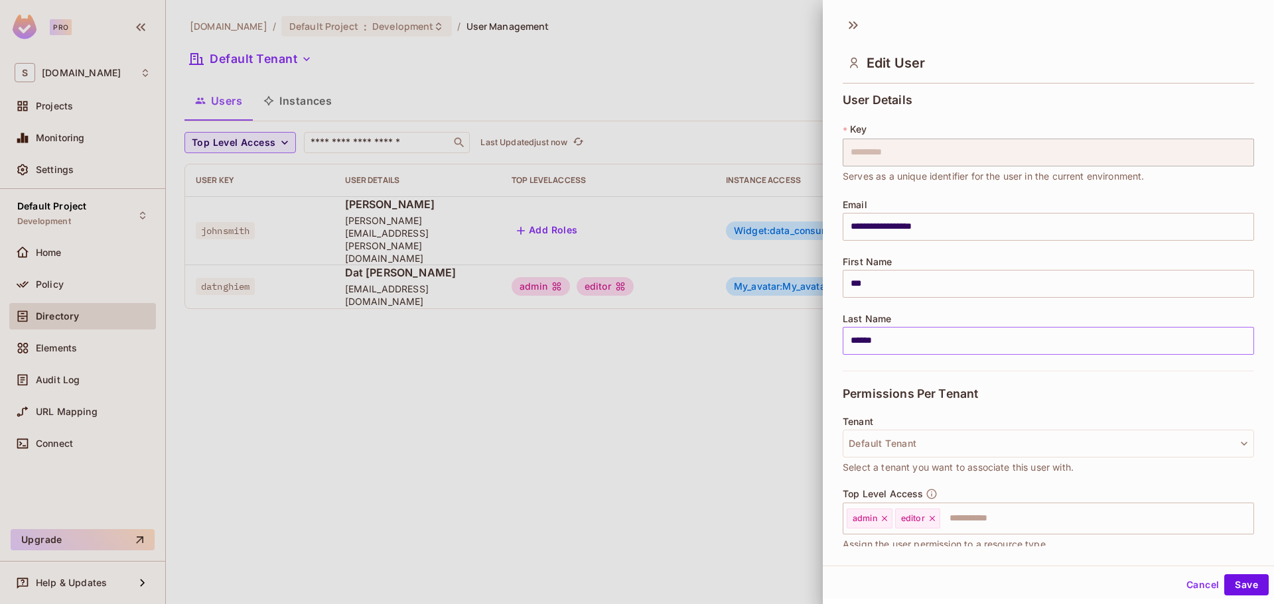
scroll to position [178, 0]
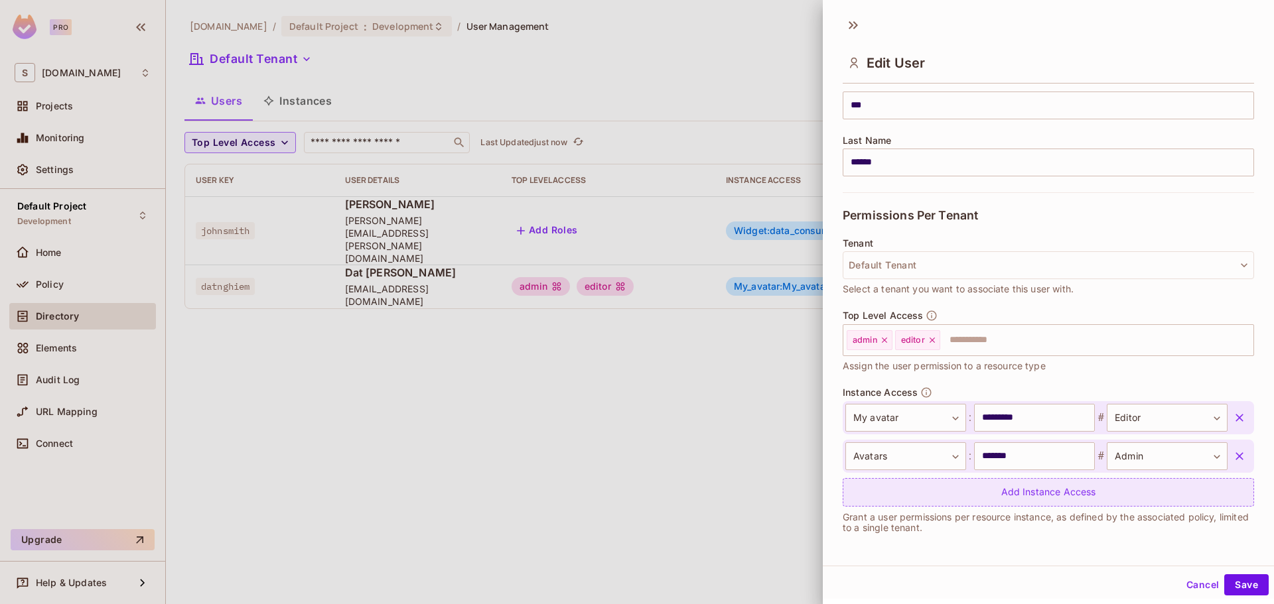
click at [1015, 497] on div "Add Instance Access" at bounding box center [1048, 492] width 411 height 29
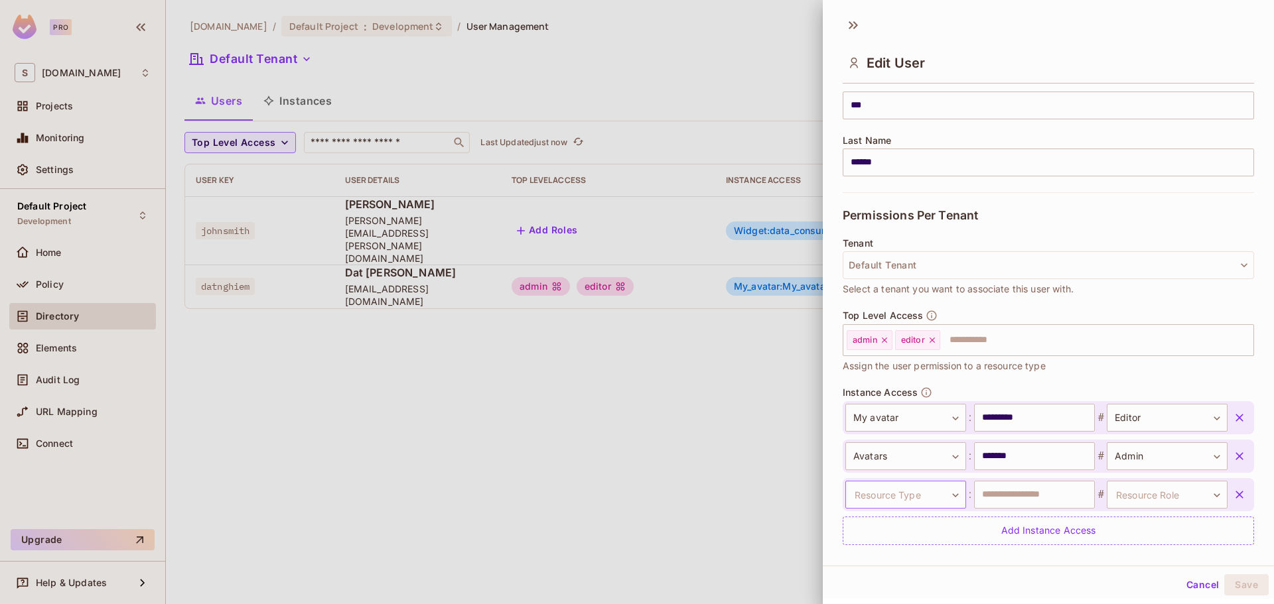
click at [918, 494] on body "**********" at bounding box center [637, 302] width 1274 height 604
click at [892, 497] on li "Widget" at bounding box center [897, 505] width 122 height 24
click at [1006, 490] on input "text" at bounding box center [1034, 495] width 121 height 28
type input "**********"
click at [1123, 493] on body "**********" at bounding box center [637, 302] width 1274 height 604
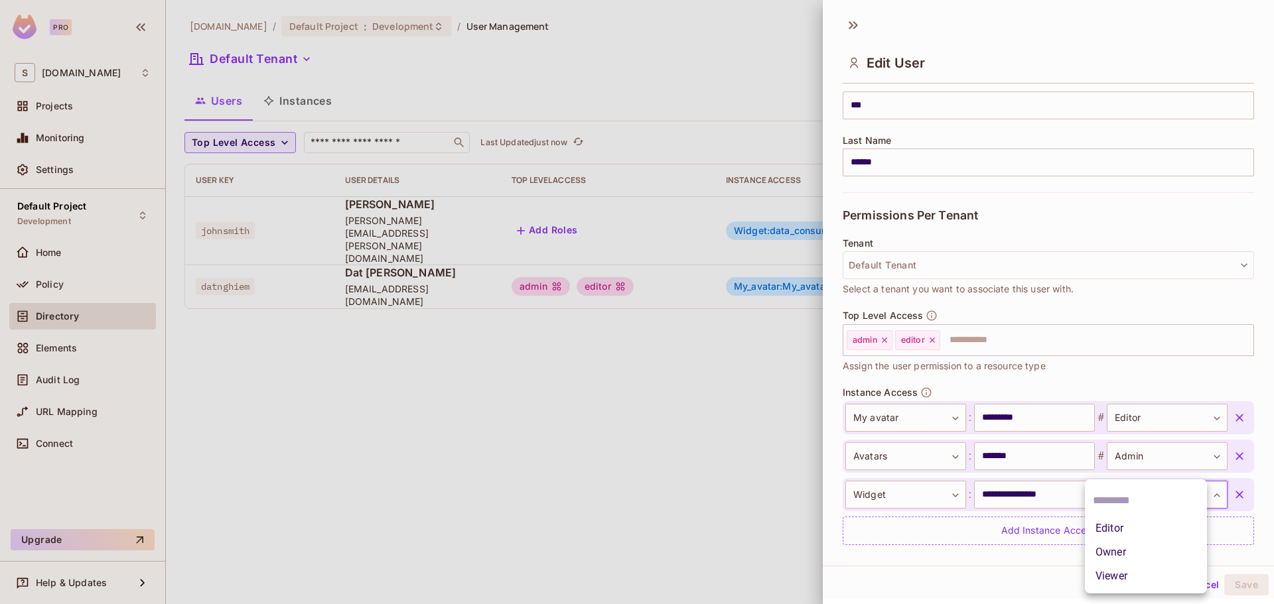
click at [1130, 572] on li "Viewer" at bounding box center [1146, 577] width 122 height 24
click at [1144, 492] on body "**********" at bounding box center [637, 302] width 1274 height 604
click at [1128, 553] on li "Owner" at bounding box center [1146, 553] width 122 height 24
type input "*****"
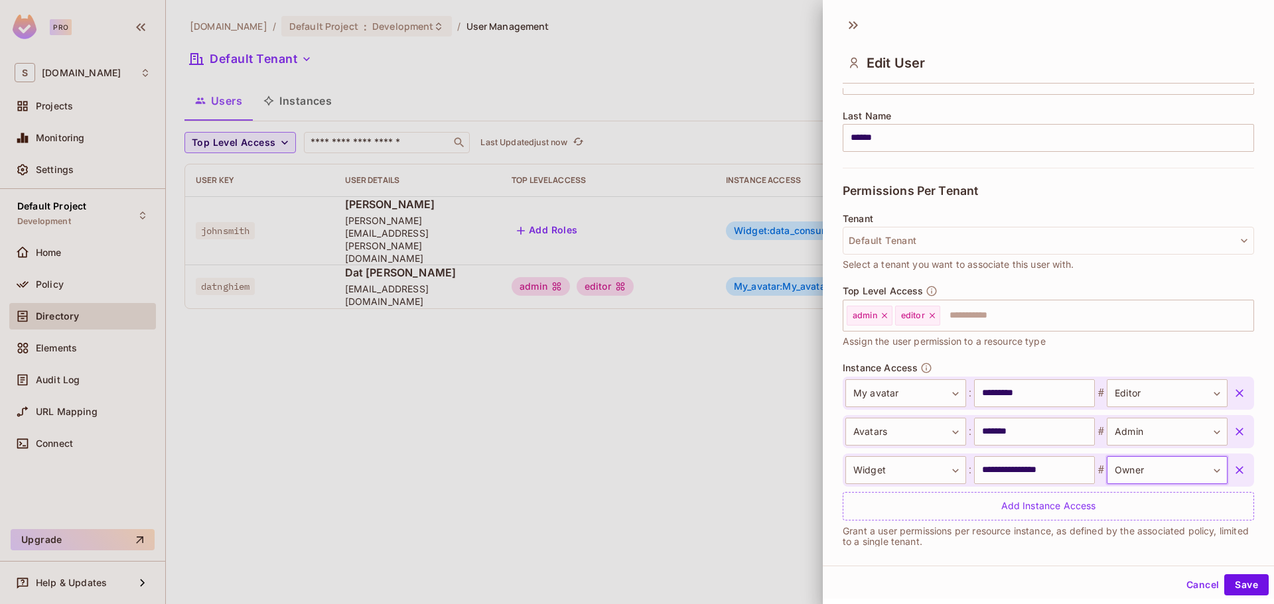
scroll to position [217, 0]
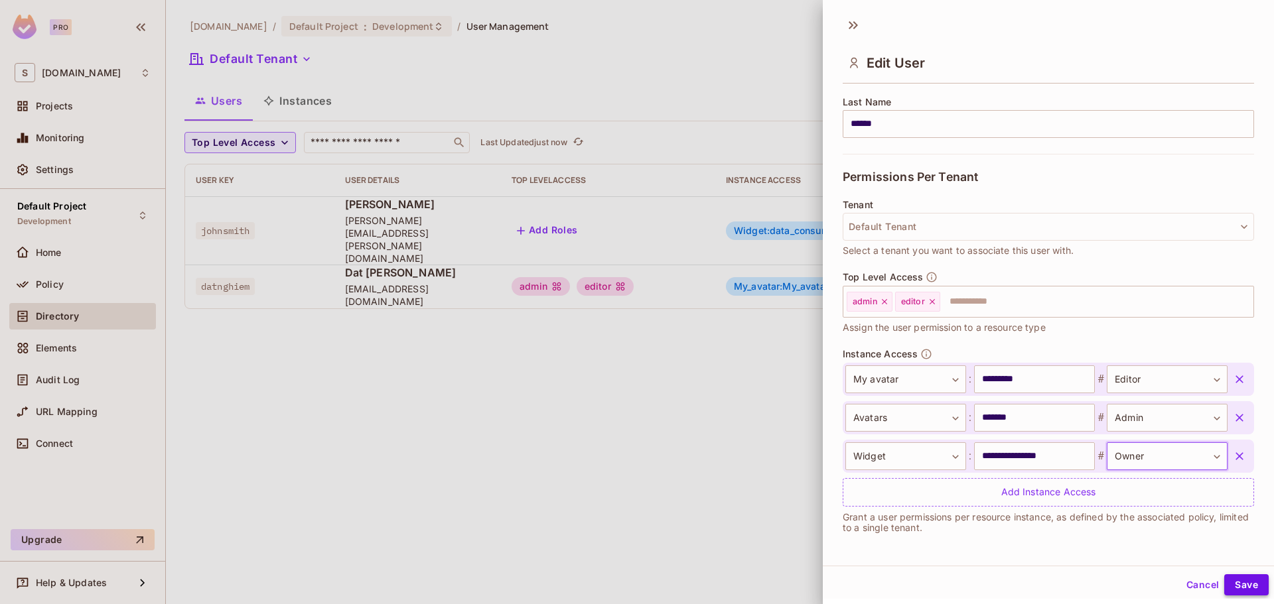
click at [1228, 581] on button "Save" at bounding box center [1246, 585] width 44 height 21
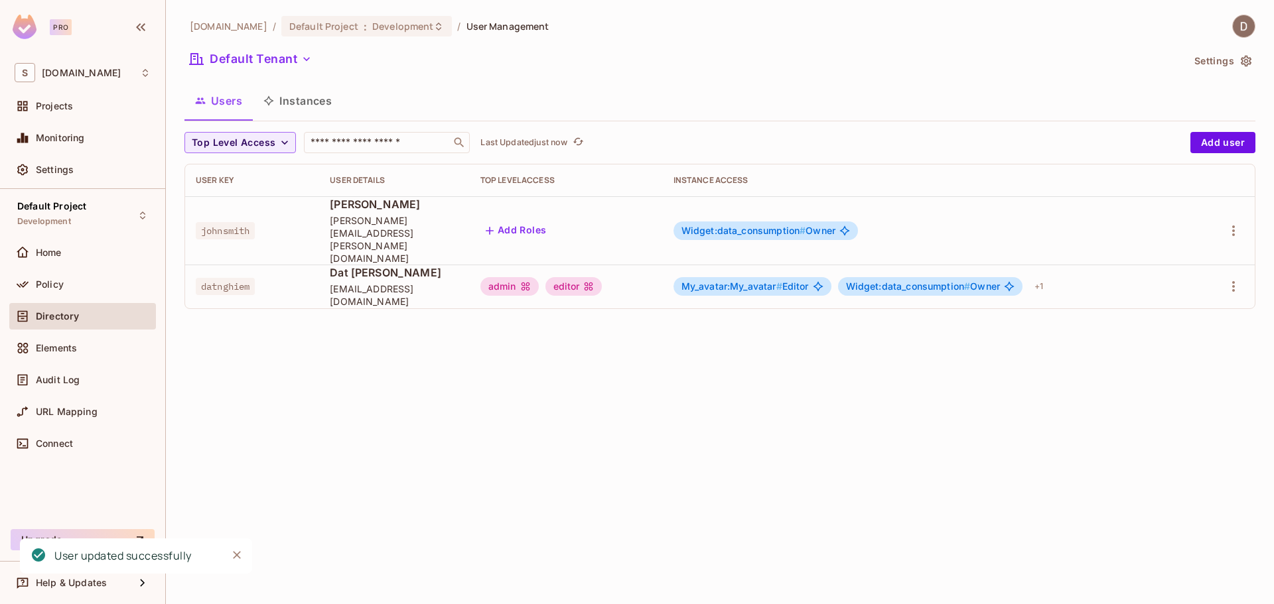
click at [526, 348] on div "savameta.com / Default Project : Development / User Management Default Tenant S…" at bounding box center [720, 302] width 1108 height 604
click at [84, 108] on div "Projects" at bounding box center [93, 106] width 115 height 11
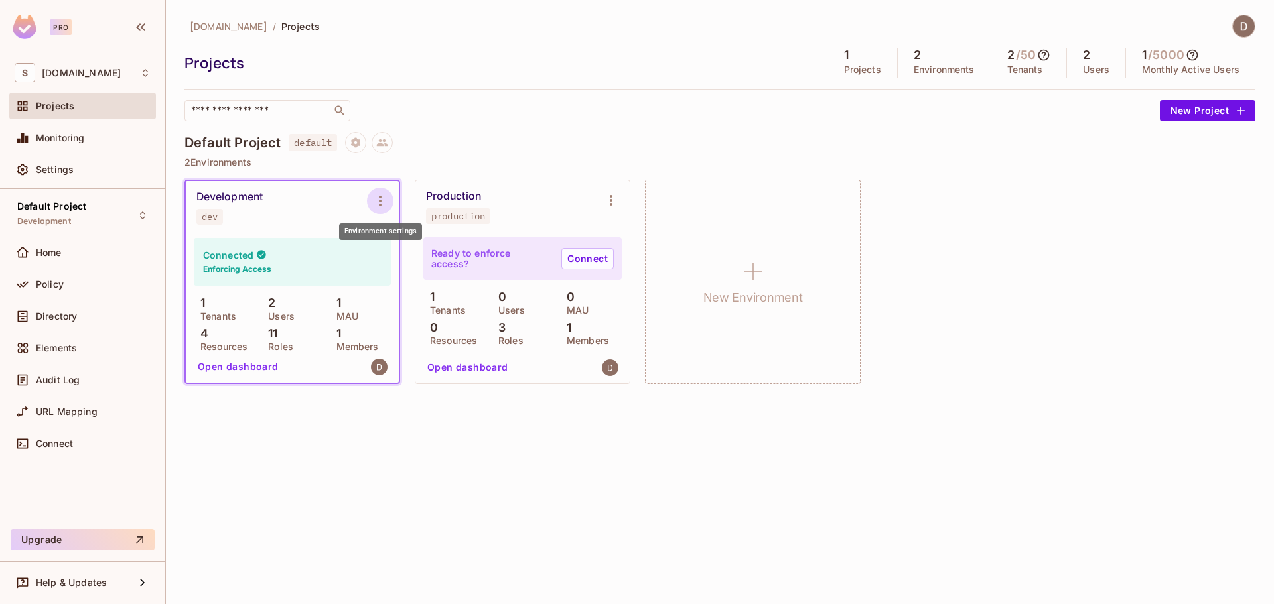
click at [384, 200] on icon "Environment settings" at bounding box center [380, 201] width 16 height 16
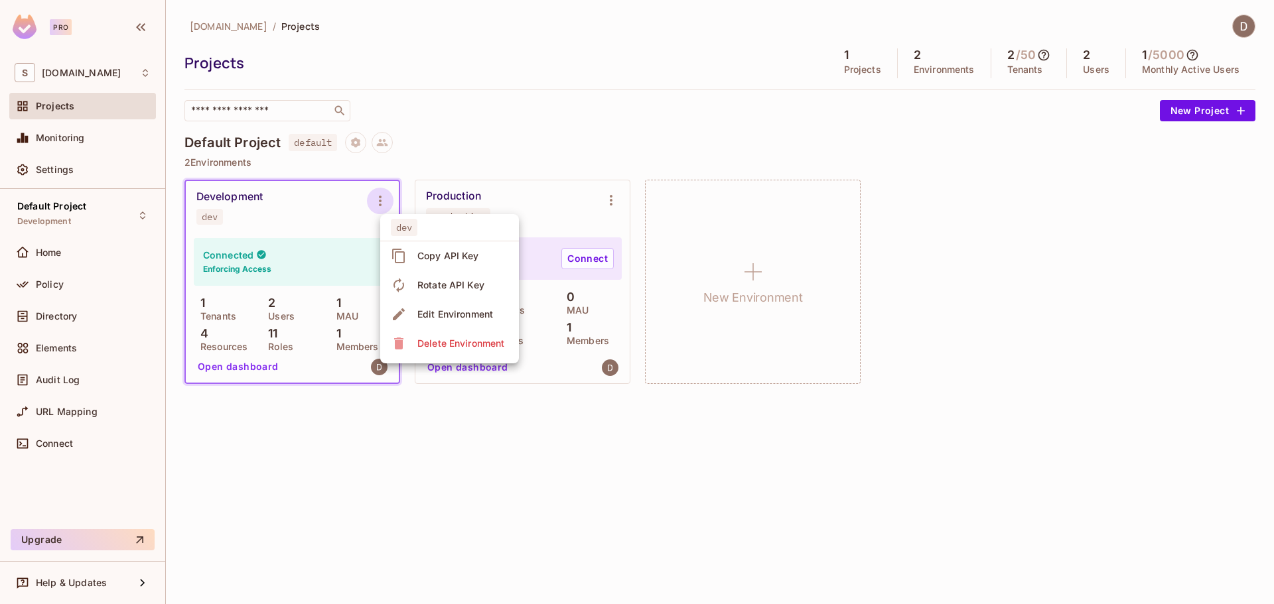
click at [531, 190] on div at bounding box center [637, 302] width 1274 height 604
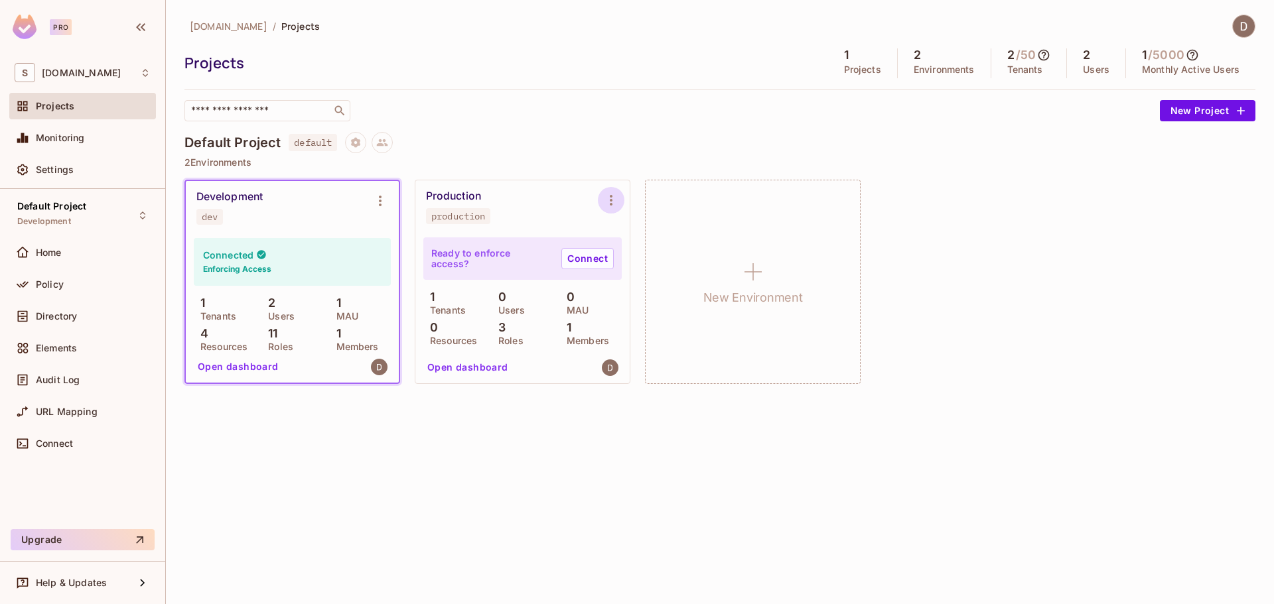
click at [605, 197] on icon "Environment settings" at bounding box center [611, 200] width 16 height 16
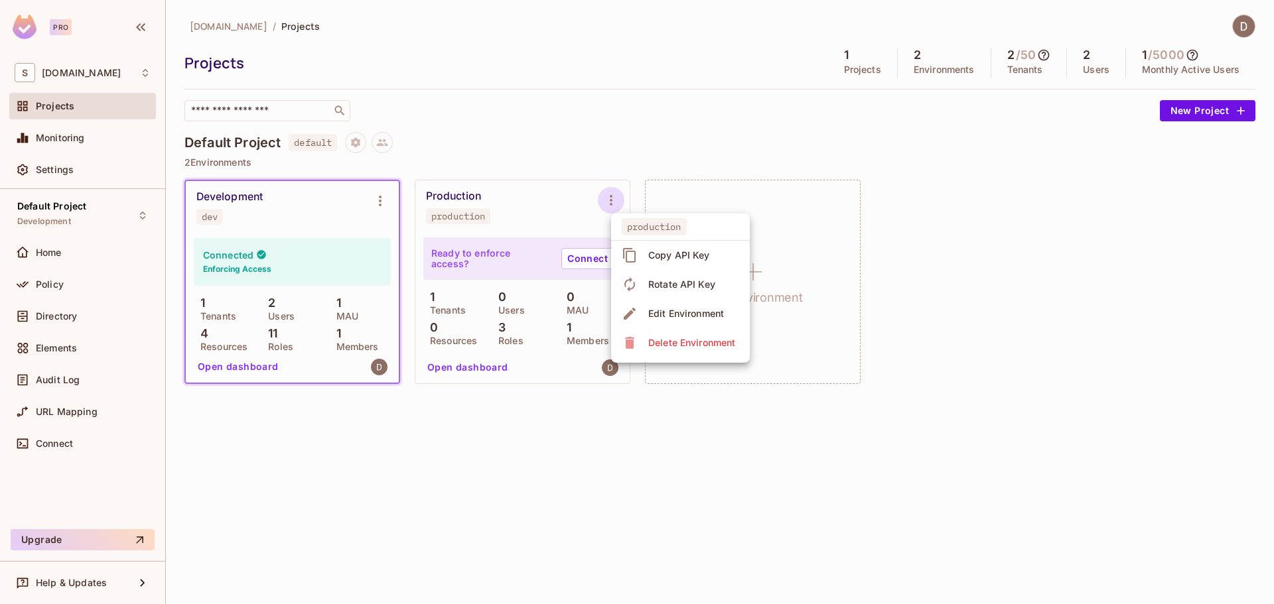
click at [581, 210] on div at bounding box center [637, 302] width 1274 height 604
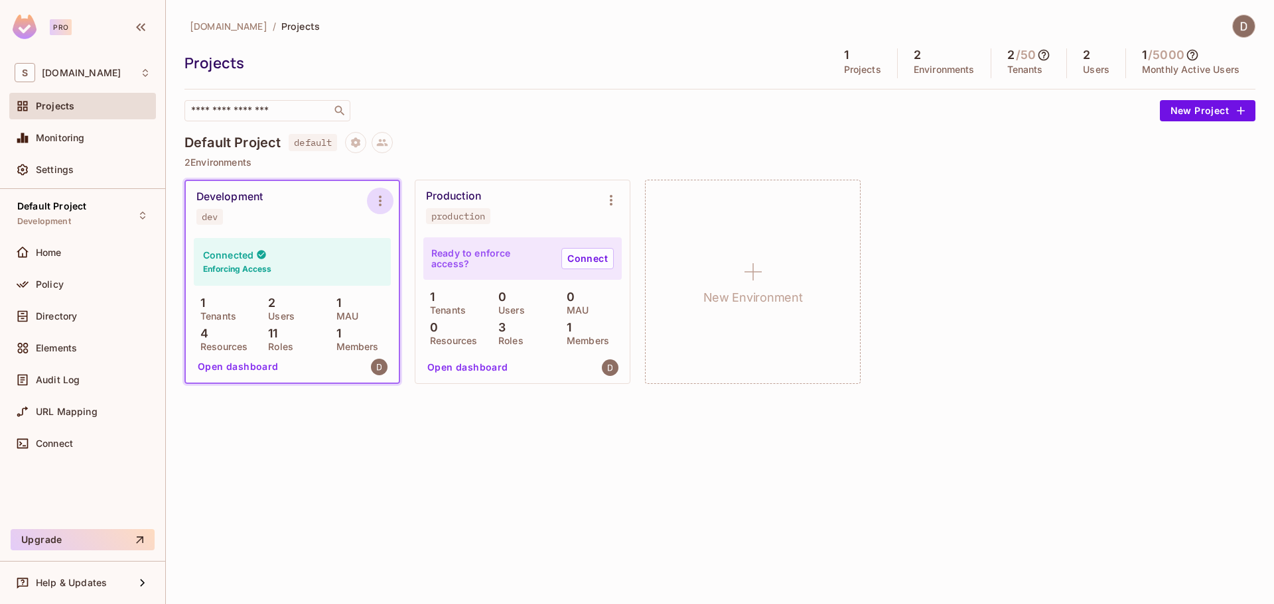
click at [375, 196] on icon "Environment settings" at bounding box center [380, 201] width 16 height 16
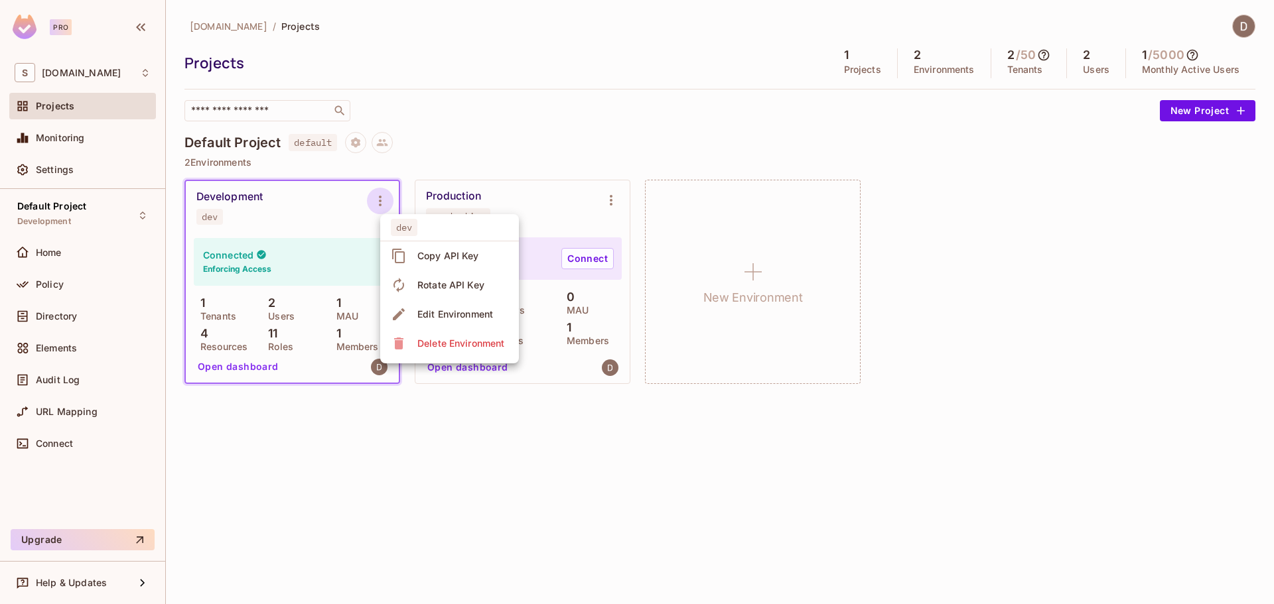
click at [455, 309] on div "Edit Environment" at bounding box center [455, 314] width 76 height 13
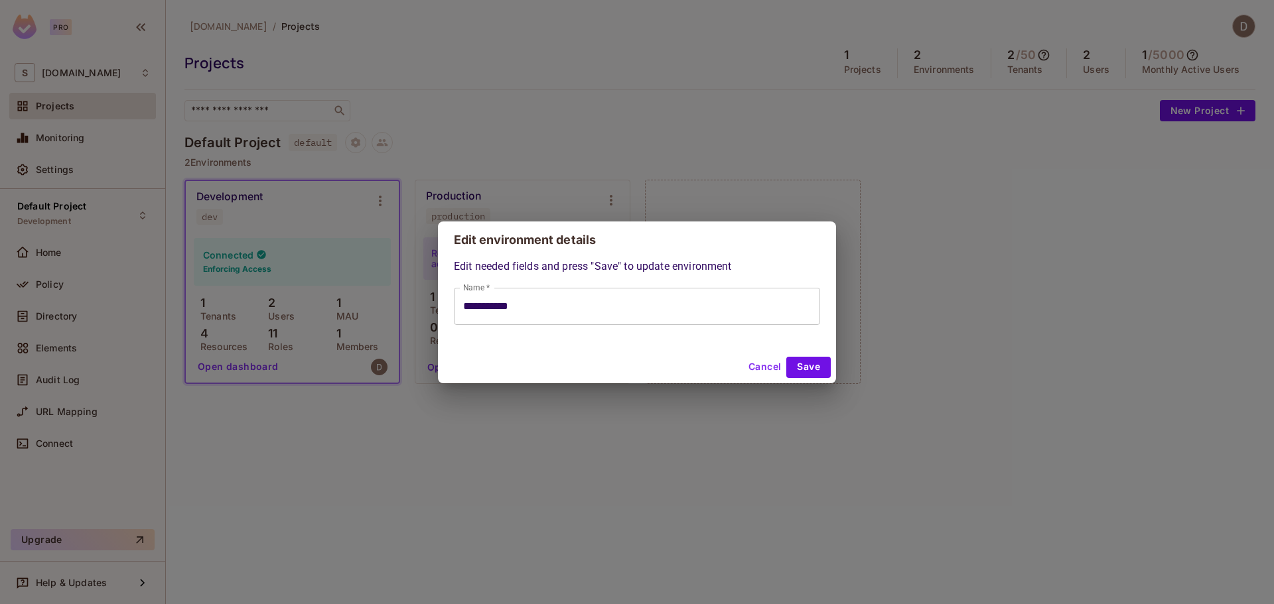
click at [752, 366] on button "Cancel" at bounding box center [764, 367] width 43 height 21
type input "**********"
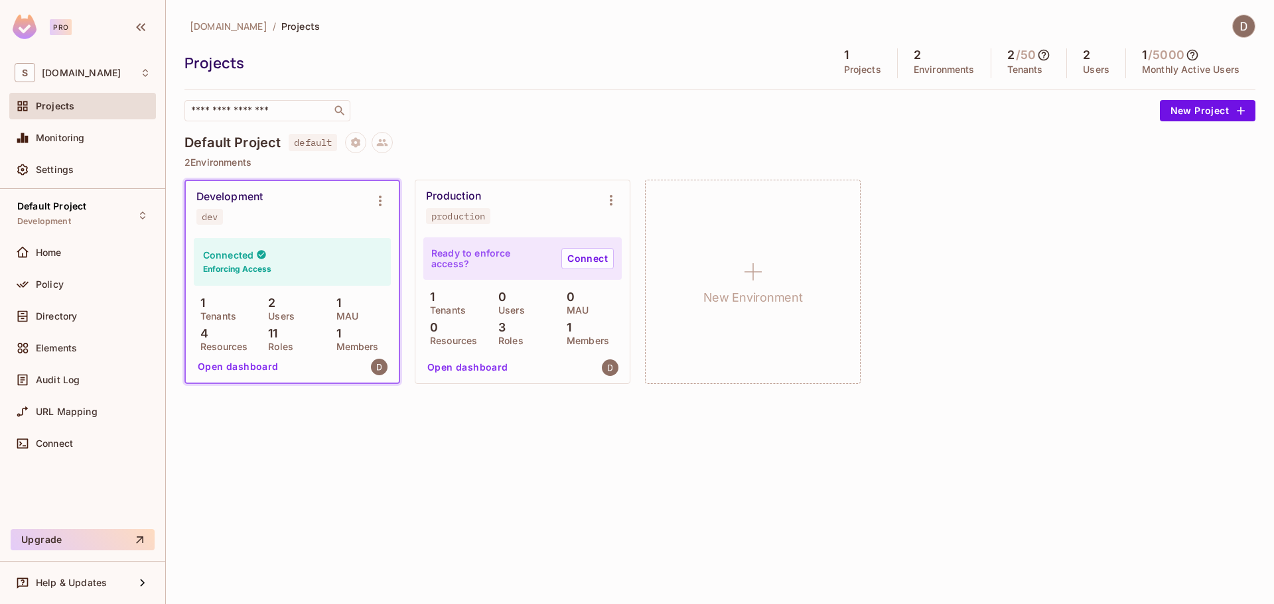
click at [1055, 60] on div "2 / 50 Tenants" at bounding box center [1029, 63] width 76 height 30
click at [1044, 55] on icon at bounding box center [1043, 54] width 13 height 13
click at [1090, 300] on div at bounding box center [637, 302] width 1274 height 604
click at [53, 285] on span "Policy" at bounding box center [50, 284] width 28 height 11
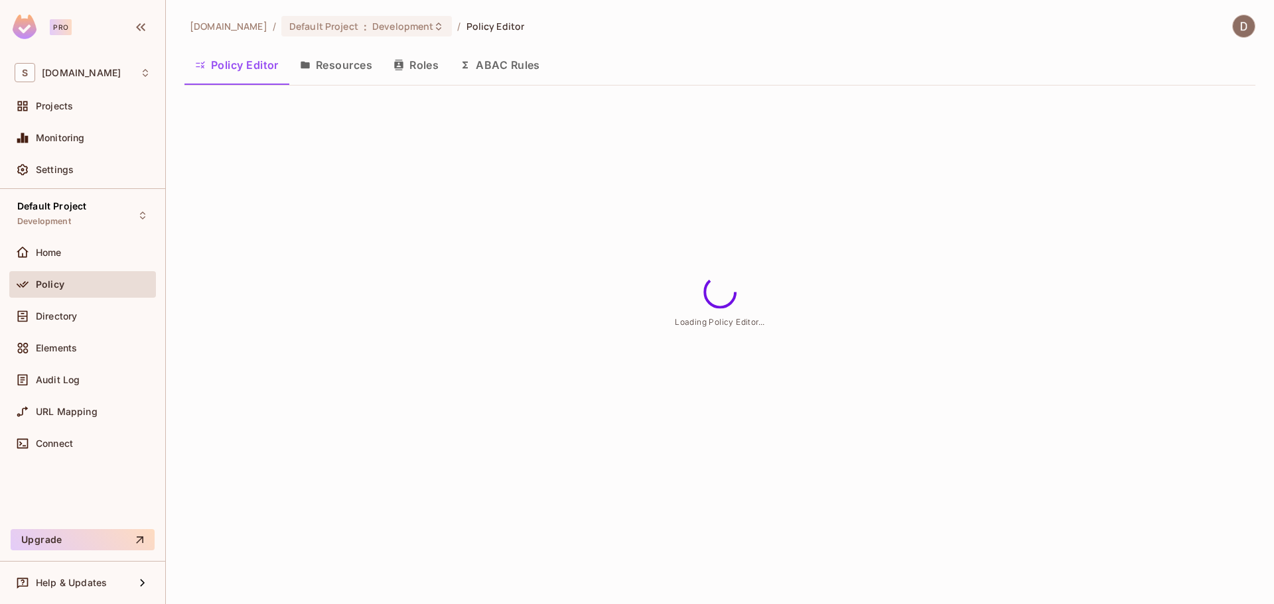
click at [363, 64] on button "Resources" at bounding box center [336, 64] width 94 height 33
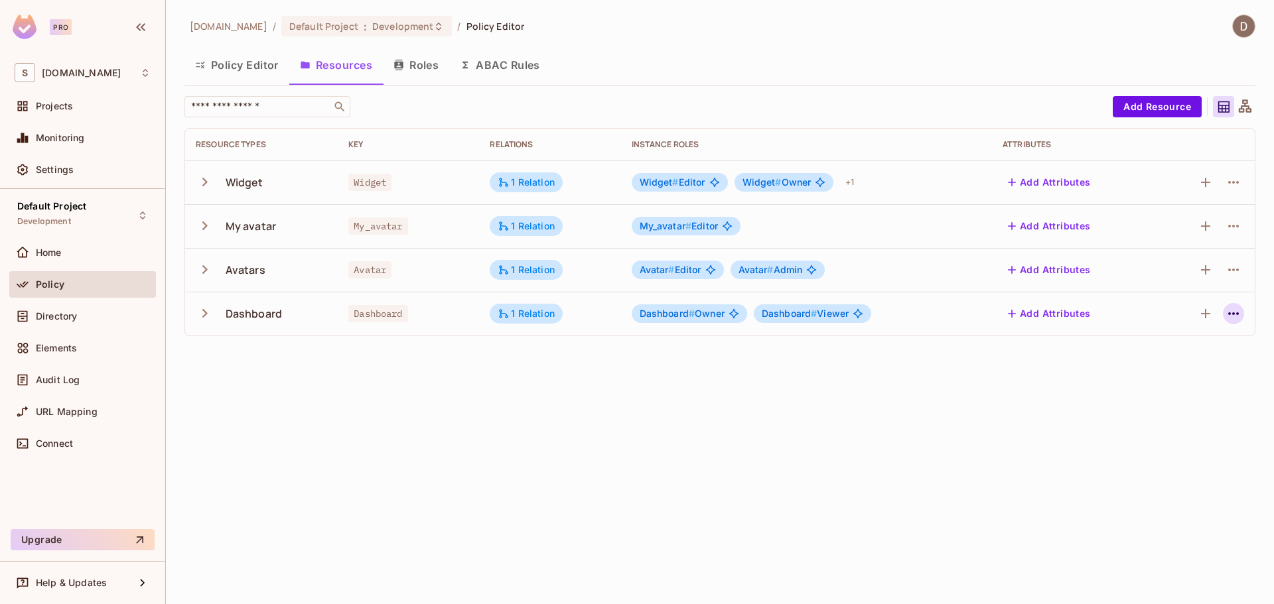
click at [1247, 316] on td at bounding box center [1205, 314] width 100 height 44
click at [1243, 311] on button "button" at bounding box center [1233, 313] width 21 height 21
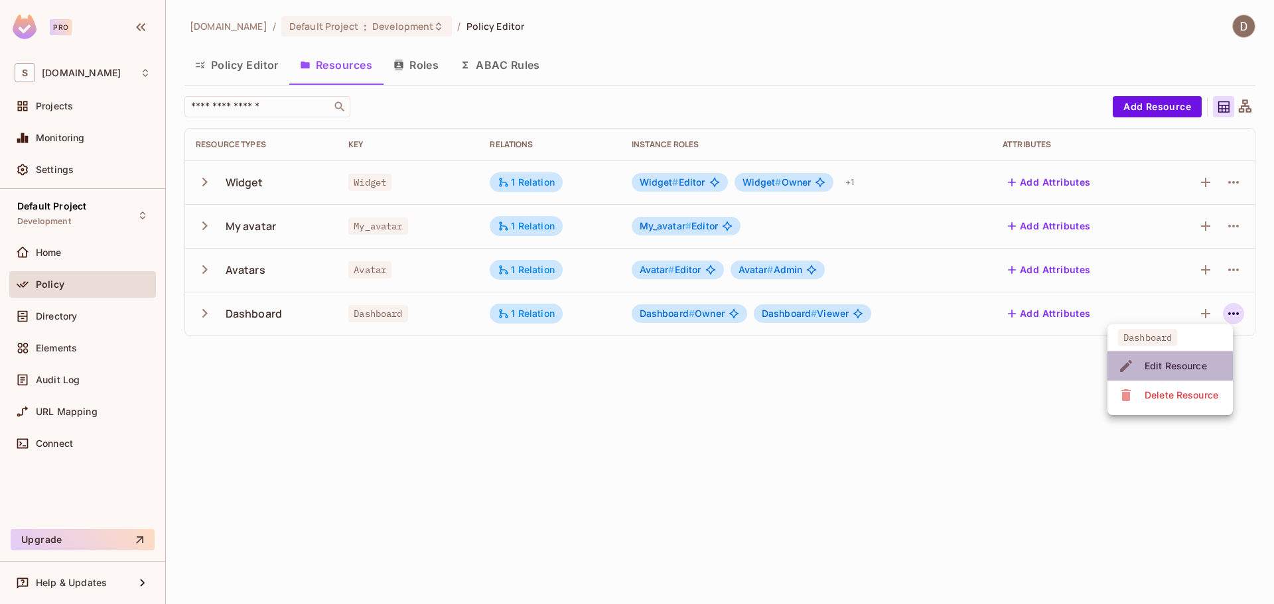
click at [1200, 360] on div "Edit Resource" at bounding box center [1176, 366] width 62 height 13
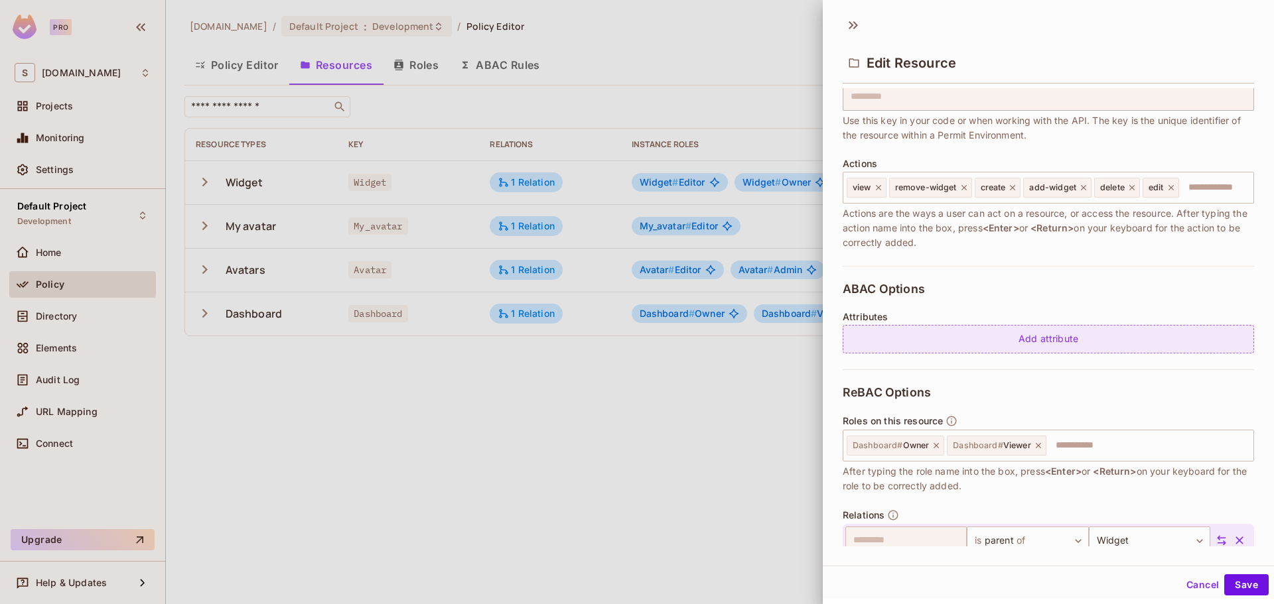
scroll to position [164, 0]
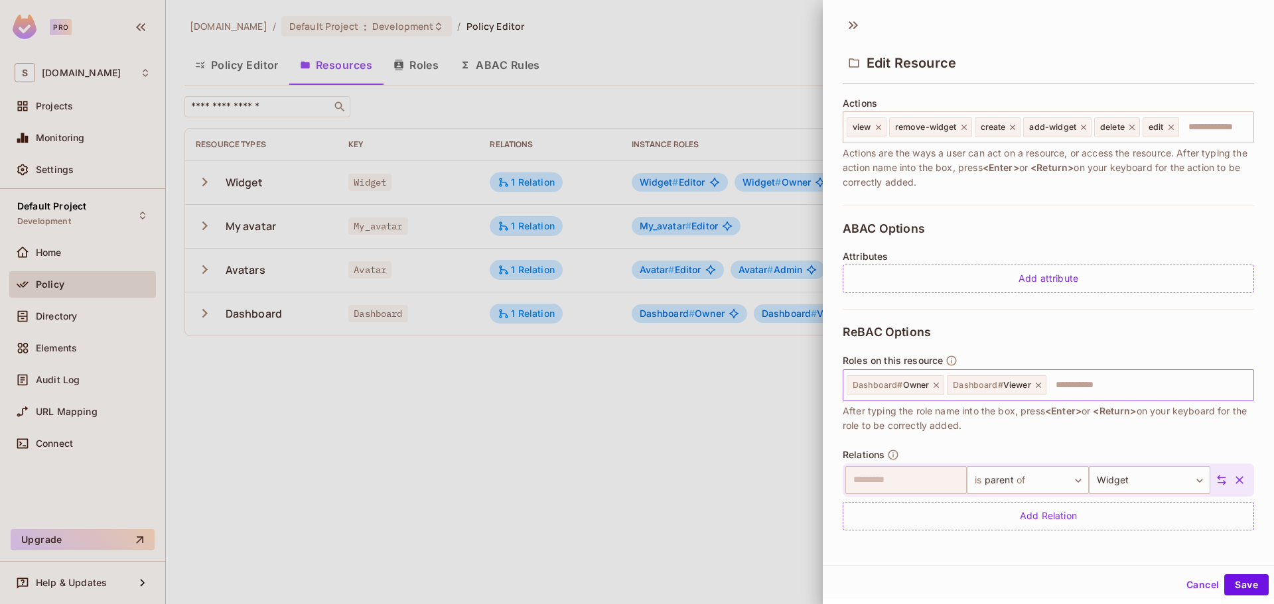
click at [1072, 382] on input "text" at bounding box center [1148, 385] width 200 height 27
type input "*"
type input "*****"
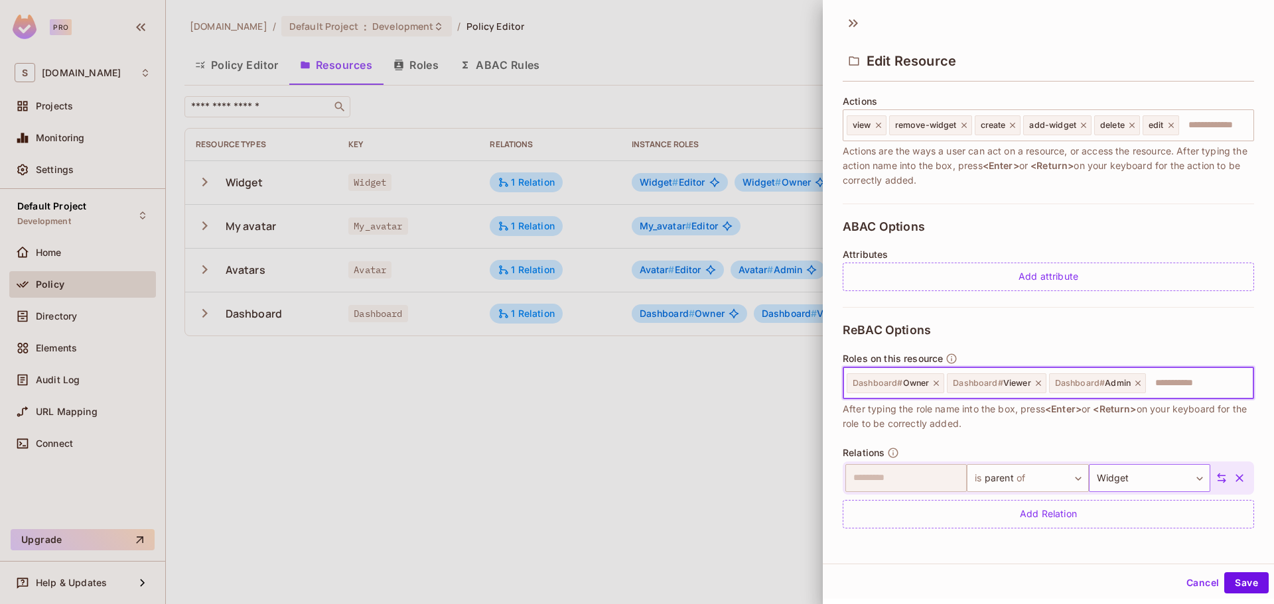
click at [1106, 482] on body "Pro S savameta.com Projects Monitoring Settings Default Project Development Hom…" at bounding box center [637, 302] width 1274 height 604
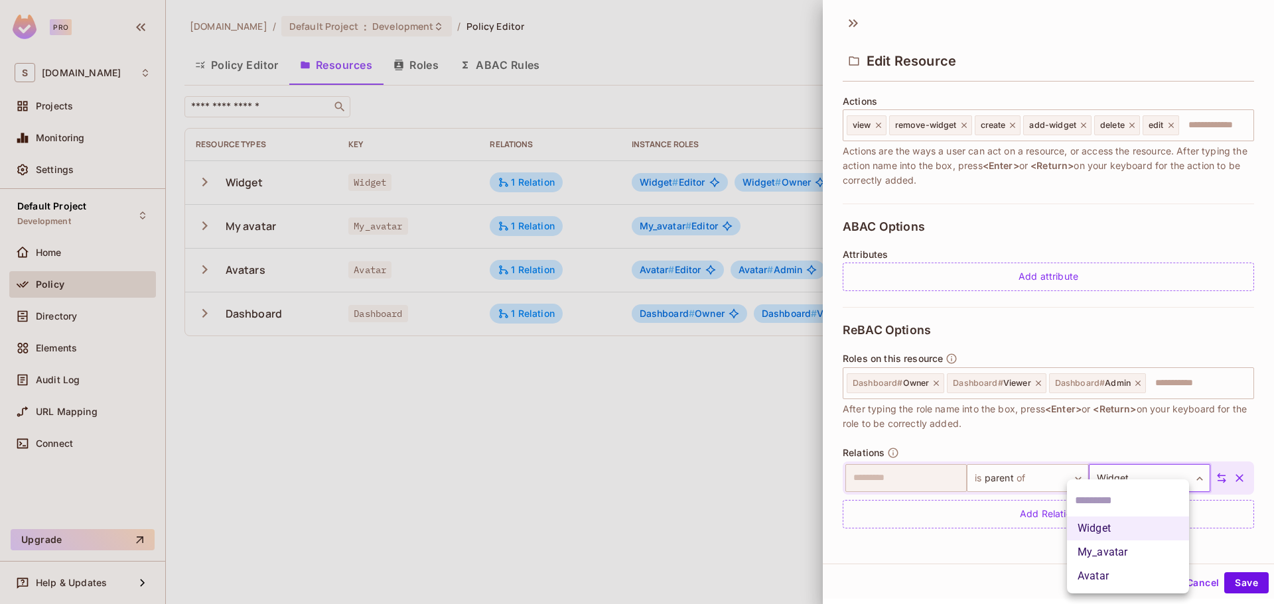
click at [1149, 478] on div at bounding box center [637, 302] width 1274 height 604
click at [1230, 580] on button "Save" at bounding box center [1246, 583] width 44 height 21
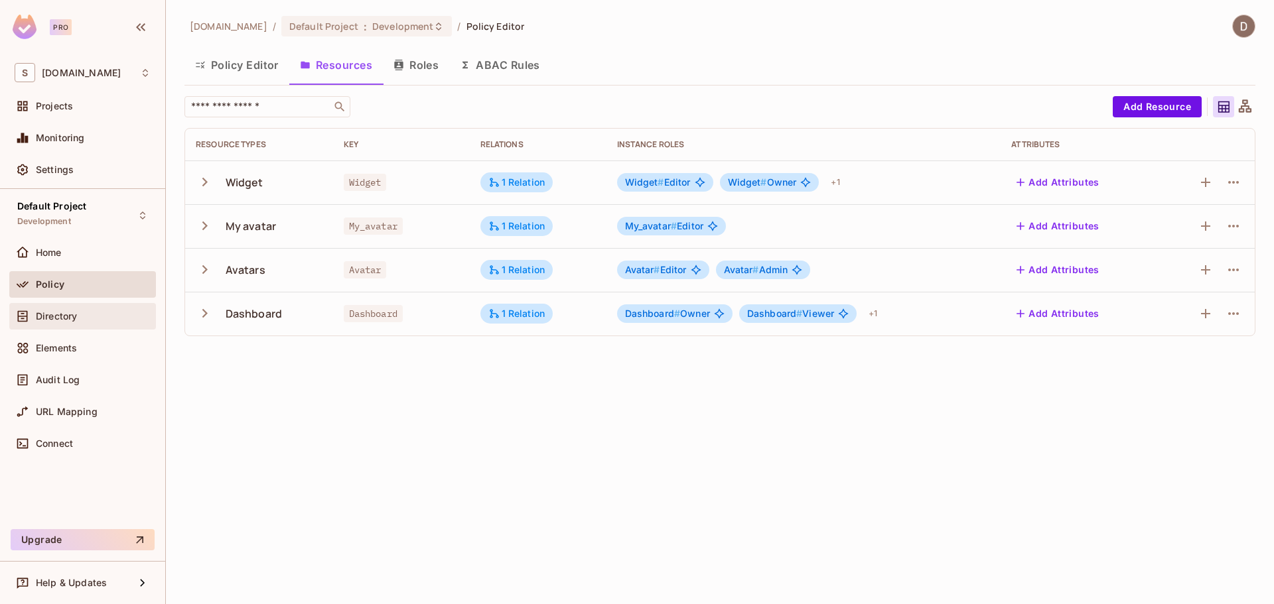
click at [49, 311] on span "Directory" at bounding box center [56, 316] width 41 height 11
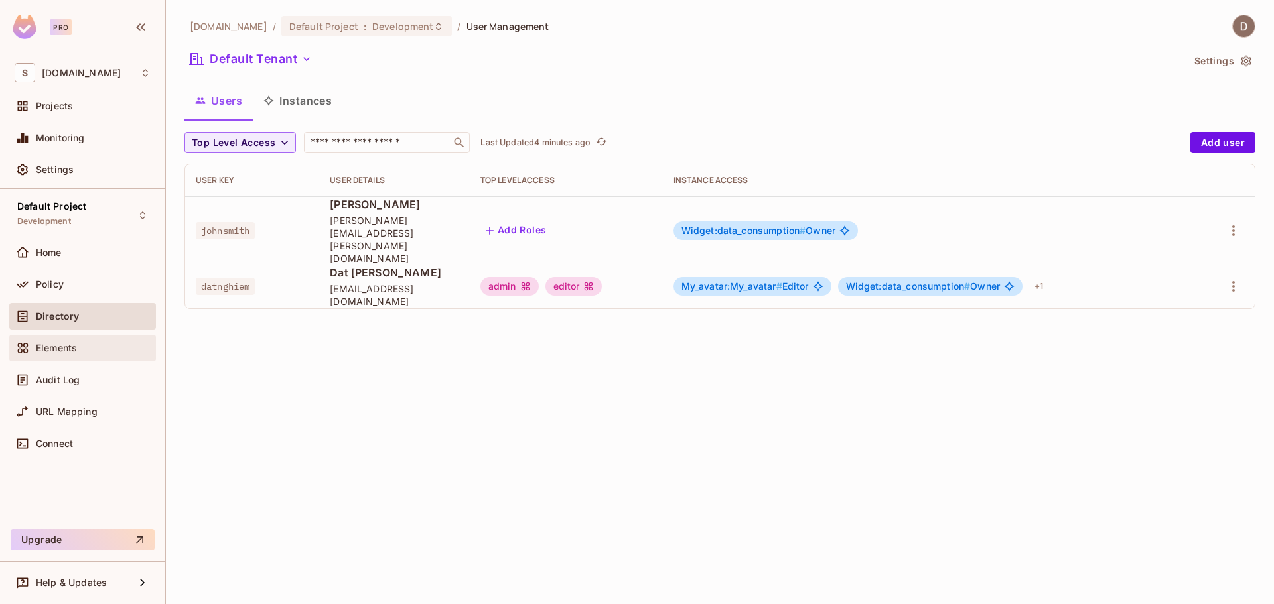
click at [69, 342] on div "Elements" at bounding box center [83, 348] width 136 height 16
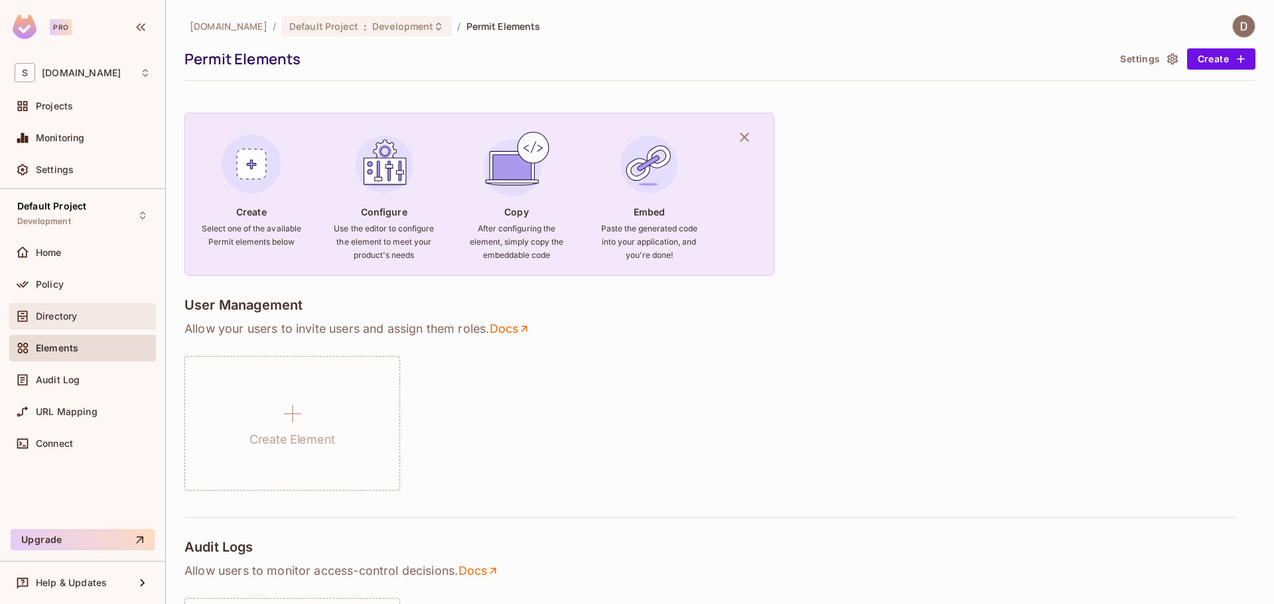
click at [66, 314] on span "Directory" at bounding box center [56, 316] width 41 height 11
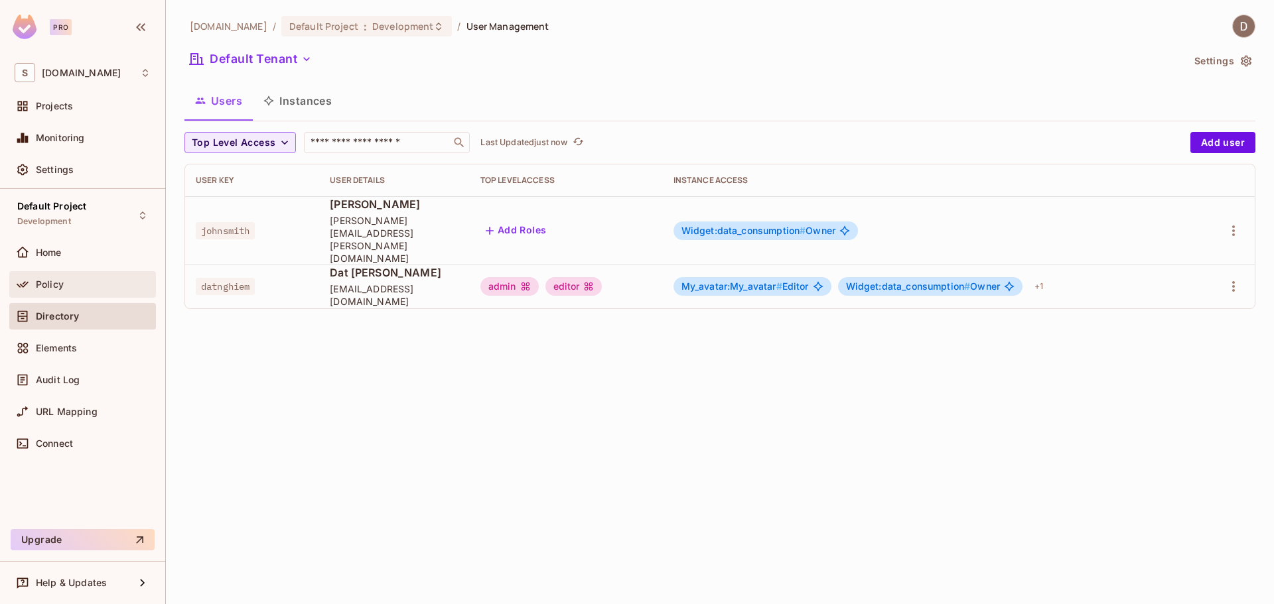
click at [99, 285] on div "Policy" at bounding box center [93, 284] width 115 height 11
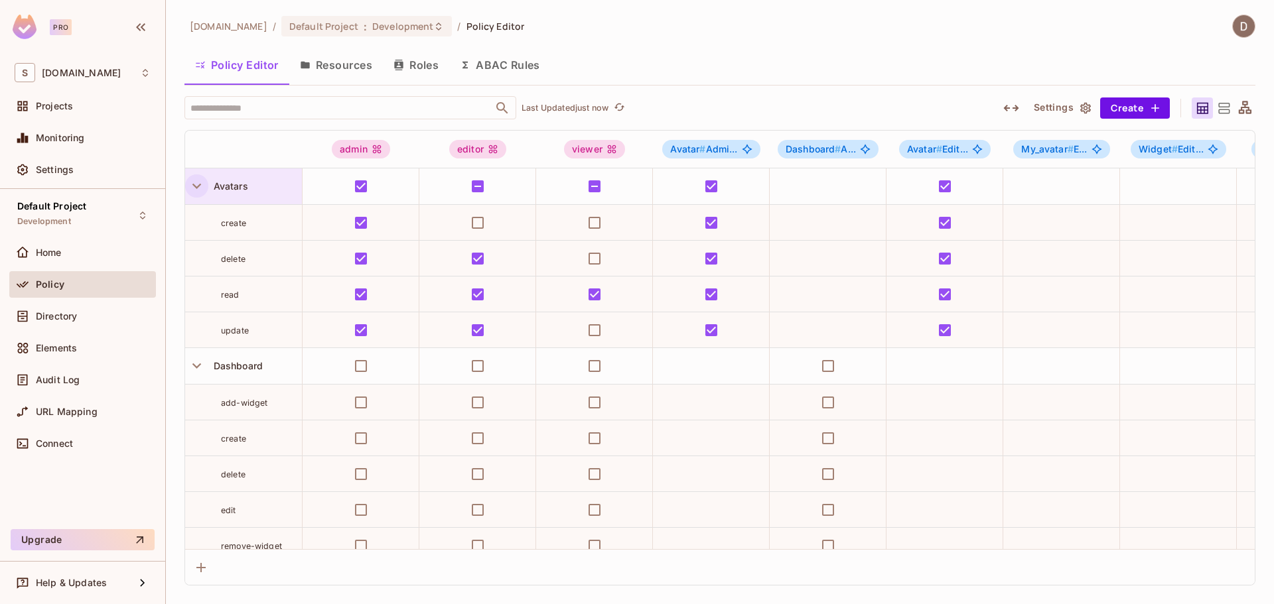
click at [201, 188] on icon "button" at bounding box center [197, 186] width 18 height 18
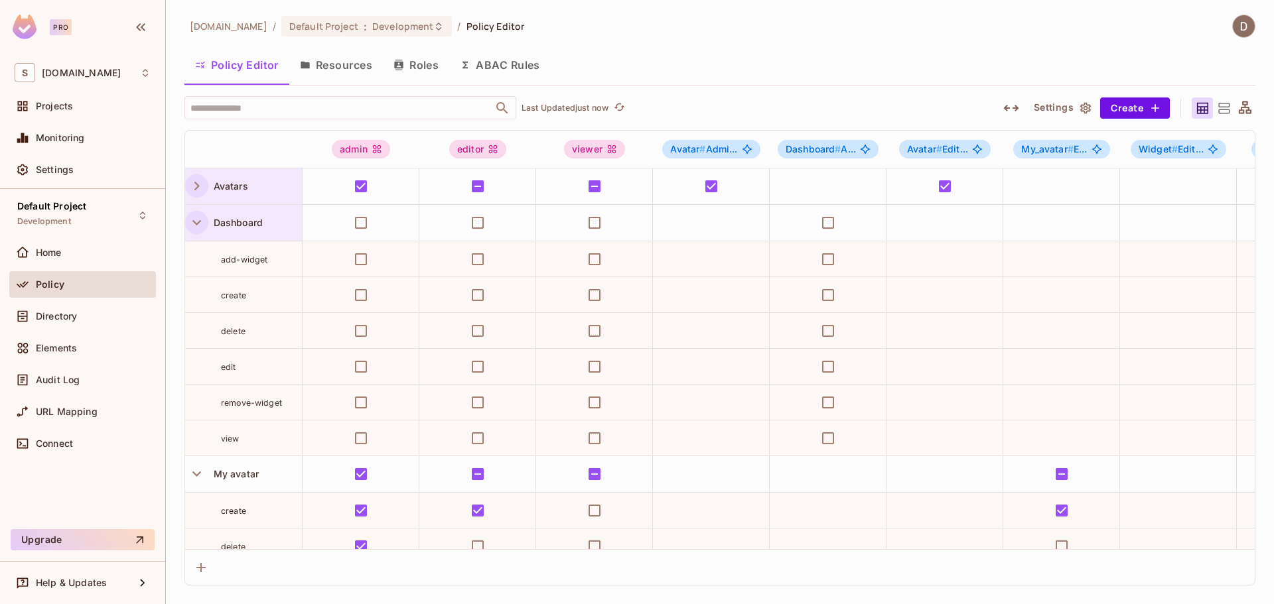
click at [194, 222] on icon "button" at bounding box center [196, 222] width 9 height 5
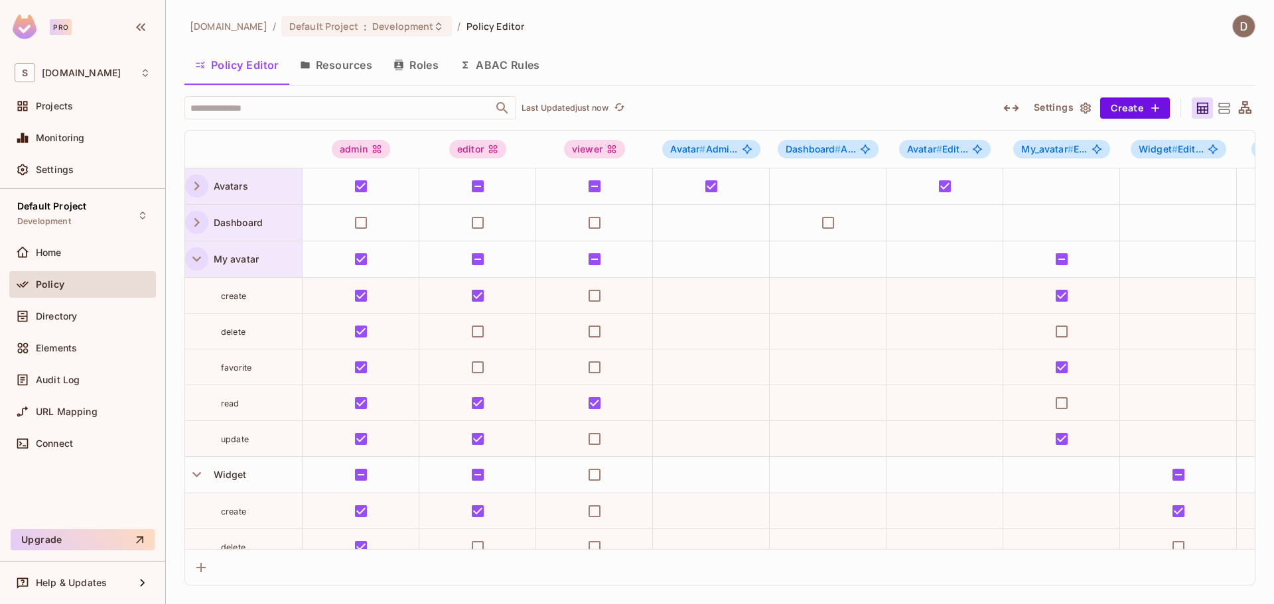
click at [196, 254] on icon "button" at bounding box center [197, 259] width 18 height 18
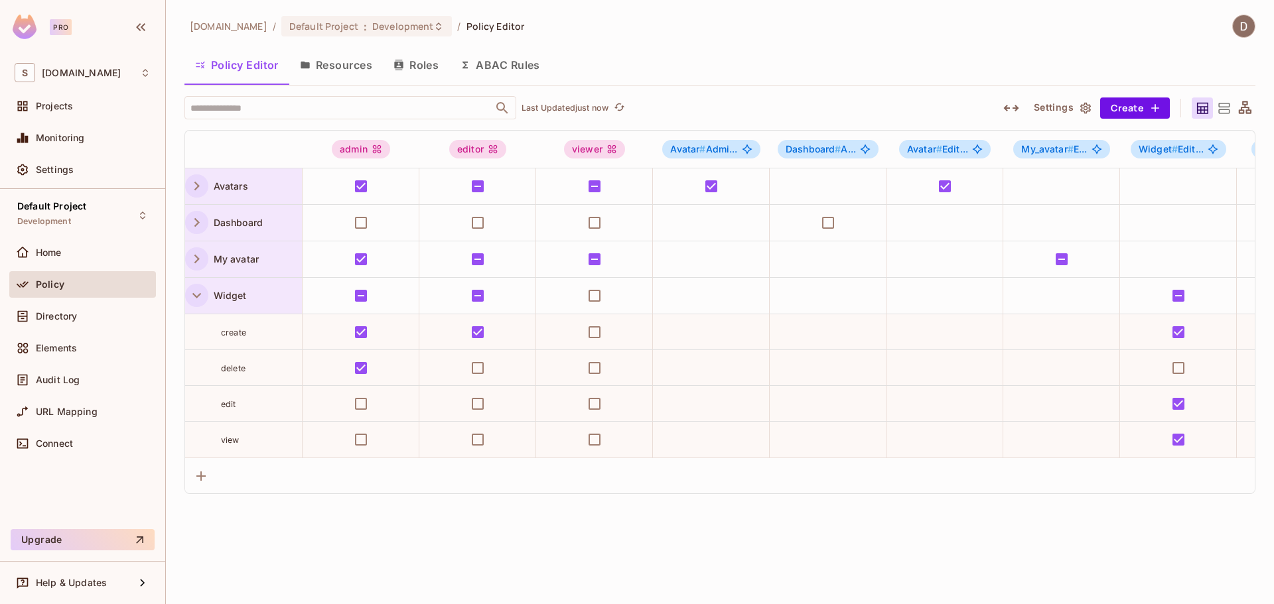
click at [200, 293] on icon "button" at bounding box center [197, 296] width 18 height 18
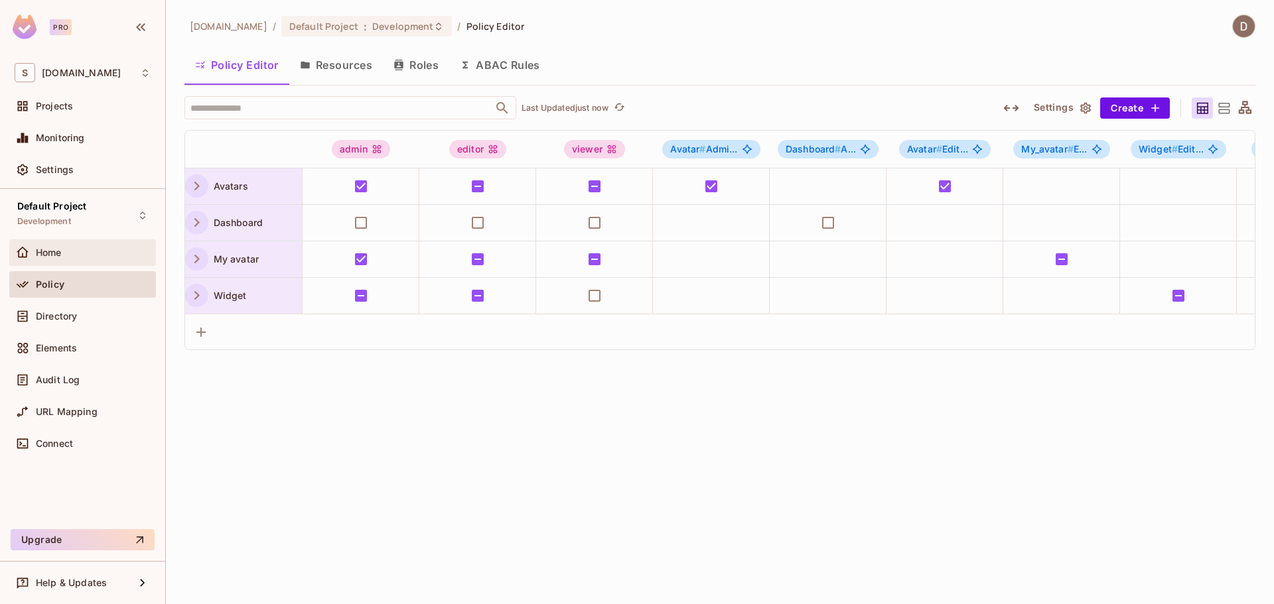
click at [105, 253] on div "Home" at bounding box center [93, 252] width 115 height 11
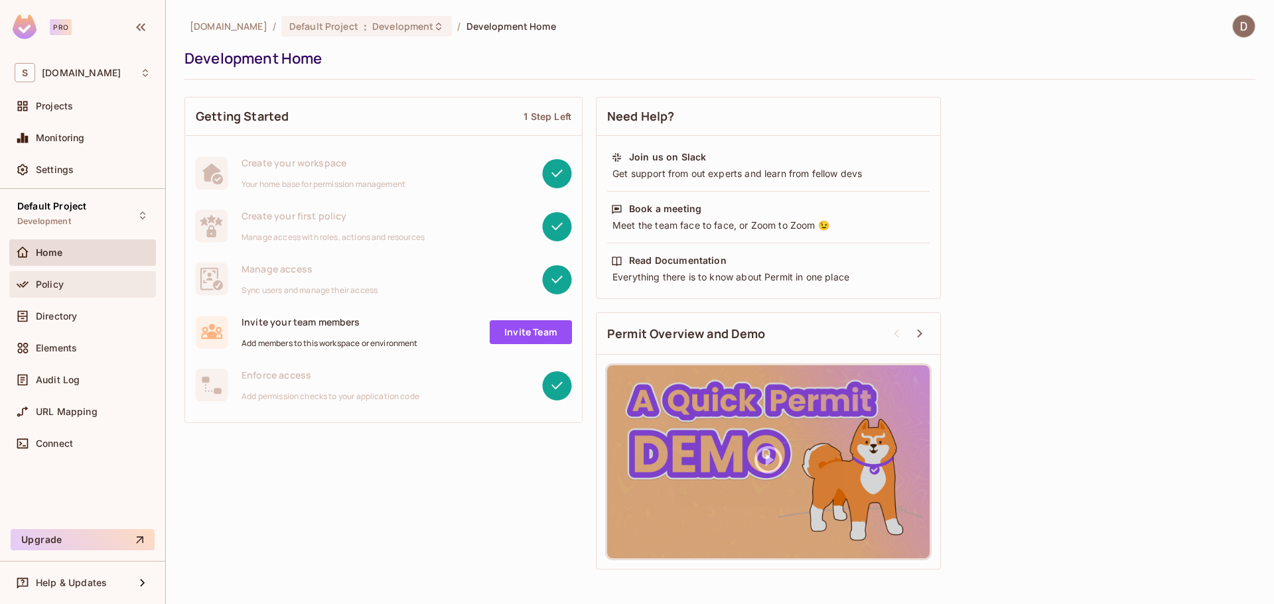
click at [96, 285] on div "Policy" at bounding box center [93, 284] width 115 height 11
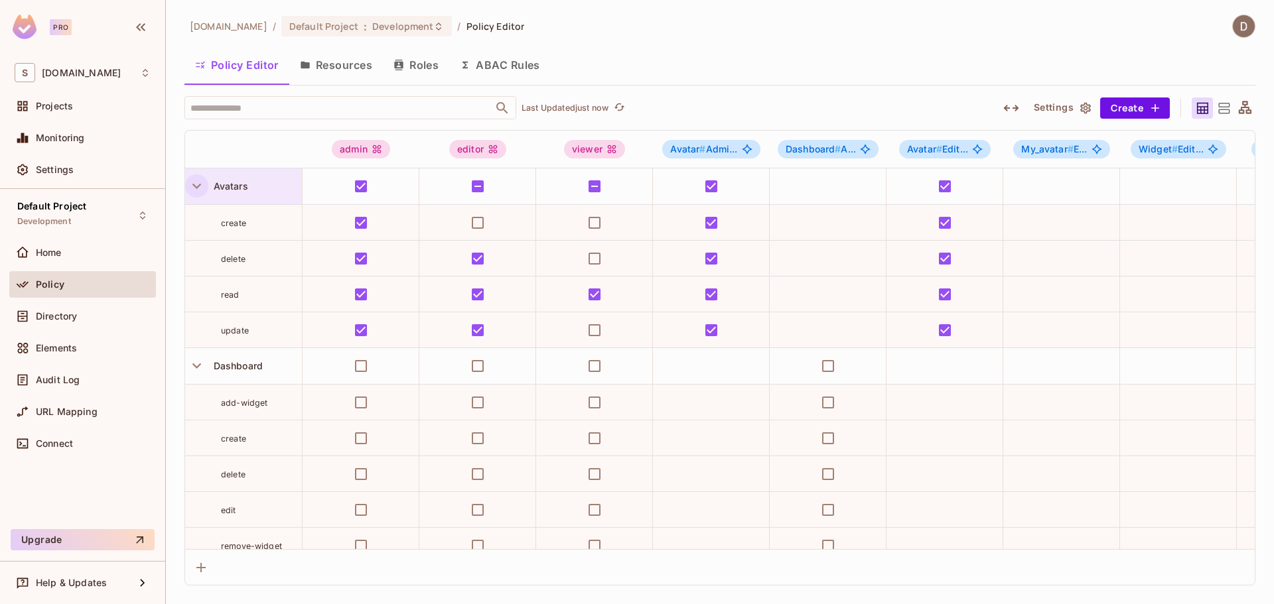
click at [201, 188] on icon "button" at bounding box center [197, 186] width 18 height 18
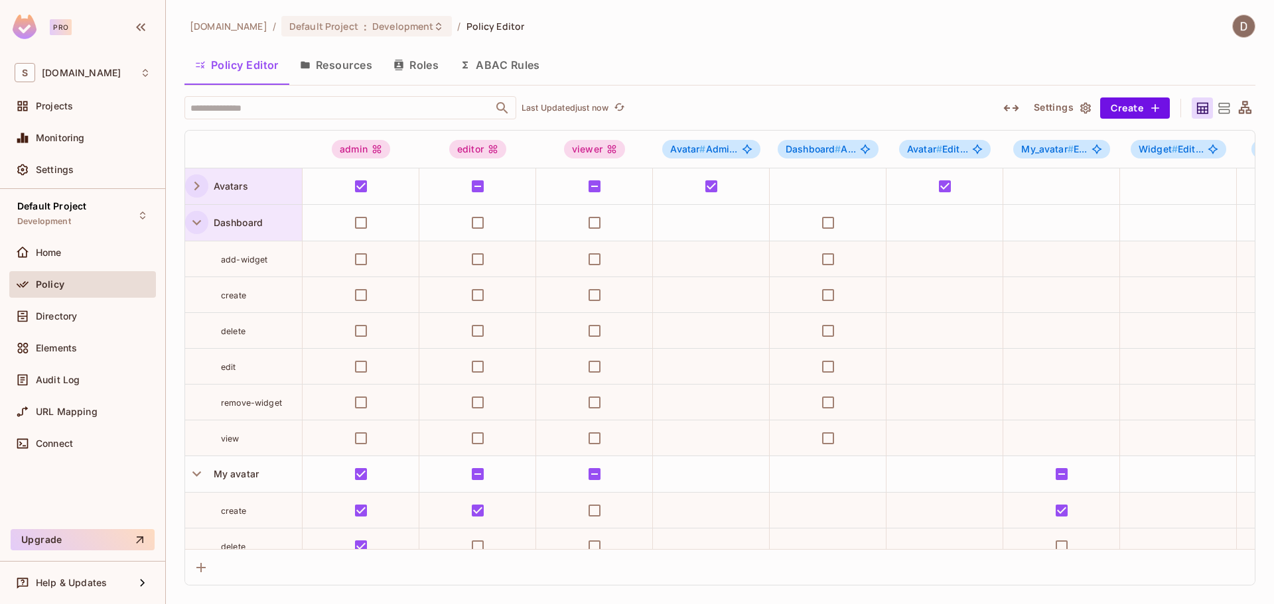
click at [196, 230] on icon "button" at bounding box center [197, 223] width 18 height 18
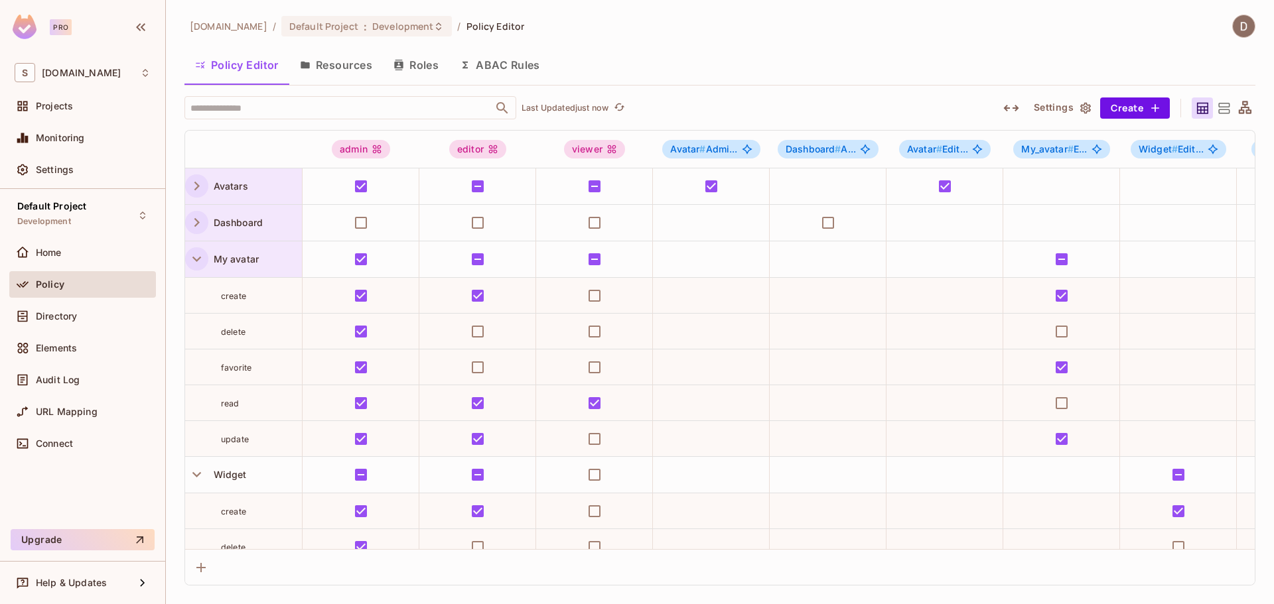
click at [200, 260] on icon "button" at bounding box center [197, 259] width 18 height 18
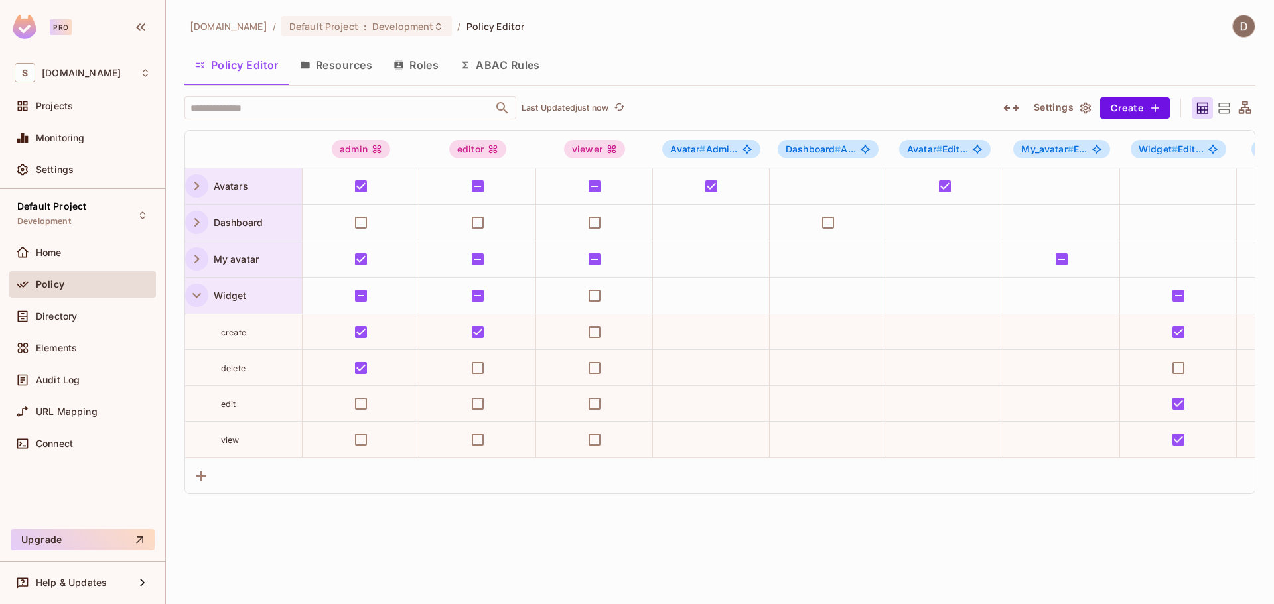
click at [197, 300] on icon "button" at bounding box center [197, 296] width 18 height 18
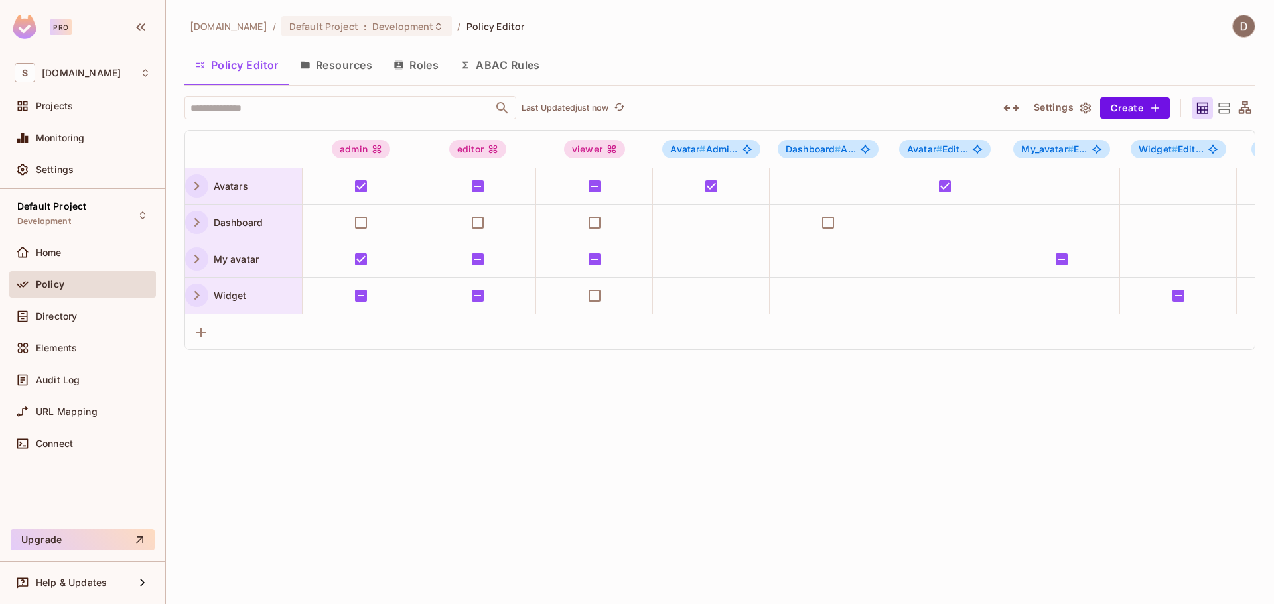
click at [348, 56] on button "Resources" at bounding box center [336, 64] width 94 height 33
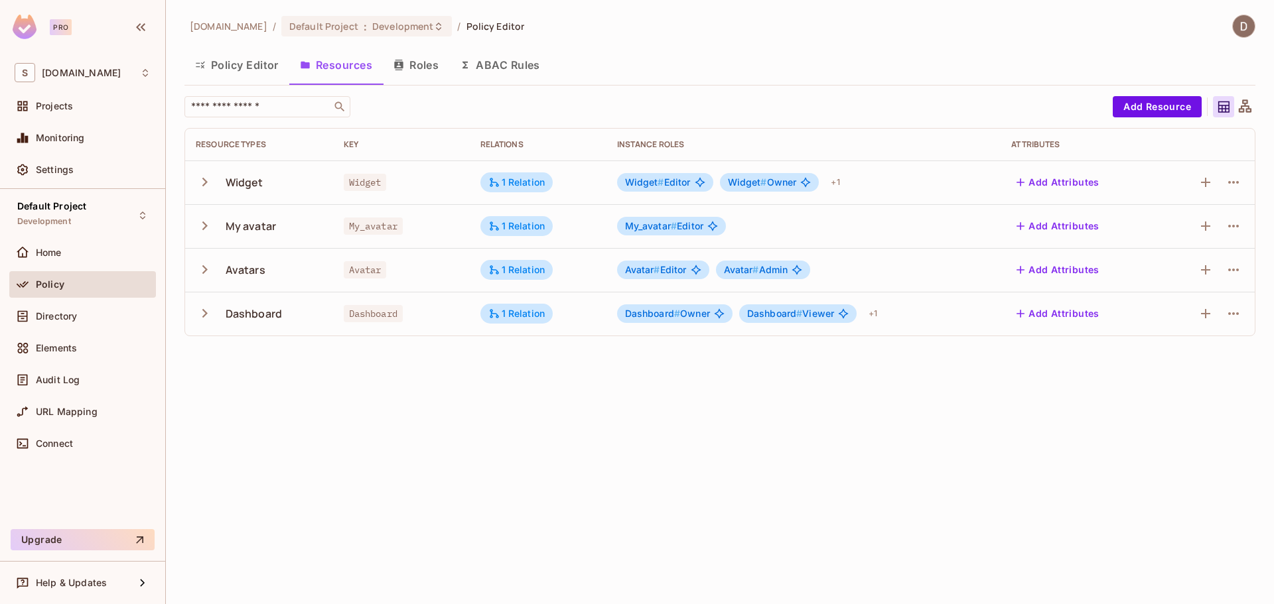
click at [200, 228] on icon "button" at bounding box center [205, 226] width 18 height 18
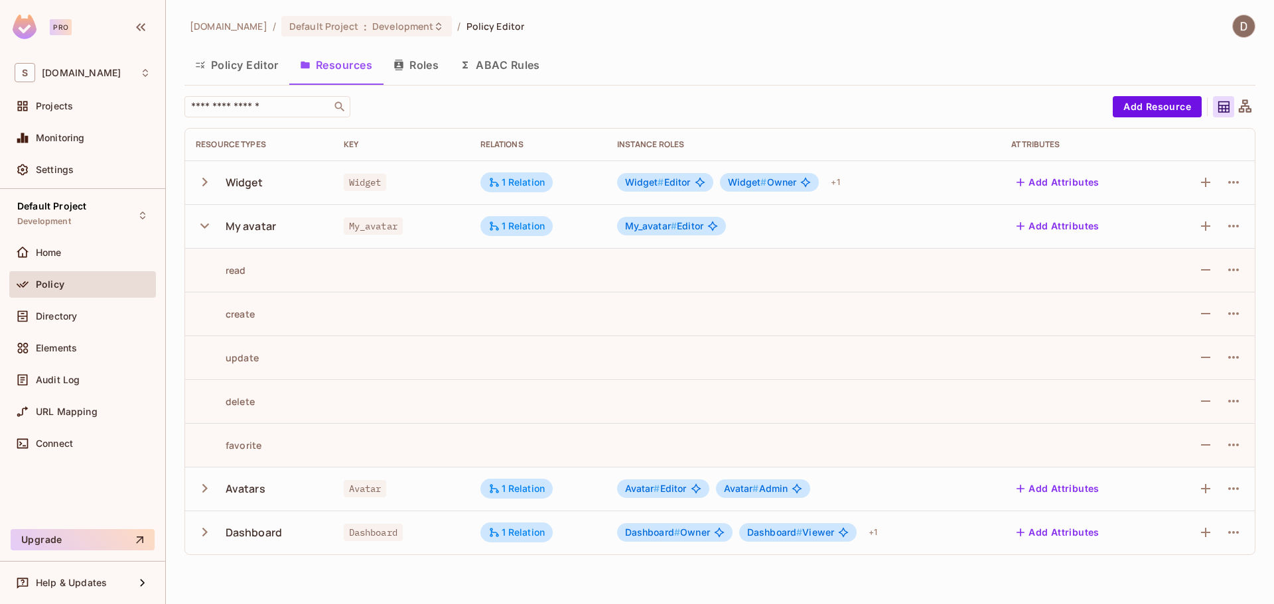
click at [206, 228] on icon "button" at bounding box center [205, 226] width 18 height 18
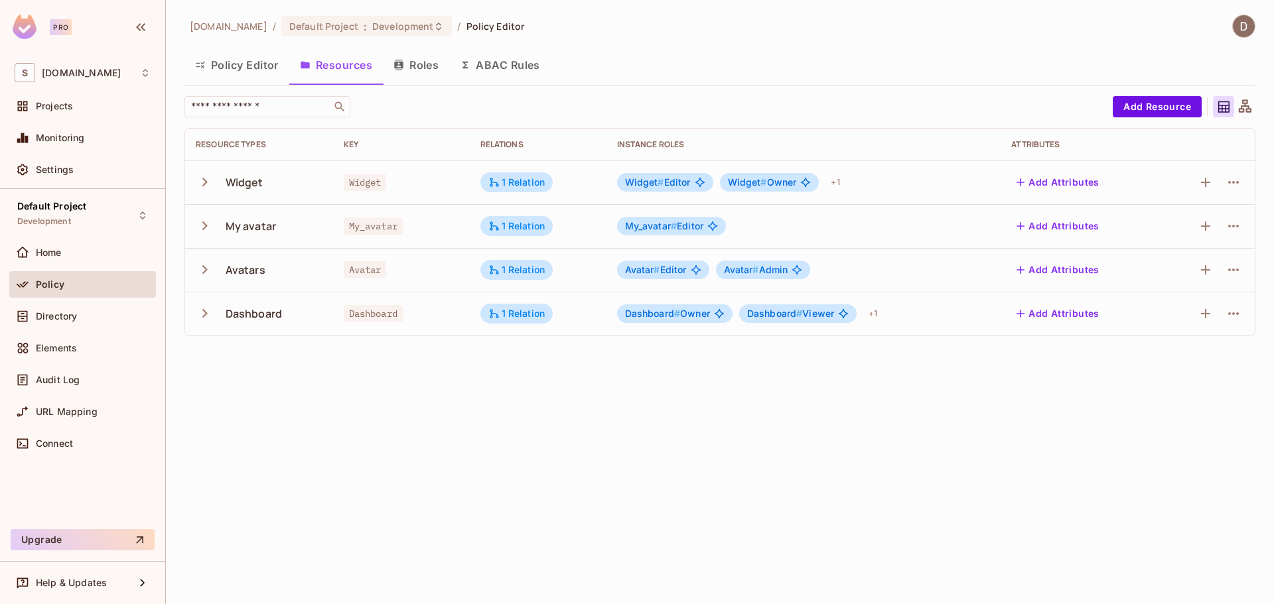
click at [211, 269] on icon "button" at bounding box center [205, 270] width 18 height 18
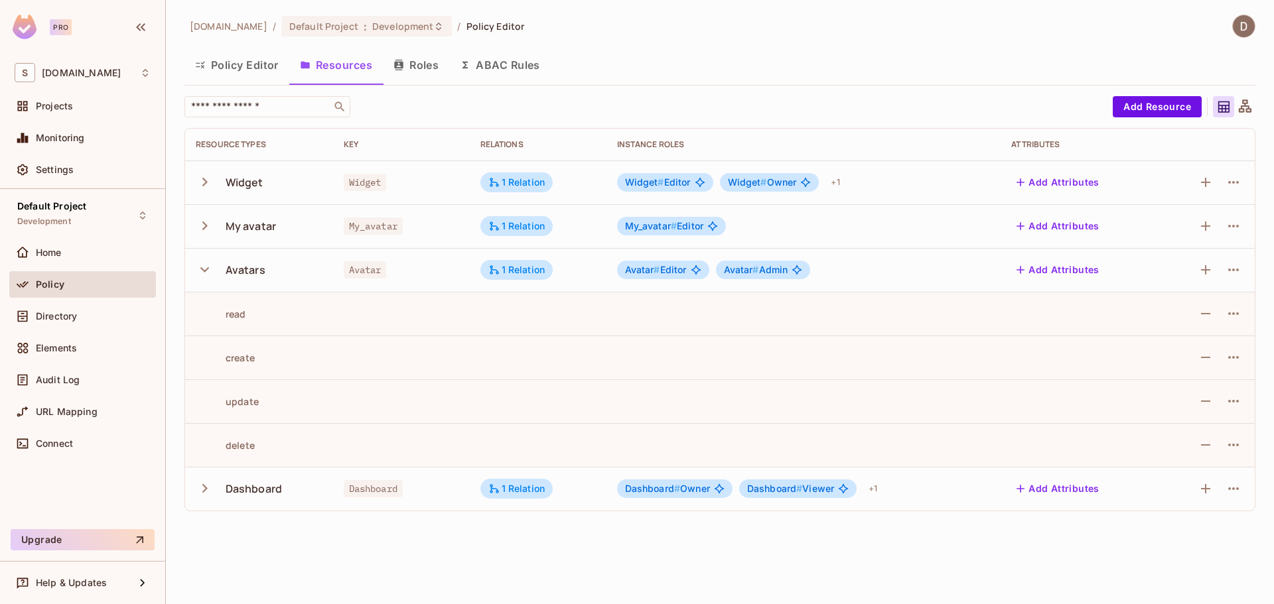
click at [210, 269] on icon "button" at bounding box center [205, 270] width 18 height 18
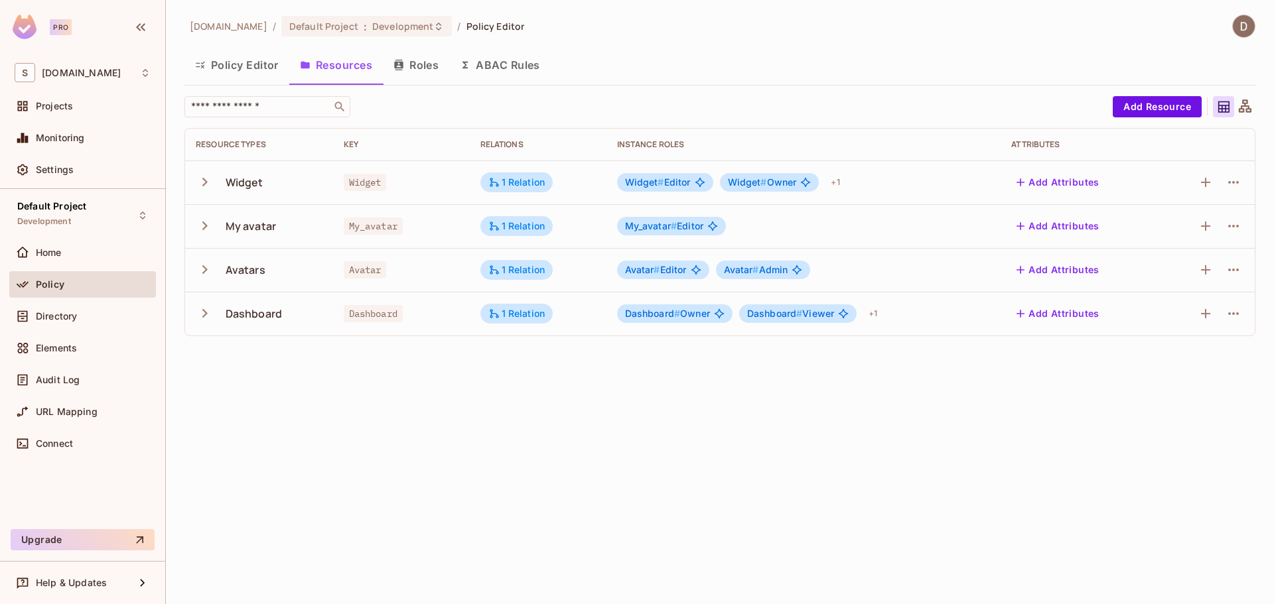
click at [212, 318] on icon "button" at bounding box center [205, 314] width 18 height 18
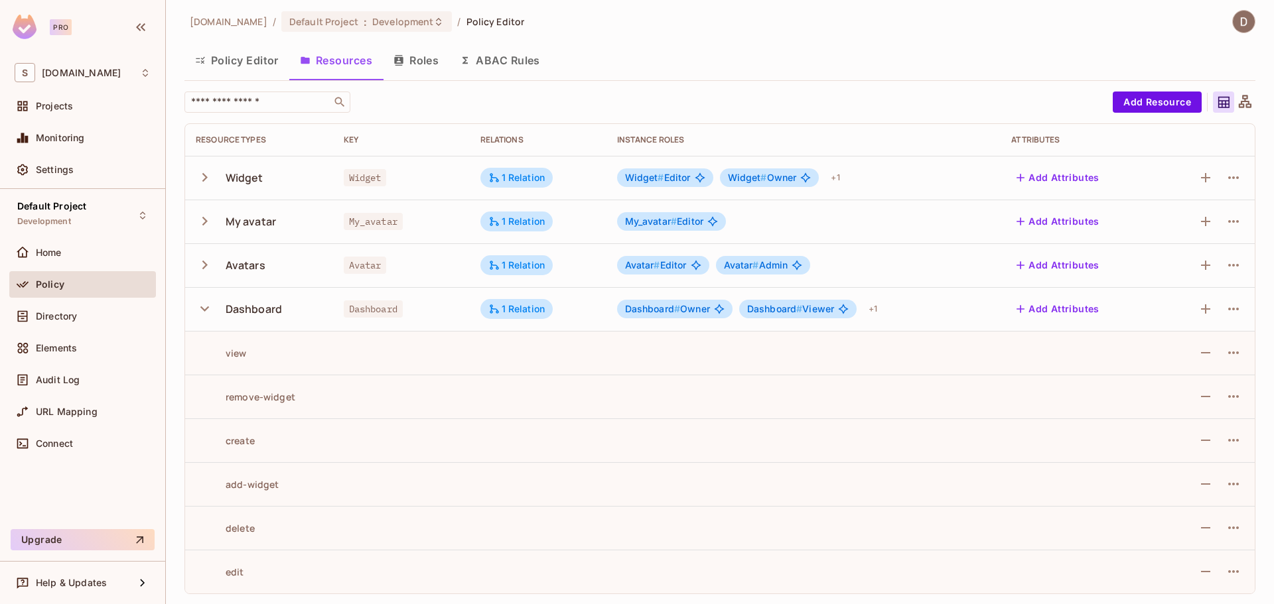
scroll to position [5, 0]
click at [1230, 313] on icon "button" at bounding box center [1234, 309] width 16 height 16
click at [1180, 364] on div "Edit Resource" at bounding box center [1166, 360] width 62 height 13
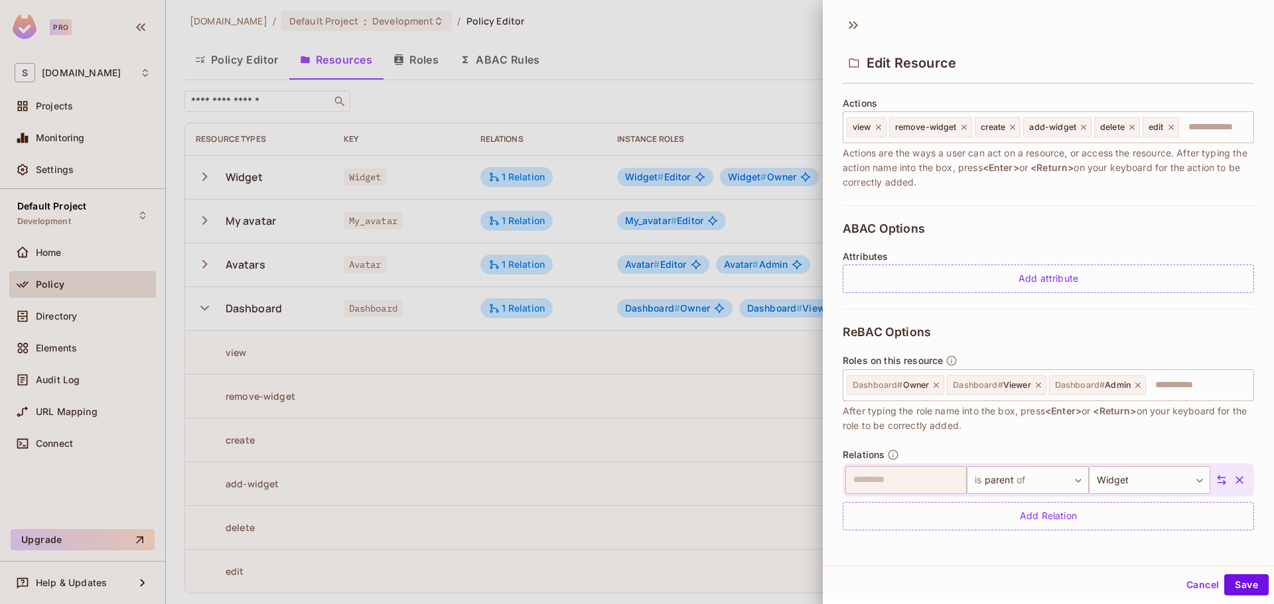
scroll to position [2, 0]
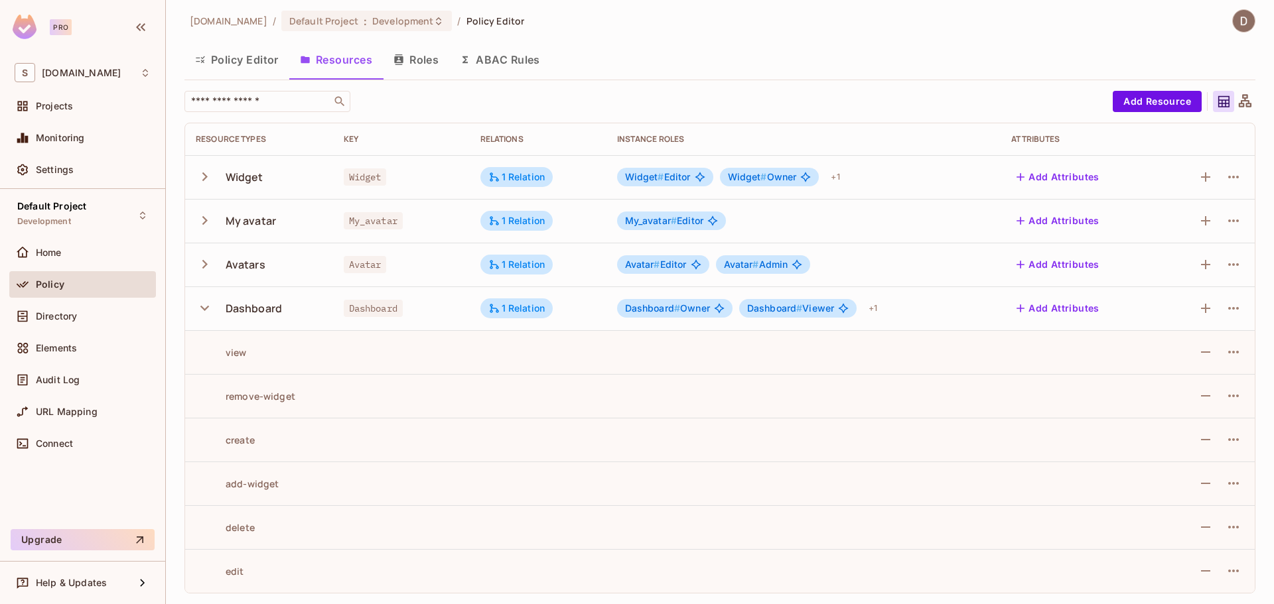
click at [203, 311] on icon "button" at bounding box center [205, 308] width 18 height 18
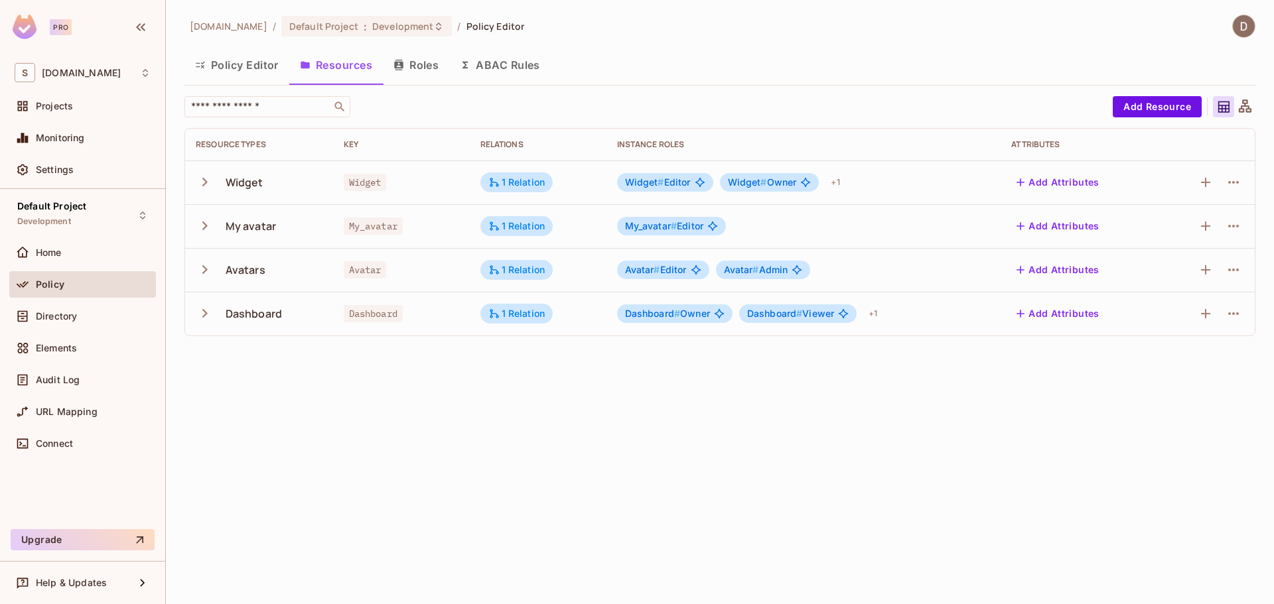
scroll to position [0, 0]
click at [1234, 274] on icon "button" at bounding box center [1234, 270] width 16 height 16
click at [1155, 328] on div "Edit Resource" at bounding box center [1176, 322] width 62 height 13
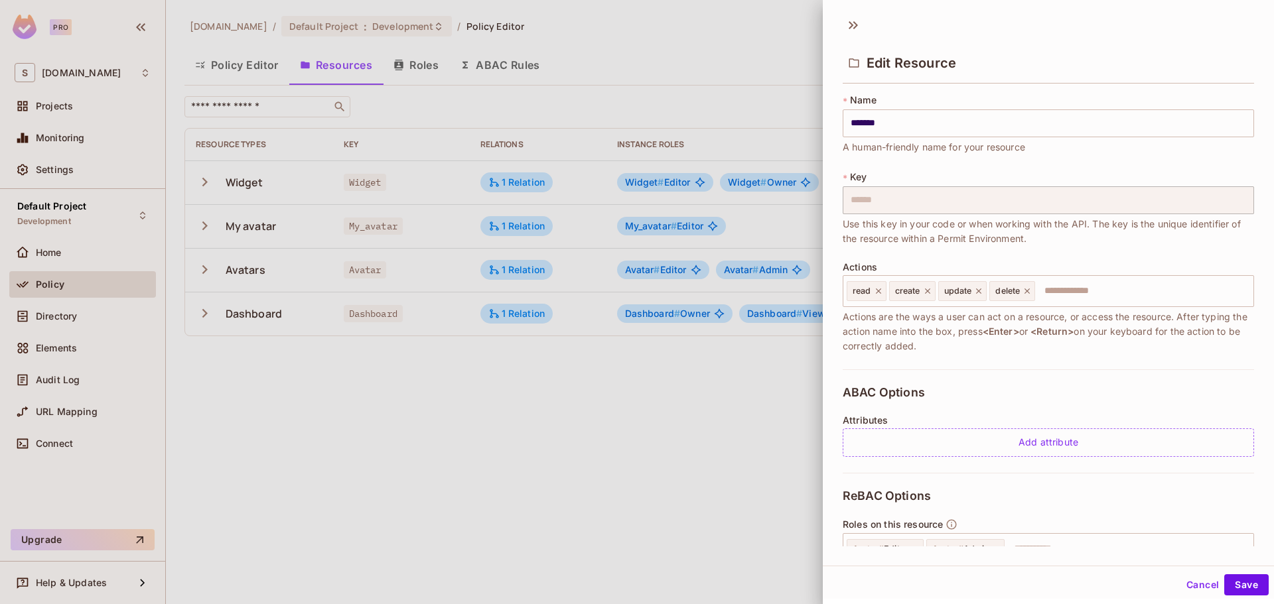
click at [374, 366] on div at bounding box center [637, 302] width 1274 height 604
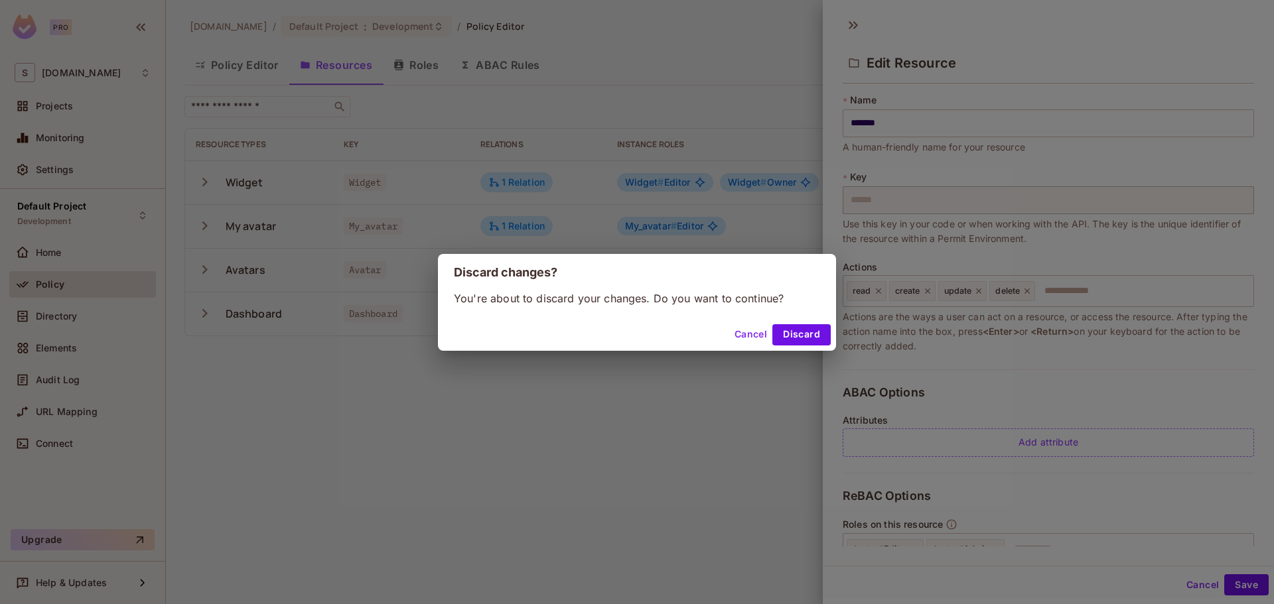
click at [745, 327] on button "Cancel" at bounding box center [750, 334] width 43 height 21
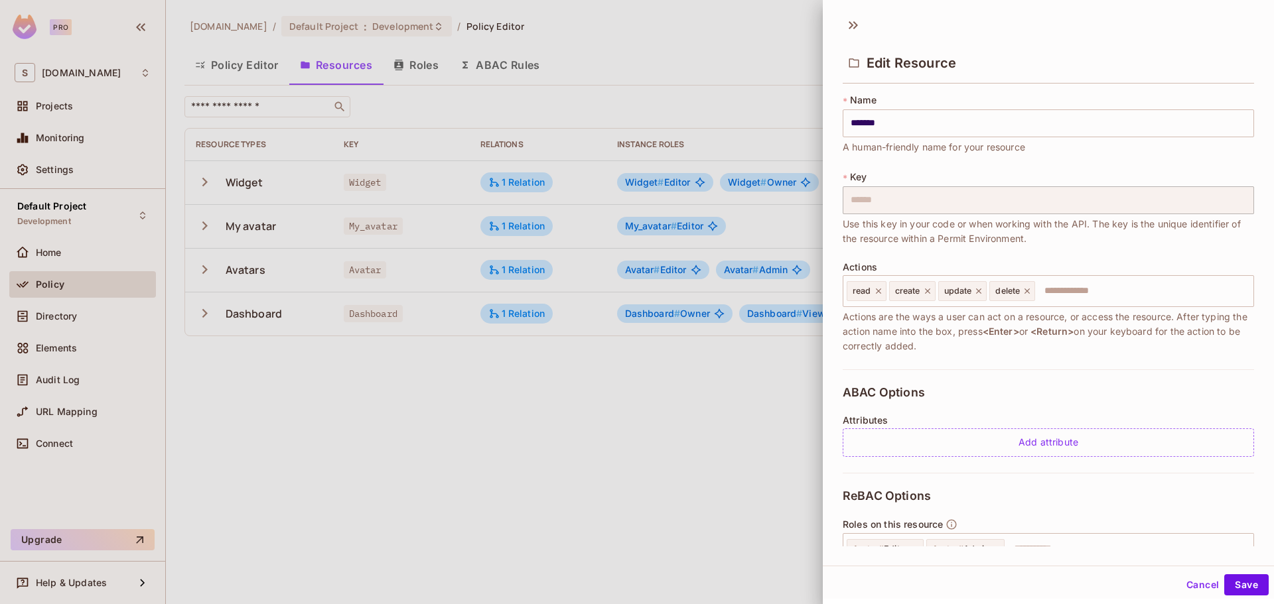
click at [283, 367] on div at bounding box center [637, 302] width 1274 height 604
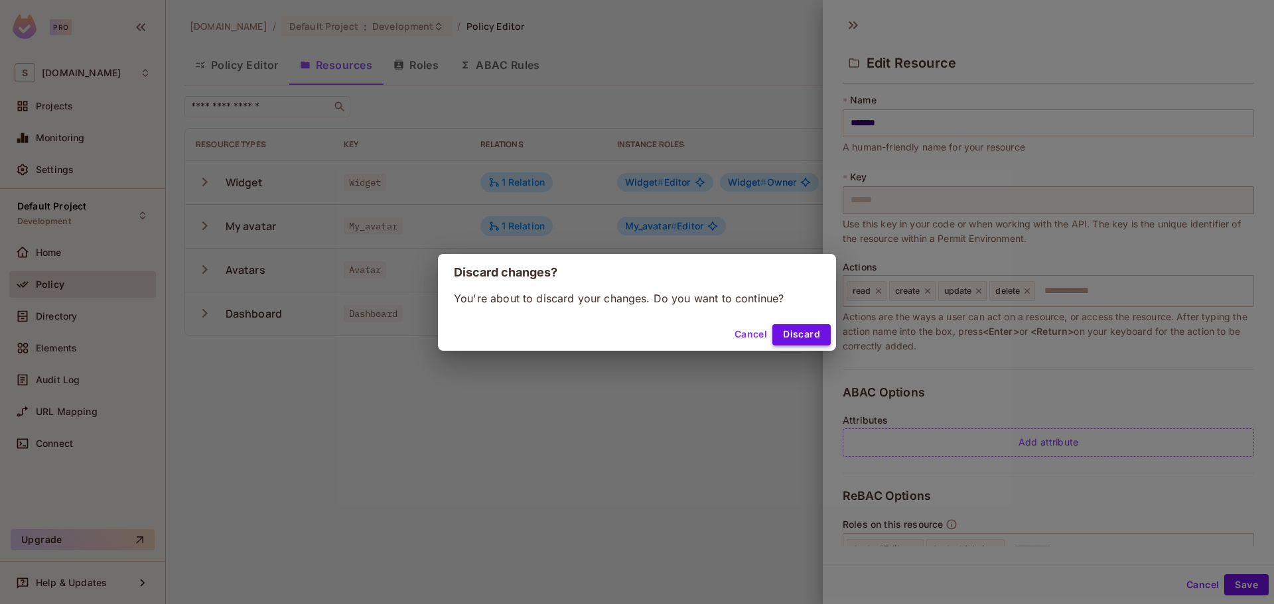
click at [809, 332] on button "Discard" at bounding box center [801, 334] width 58 height 21
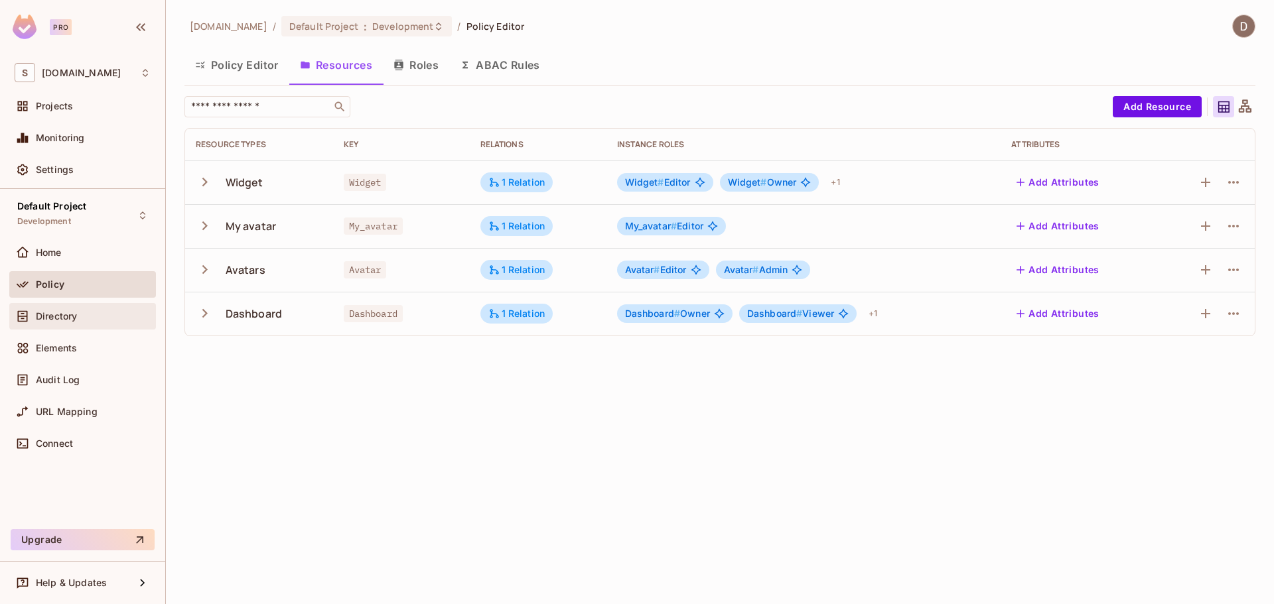
click at [68, 313] on span "Directory" at bounding box center [56, 316] width 41 height 11
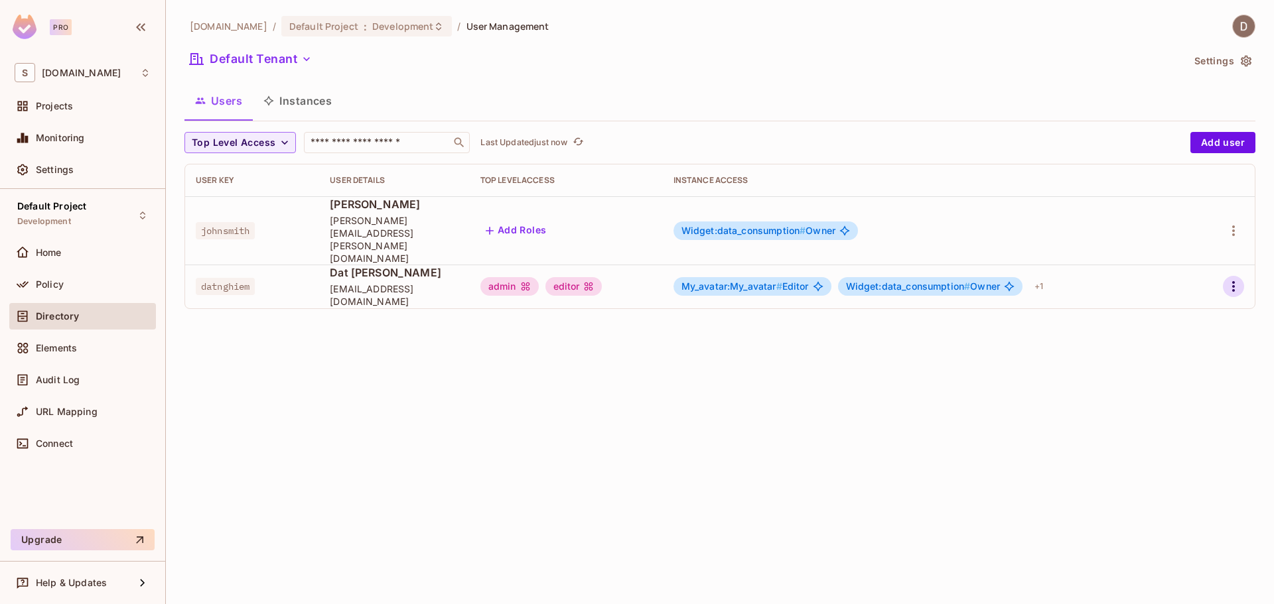
click at [1231, 279] on icon "button" at bounding box center [1234, 287] width 16 height 16
click at [1203, 318] on div "Edit Attributes" at bounding box center [1188, 321] width 66 height 13
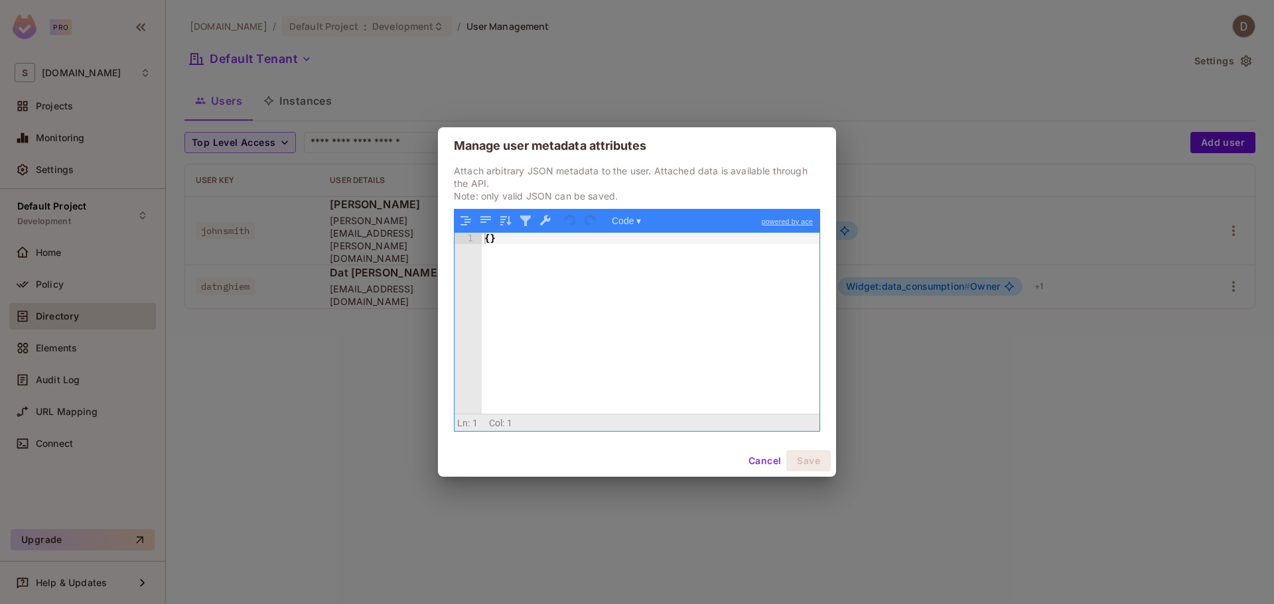
click at [769, 465] on button "Cancel" at bounding box center [764, 461] width 43 height 21
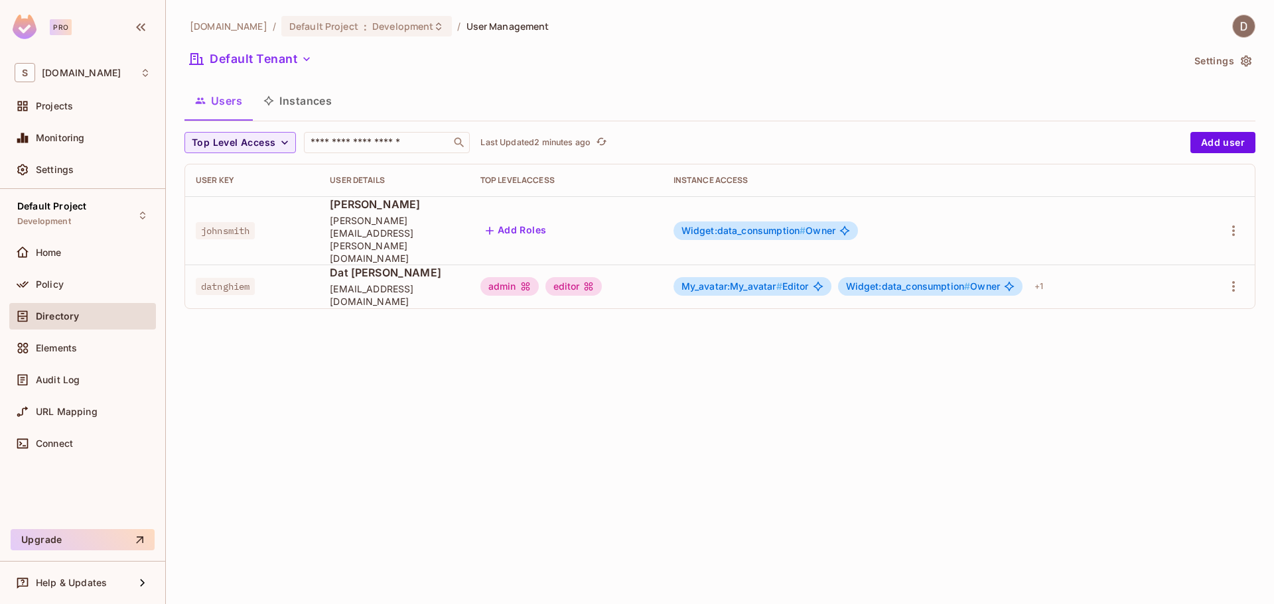
click at [211, 278] on span "datnghiem" at bounding box center [225, 286] width 59 height 17
copy span "datnghiem"
click at [240, 265] on td "datnghiem" at bounding box center [252, 287] width 134 height 44
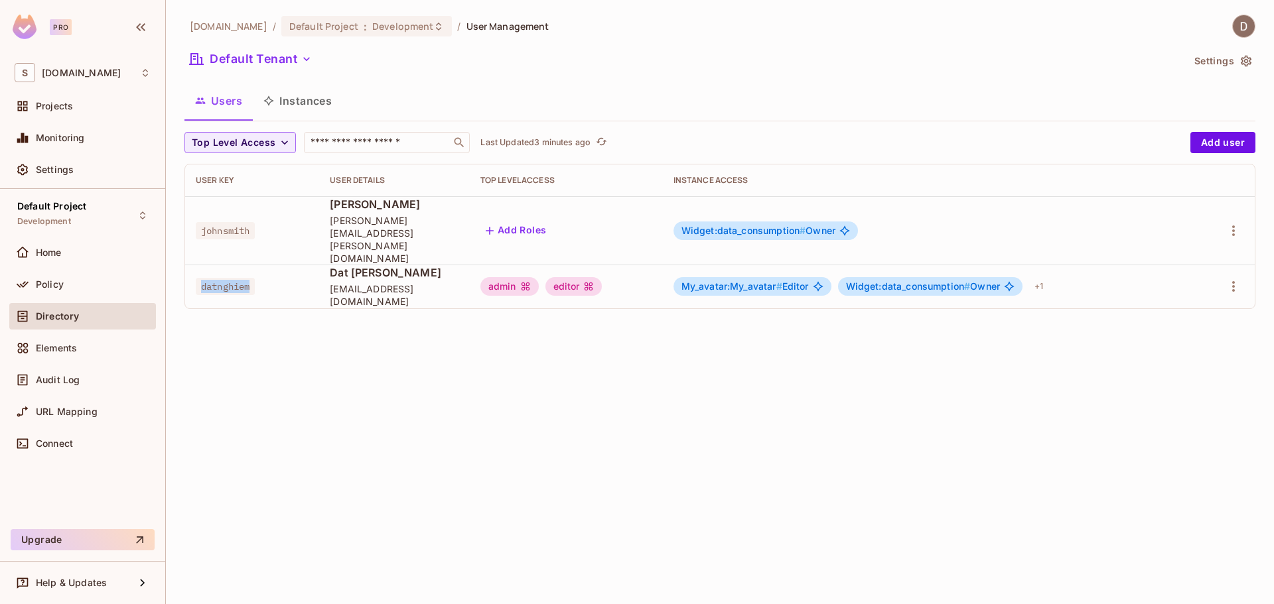
click at [232, 278] on span "datnghiem" at bounding box center [225, 286] width 59 height 17
click at [244, 328] on div "savameta.com / Default Project : Development / User Management Default Tenant S…" at bounding box center [720, 302] width 1108 height 604
drag, startPoint x: 285, startPoint y: 90, endPoint x: 283, endPoint y: 98, distance: 7.6
click at [285, 90] on button "Instances" at bounding box center [298, 100] width 90 height 33
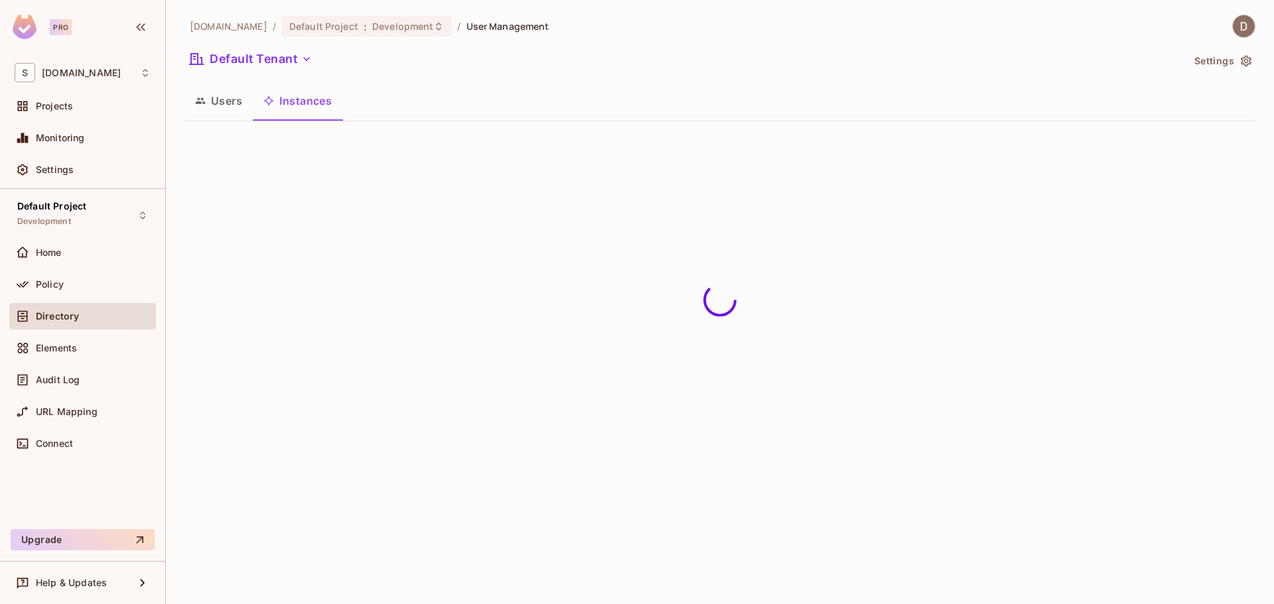
click at [230, 106] on button "Users" at bounding box center [218, 100] width 68 height 33
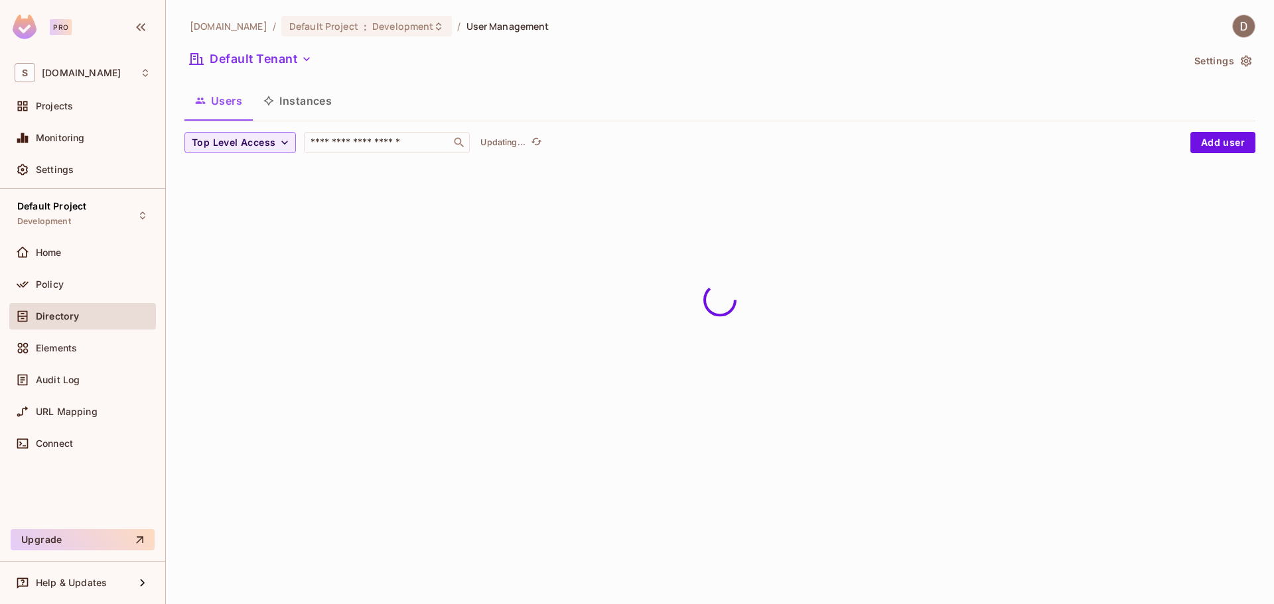
click at [286, 105] on button "Instances" at bounding box center [298, 100] width 90 height 33
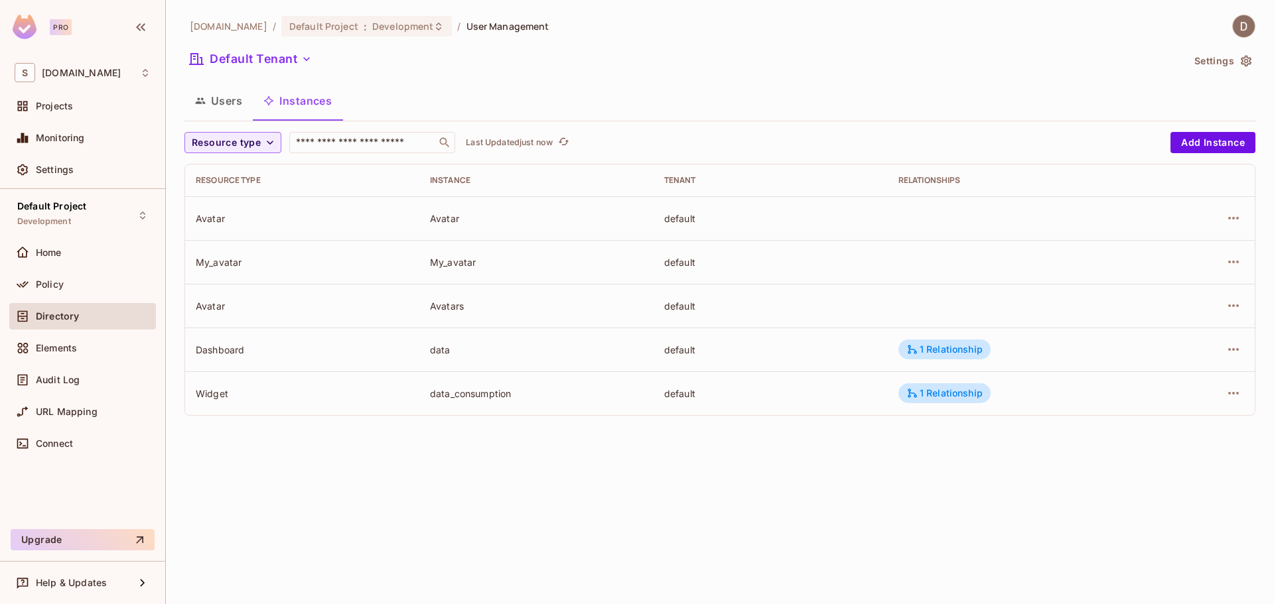
click at [232, 109] on button "Users" at bounding box center [218, 100] width 68 height 33
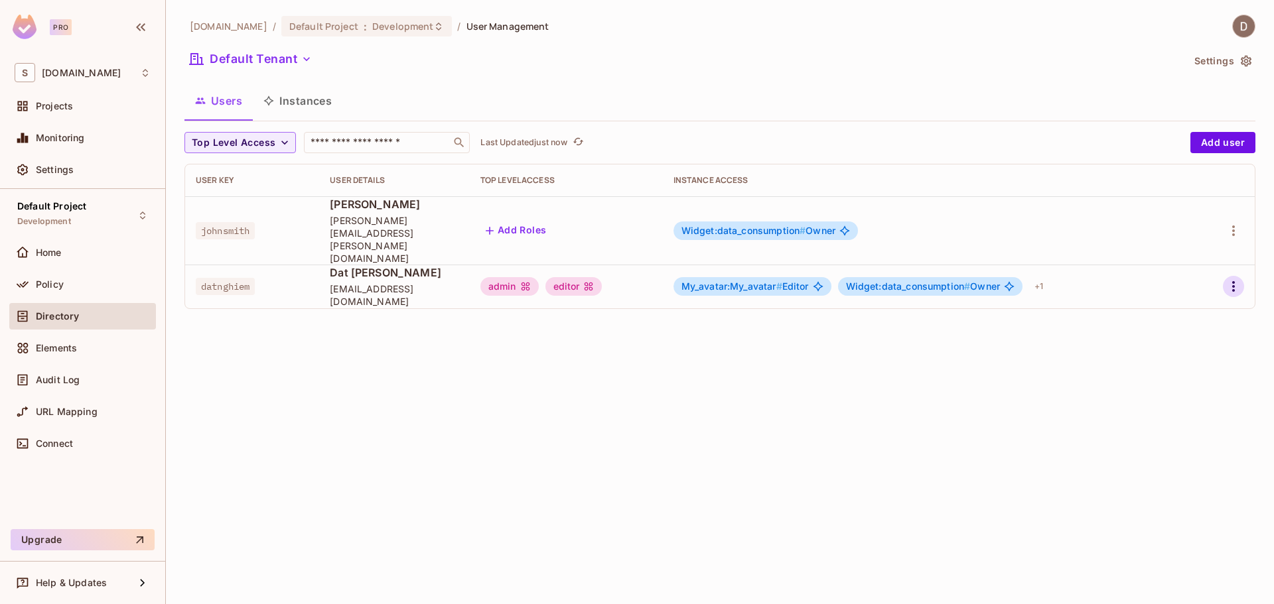
click at [1230, 279] on icon "button" at bounding box center [1234, 287] width 16 height 16
click at [1192, 294] on li "Edit" at bounding box center [1175, 292] width 117 height 29
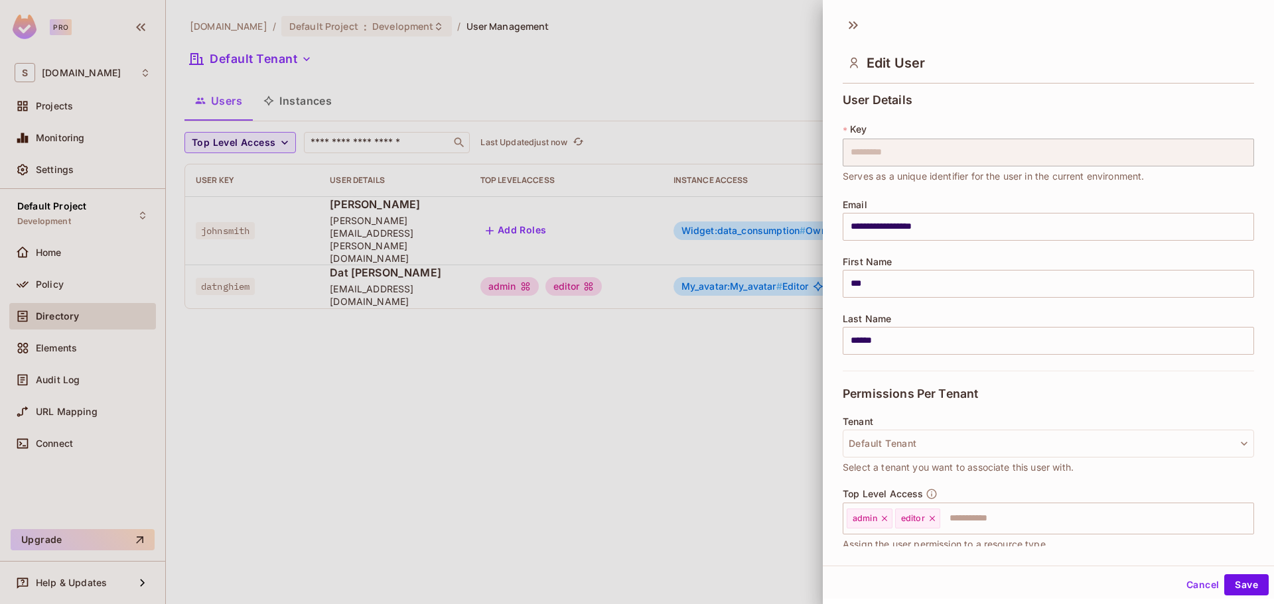
drag, startPoint x: 622, startPoint y: 409, endPoint x: 636, endPoint y: 411, distance: 14.7
click at [622, 410] on div at bounding box center [637, 302] width 1274 height 604
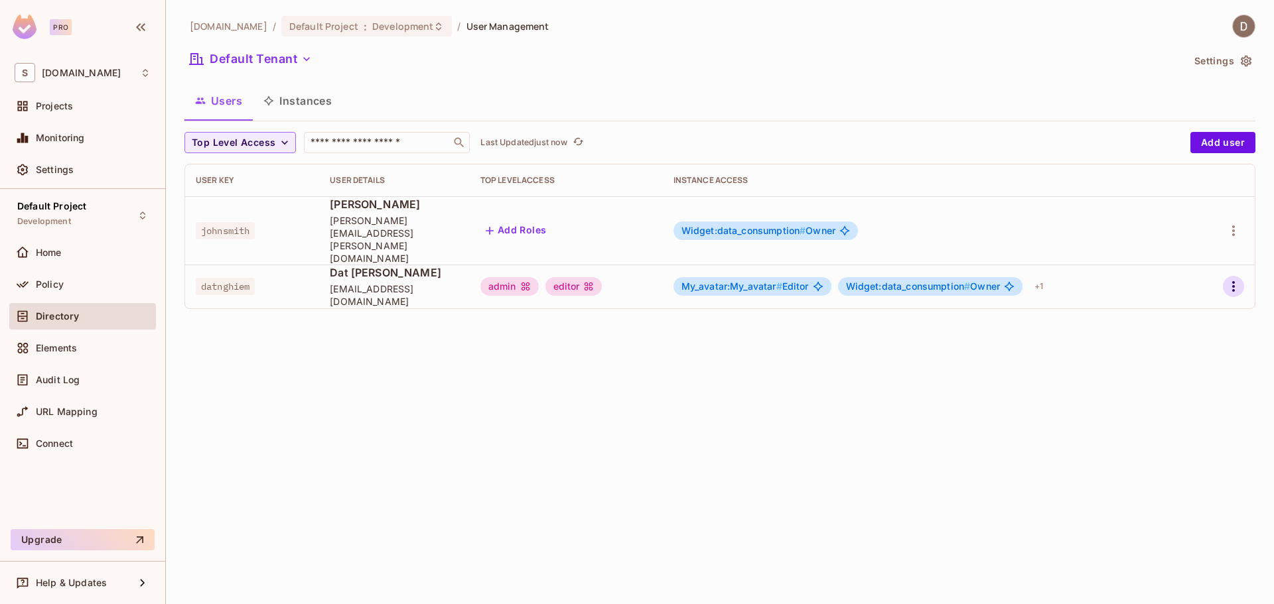
click at [1231, 279] on icon "button" at bounding box center [1234, 287] width 16 height 16
click at [587, 389] on div at bounding box center [637, 302] width 1274 height 604
click at [1237, 276] on button "button" at bounding box center [1233, 286] width 21 height 21
click at [1191, 287] on li "Edit" at bounding box center [1175, 292] width 117 height 29
click at [1231, 279] on icon "button" at bounding box center [1234, 287] width 16 height 16
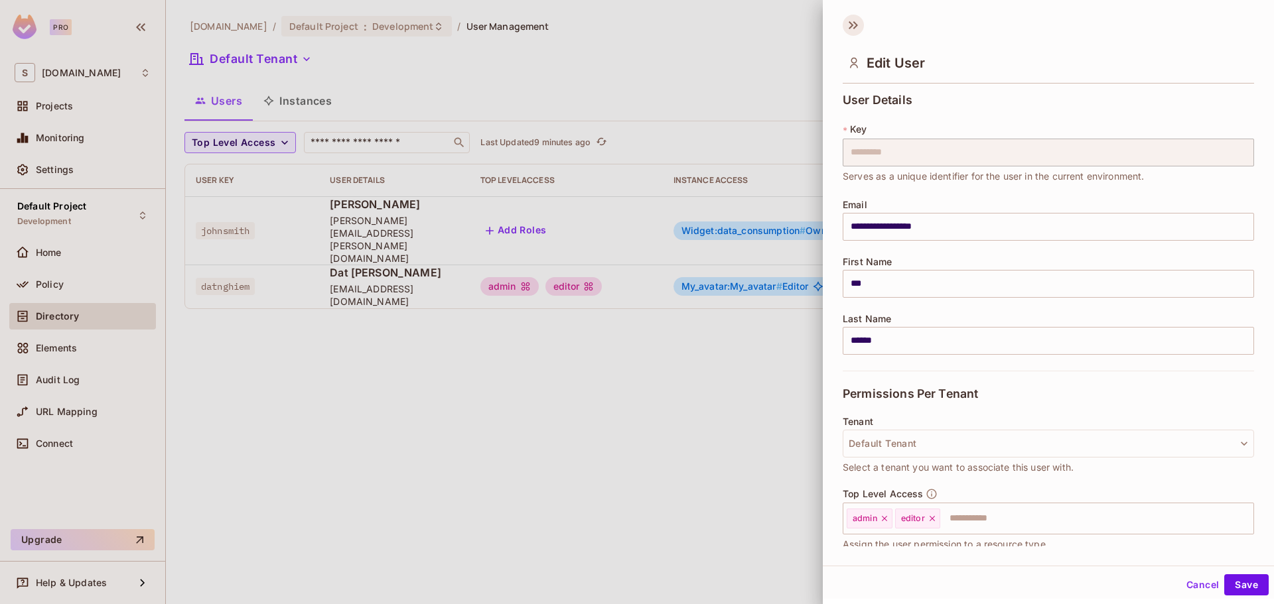
click at [853, 20] on icon at bounding box center [853, 25] width 21 height 21
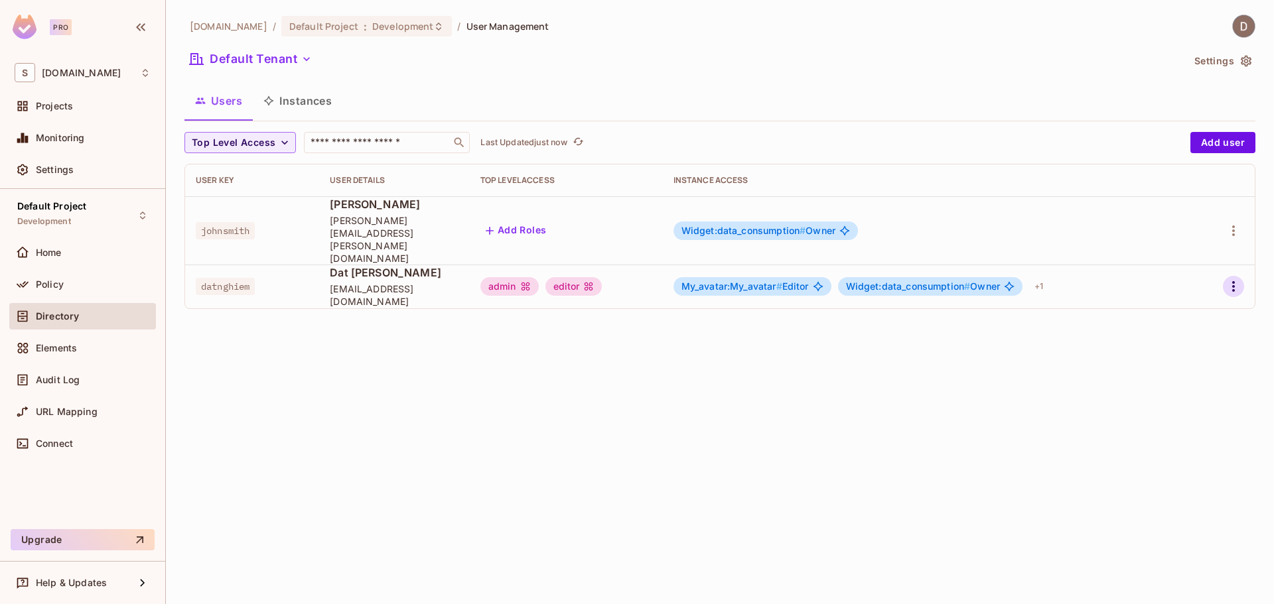
click at [1235, 279] on icon "button" at bounding box center [1234, 287] width 16 height 16
click at [1180, 296] on li "Edit" at bounding box center [1175, 292] width 117 height 29
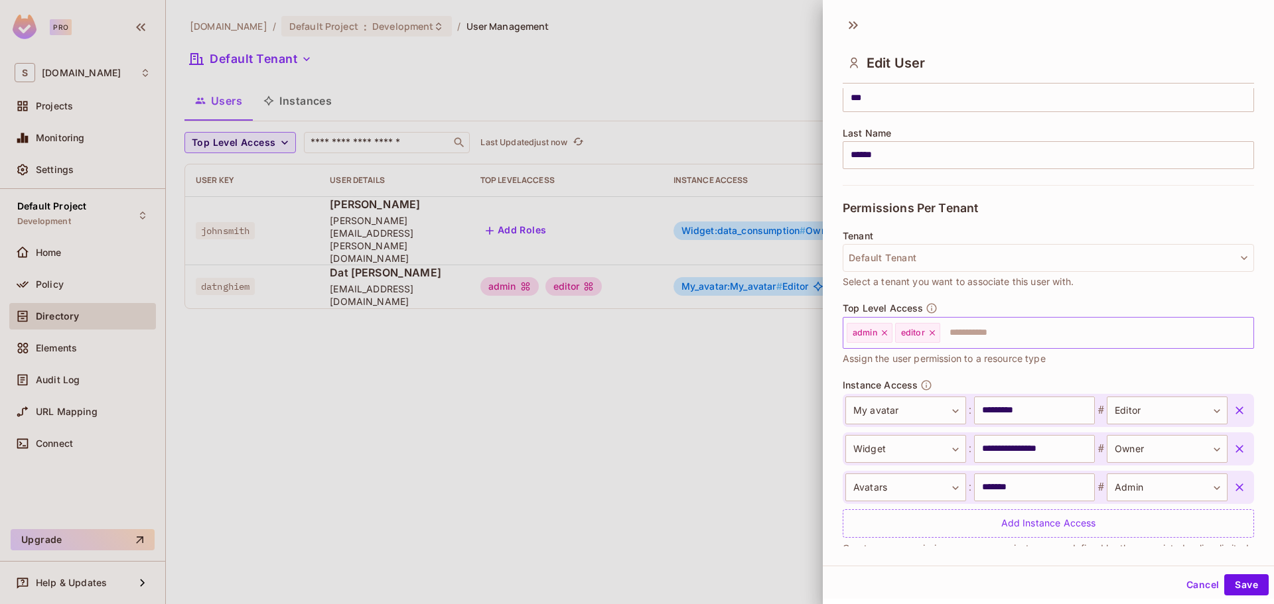
scroll to position [199, 0]
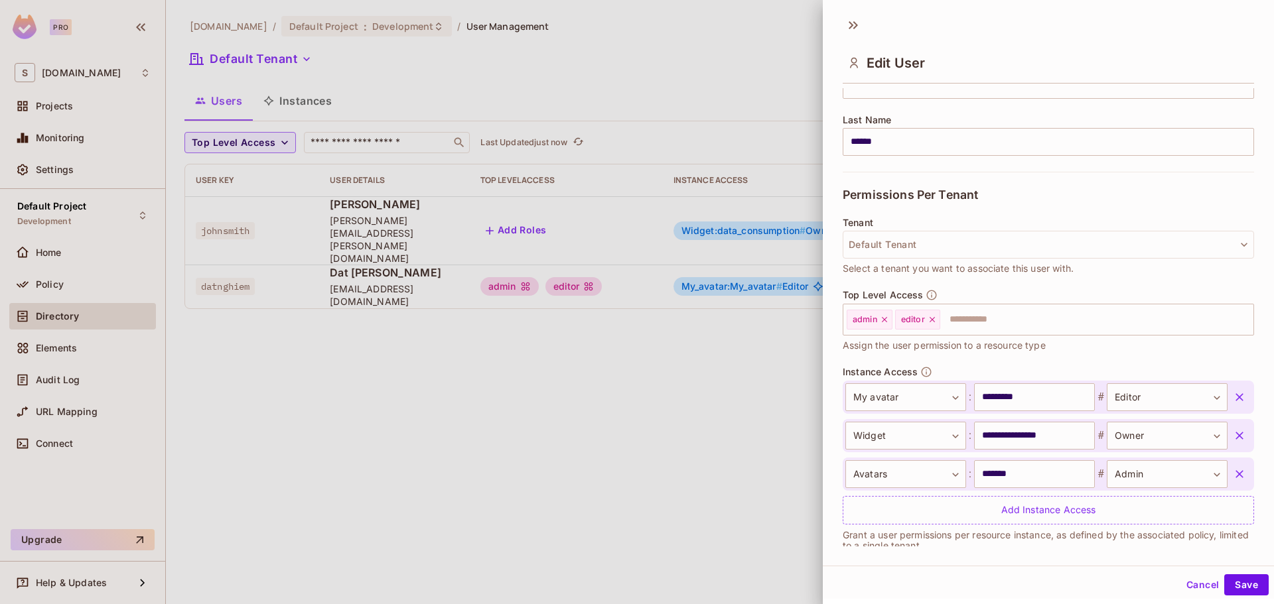
click at [855, 33] on icon at bounding box center [853, 25] width 21 height 21
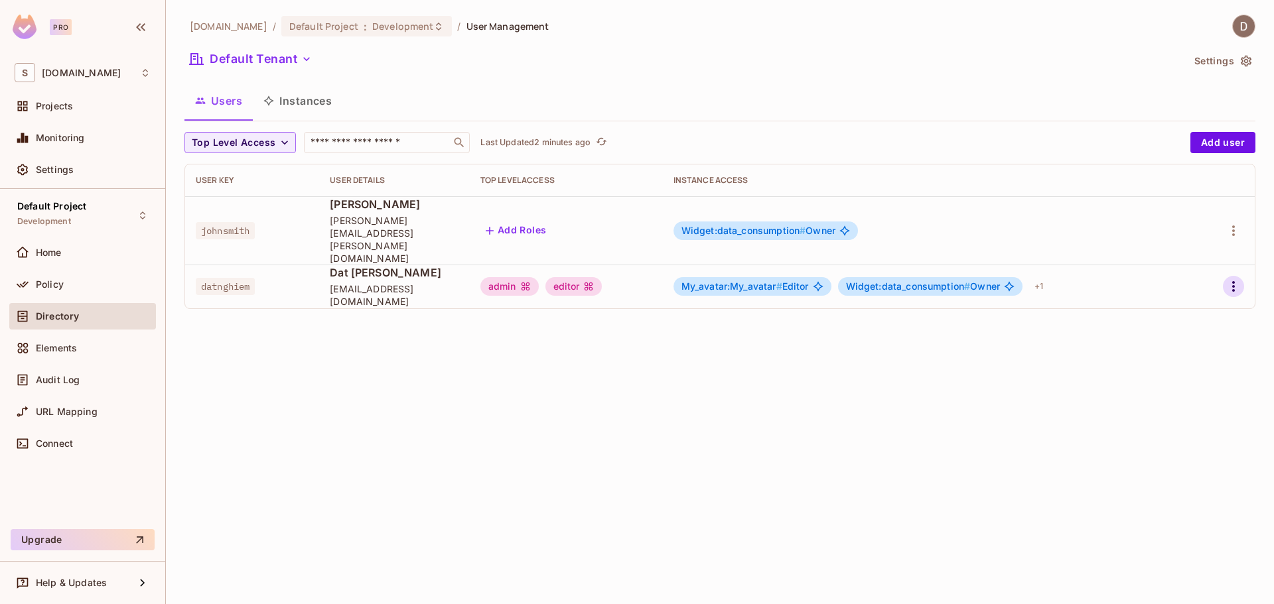
click at [1224, 276] on button "button" at bounding box center [1233, 286] width 21 height 21
click at [1205, 293] on li "Edit" at bounding box center [1175, 292] width 117 height 29
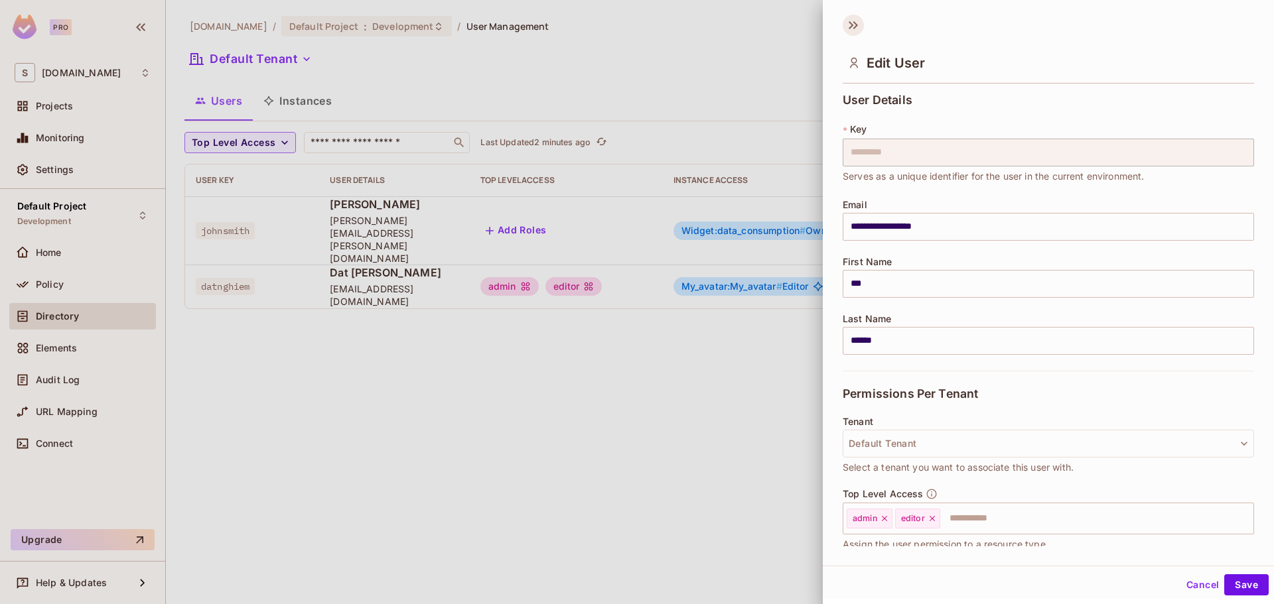
click at [849, 25] on icon at bounding box center [853, 25] width 21 height 21
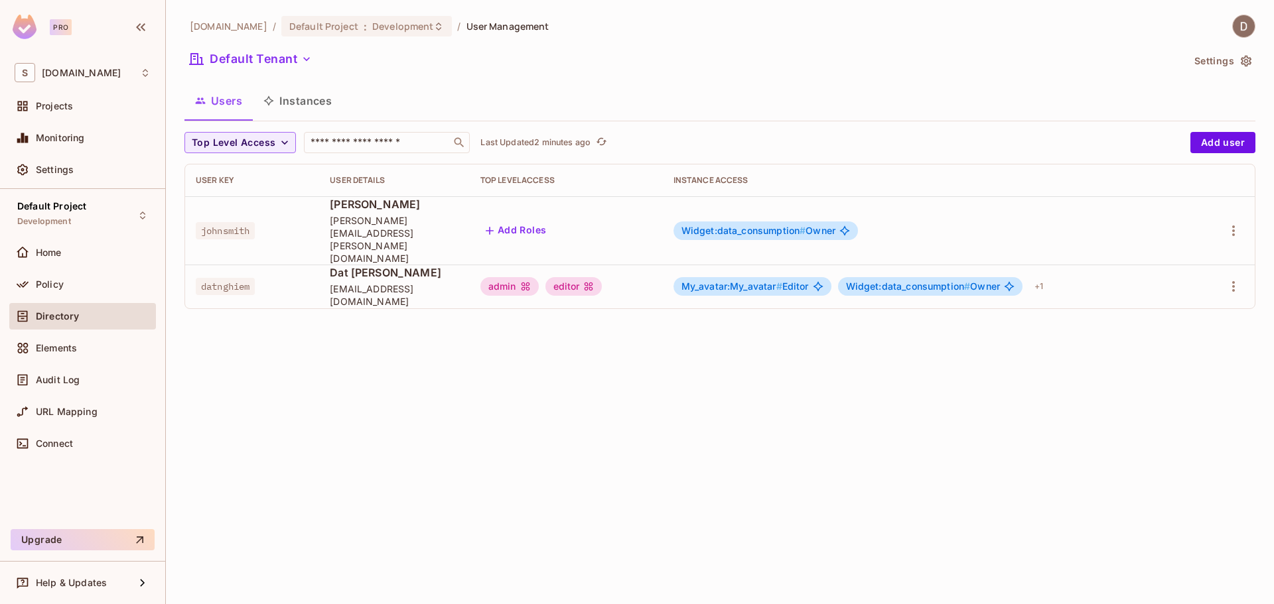
drag, startPoint x: 468, startPoint y: 62, endPoint x: 426, endPoint y: 53, distance: 42.8
click at [468, 63] on div "Default Tenant" at bounding box center [683, 60] width 998 height 25
click at [138, 113] on div "Projects" at bounding box center [83, 106] width 136 height 16
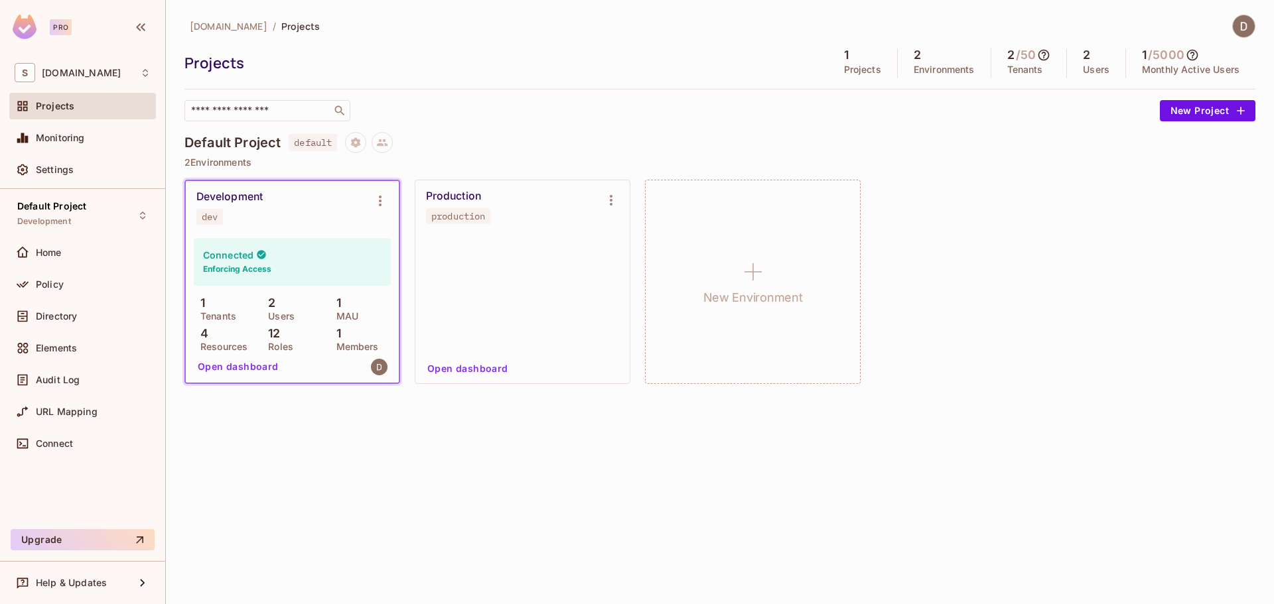
click at [86, 124] on div "Projects" at bounding box center [82, 109] width 147 height 32
click at [86, 135] on div "Monitoring" at bounding box center [93, 138] width 115 height 11
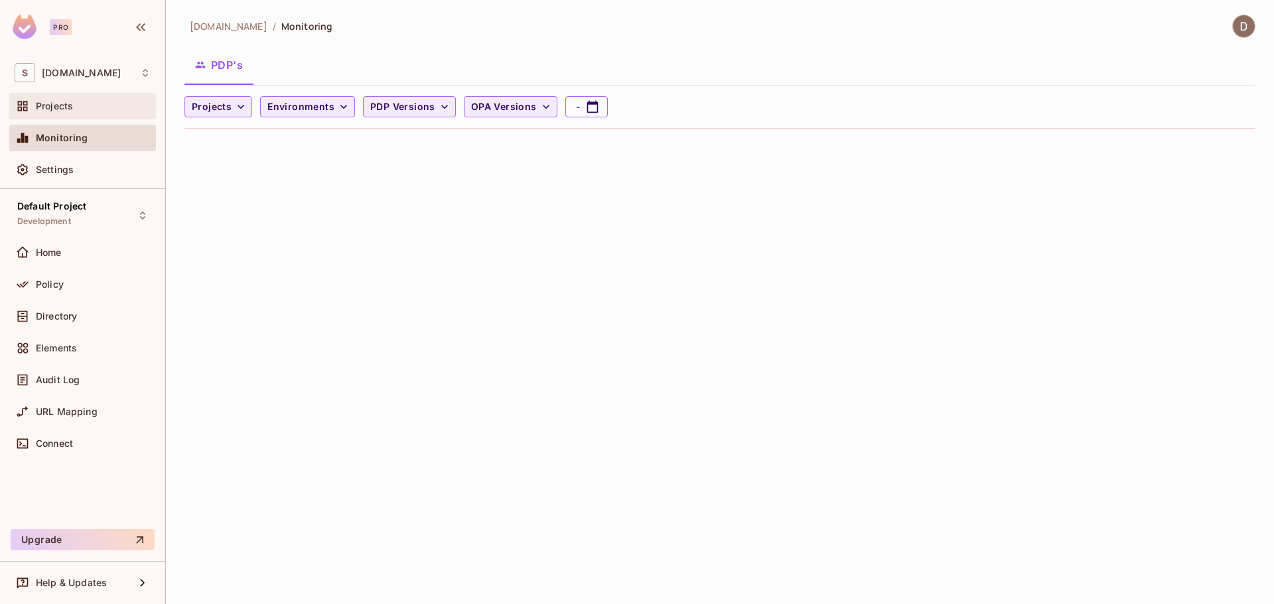
click at [96, 111] on div "Projects" at bounding box center [93, 106] width 115 height 11
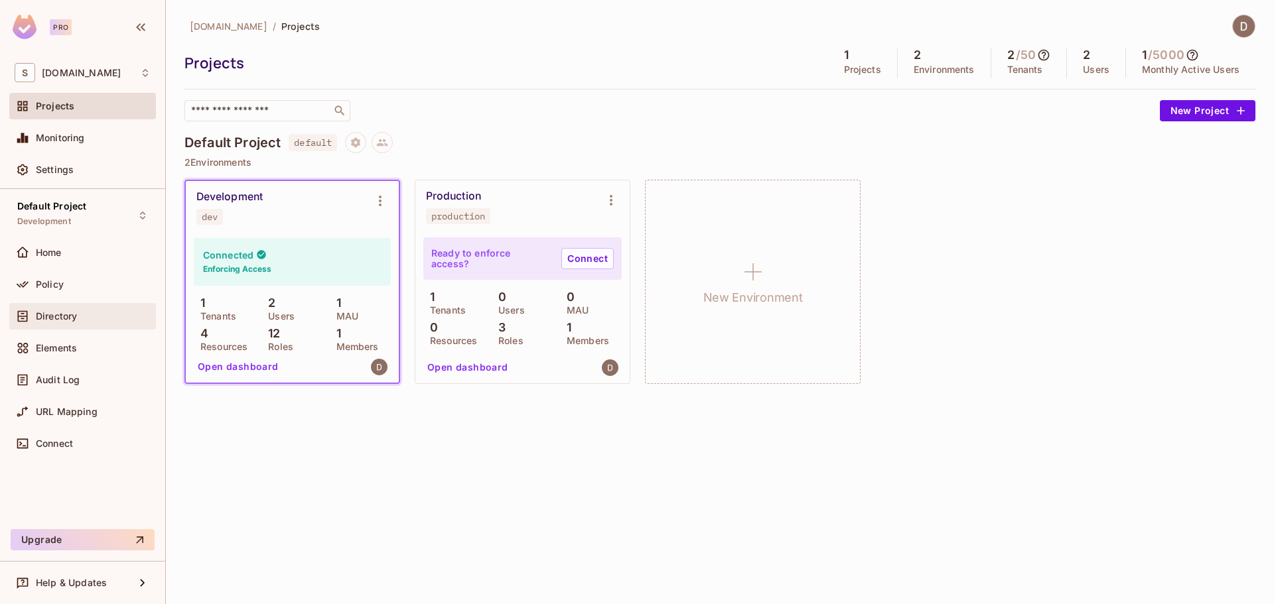
click at [84, 317] on div "Directory" at bounding box center [93, 316] width 115 height 11
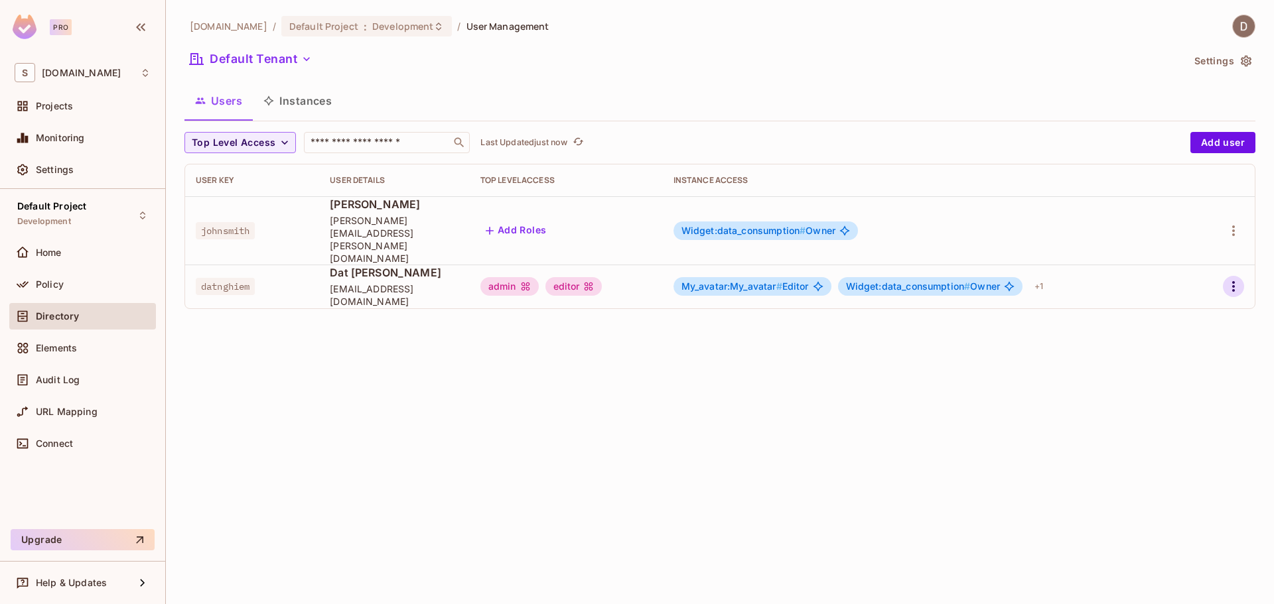
click at [1226, 276] on button "button" at bounding box center [1233, 286] width 21 height 21
click at [1202, 296] on li "Edit" at bounding box center [1175, 292] width 117 height 29
click at [1233, 281] on icon "button" at bounding box center [1233, 286] width 3 height 11
click at [1199, 292] on li "Edit" at bounding box center [1175, 292] width 117 height 29
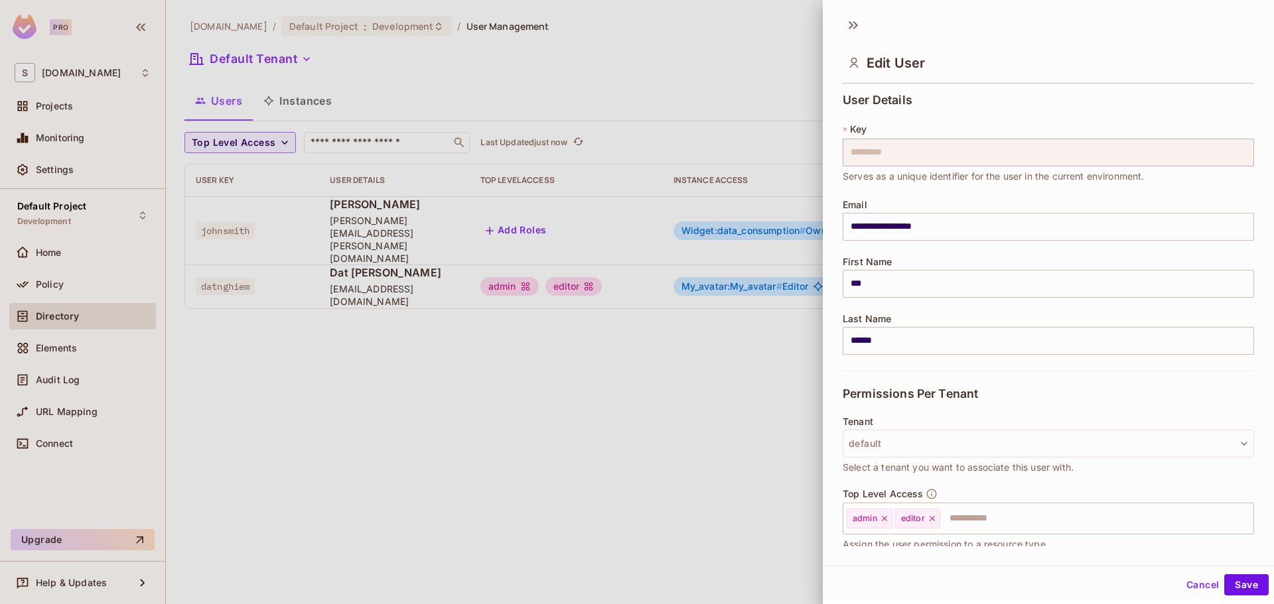
click at [1236, 255] on div "**********" at bounding box center [1048, 317] width 451 height 458
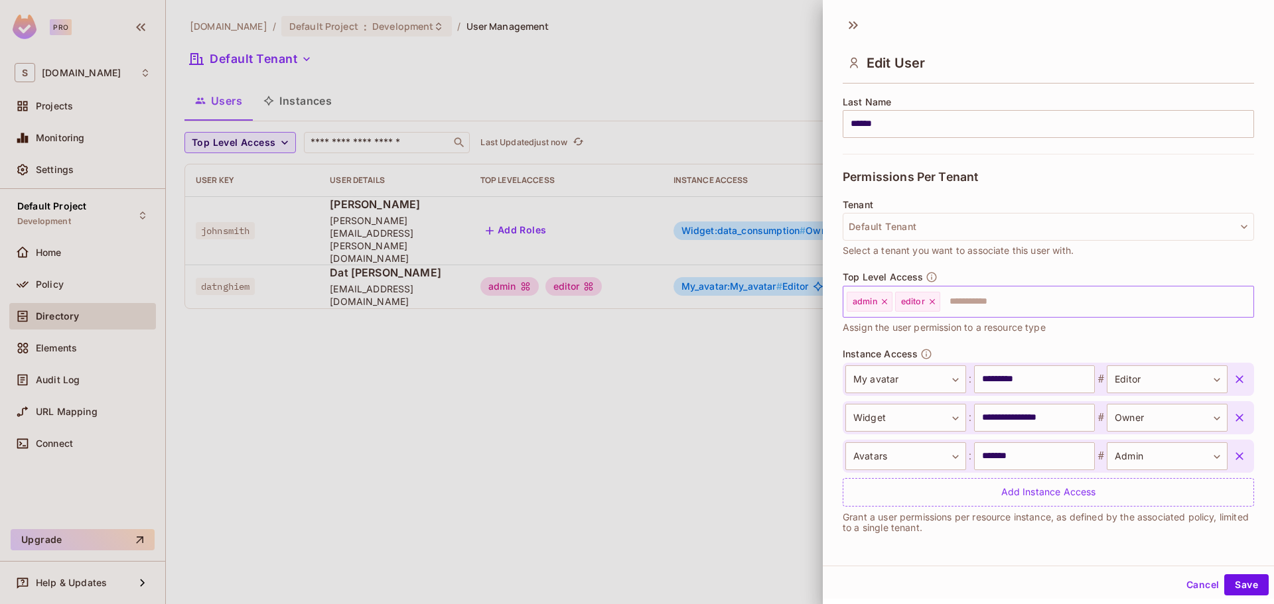
scroll to position [2, 0]
click at [852, 29] on icon at bounding box center [853, 23] width 21 height 21
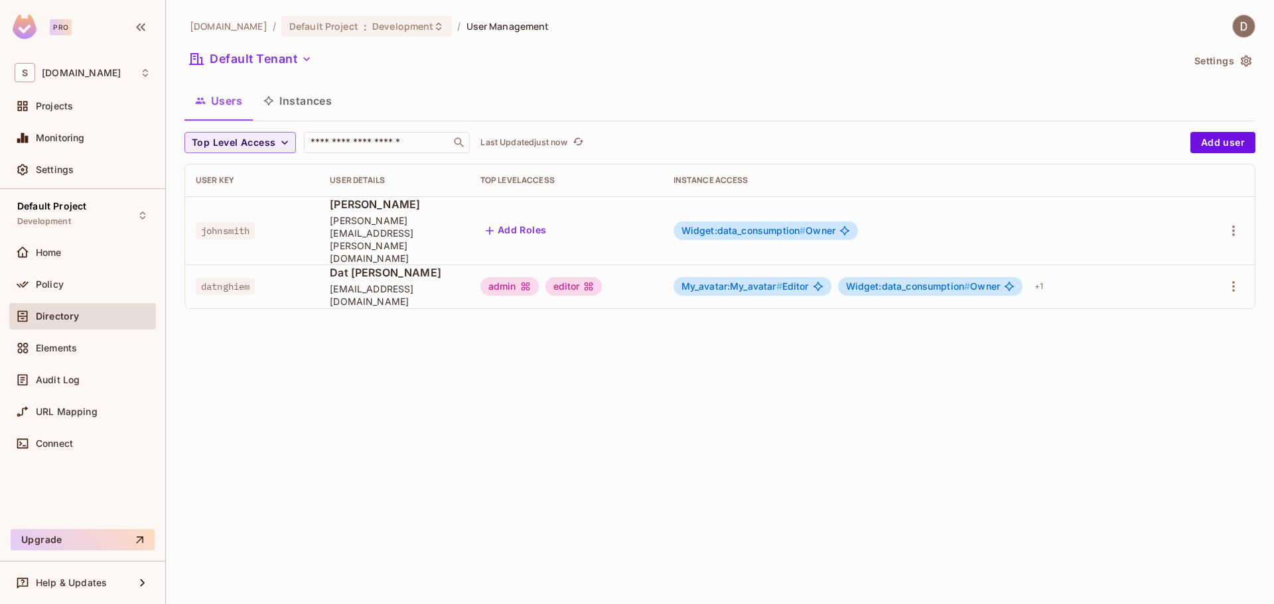
drag, startPoint x: 775, startPoint y: 386, endPoint x: 630, endPoint y: 332, distance: 154.3
click at [754, 377] on div "[DOMAIN_NAME] / Default Project : Development / User Management Default Tenant …" at bounding box center [720, 302] width 1108 height 604
click at [1226, 279] on icon "button" at bounding box center [1234, 287] width 16 height 16
click at [1188, 286] on li "Edit" at bounding box center [1175, 292] width 117 height 29
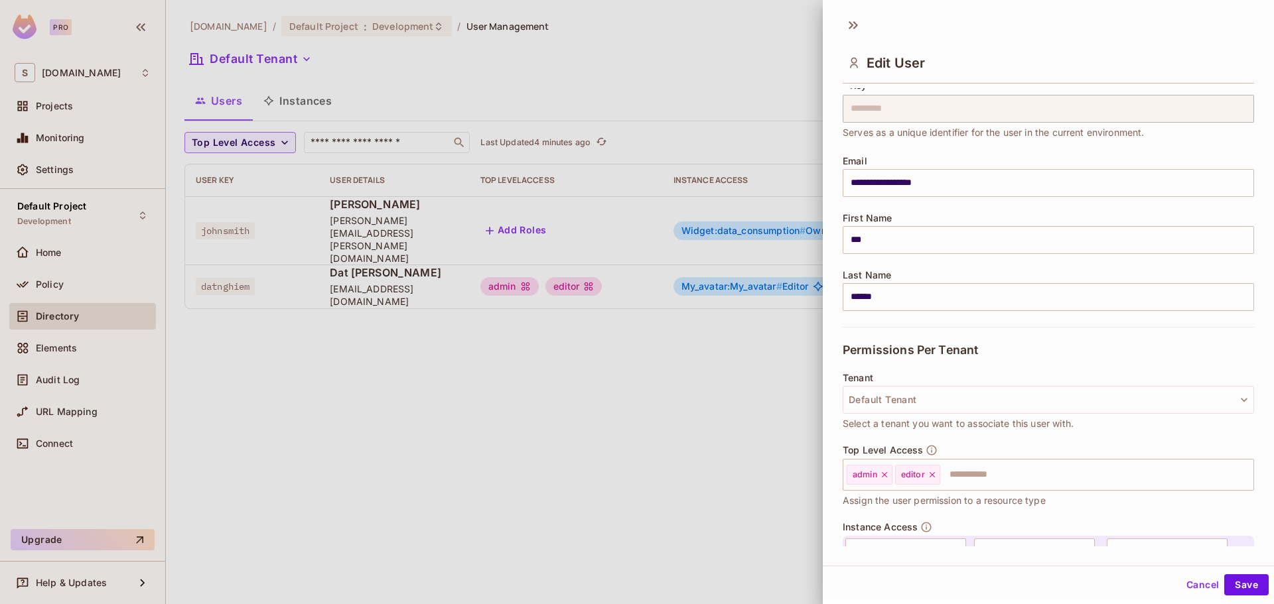
scroll to position [66, 0]
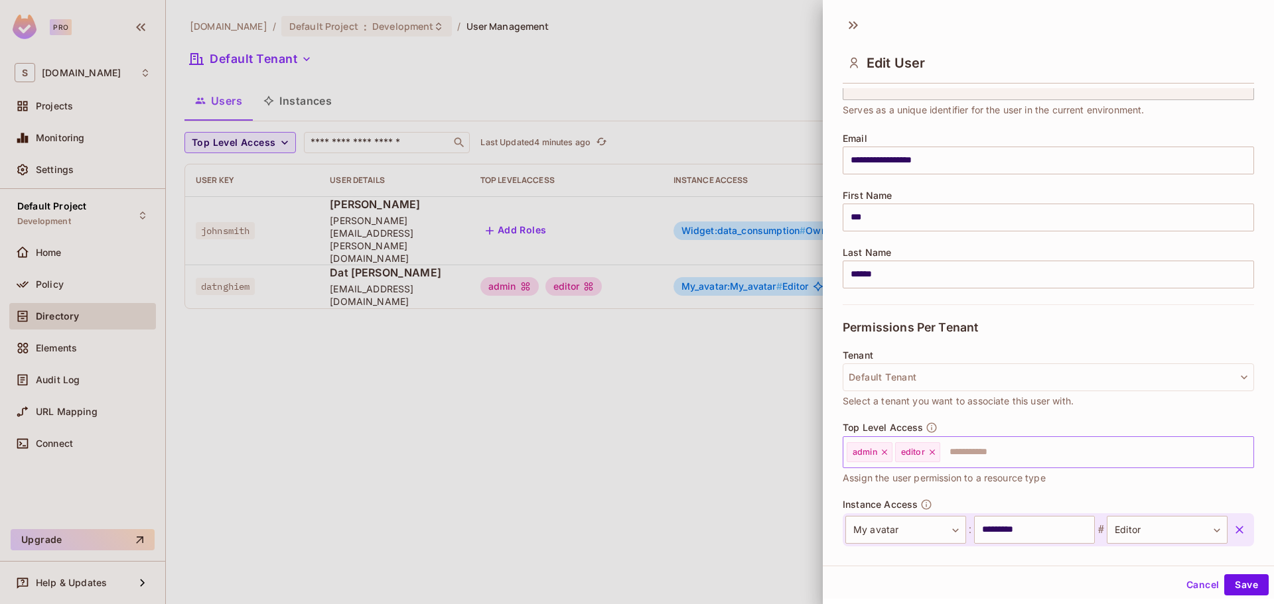
click at [1070, 458] on input "text" at bounding box center [1085, 452] width 287 height 27
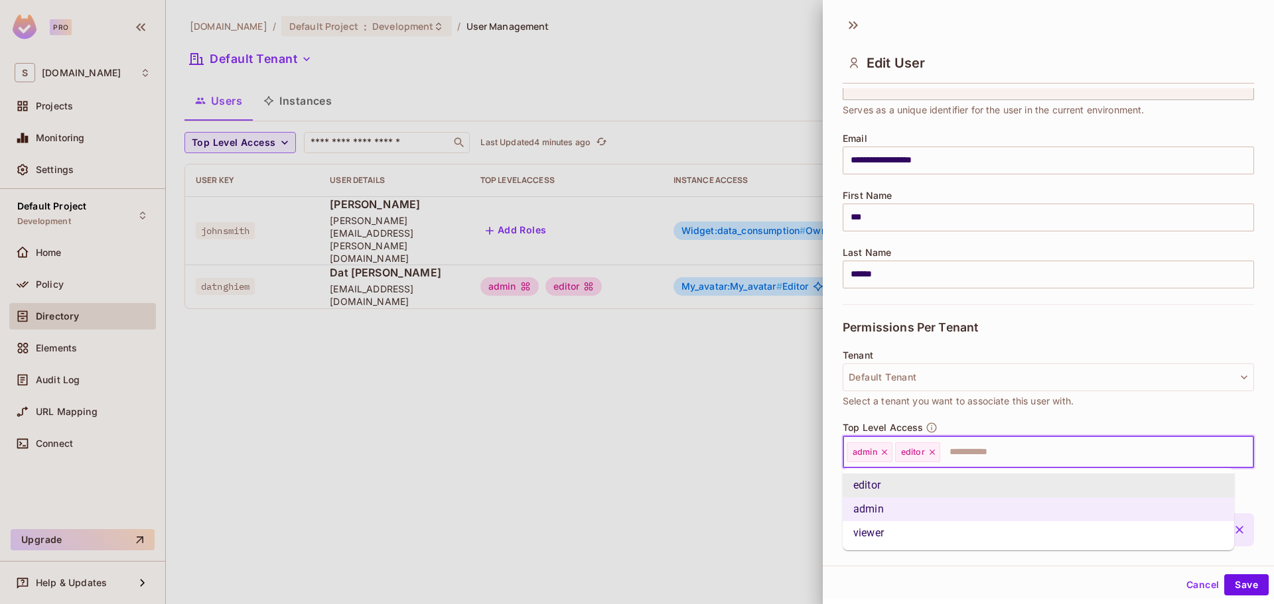
click at [1047, 443] on input "text" at bounding box center [1085, 452] width 287 height 27
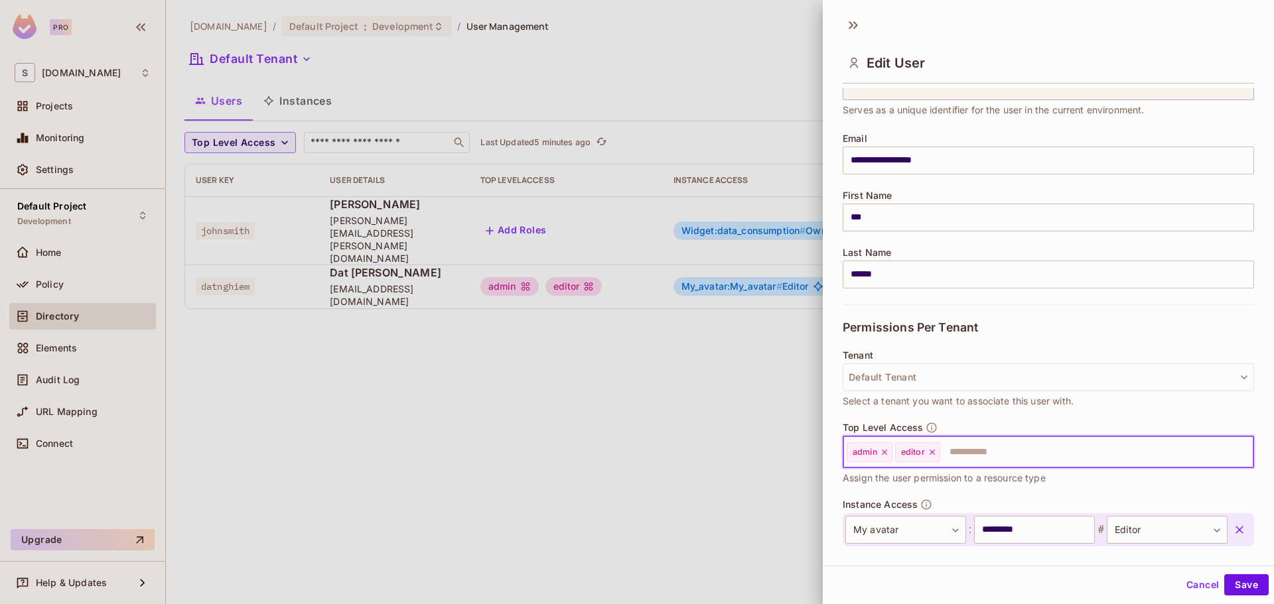
click at [971, 443] on input "text" at bounding box center [1085, 452] width 287 height 27
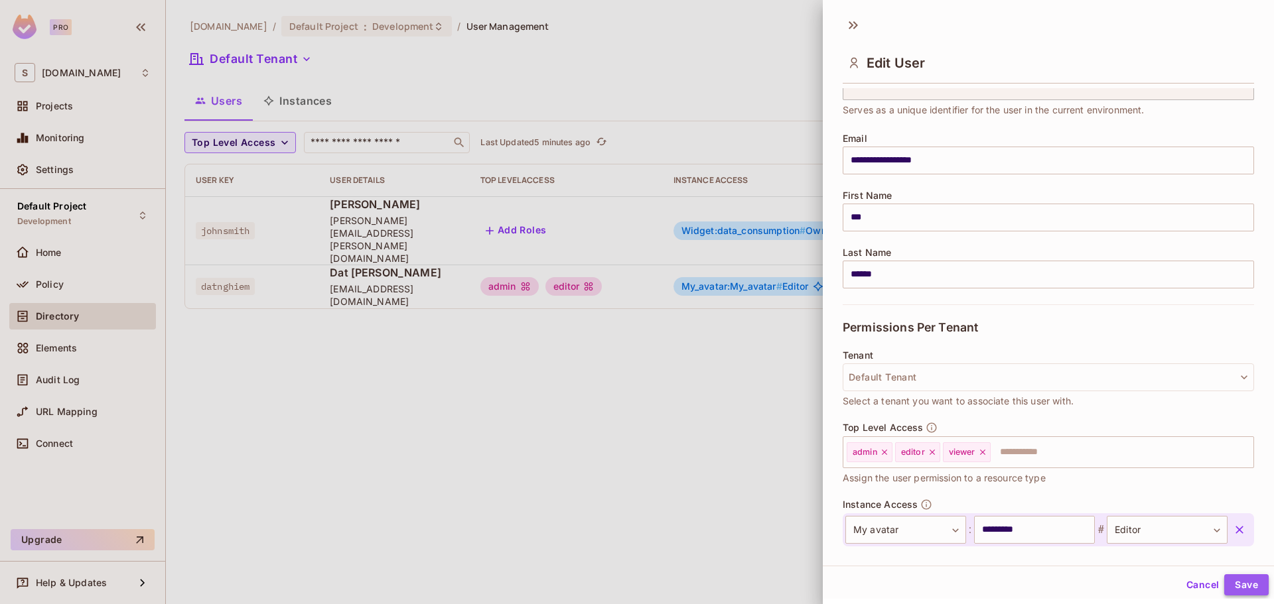
click at [1246, 586] on button "Save" at bounding box center [1246, 585] width 44 height 21
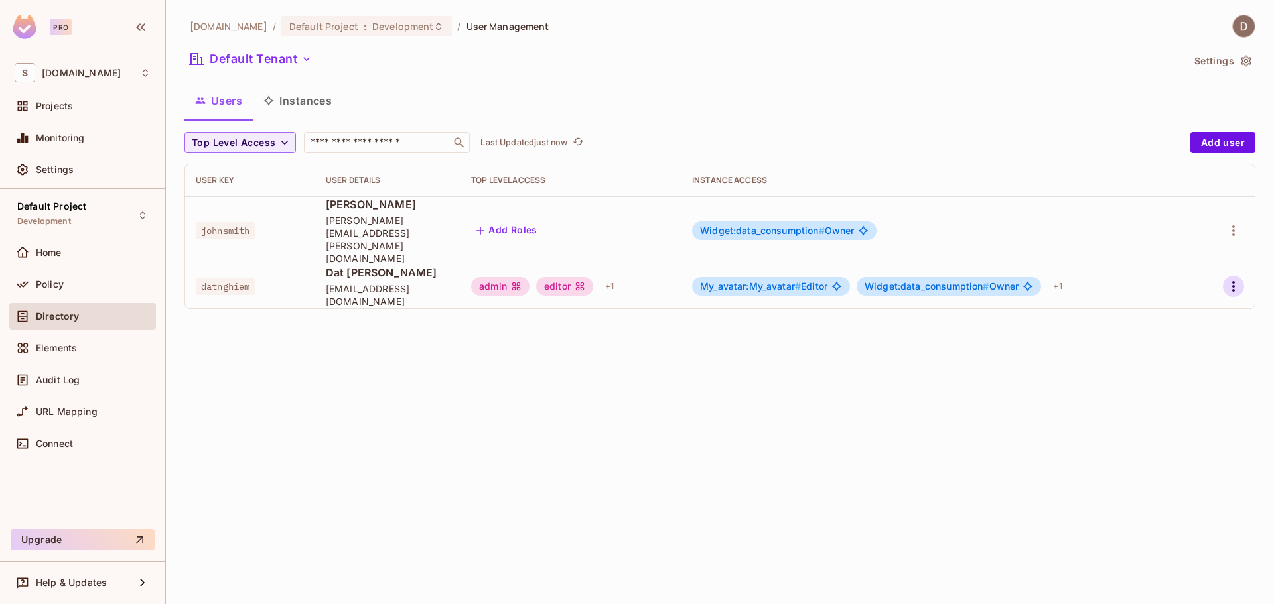
click at [1226, 279] on icon "button" at bounding box center [1234, 287] width 16 height 16
click at [837, 560] on div at bounding box center [637, 302] width 1274 height 604
click at [372, 143] on input "text" at bounding box center [377, 142] width 139 height 13
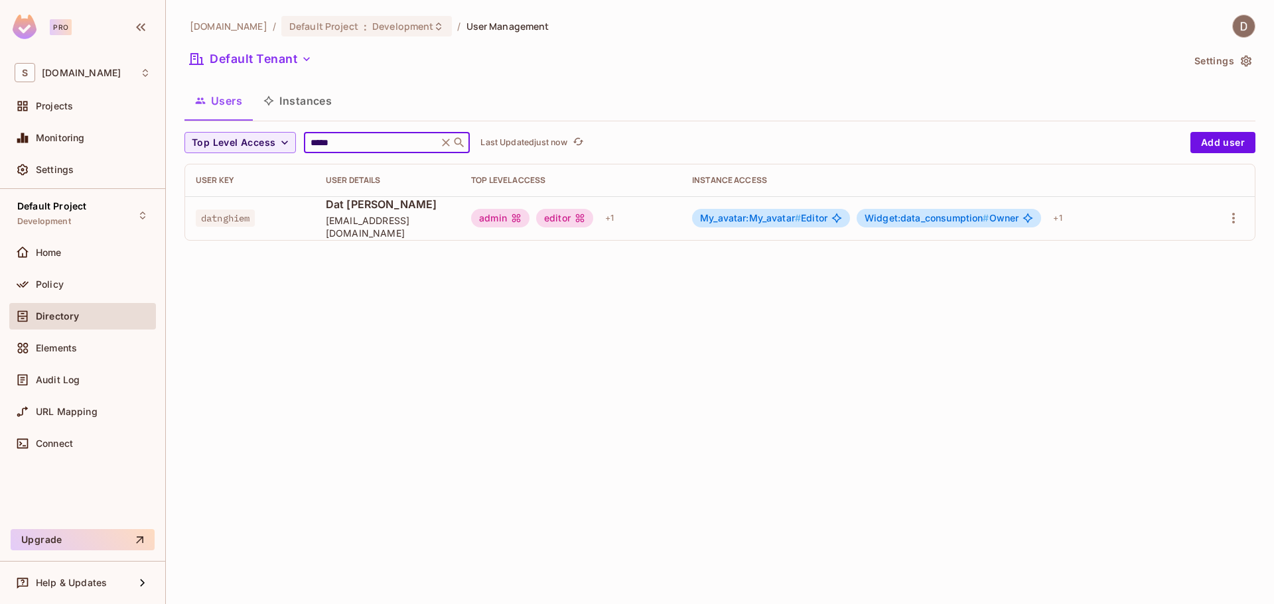
type input "*****"
click at [451, 144] on icon at bounding box center [447, 143] width 8 height 8
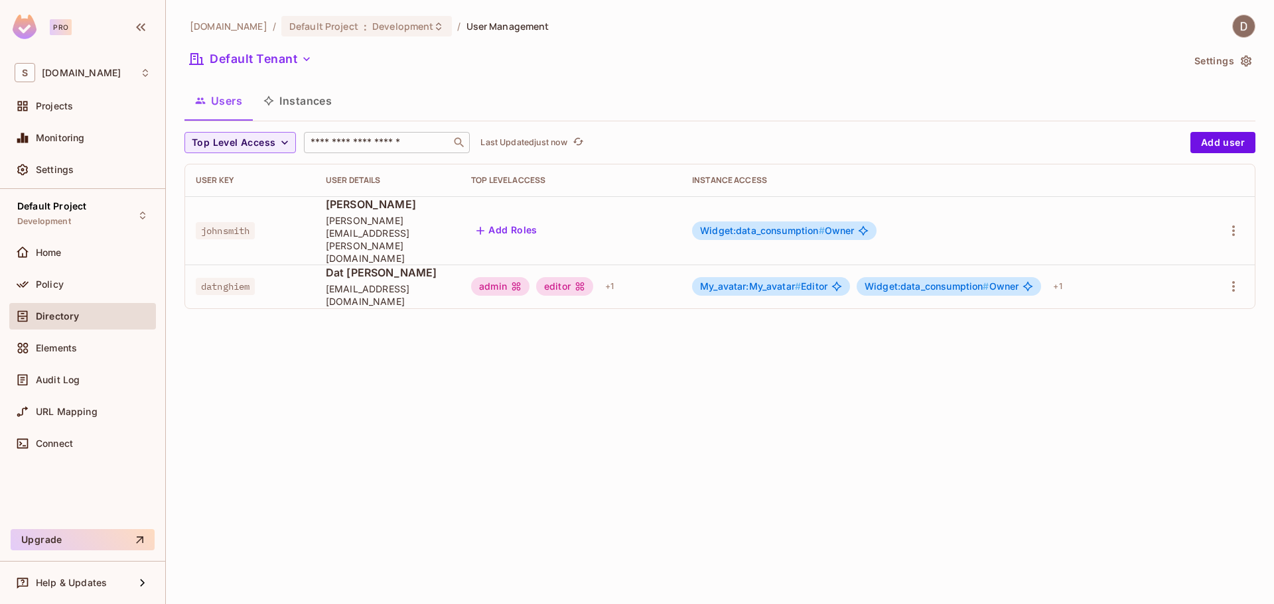
click at [469, 266] on td "admin editor + 1" at bounding box center [570, 287] width 221 height 44
click at [268, 142] on span "Top Level Access" at bounding box center [234, 143] width 84 height 17
click at [212, 170] on span "admin" at bounding box center [217, 173] width 45 height 13
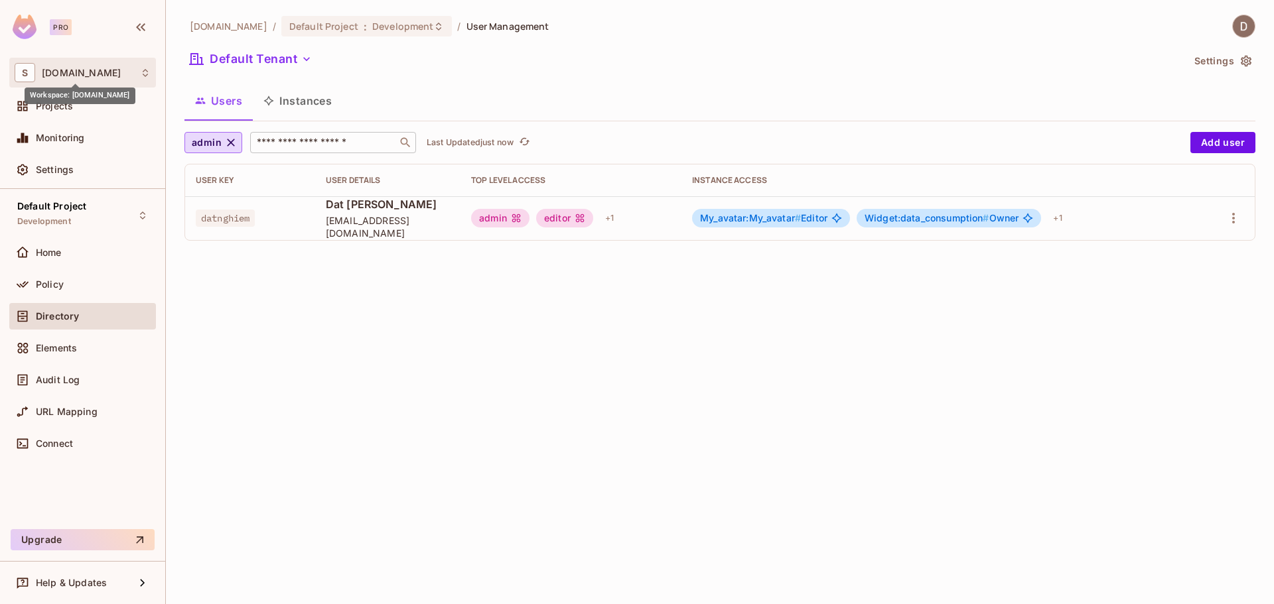
click at [62, 71] on span "[DOMAIN_NAME]" at bounding box center [81, 73] width 79 height 11
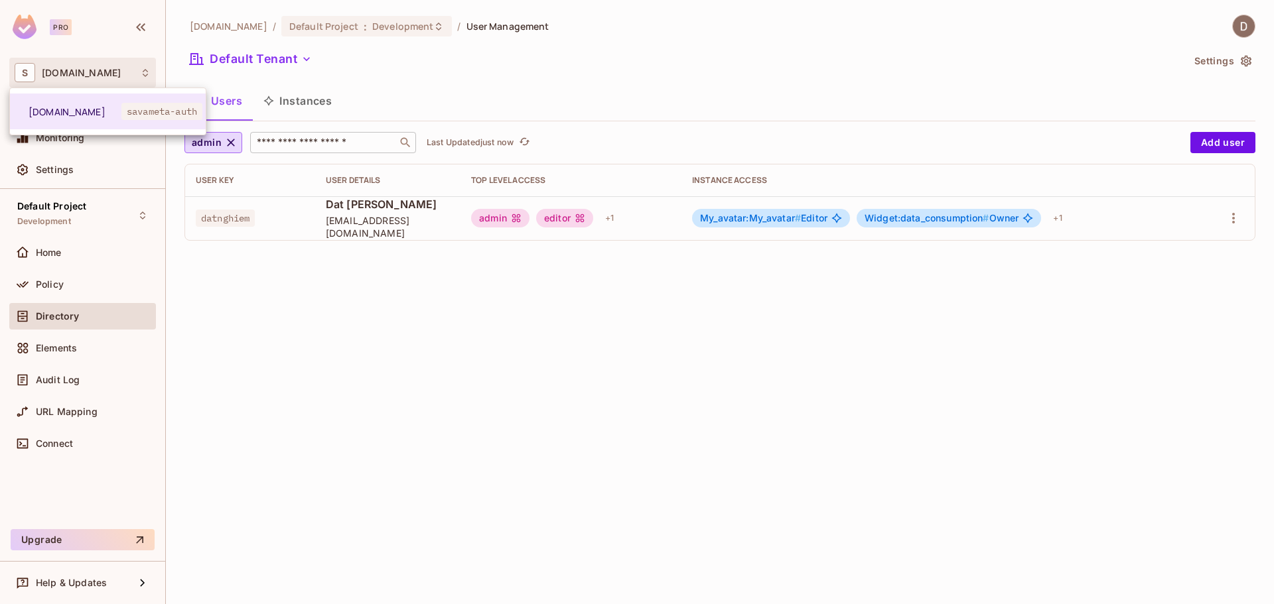
click at [20, 31] on div at bounding box center [637, 302] width 1274 height 604
click at [63, 73] on span "[DOMAIN_NAME]" at bounding box center [81, 73] width 79 height 11
click at [621, 286] on div at bounding box center [637, 302] width 1274 height 604
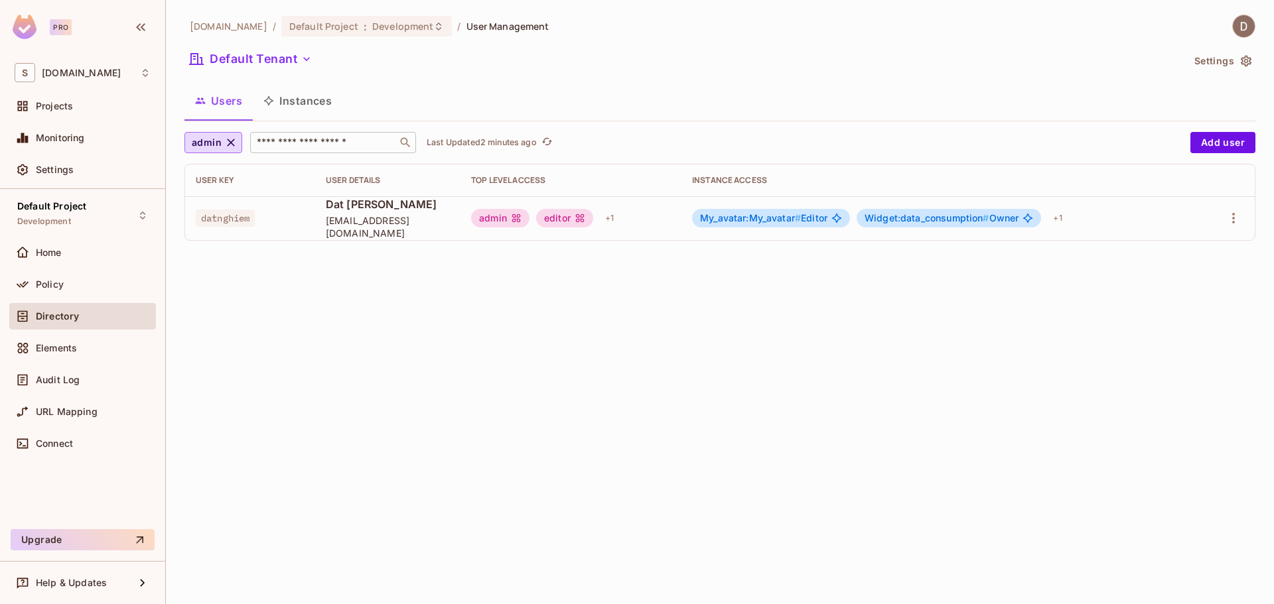
click at [293, 92] on button "Instances" at bounding box center [298, 100] width 90 height 33
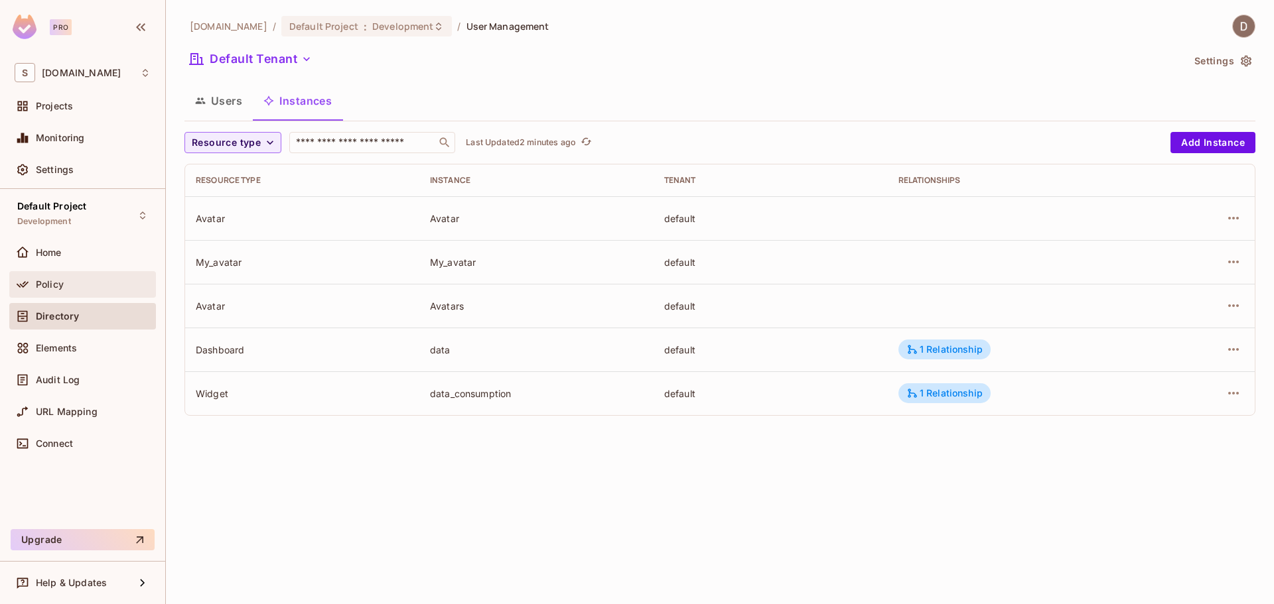
click at [74, 287] on div "Policy" at bounding box center [93, 284] width 115 height 11
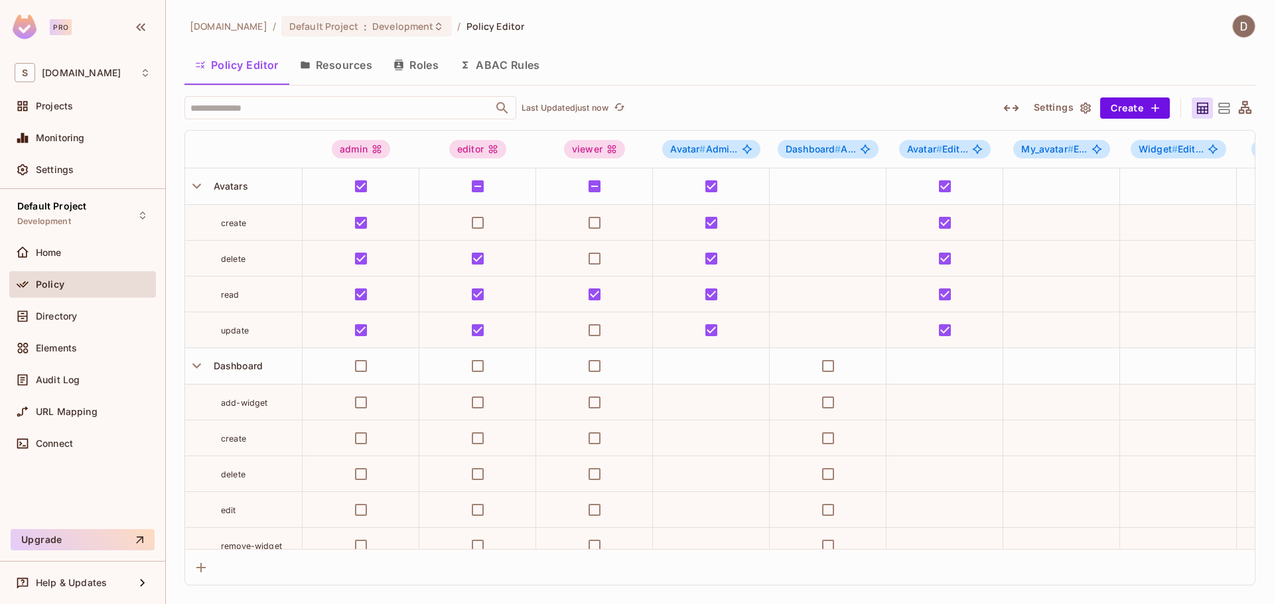
click at [350, 61] on button "Resources" at bounding box center [336, 64] width 94 height 33
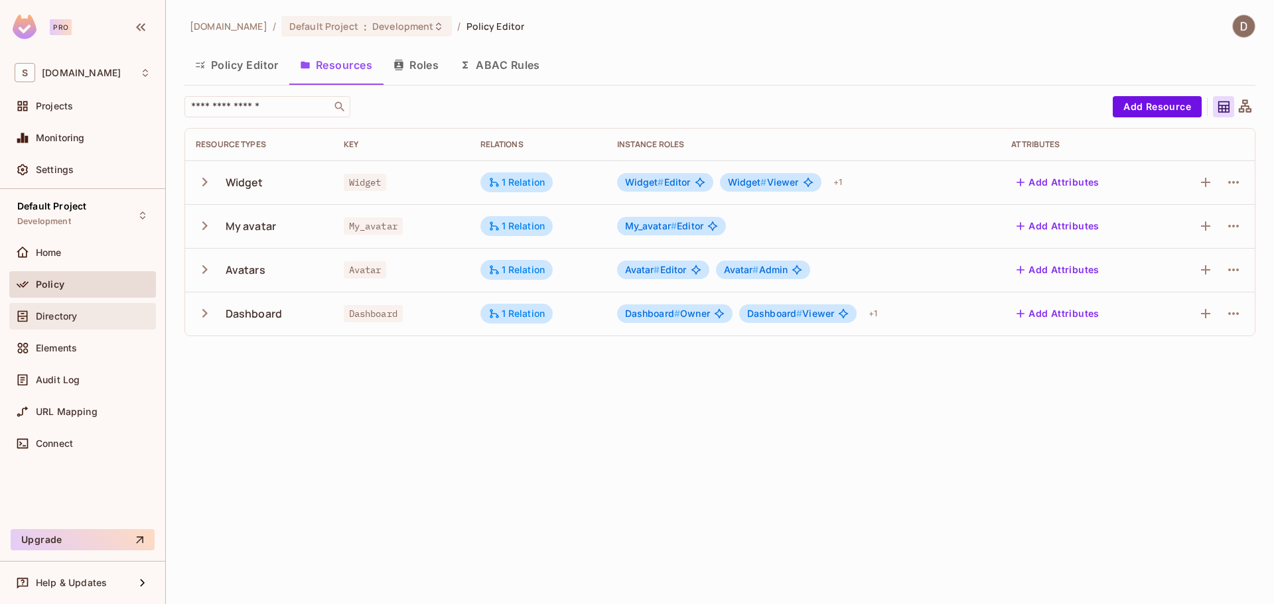
click at [76, 315] on span "Directory" at bounding box center [56, 316] width 41 height 11
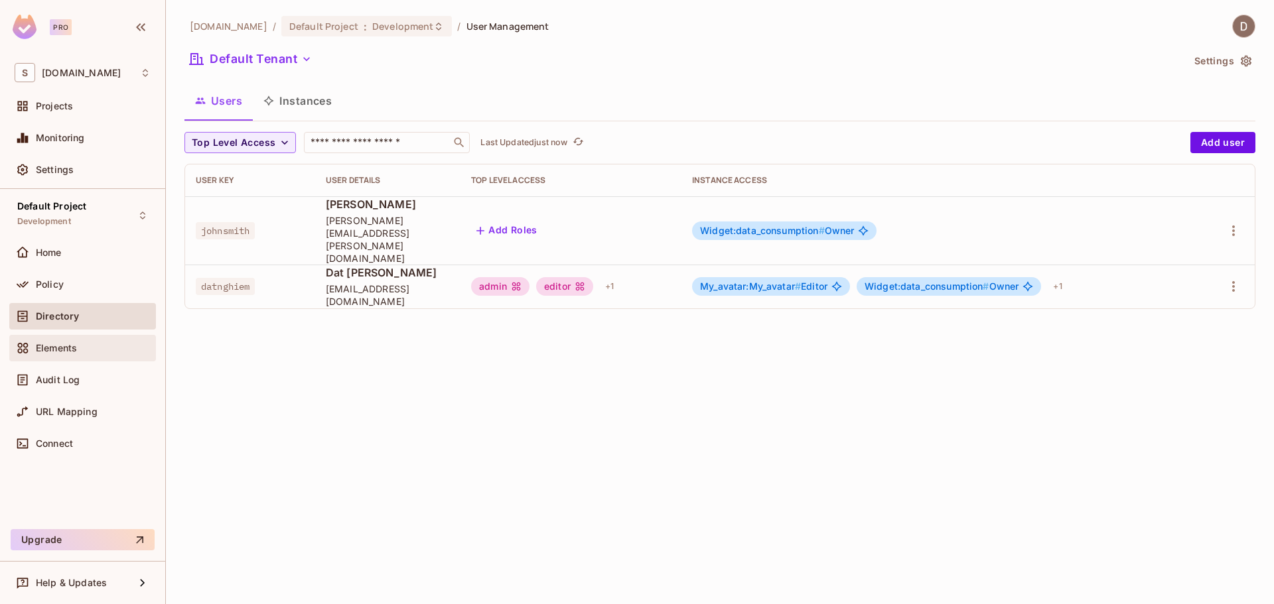
click at [67, 346] on span "Elements" at bounding box center [56, 348] width 41 height 11
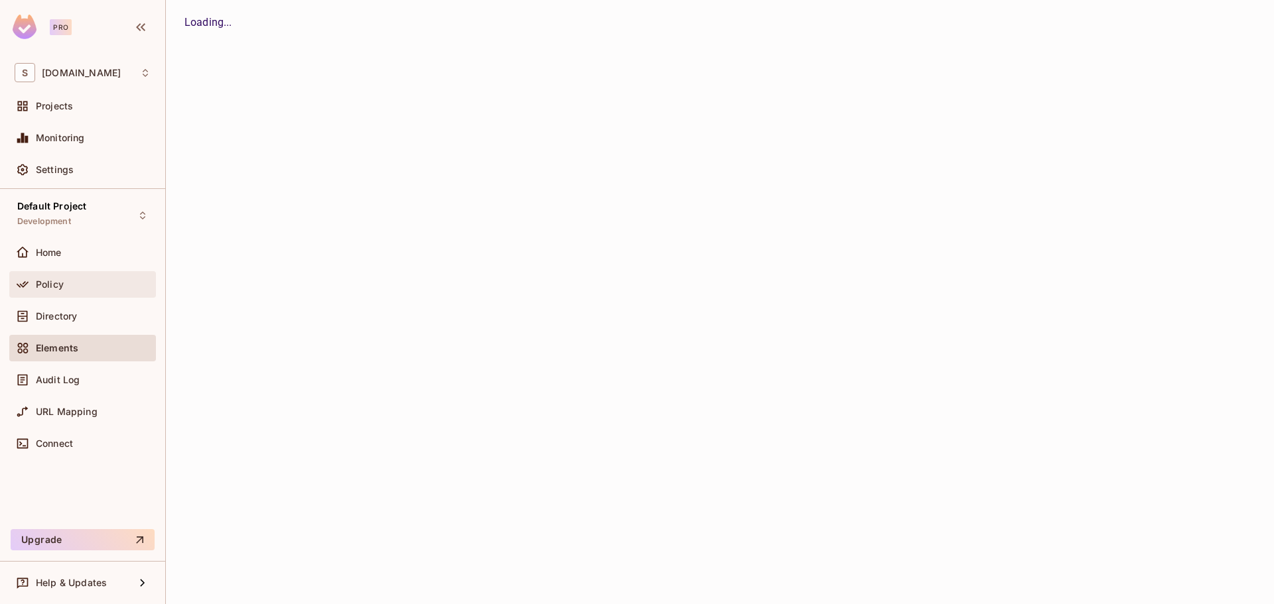
click at [79, 285] on div "Policy" at bounding box center [93, 284] width 115 height 11
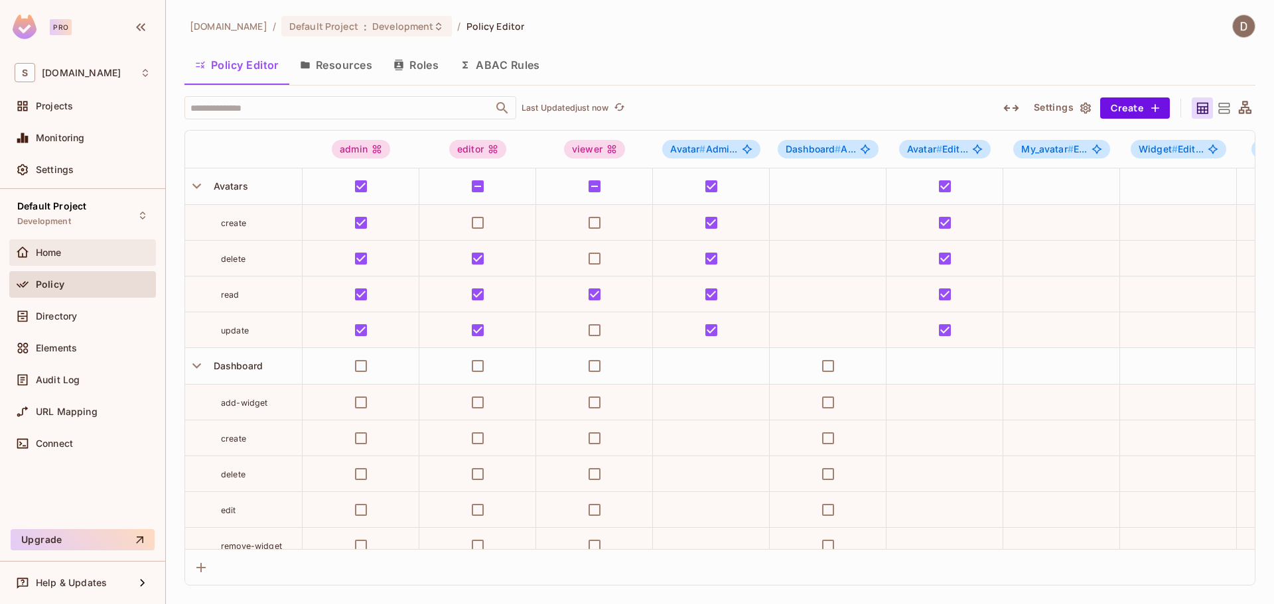
click at [74, 247] on div "Home" at bounding box center [93, 252] width 115 height 11
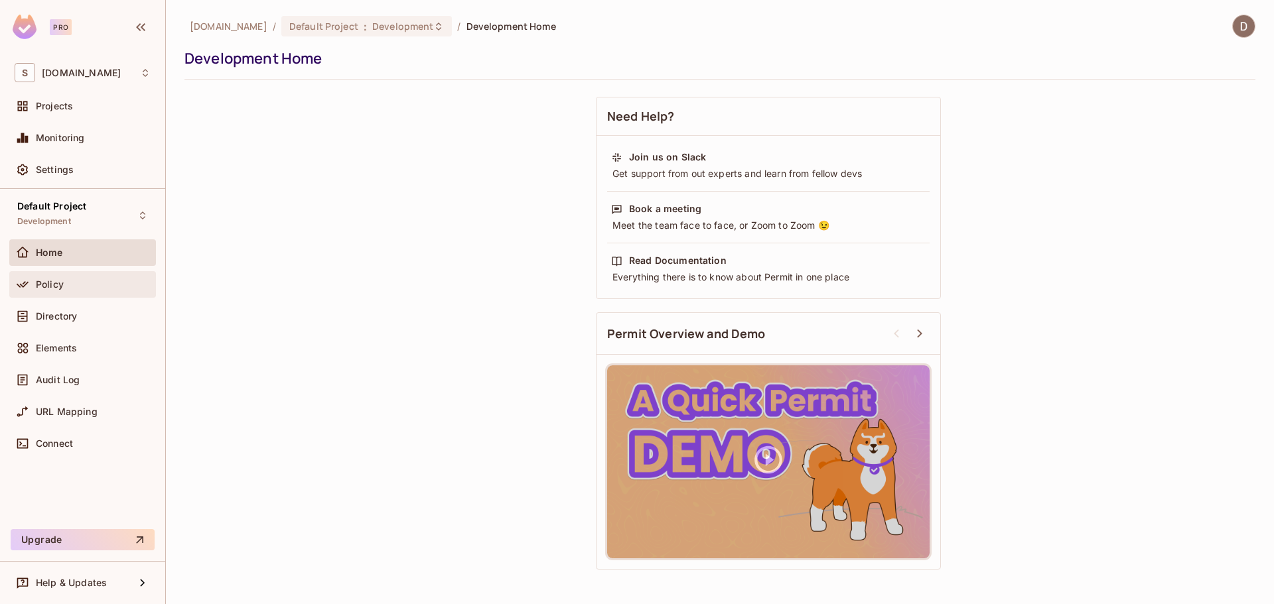
click at [86, 283] on div "Policy" at bounding box center [93, 284] width 115 height 11
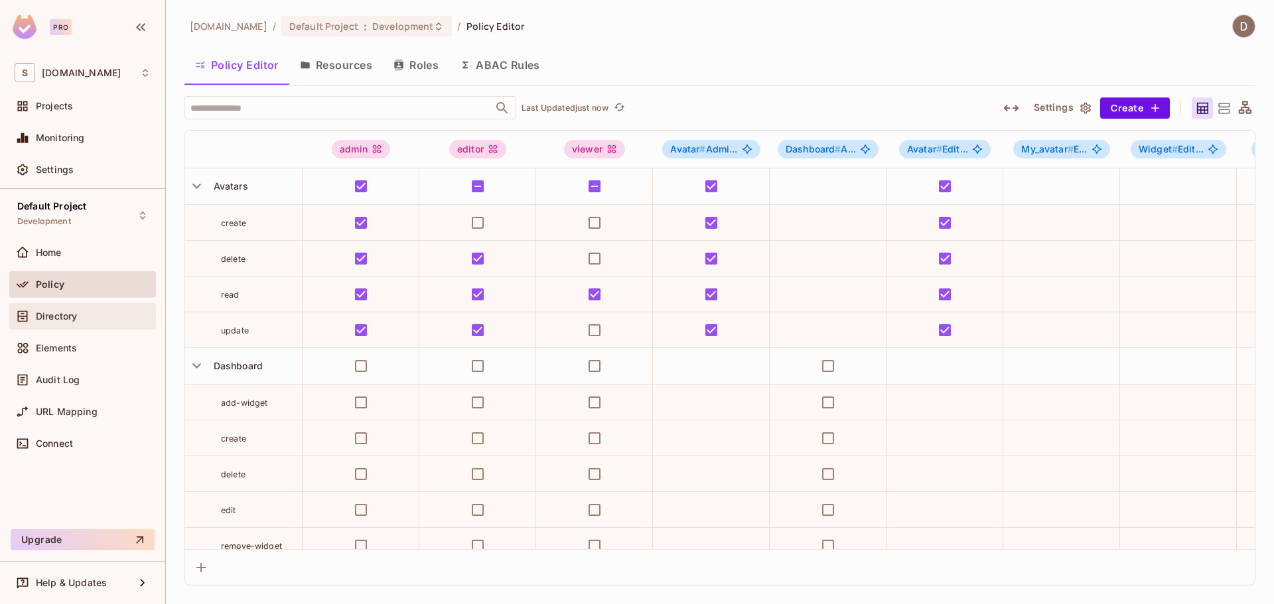
click at [76, 318] on div "Directory" at bounding box center [93, 316] width 115 height 11
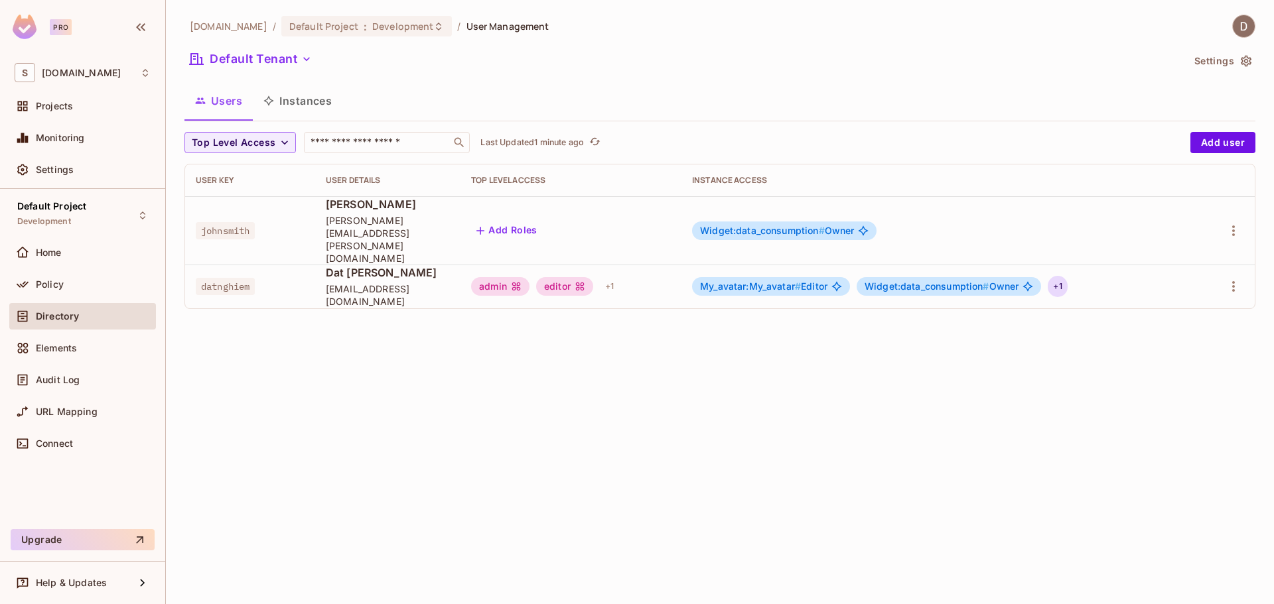
click at [1063, 276] on div "+ 1" at bounding box center [1057, 286] width 19 height 21
click at [1064, 263] on div at bounding box center [637, 302] width 1274 height 604
click at [1064, 276] on div "+ 1" at bounding box center [1057, 286] width 19 height 21
click at [422, 261] on div at bounding box center [637, 302] width 1274 height 604
click at [1238, 279] on icon "button" at bounding box center [1234, 287] width 16 height 16
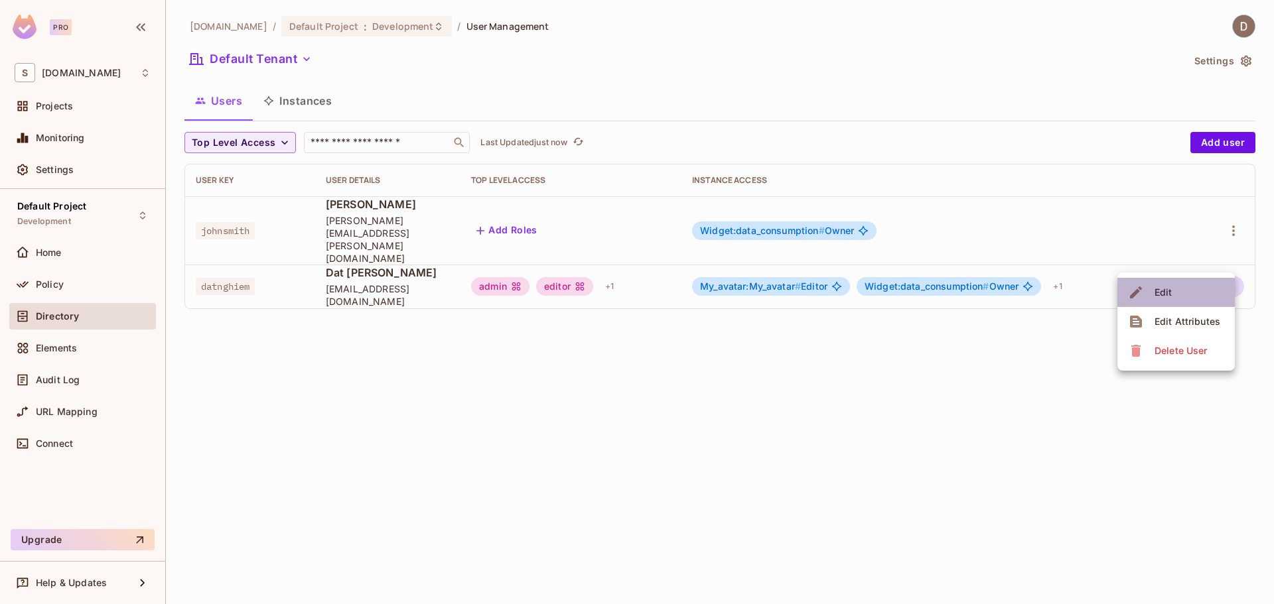
click at [1195, 294] on li "Edit" at bounding box center [1175, 292] width 117 height 29
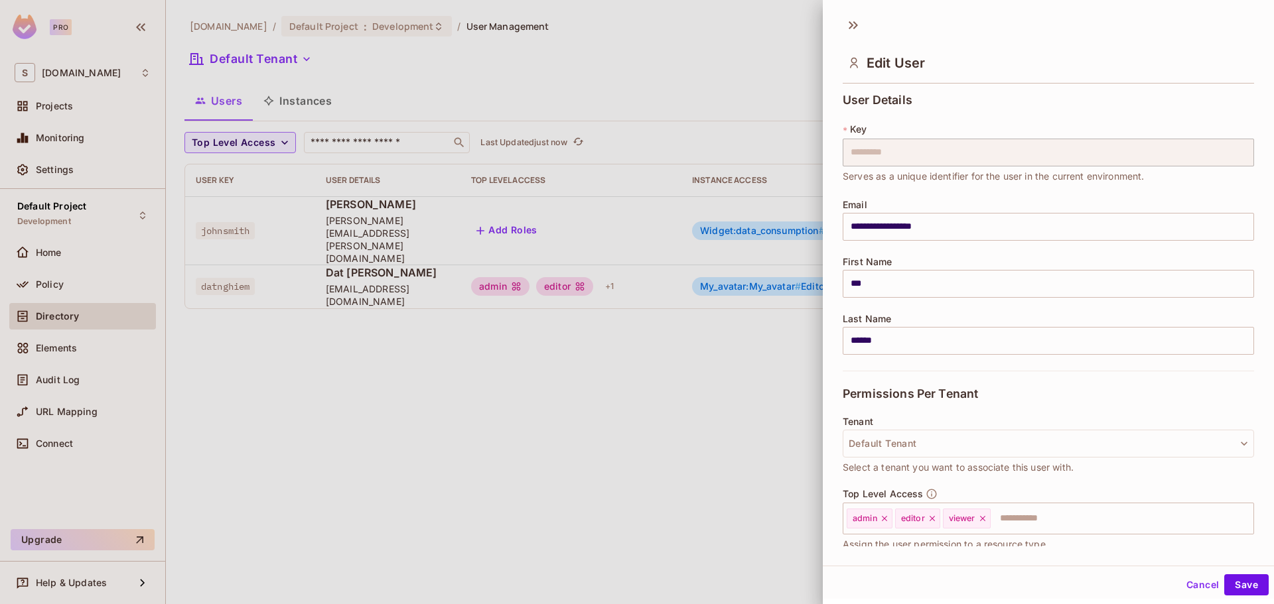
click at [1190, 591] on button "Cancel" at bounding box center [1202, 585] width 43 height 21
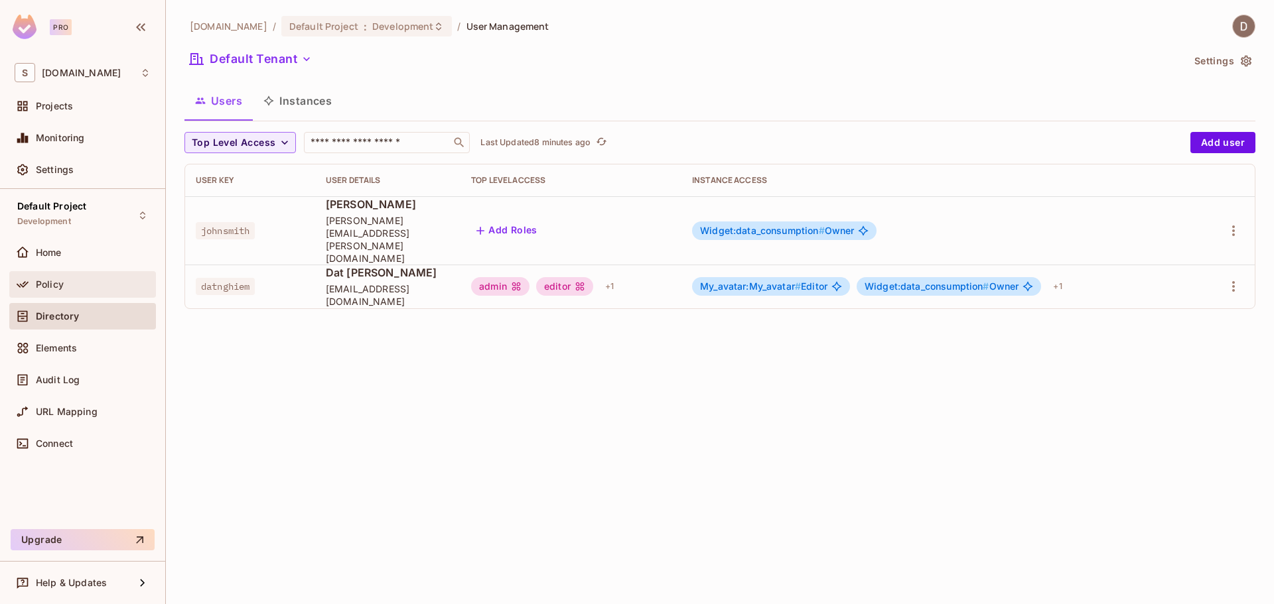
click at [63, 290] on div "Policy" at bounding box center [83, 285] width 136 height 16
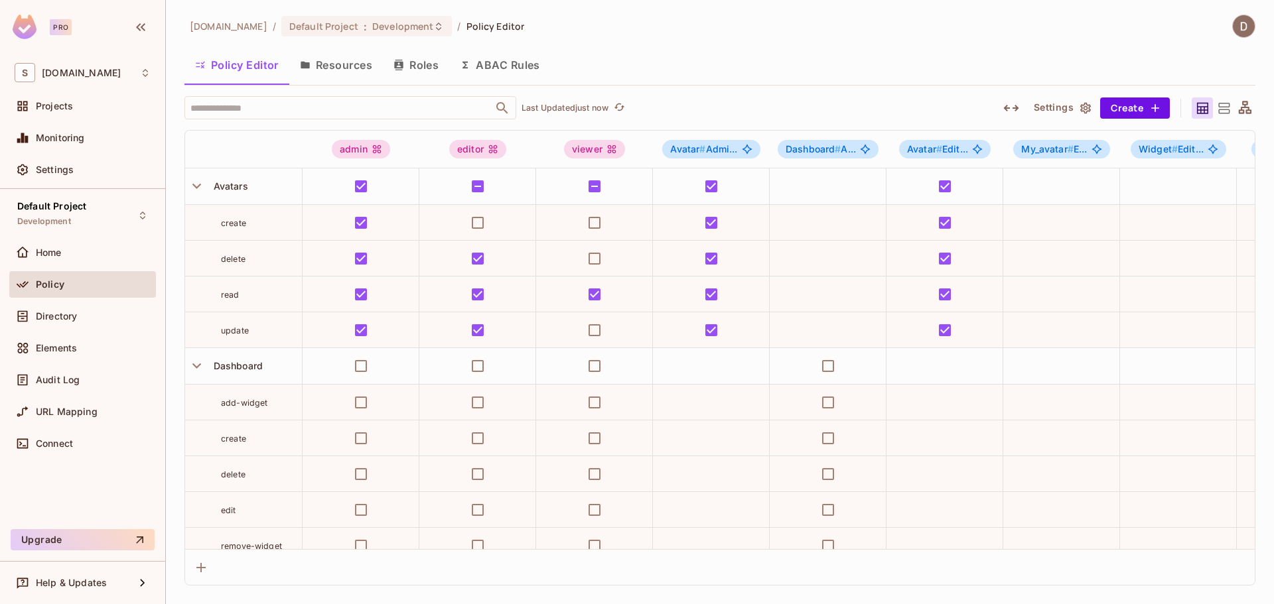
click at [346, 64] on button "Resources" at bounding box center [336, 64] width 94 height 33
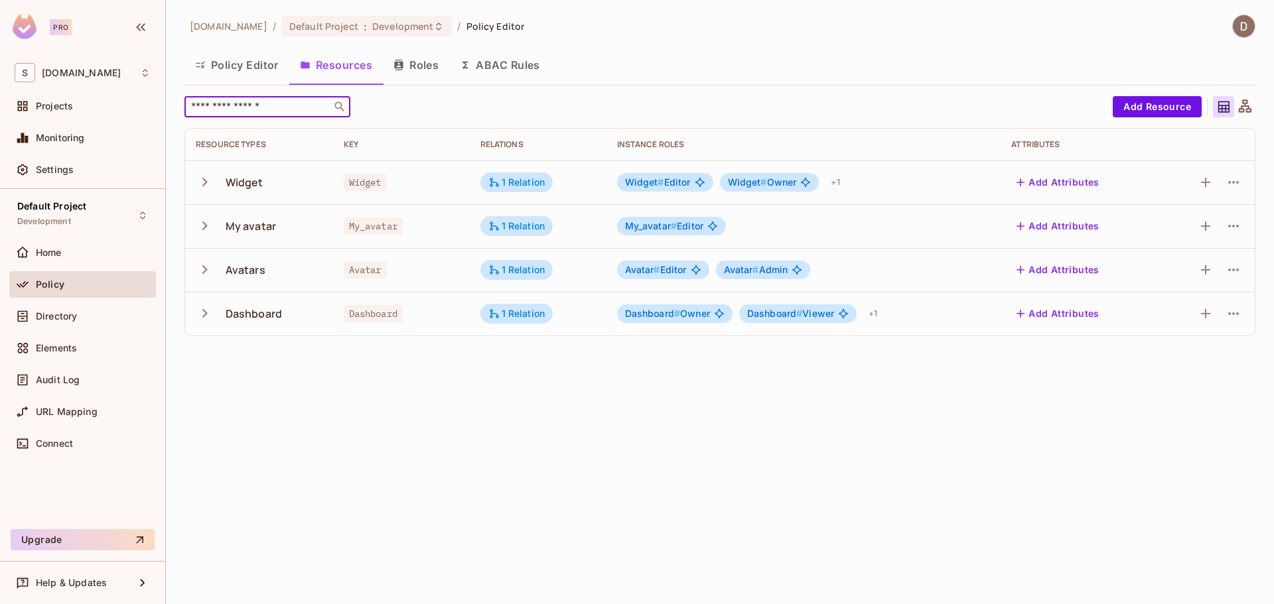
click at [243, 112] on input "text" at bounding box center [257, 106] width 139 height 13
type input "*******"
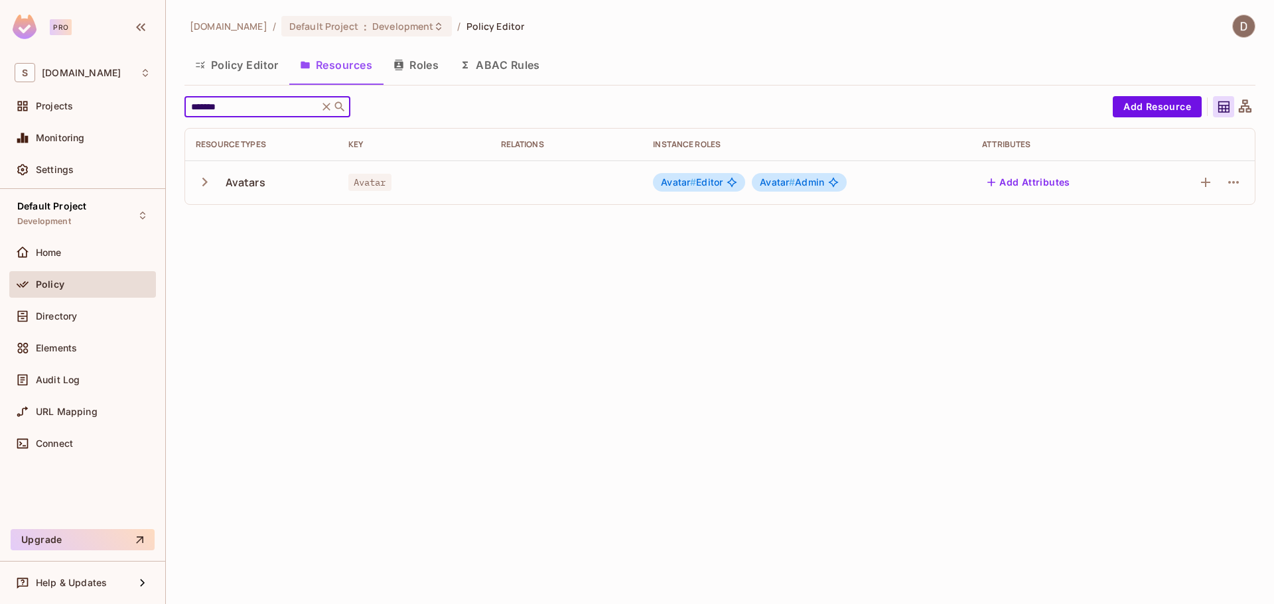
click at [340, 104] on icon at bounding box center [339, 106] width 13 height 13
click at [323, 107] on div "******* ​" at bounding box center [267, 106] width 166 height 21
click at [328, 107] on icon at bounding box center [326, 106] width 13 height 13
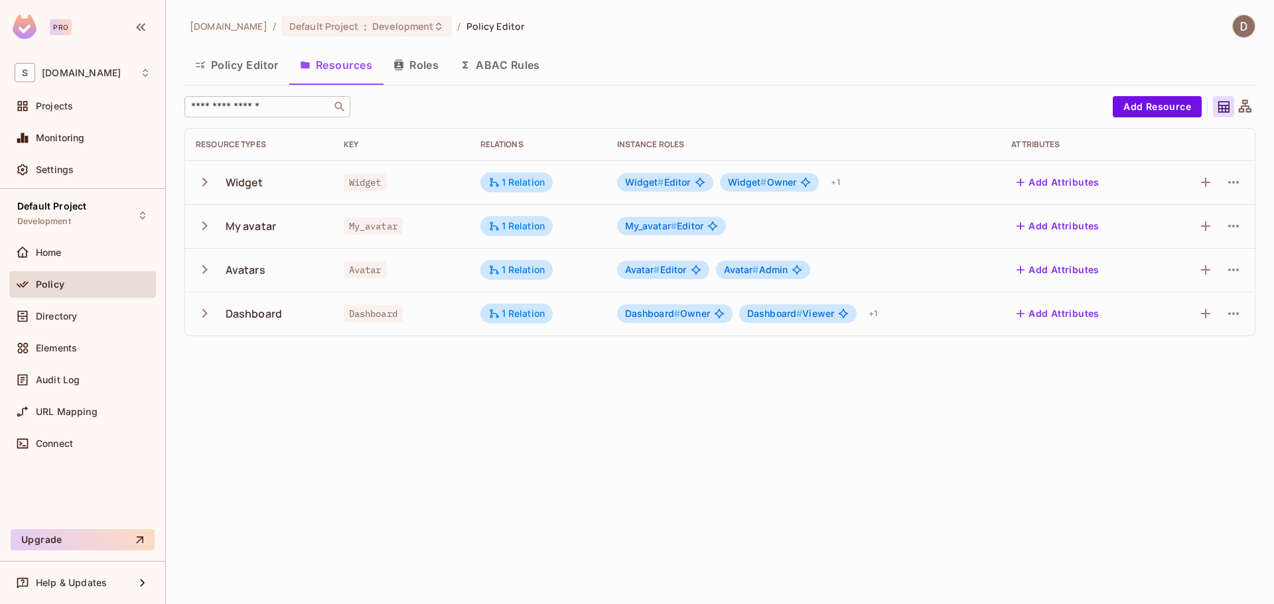
click at [206, 265] on icon "button" at bounding box center [205, 270] width 18 height 18
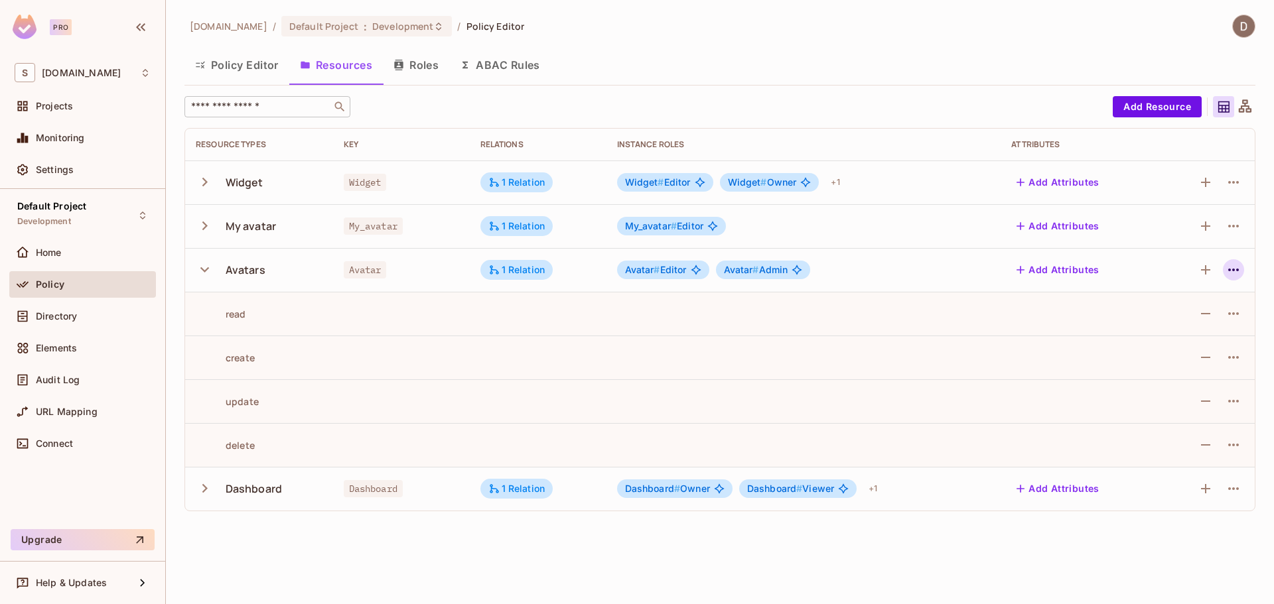
click at [1232, 277] on icon "button" at bounding box center [1234, 270] width 16 height 16
click at [1181, 318] on div "Edit Resource" at bounding box center [1176, 322] width 62 height 13
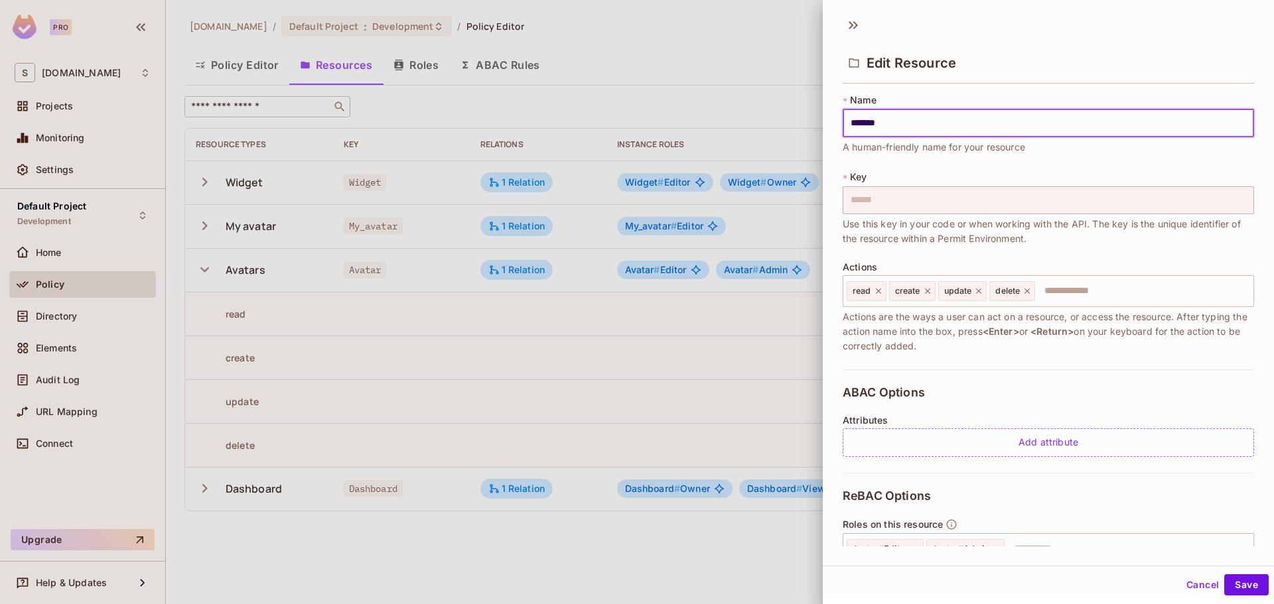
click at [733, 392] on div at bounding box center [637, 302] width 1274 height 604
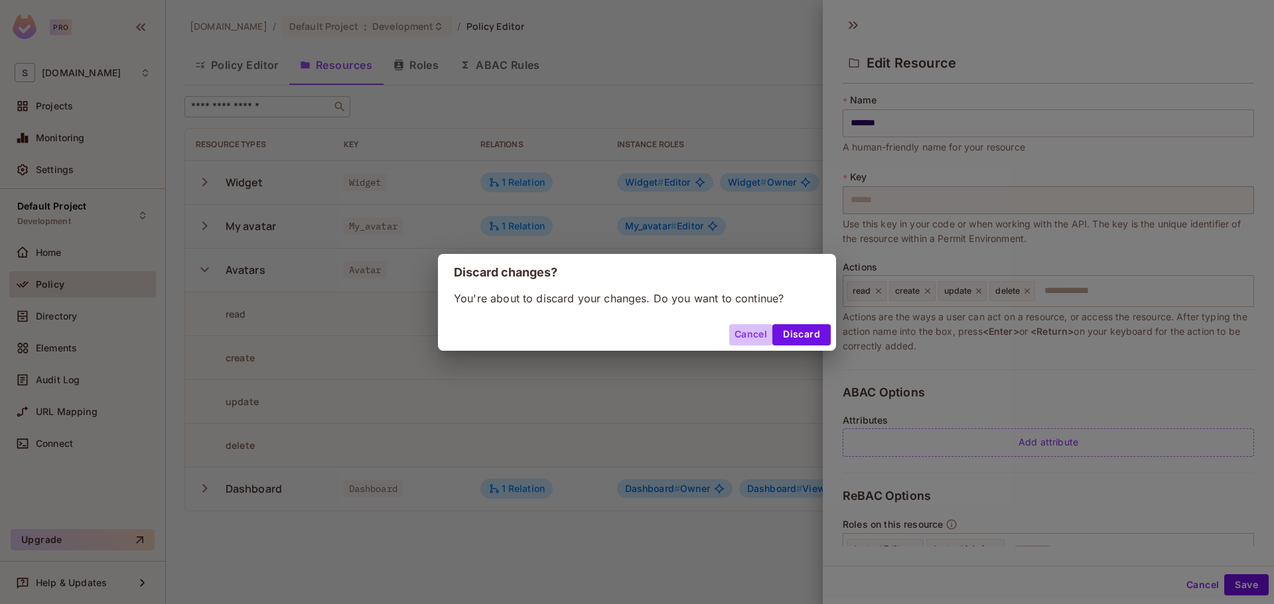
click at [758, 342] on button "Cancel" at bounding box center [750, 334] width 43 height 21
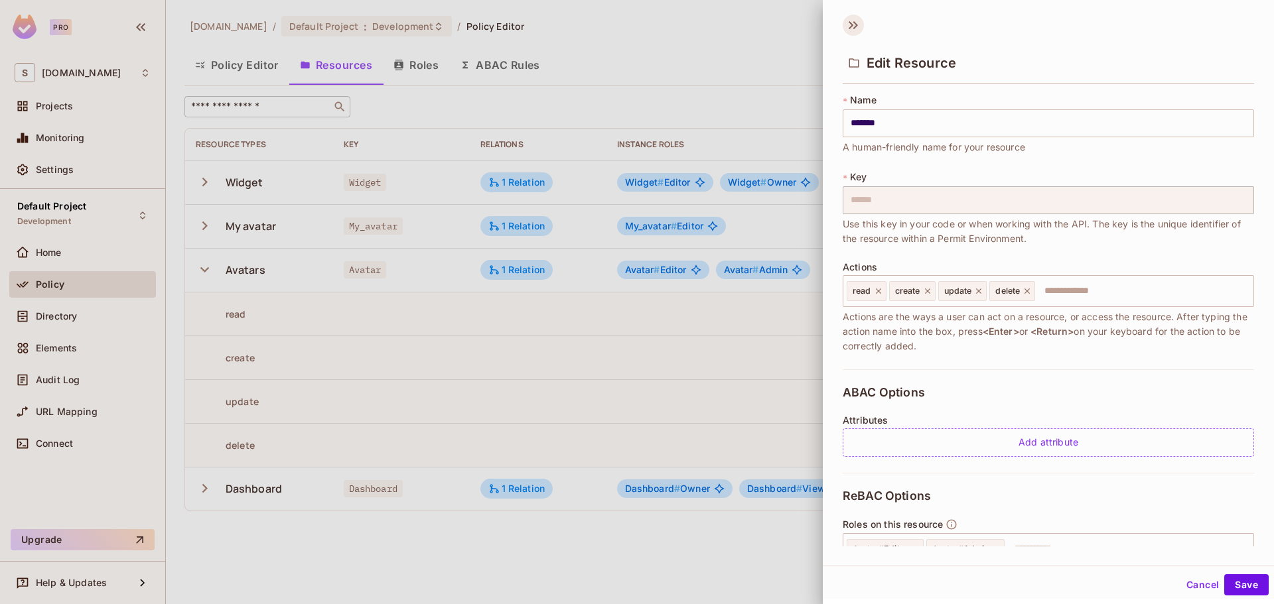
click at [859, 29] on icon at bounding box center [853, 25] width 21 height 21
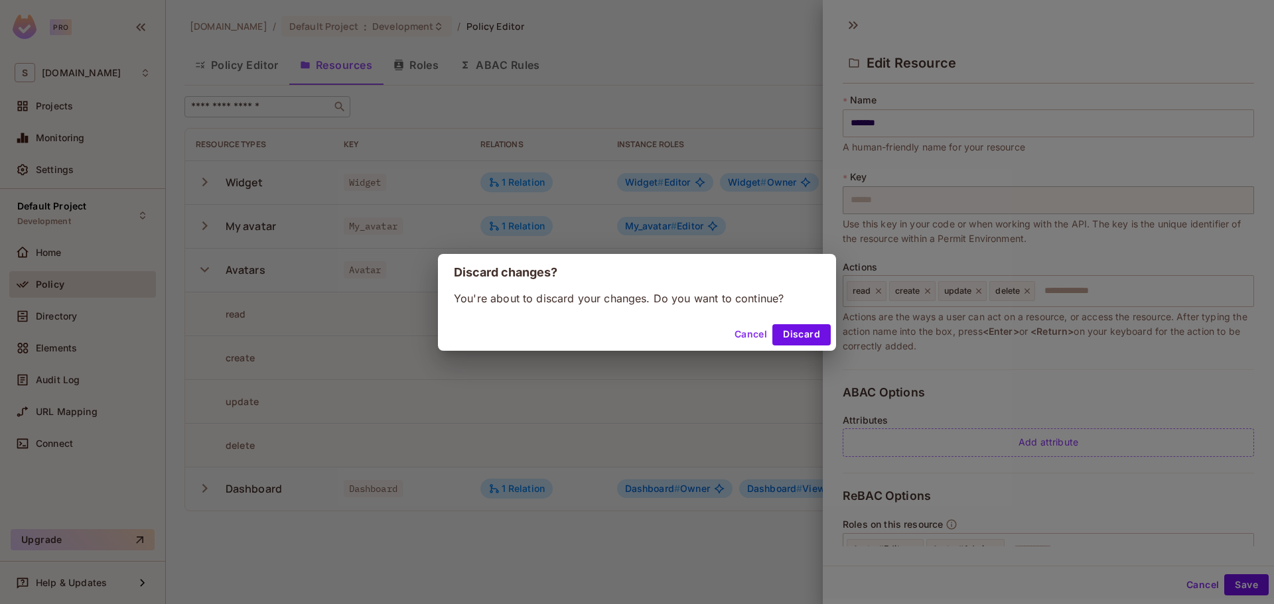
click at [803, 322] on div "Cancel Discard" at bounding box center [637, 335] width 398 height 32
click at [800, 332] on button "Discard" at bounding box center [801, 334] width 58 height 21
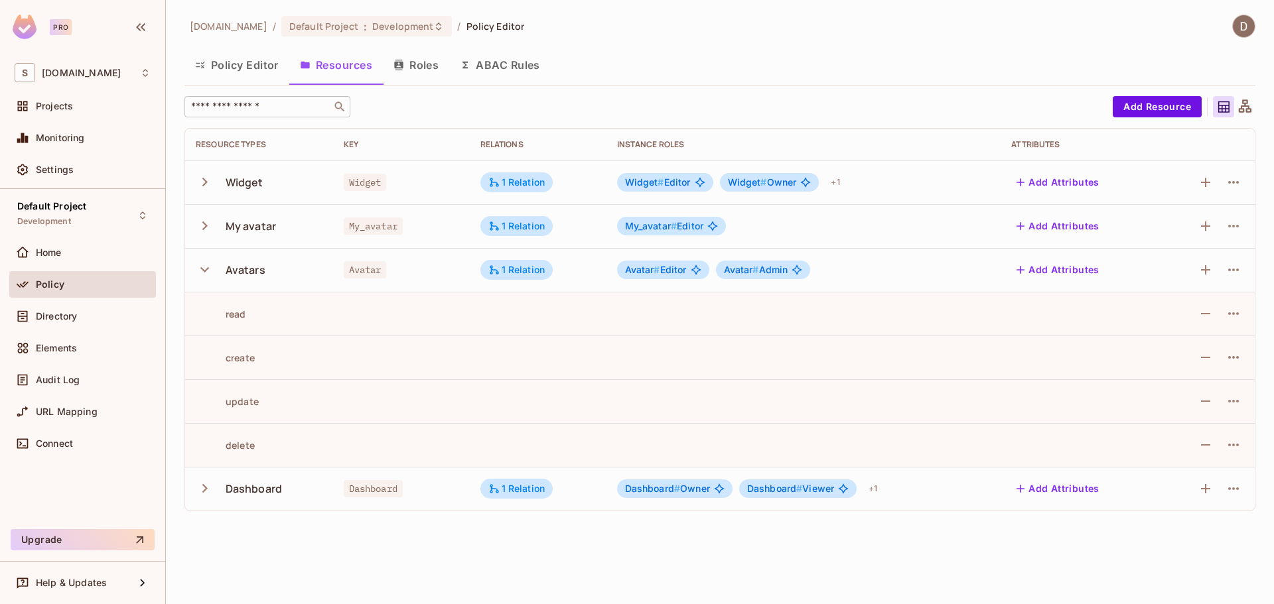
click at [208, 270] on icon "button" at bounding box center [205, 270] width 18 height 18
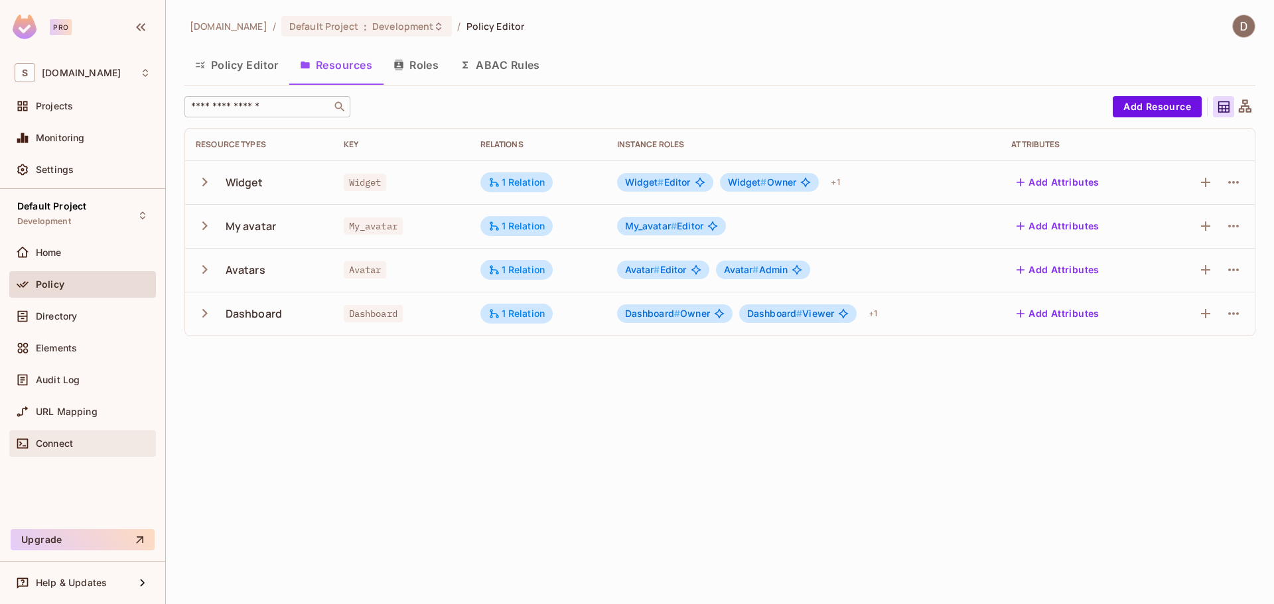
click at [78, 439] on div "Connect" at bounding box center [93, 444] width 115 height 11
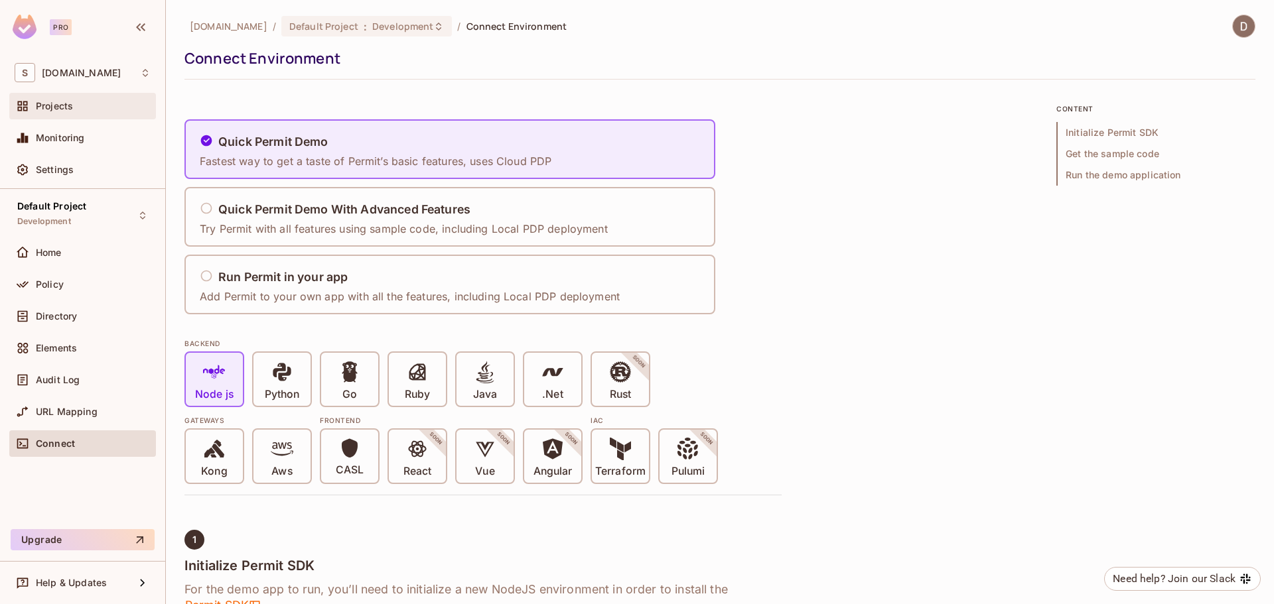
click at [94, 105] on div "Projects" at bounding box center [93, 106] width 115 height 11
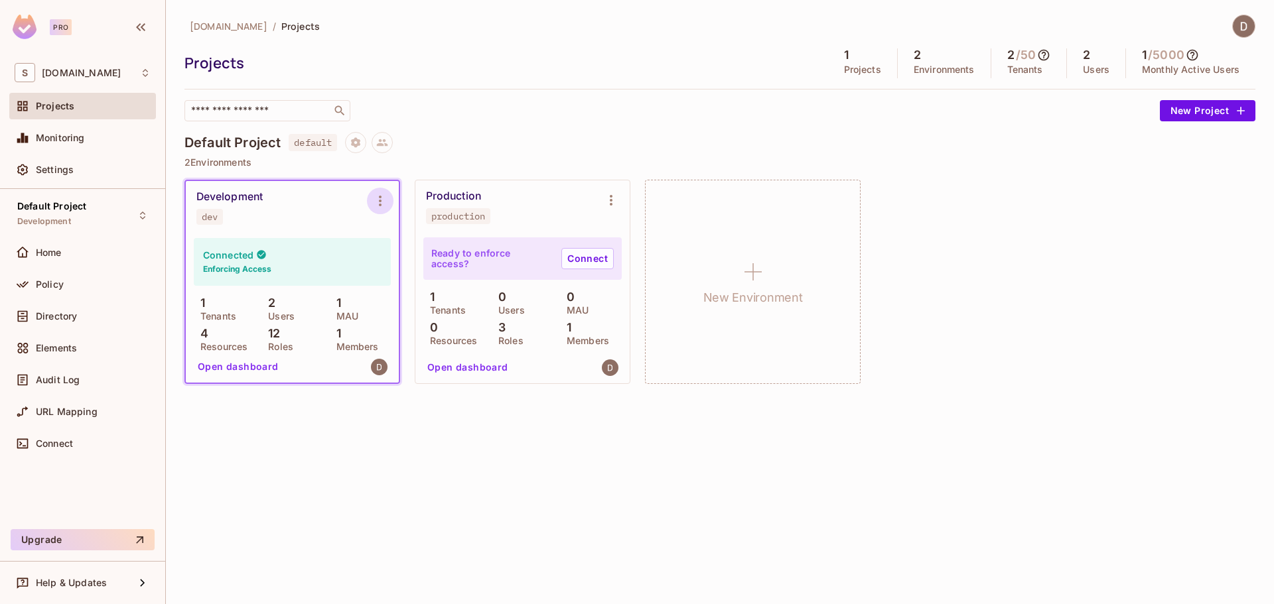
click at [376, 195] on icon "Environment settings" at bounding box center [380, 201] width 16 height 16
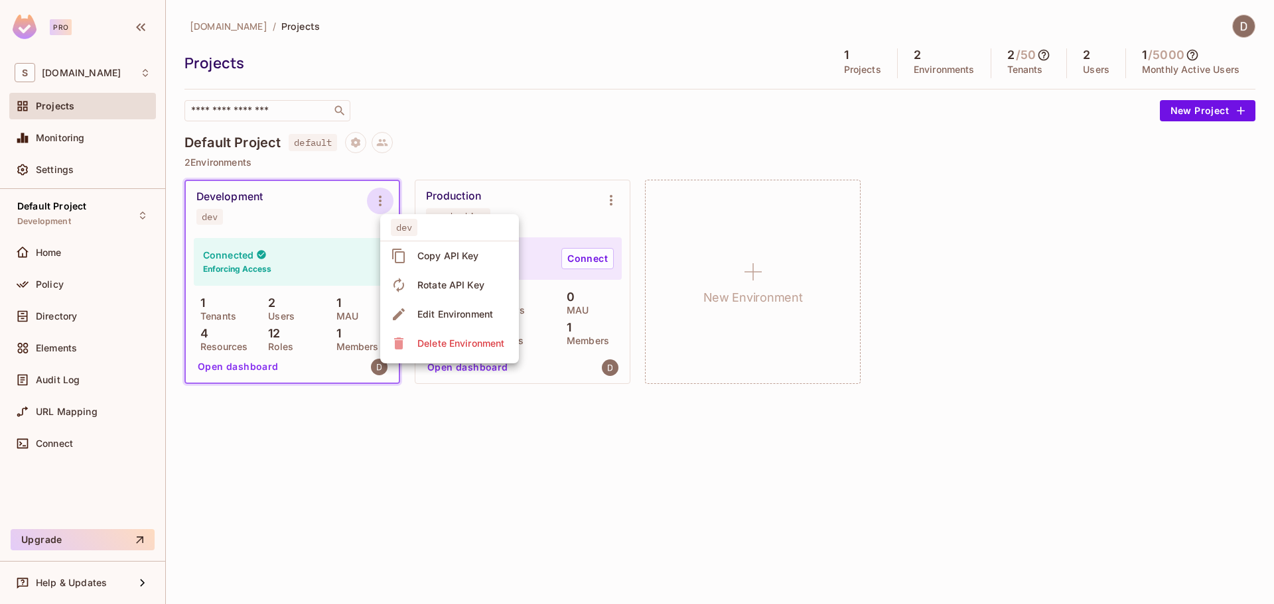
click at [464, 173] on div at bounding box center [637, 302] width 1274 height 604
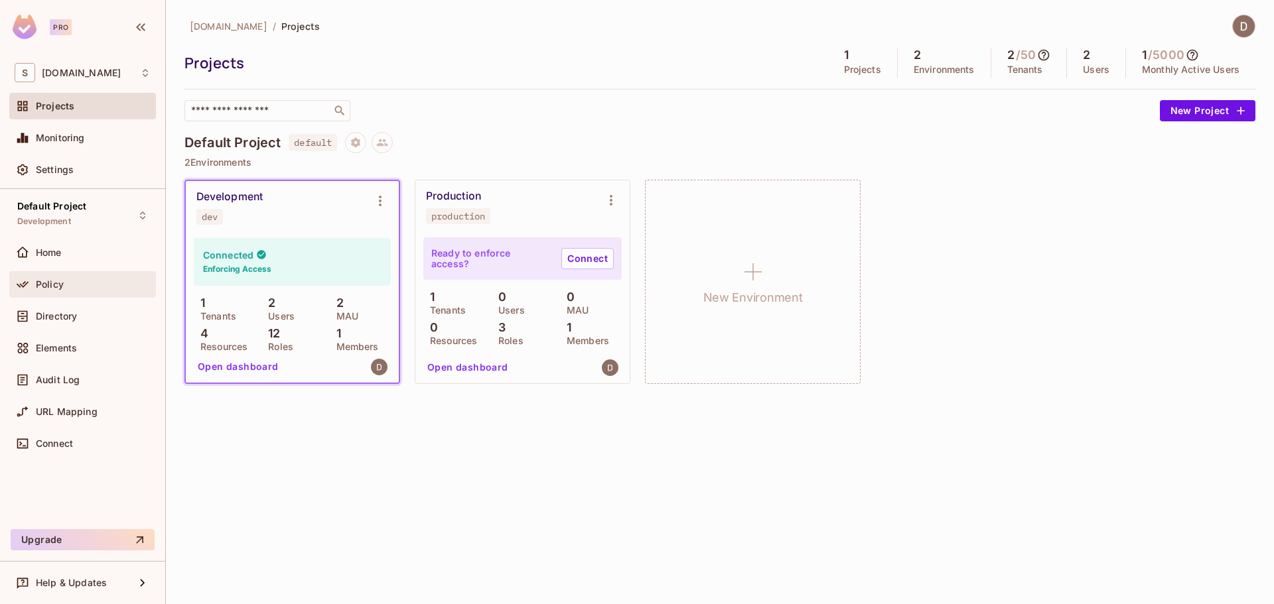
click at [69, 289] on div "Policy" at bounding box center [93, 284] width 115 height 11
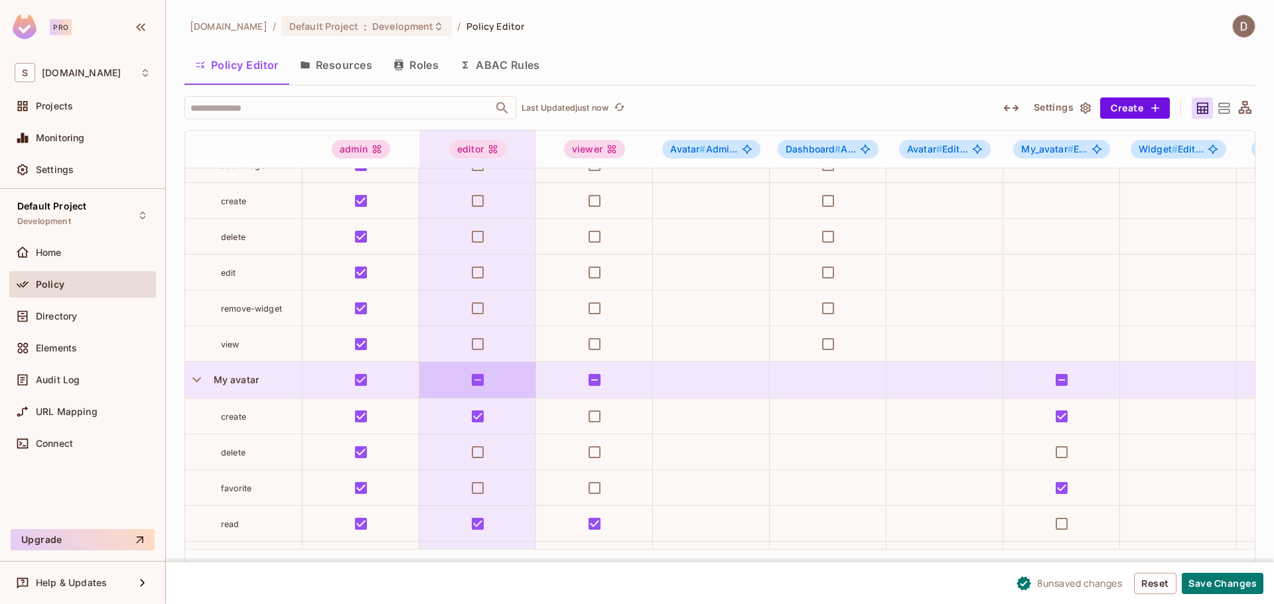
scroll to position [398, 0]
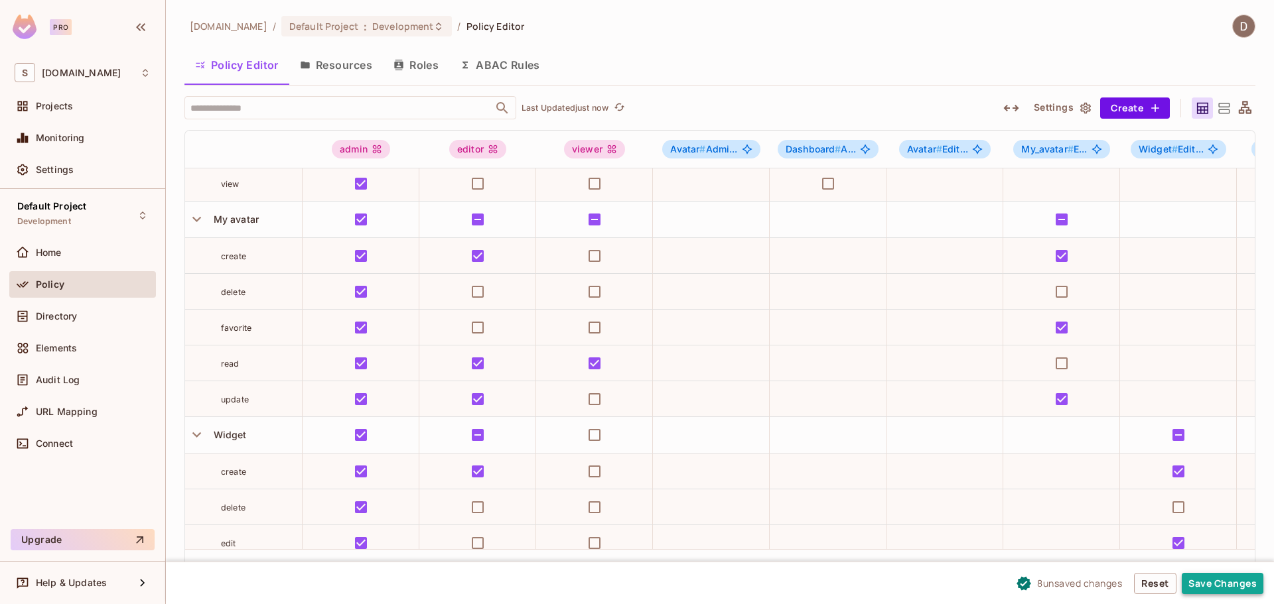
click at [1198, 586] on button "Save Changes" at bounding box center [1223, 583] width 82 height 21
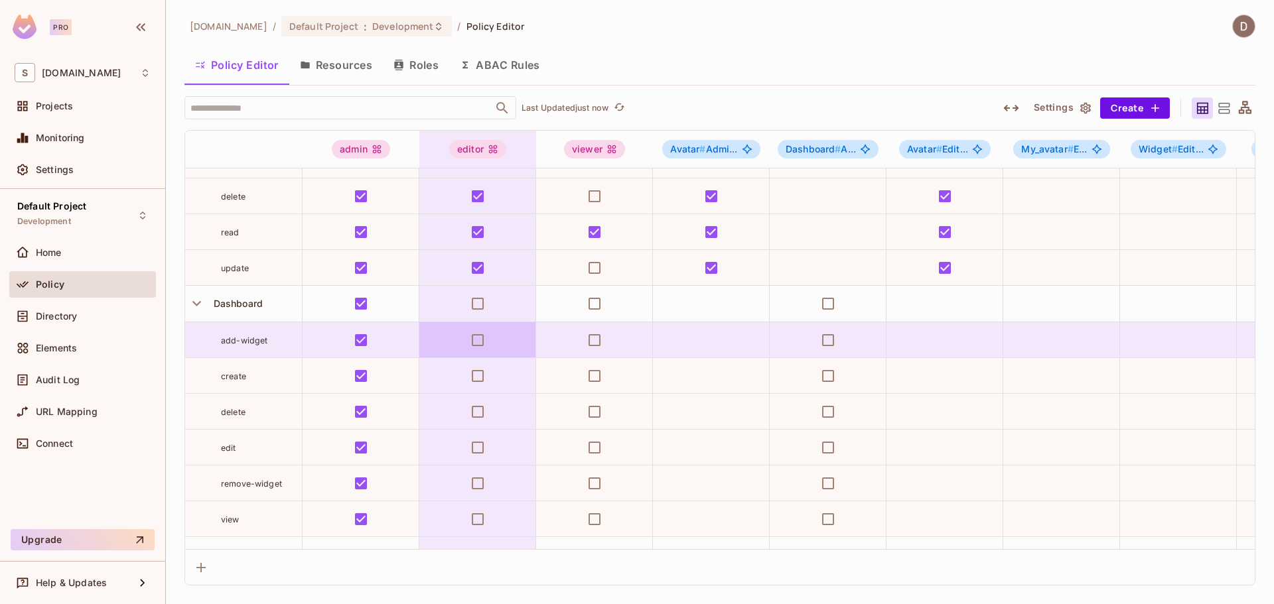
scroll to position [0, 0]
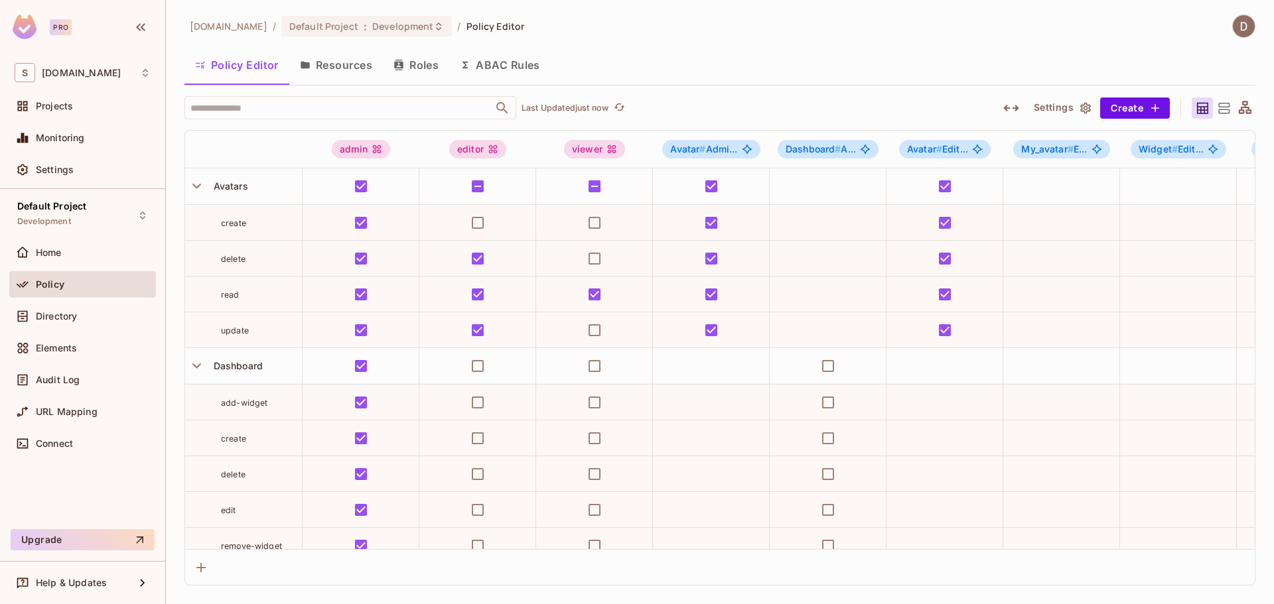
click at [716, 17] on div "[DOMAIN_NAME] / Default Project : Development / Policy Editor" at bounding box center [719, 26] width 1071 height 23
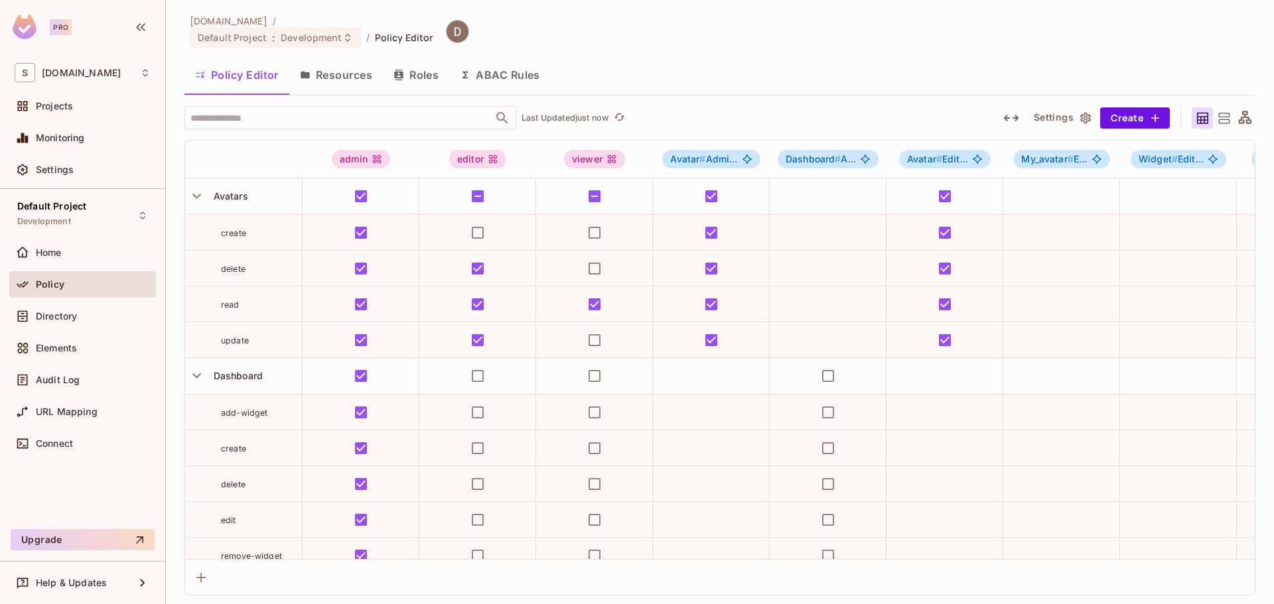
click at [305, 7] on div "[DOMAIN_NAME] / Default Project : Development / Policy Editor Policy Editor Res…" at bounding box center [720, 302] width 1108 height 604
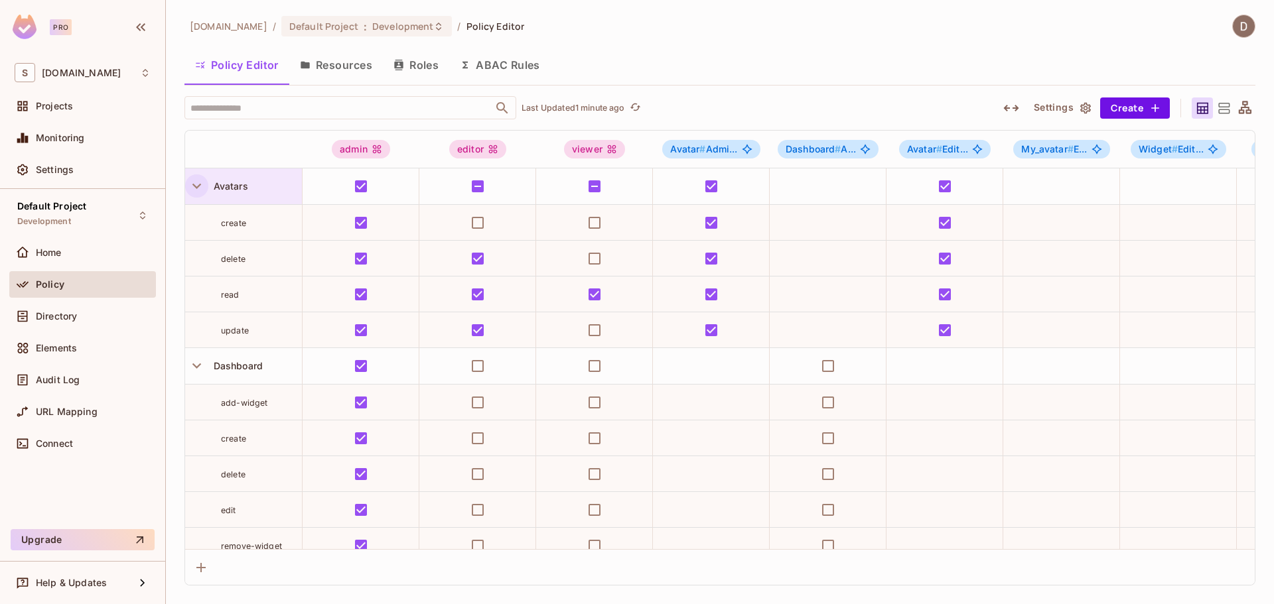
click at [201, 192] on icon "button" at bounding box center [197, 186] width 18 height 18
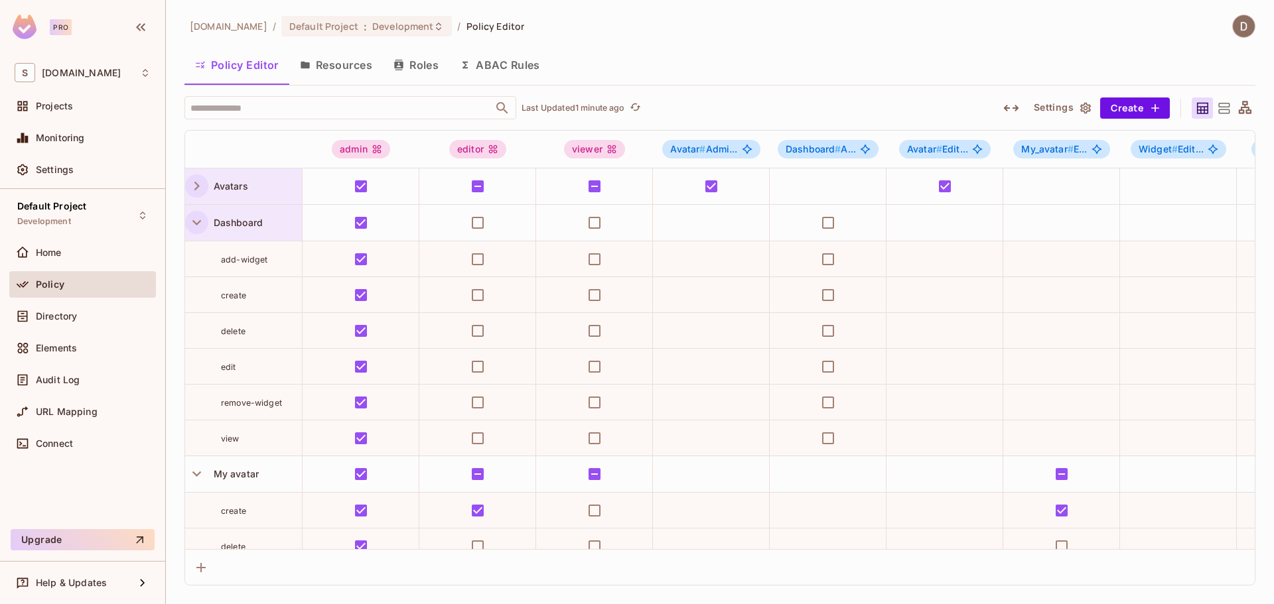
click at [192, 221] on icon "button" at bounding box center [197, 223] width 18 height 18
